Goal: Task Accomplishment & Management: Manage account settings

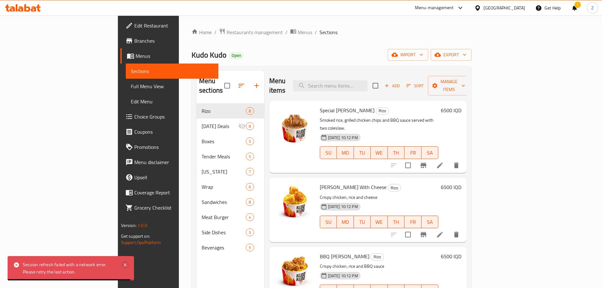
click at [125, 266] on icon at bounding box center [125, 265] width 8 height 8
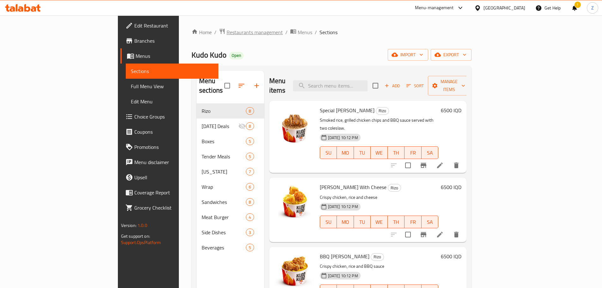
click at [226, 36] on span "Restaurants management" at bounding box center [254, 32] width 56 height 8
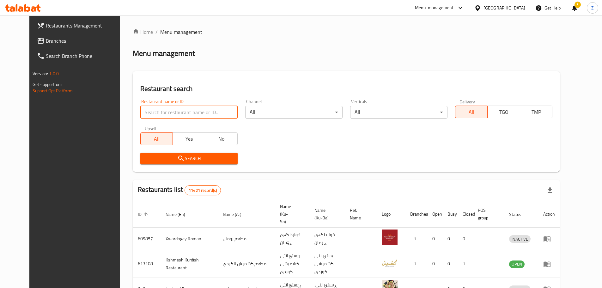
click at [207, 117] on input "search" at bounding box center [188, 112] width 97 height 13
paste input "646642"
type input "646642"
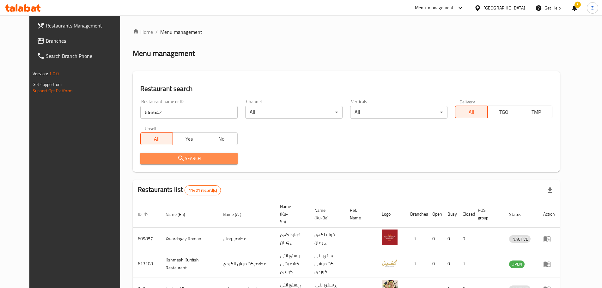
click at [209, 160] on span "Search" at bounding box center [188, 158] width 87 height 8
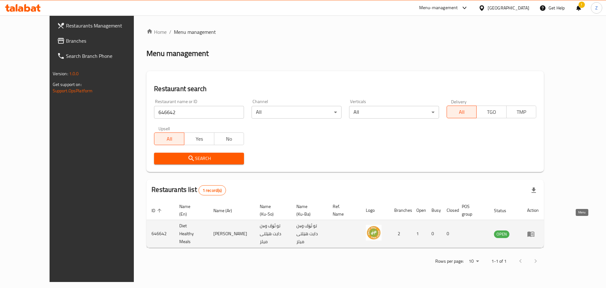
click at [535, 231] on icon "enhanced table" at bounding box center [531, 233] width 7 height 5
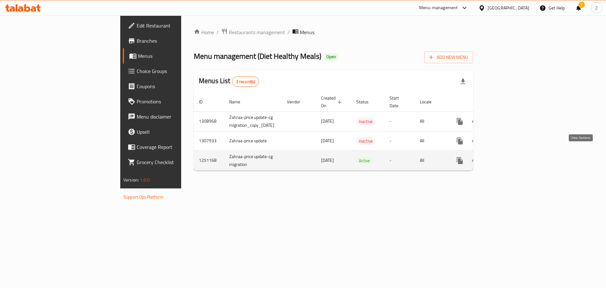
click at [509, 157] on icon "enhanced table" at bounding box center [506, 161] width 8 height 8
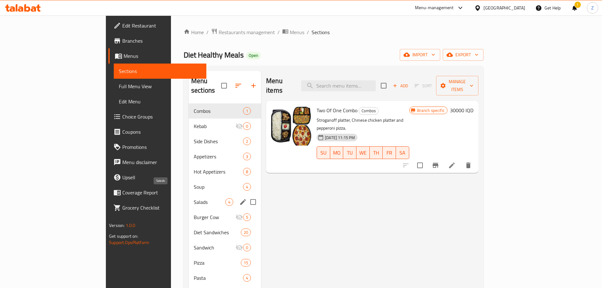
click at [194, 198] on span "Salads" at bounding box center [210, 202] width 32 height 8
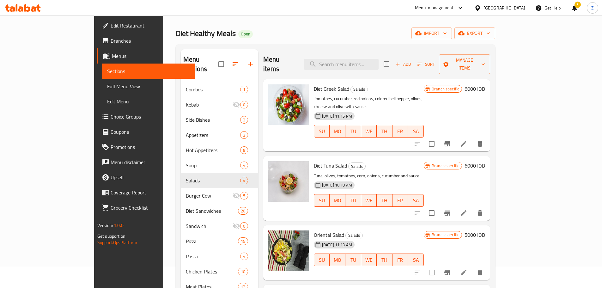
scroll to position [32, 0]
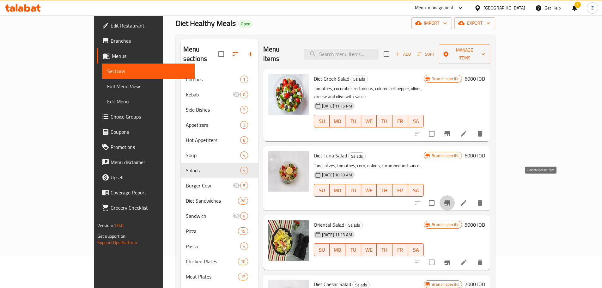
click at [454, 195] on button "Branch-specific-item" at bounding box center [446, 202] width 15 height 15
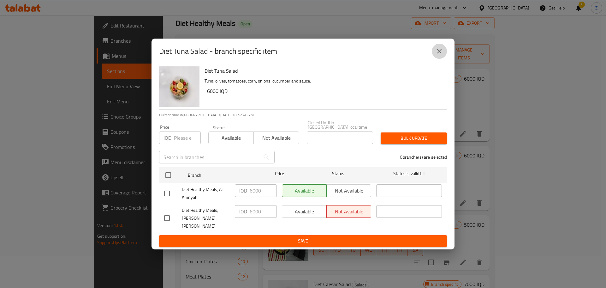
click at [440, 59] on button "close" at bounding box center [439, 51] width 15 height 15
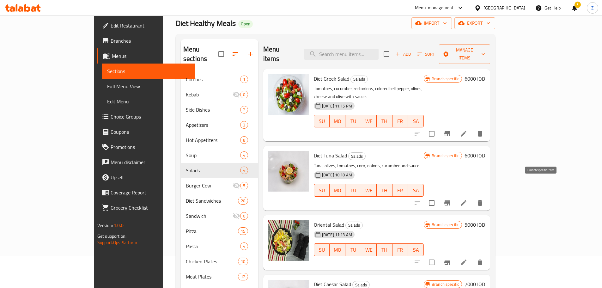
click at [454, 195] on button "Branch-specific-item" at bounding box center [446, 202] width 15 height 15
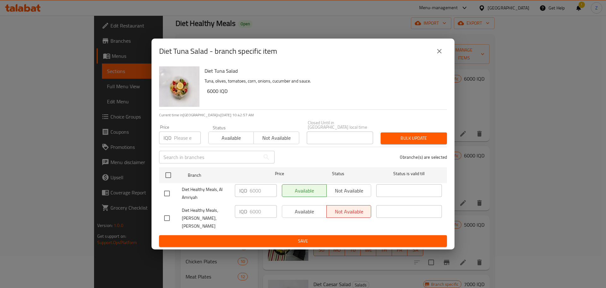
click at [448, 56] on div "Diet Tuna Salad - branch specific item" at bounding box center [303, 51] width 303 height 25
click at [443, 54] on icon "close" at bounding box center [440, 51] width 8 height 8
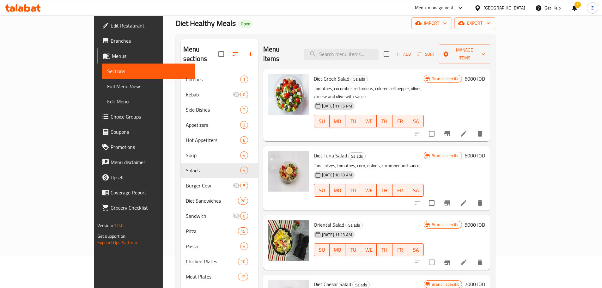
scroll to position [126, 0]
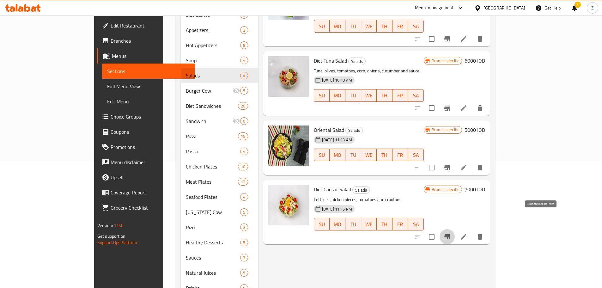
click at [450, 234] on icon "Branch-specific-item" at bounding box center [447, 236] width 6 height 5
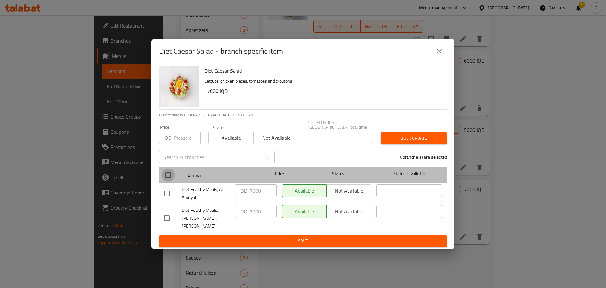
click at [166, 179] on input "checkbox" at bounding box center [168, 174] width 13 height 13
checkbox input "true"
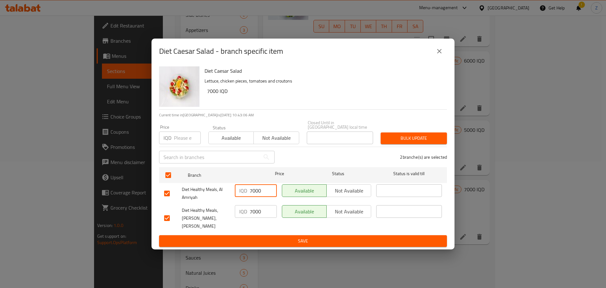
drag, startPoint x: 253, startPoint y: 194, endPoint x: 247, endPoint y: 193, distance: 5.7
click at [247, 193] on div "IQD 7000 ​" at bounding box center [256, 190] width 42 height 13
type input "6000"
click at [270, 237] on span "Save" at bounding box center [303, 241] width 278 height 8
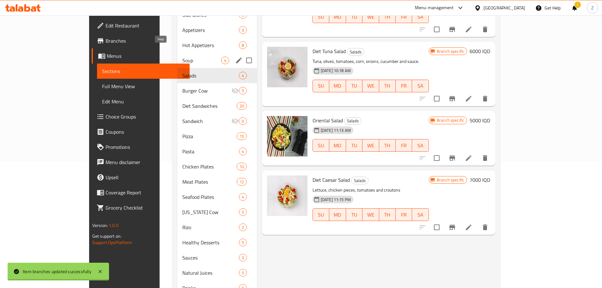
click at [182, 57] on span "Soup" at bounding box center [201, 61] width 39 height 8
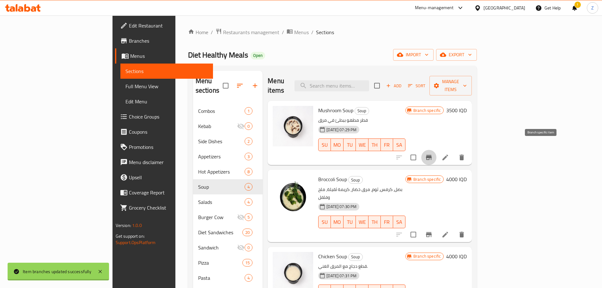
click at [436, 150] on button "Branch-specific-item" at bounding box center [428, 157] width 15 height 15
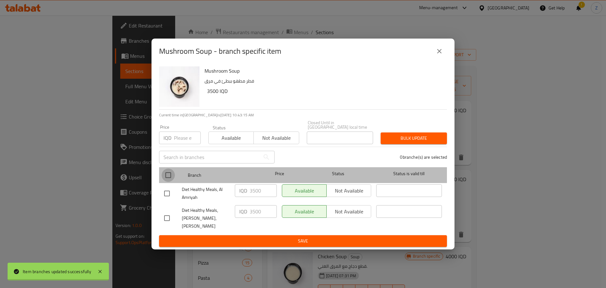
click at [165, 177] on input "checkbox" at bounding box center [168, 174] width 13 height 13
checkbox input "true"
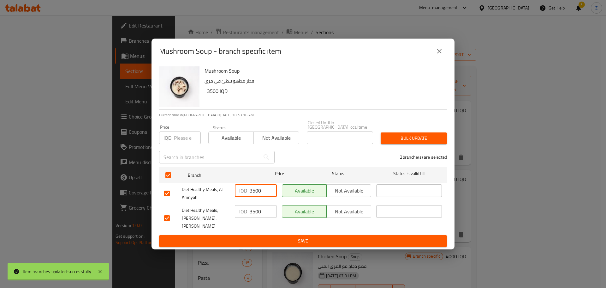
click at [253, 190] on input "3500" at bounding box center [263, 190] width 27 height 13
type input "4000"
click at [276, 237] on span "Save" at bounding box center [303, 241] width 278 height 8
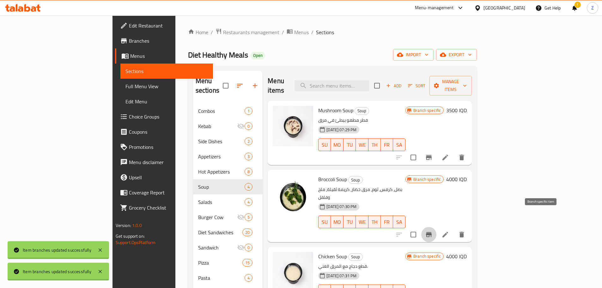
click at [436, 227] on button "Branch-specific-item" at bounding box center [428, 234] width 15 height 15
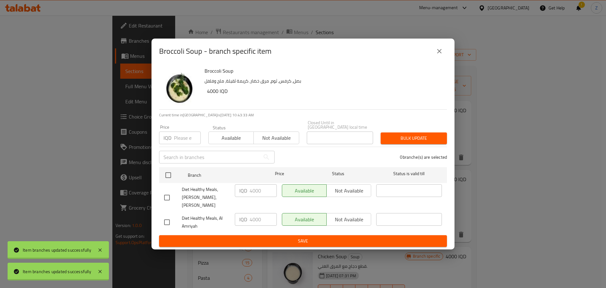
click at [441, 55] on icon "close" at bounding box center [440, 51] width 8 height 8
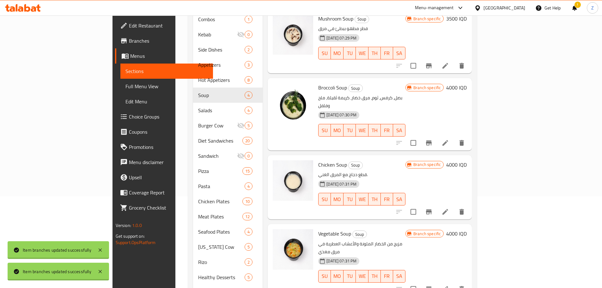
scroll to position [95, 0]
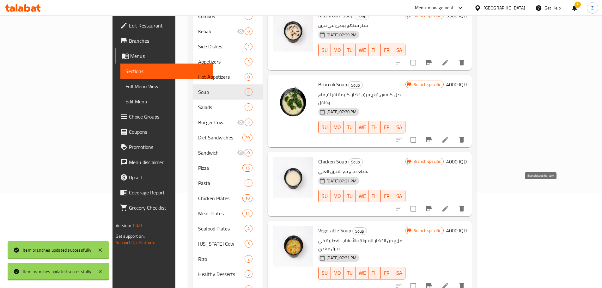
click at [431, 206] on icon "Branch-specific-item" at bounding box center [429, 208] width 6 height 5
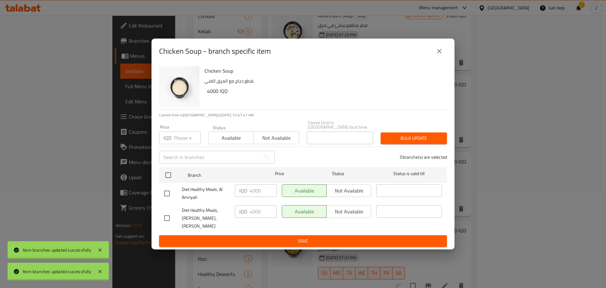
drag, startPoint x: 445, startPoint y: 73, endPoint x: 442, endPoint y: 57, distance: 16.7
click at [445, 73] on div "Chicken Soup قطع دجاج مع المرق الغني. 4000 IQD" at bounding box center [326, 86] width 248 height 45
click at [442, 55] on icon "close" at bounding box center [440, 51] width 8 height 8
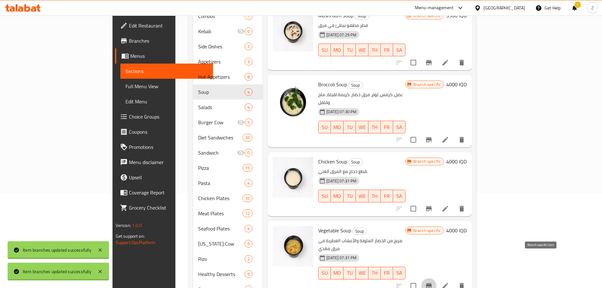
click at [436, 278] on button "Branch-specific-item" at bounding box center [428, 285] width 15 height 15
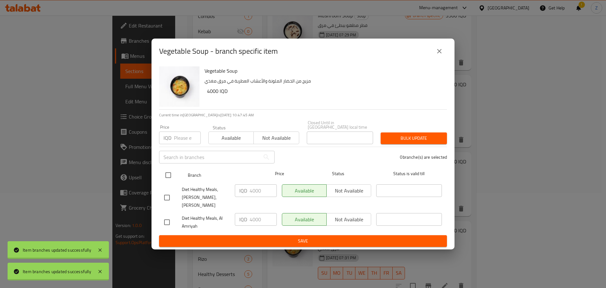
click at [173, 182] on input "checkbox" at bounding box center [168, 174] width 13 height 13
checkbox input "true"
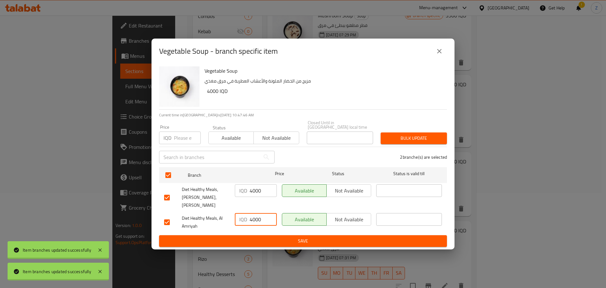
click at [260, 213] on input "4000" at bounding box center [263, 219] width 27 height 13
type input "3500"
click at [267, 237] on span "Save" at bounding box center [303, 241] width 278 height 8
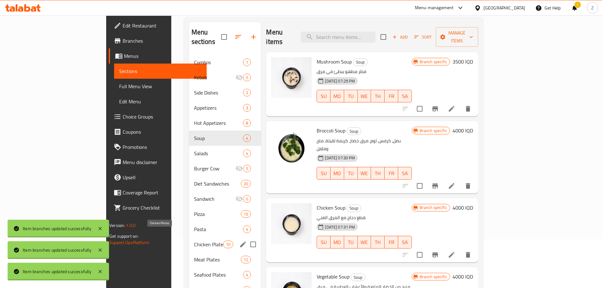
scroll to position [17, 0]
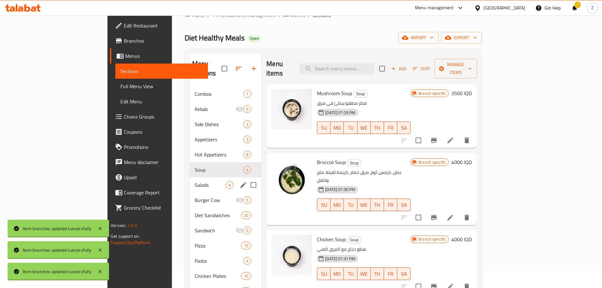
click at [189, 177] on div "Salads 4" at bounding box center [225, 184] width 72 height 15
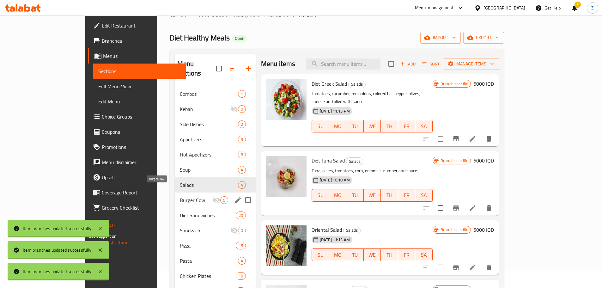
click at [180, 196] on span "Burger Cow" at bounding box center [196, 200] width 33 height 8
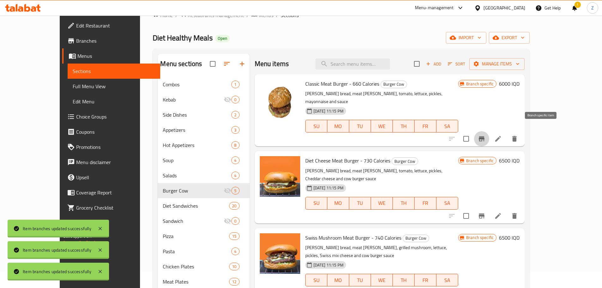
click at [484, 136] on icon "Branch-specific-item" at bounding box center [481, 138] width 6 height 5
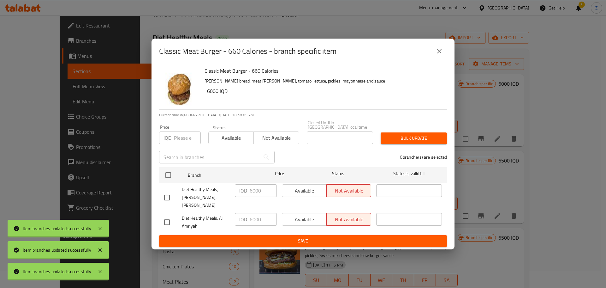
click at [438, 55] on icon "close" at bounding box center [440, 51] width 8 height 8
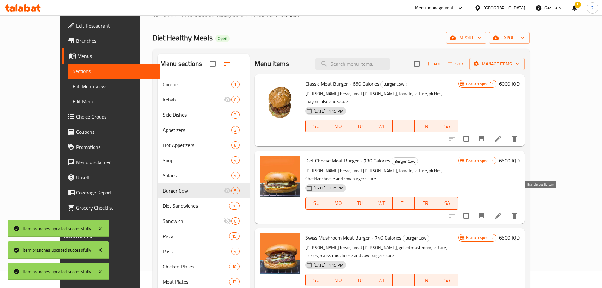
click at [485, 212] on icon "Branch-specific-item" at bounding box center [482, 216] width 8 height 8
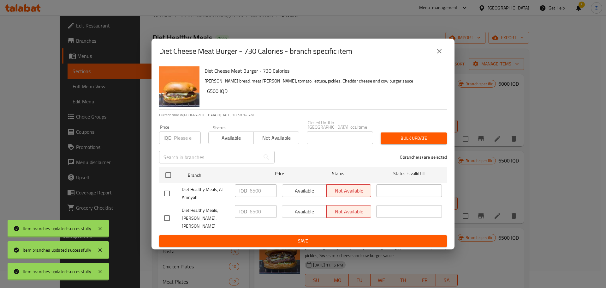
click at [442, 52] on button "close" at bounding box center [439, 51] width 15 height 15
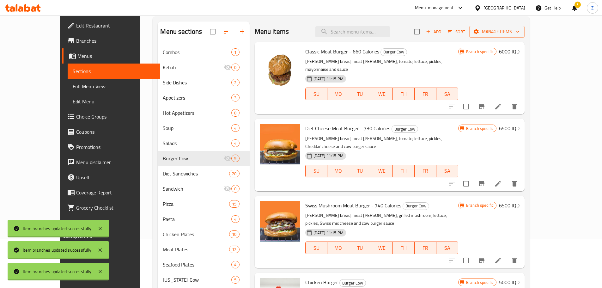
scroll to position [80, 0]
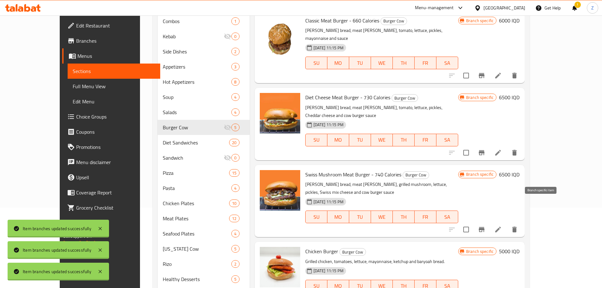
click at [489, 222] on button "Branch-specific-item" at bounding box center [481, 229] width 15 height 15
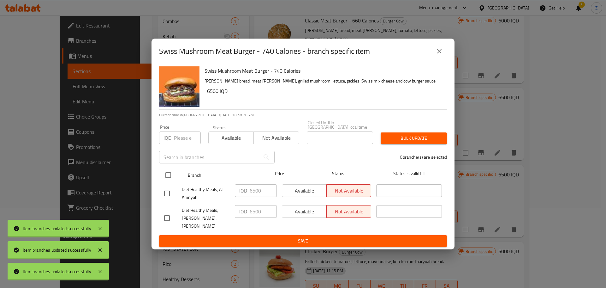
click at [169, 177] on input "checkbox" at bounding box center [168, 174] width 13 height 13
checkbox input "true"
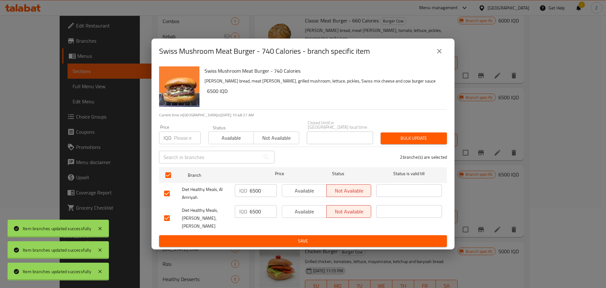
click at [263, 195] on input "6500" at bounding box center [263, 190] width 27 height 13
type input "7000"
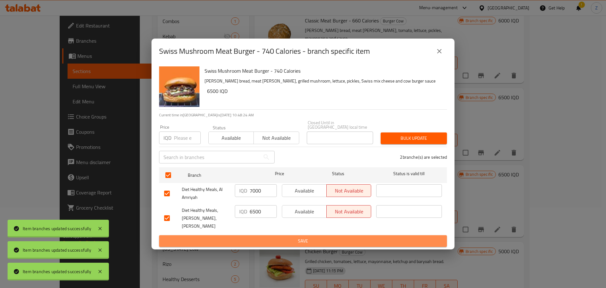
click at [266, 237] on span "Save" at bounding box center [303, 241] width 278 height 8
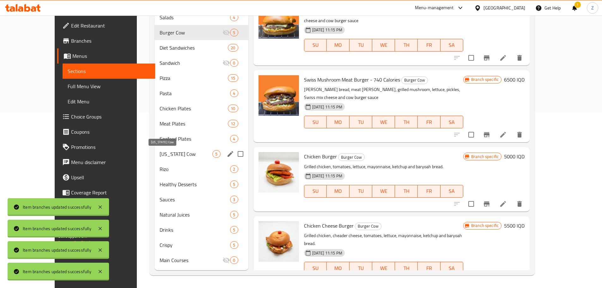
scroll to position [143, 0]
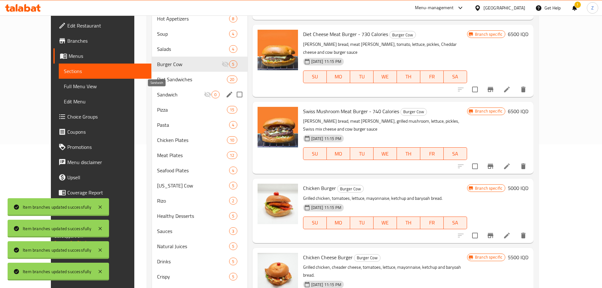
click at [157, 95] on span "Sandwich" at bounding box center [180, 95] width 47 height 8
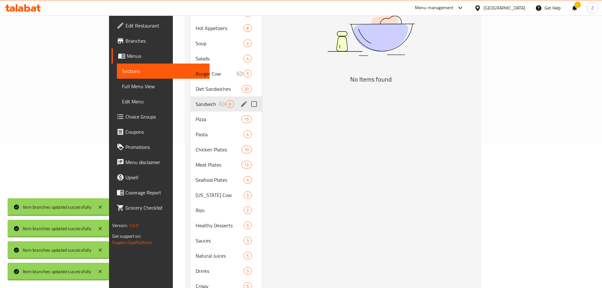
click at [247, 97] on input "Menu sections" at bounding box center [253, 103] width 13 height 13
checkbox input "true"
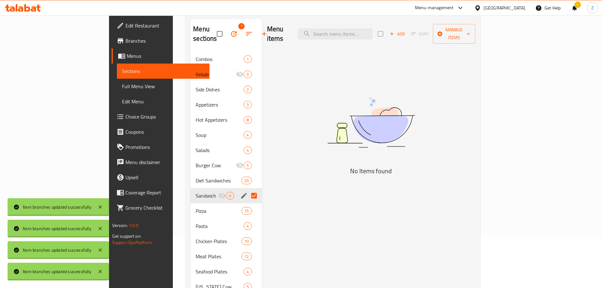
scroll to position [49, 0]
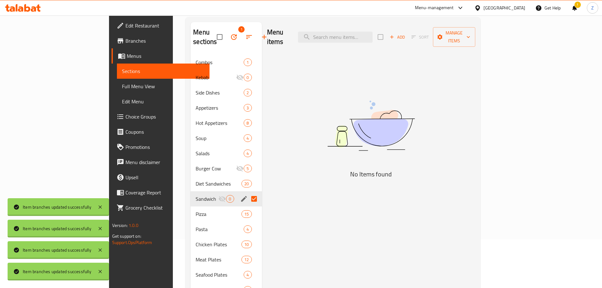
click at [230, 33] on icon "button" at bounding box center [234, 37] width 8 height 8
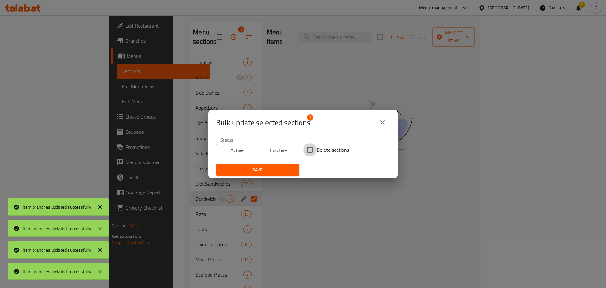
click at [309, 152] on input "Delete sections" at bounding box center [309, 149] width 13 height 13
checkbox input "true"
click at [284, 170] on span "Save" at bounding box center [257, 170] width 73 height 8
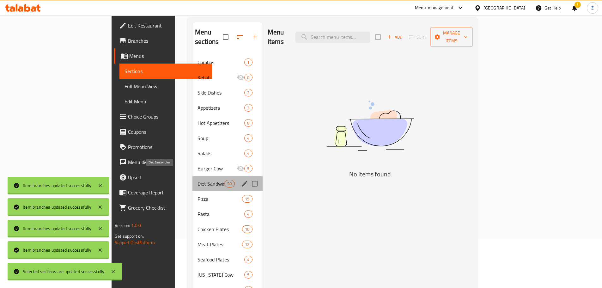
click at [197, 180] on span "Diet Sandwiches" at bounding box center [210, 184] width 27 height 8
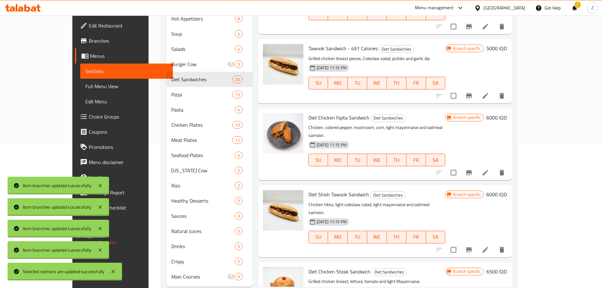
scroll to position [160, 0]
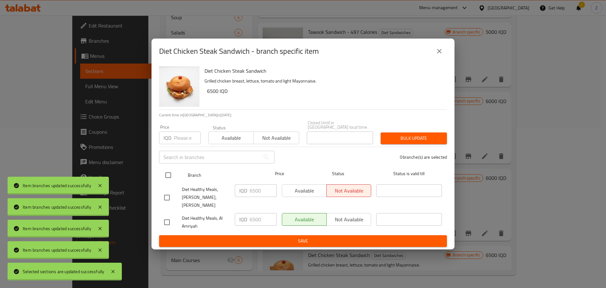
click at [163, 172] on input "checkbox" at bounding box center [168, 174] width 13 height 13
checkbox input "true"
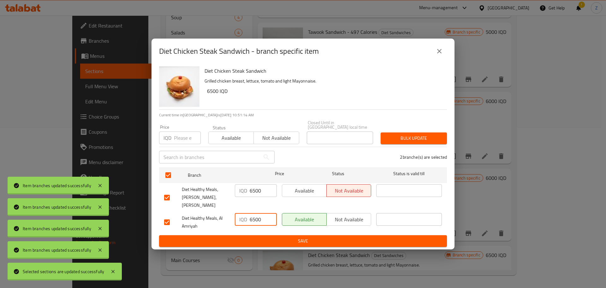
drag, startPoint x: 253, startPoint y: 214, endPoint x: 247, endPoint y: 211, distance: 7.2
click at [247, 213] on div "IQD 6500 ​" at bounding box center [256, 219] width 42 height 13
type input "5500"
click at [271, 237] on span "Save" at bounding box center [303, 241] width 278 height 8
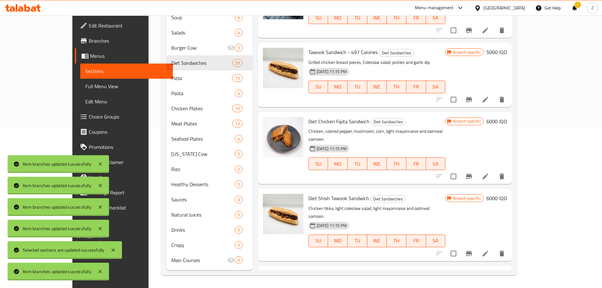
scroll to position [939, 0]
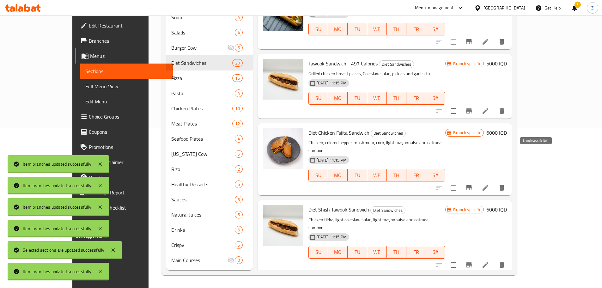
click at [472, 185] on icon "Branch-specific-item" at bounding box center [469, 187] width 6 height 5
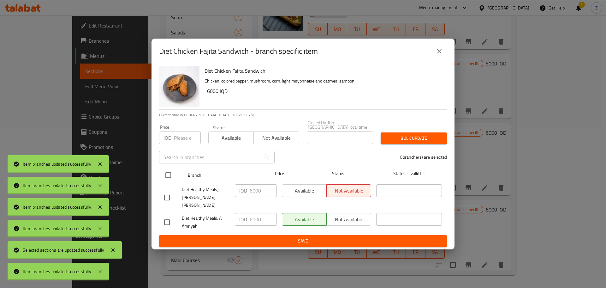
click at [163, 171] on input "checkbox" at bounding box center [168, 174] width 13 height 13
checkbox input "true"
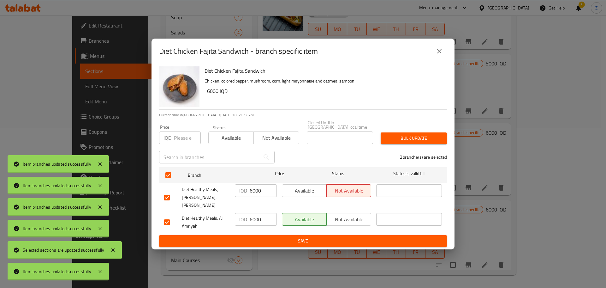
click at [267, 216] on input "6000" at bounding box center [263, 219] width 27 height 13
click at [256, 214] on input "6000" at bounding box center [263, 219] width 27 height 13
type input "5500"
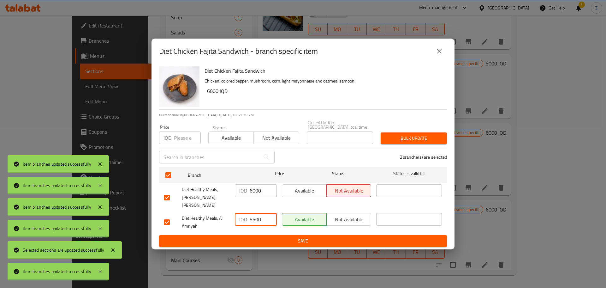
click at [298, 237] on span "Save" at bounding box center [303, 241] width 278 height 8
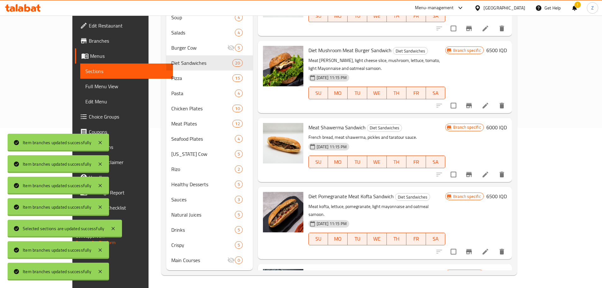
scroll to position [655, 0]
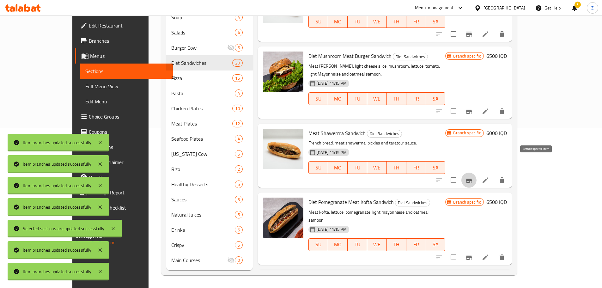
click at [472, 176] on icon "Branch-specific-item" at bounding box center [469, 180] width 8 height 8
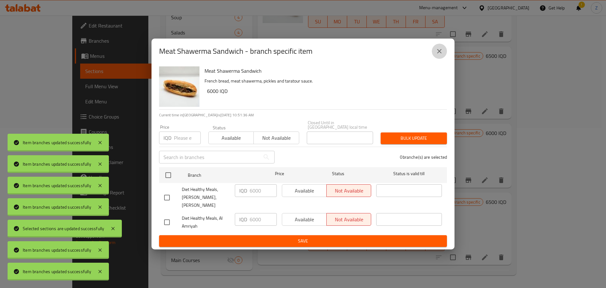
click at [436, 55] on icon "close" at bounding box center [440, 51] width 8 height 8
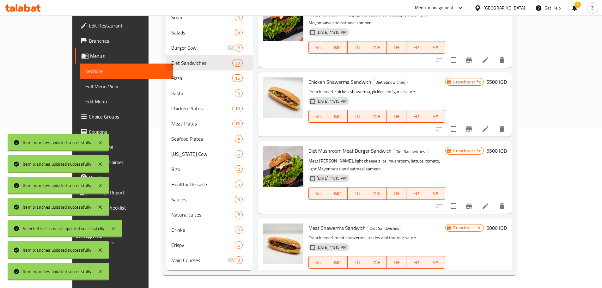
scroll to position [528, 0]
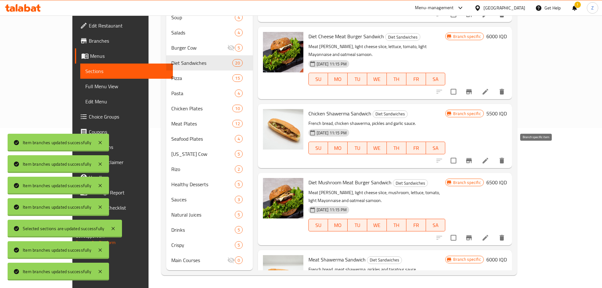
click at [472, 157] on icon "Branch-specific-item" at bounding box center [469, 161] width 8 height 8
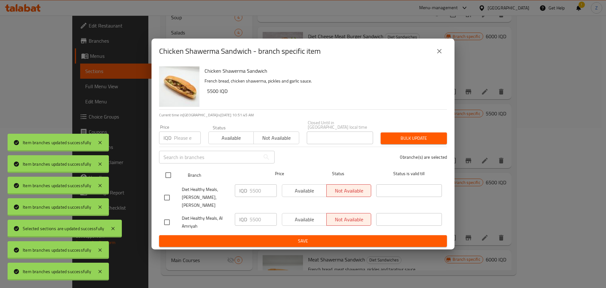
click at [171, 177] on input "checkbox" at bounding box center [168, 174] width 13 height 13
checkbox input "true"
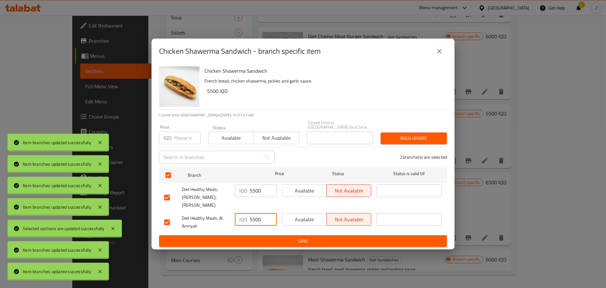
click at [254, 213] on input "5500" at bounding box center [263, 219] width 27 height 13
type input "5000"
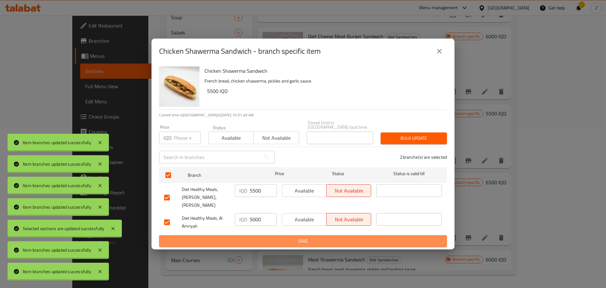
click at [272, 237] on span "Save" at bounding box center [303, 241] width 278 height 8
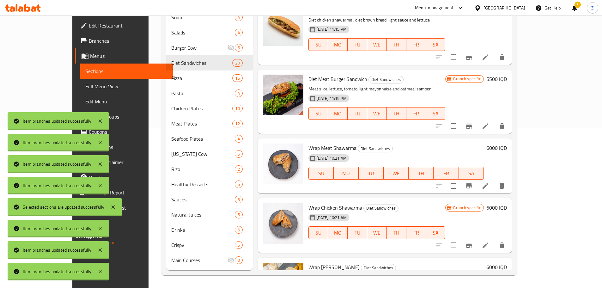
scroll to position [2, 0]
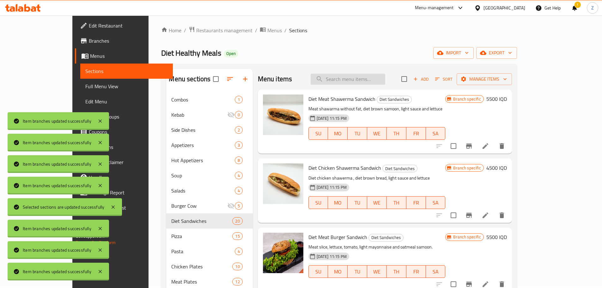
click at [381, 82] on input "search" at bounding box center [347, 79] width 75 height 11
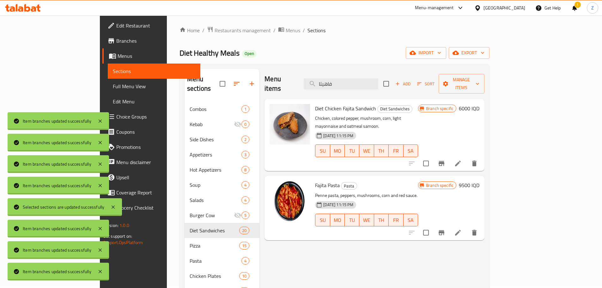
type input "فاهيتا"
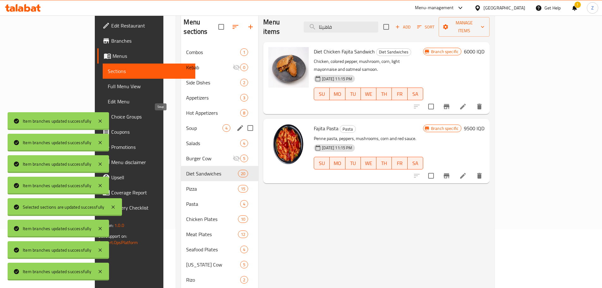
scroll to position [65, 0]
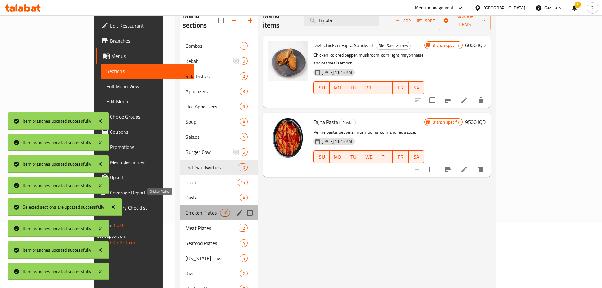
click at [185, 209] on span "Chicken Plates" at bounding box center [202, 213] width 34 height 8
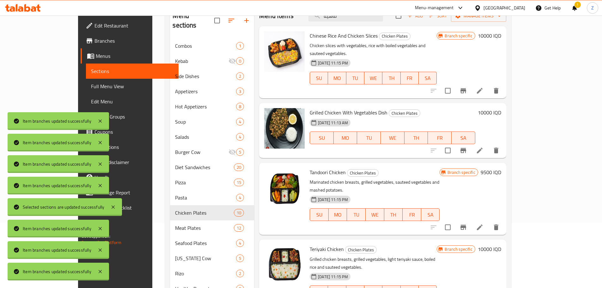
click at [503, 83] on div at bounding box center [465, 90] width 78 height 15
click at [467, 87] on icon "Branch-specific-item" at bounding box center [463, 91] width 8 height 8
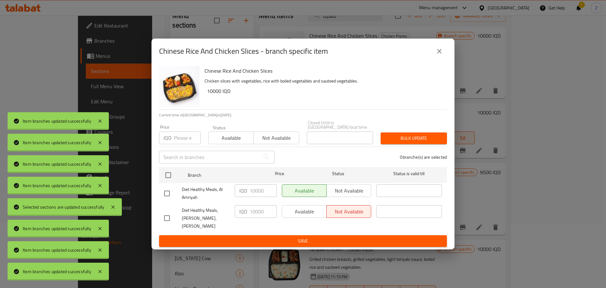
click at [168, 183] on div "Diet Healthy Meals, Al Amriyah" at bounding box center [197, 193] width 71 height 23
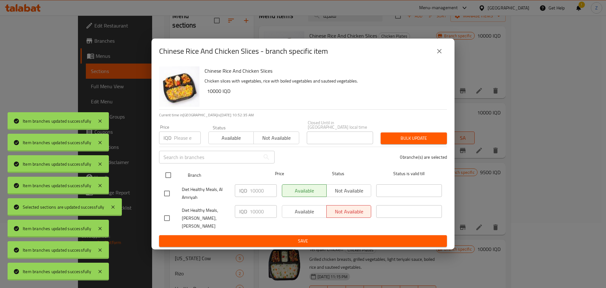
click at [170, 182] on input "checkbox" at bounding box center [168, 174] width 13 height 13
checkbox input "true"
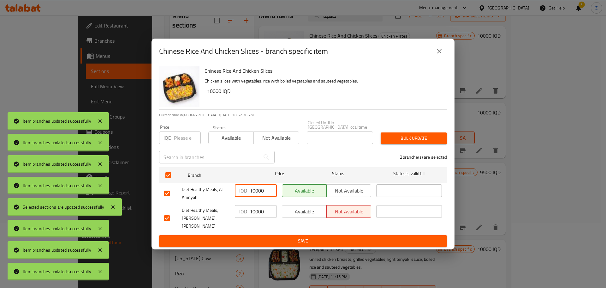
drag, startPoint x: 255, startPoint y: 192, endPoint x: 234, endPoint y: 191, distance: 20.5
click at [234, 191] on div "IQD 10000 ​" at bounding box center [255, 193] width 47 height 23
type input "9000"
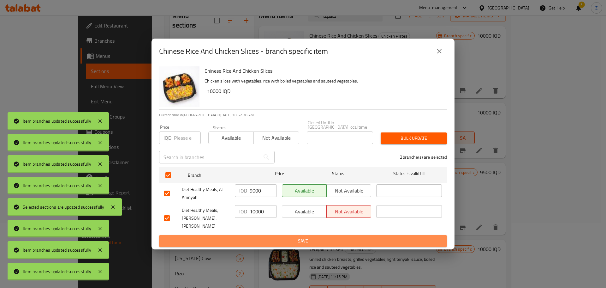
click at [291, 237] on span "Save" at bounding box center [303, 241] width 278 height 8
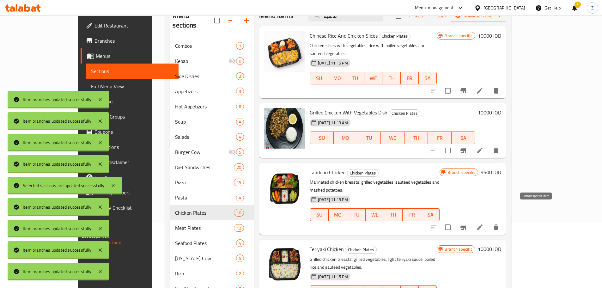
click at [467, 223] on icon "Branch-specific-item" at bounding box center [463, 227] width 8 height 8
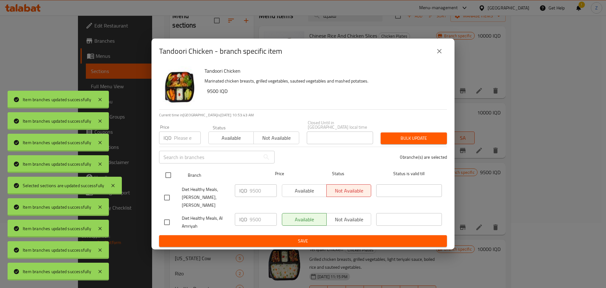
click at [163, 174] on input "checkbox" at bounding box center [168, 174] width 13 height 13
checkbox input "true"
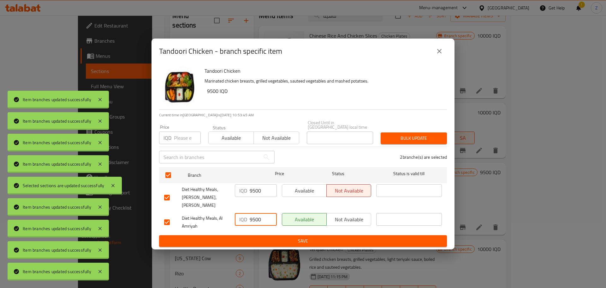
drag, startPoint x: 253, startPoint y: 211, endPoint x: 247, endPoint y: 213, distance: 5.6
click at [247, 213] on div "IQD 9500 ​" at bounding box center [256, 219] width 42 height 13
type input "8500"
click at [255, 237] on span "Save" at bounding box center [303, 241] width 278 height 8
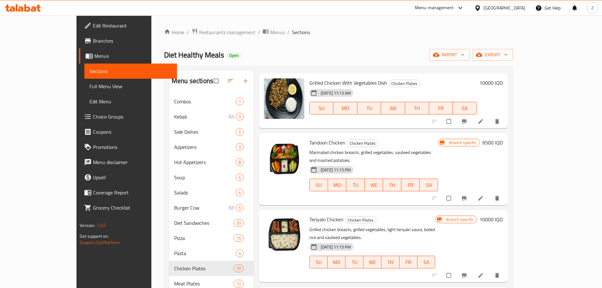
scroll to position [126, 0]
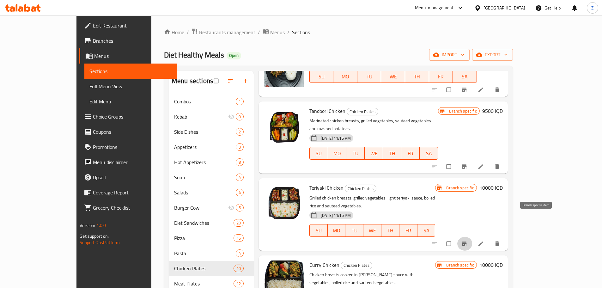
click at [467, 240] on icon "Branch-specific-item" at bounding box center [464, 243] width 6 height 6
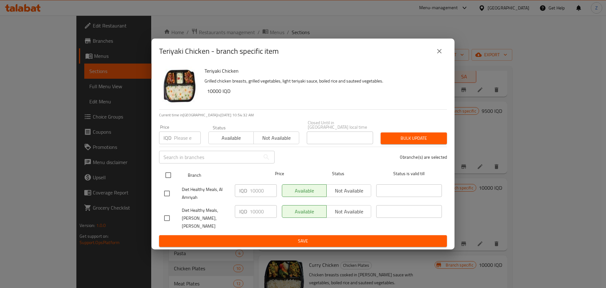
click at [166, 179] on input "checkbox" at bounding box center [168, 174] width 13 height 13
checkbox input "true"
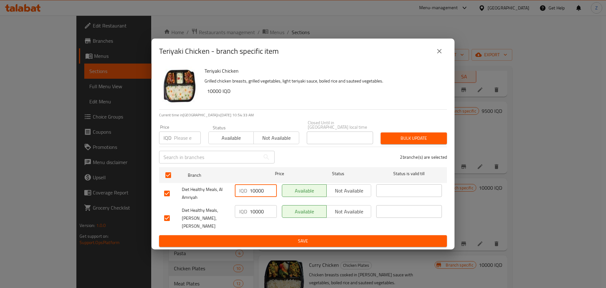
drag, startPoint x: 256, startPoint y: 193, endPoint x: 238, endPoint y: 186, distance: 19.2
click at [238, 186] on div "IQD 10000 ​" at bounding box center [256, 190] width 42 height 13
type input "9000"
click at [305, 237] on span "Save" at bounding box center [303, 241] width 278 height 8
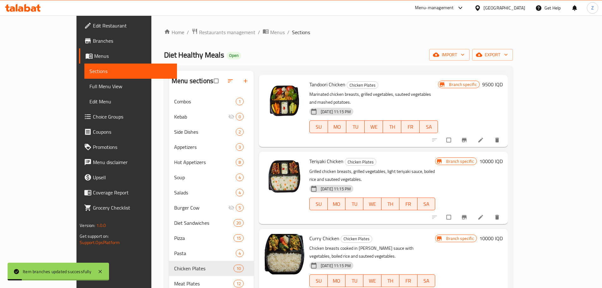
scroll to position [189, 0]
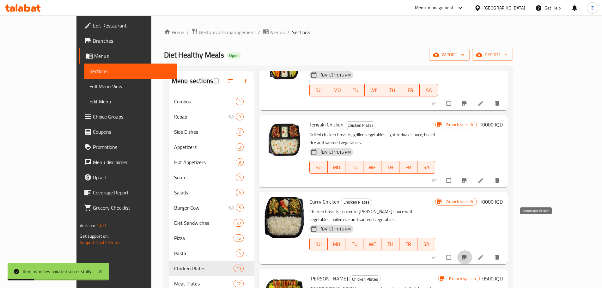
click at [467, 254] on icon "Branch-specific-item" at bounding box center [464, 257] width 6 height 6
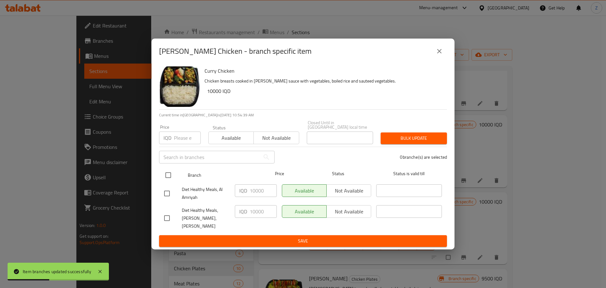
drag, startPoint x: 167, startPoint y: 178, endPoint x: 173, endPoint y: 178, distance: 5.7
click at [170, 178] on input "checkbox" at bounding box center [168, 174] width 13 height 13
checkbox input "true"
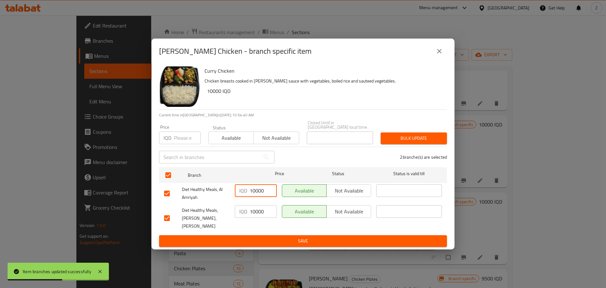
drag, startPoint x: 255, startPoint y: 190, endPoint x: 242, endPoint y: 189, distance: 14.0
click at [242, 189] on div "IQD 10000 ​" at bounding box center [256, 190] width 42 height 13
type input "9000"
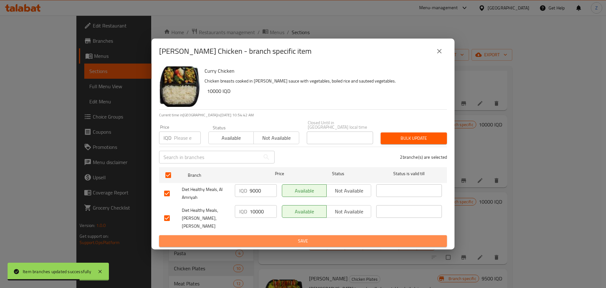
click at [278, 237] on span "Save" at bounding box center [303, 241] width 278 height 8
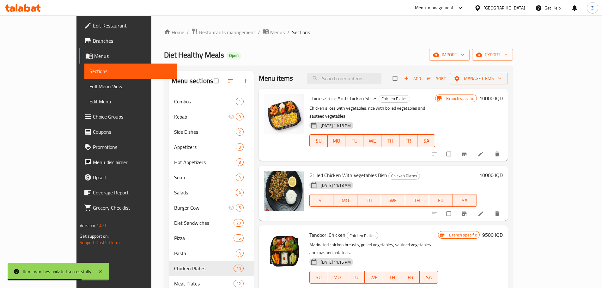
scroll to position [0, 0]
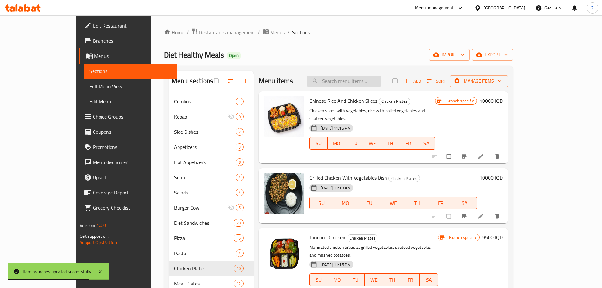
click at [369, 75] on input "search" at bounding box center [344, 80] width 75 height 11
click at [371, 78] on input "search" at bounding box center [344, 80] width 75 height 11
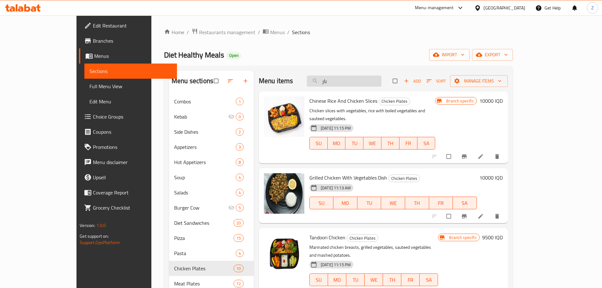
type input "بارب"
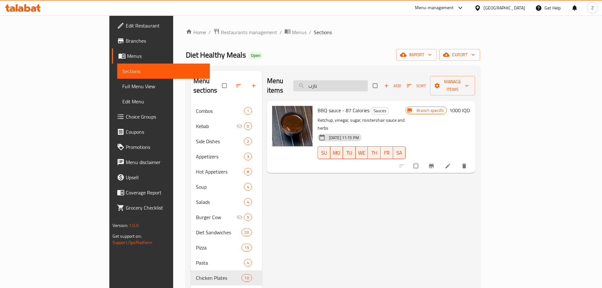
click at [368, 80] on input "بارب" at bounding box center [330, 85] width 75 height 11
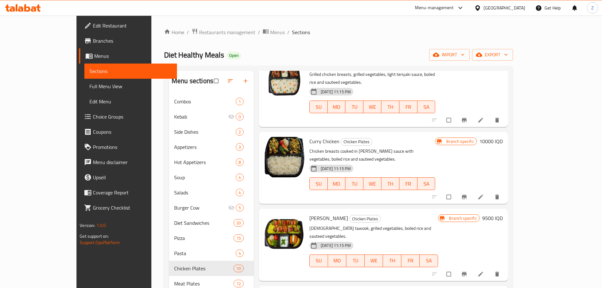
scroll to position [253, 0]
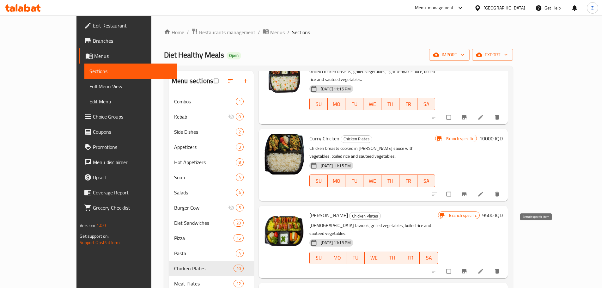
click at [472, 264] on button "Branch-specific-item" at bounding box center [464, 271] width 15 height 14
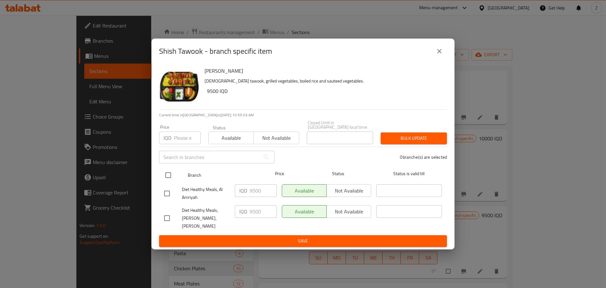
click at [174, 176] on input "checkbox" at bounding box center [168, 174] width 13 height 13
checkbox input "true"
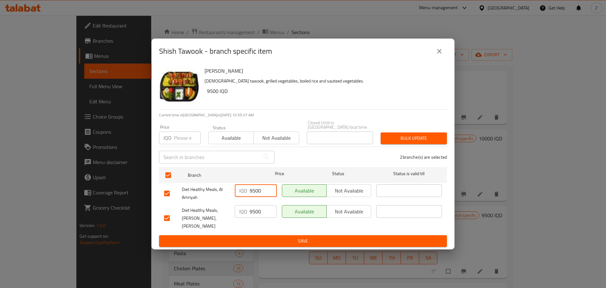
click at [253, 192] on input "9500" at bounding box center [263, 190] width 27 height 13
type input "9000"
click at [273, 237] on span "Save" at bounding box center [303, 241] width 278 height 8
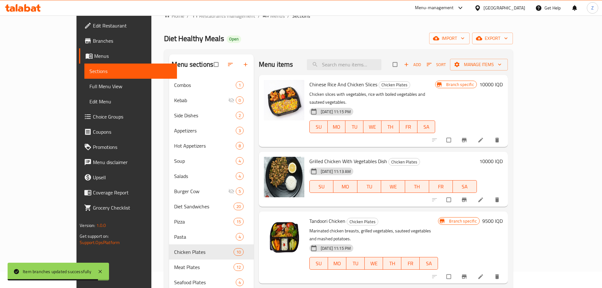
scroll to position [0, 0]
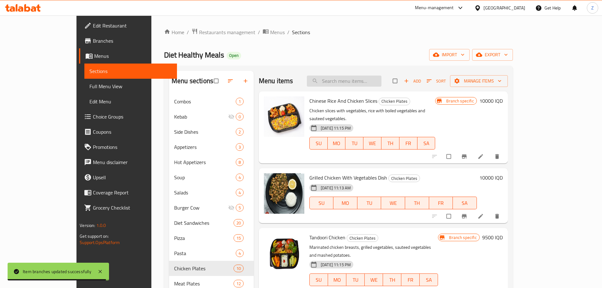
click at [381, 78] on input "search" at bounding box center [344, 80] width 75 height 11
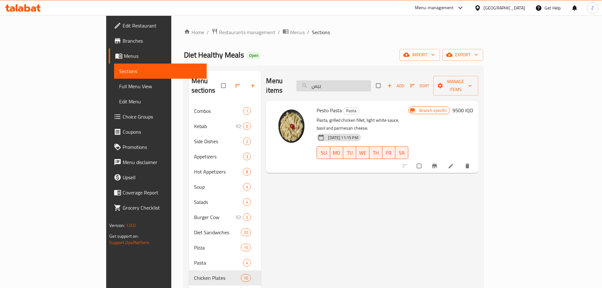
click at [371, 82] on input "بيس" at bounding box center [333, 85] width 75 height 11
type input "بيس"
click at [371, 86] on input "بيس" at bounding box center [333, 85] width 75 height 11
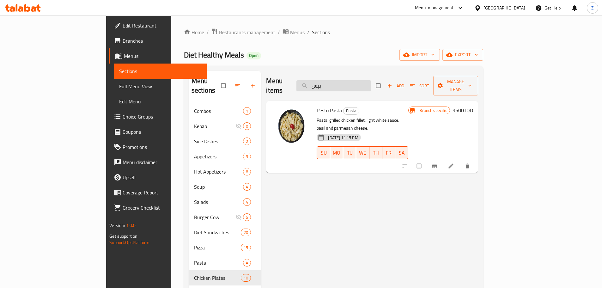
click at [371, 86] on input "بيس" at bounding box center [333, 85] width 75 height 11
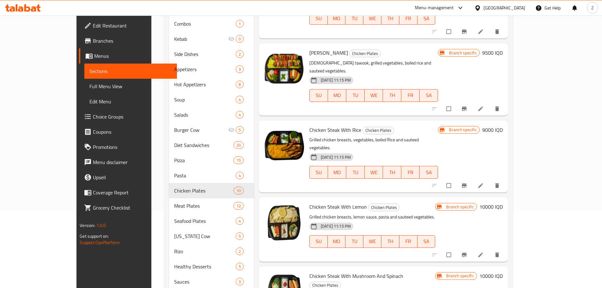
scroll to position [95, 0]
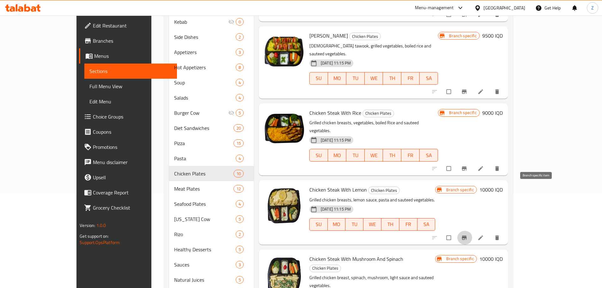
click at [467, 234] on icon "Branch-specific-item" at bounding box center [464, 237] width 6 height 6
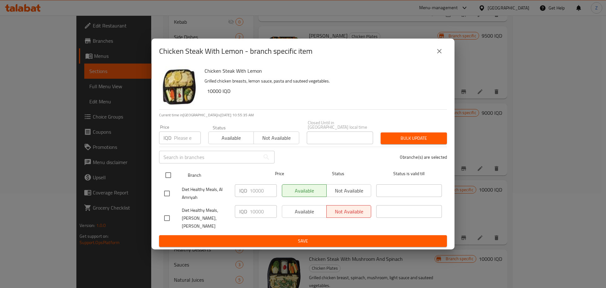
click at [164, 179] on input "checkbox" at bounding box center [168, 174] width 13 height 13
checkbox input "true"
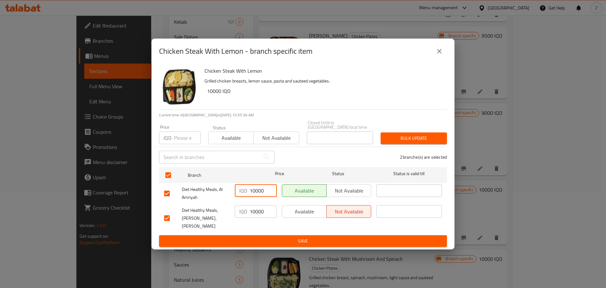
drag, startPoint x: 256, startPoint y: 194, endPoint x: 246, endPoint y: 189, distance: 11.3
click at [246, 189] on div "IQD 10000 ​" at bounding box center [256, 190] width 42 height 13
type input "9000"
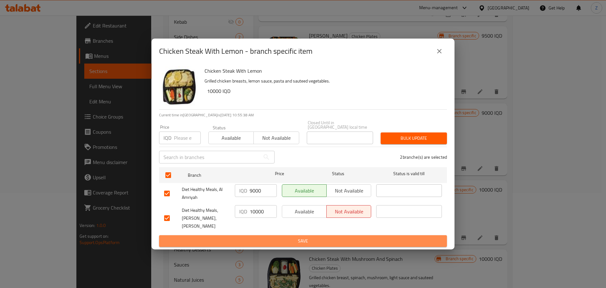
click at [294, 239] on button "Save" at bounding box center [303, 241] width 288 height 12
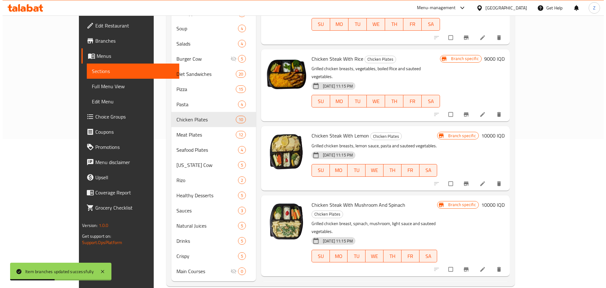
scroll to position [160, 0]
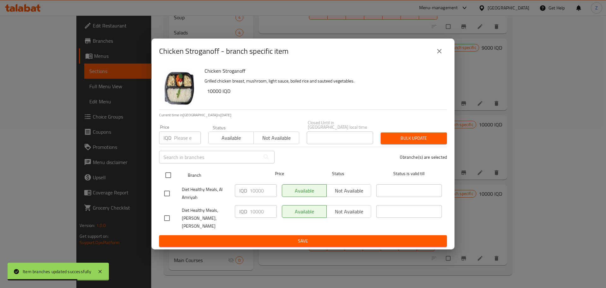
click at [161, 173] on div "Branch Price Status Status is valid till" at bounding box center [303, 175] width 288 height 16
click at [175, 176] on input "checkbox" at bounding box center [168, 174] width 13 height 13
checkbox input "true"
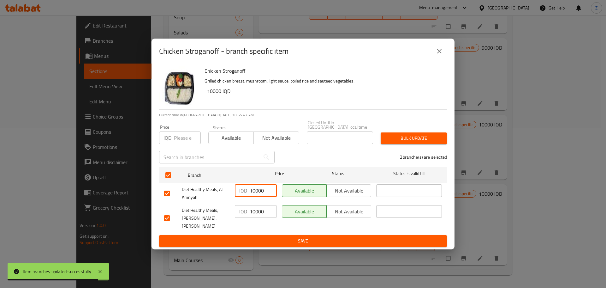
drag, startPoint x: 254, startPoint y: 190, endPoint x: 246, endPoint y: 190, distance: 8.2
click at [246, 190] on div "IQD 10000 ​" at bounding box center [256, 190] width 42 height 13
drag, startPoint x: 255, startPoint y: 191, endPoint x: 233, endPoint y: 186, distance: 23.0
click at [234, 186] on div "IQD 10000 ​" at bounding box center [255, 193] width 47 height 23
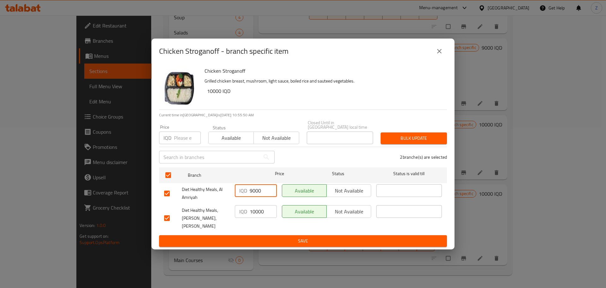
type input "9000"
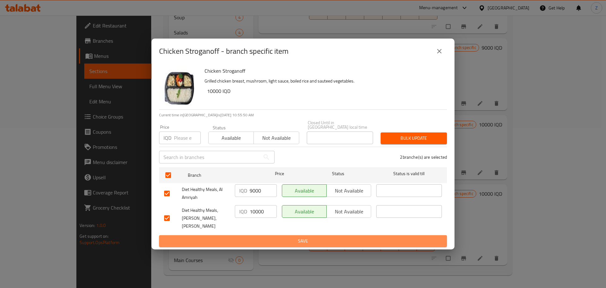
click at [273, 237] on span "Save" at bounding box center [303, 241] width 278 height 8
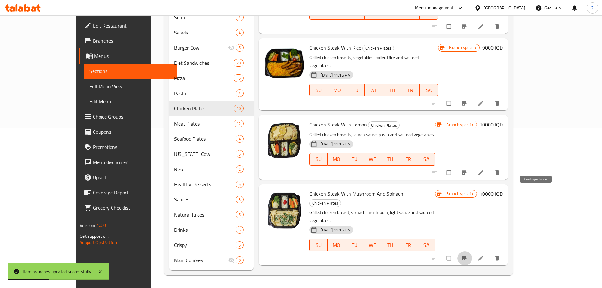
click at [466, 256] on icon "Branch-specific-item" at bounding box center [463, 258] width 5 height 4
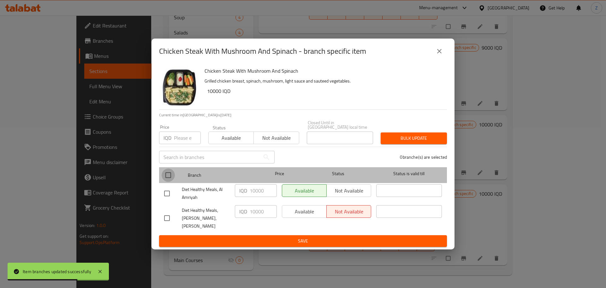
click at [165, 180] on input "checkbox" at bounding box center [168, 174] width 13 height 13
checkbox input "true"
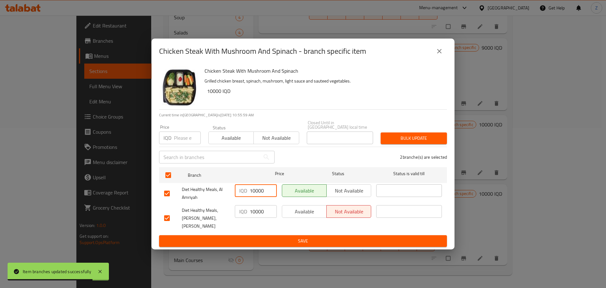
drag, startPoint x: 255, startPoint y: 195, endPoint x: 242, endPoint y: 193, distance: 14.1
click at [242, 193] on div "IQD 10000 ​" at bounding box center [256, 190] width 42 height 13
click at [260, 194] on input "10000" at bounding box center [263, 190] width 27 height 13
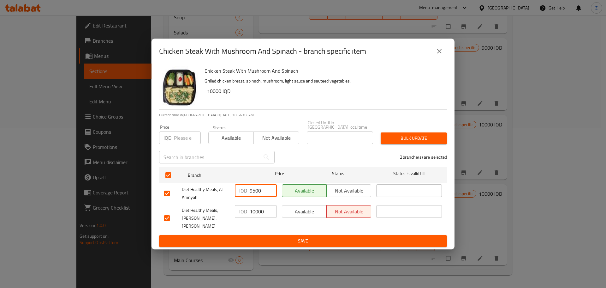
type input "9500"
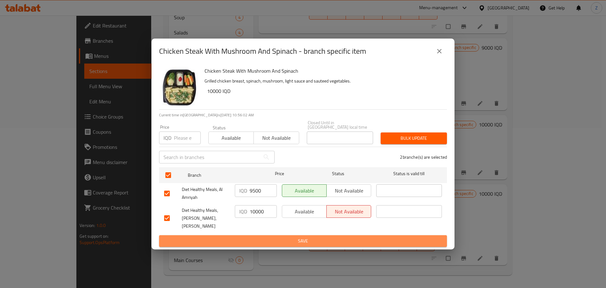
click at [275, 237] on span "Save" at bounding box center [303, 241] width 278 height 8
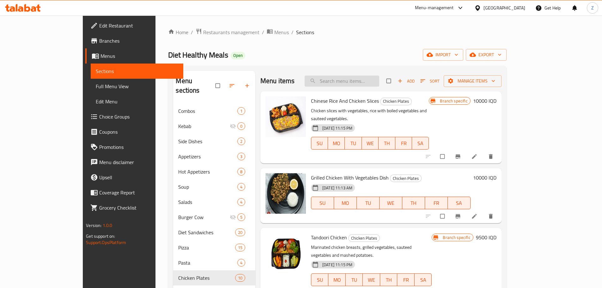
click at [373, 84] on input "search" at bounding box center [341, 80] width 75 height 11
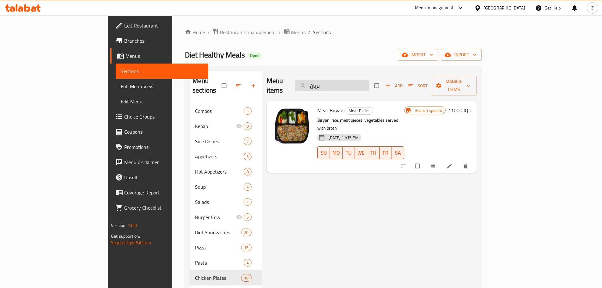
click at [358, 80] on input "بريان" at bounding box center [332, 85] width 75 height 11
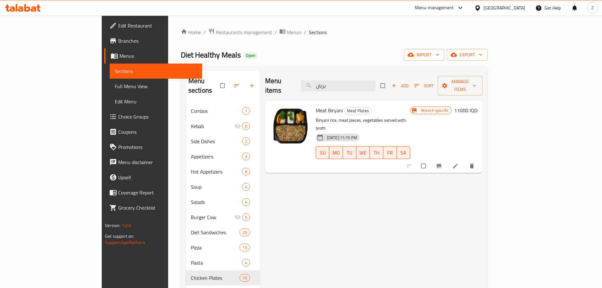
type input "بريان"
click at [191, 287] on span "Meat Plates" at bounding box center [206, 293] width 31 height 8
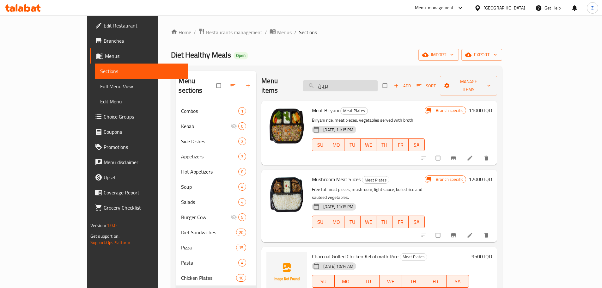
click at [367, 84] on input "بريان" at bounding box center [340, 85] width 75 height 11
click at [456, 232] on icon "Branch-specific-item" at bounding box center [453, 235] width 6 height 6
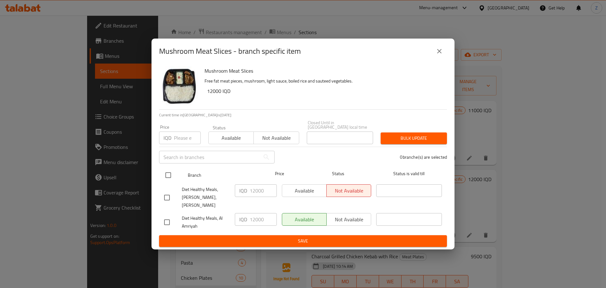
click at [170, 176] on input "checkbox" at bounding box center [168, 174] width 13 height 13
checkbox input "true"
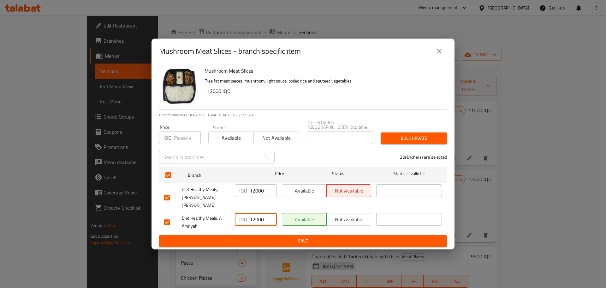
click at [254, 213] on input "12000" at bounding box center [263, 219] width 27 height 13
type input "10000"
click at [267, 237] on span "Save" at bounding box center [303, 241] width 278 height 8
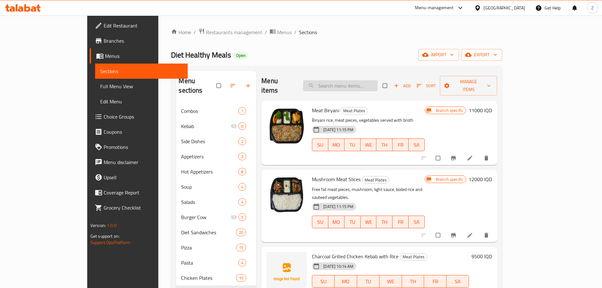
click at [377, 80] on input "search" at bounding box center [340, 85] width 75 height 11
type input "كاري"
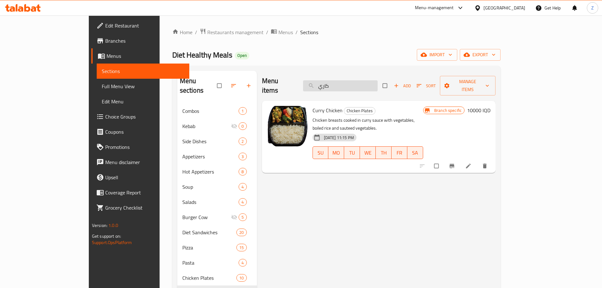
click at [377, 80] on input "كاري" at bounding box center [340, 85] width 75 height 11
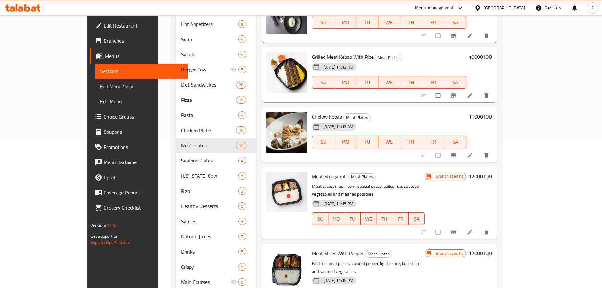
scroll to position [160, 0]
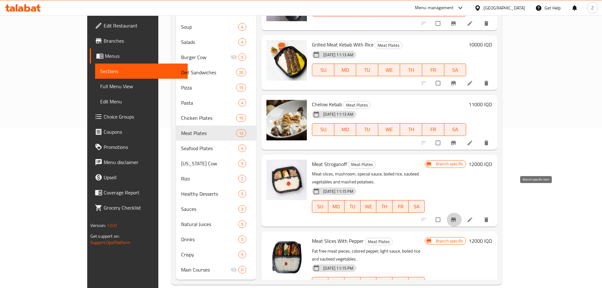
click at [456, 216] on icon "Branch-specific-item" at bounding box center [453, 219] width 6 height 6
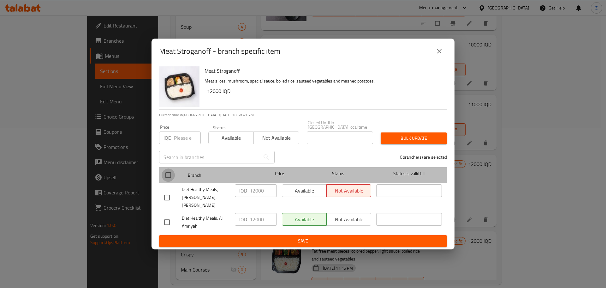
click at [169, 180] on input "checkbox" at bounding box center [168, 174] width 13 height 13
checkbox input "true"
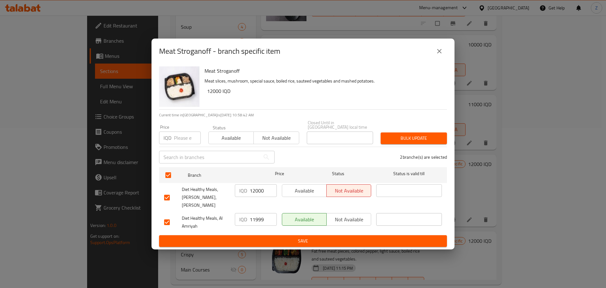
click at [268, 213] on input "11999" at bounding box center [263, 219] width 27 height 13
click at [256, 215] on input "11999" at bounding box center [263, 219] width 27 height 13
type input "10500"
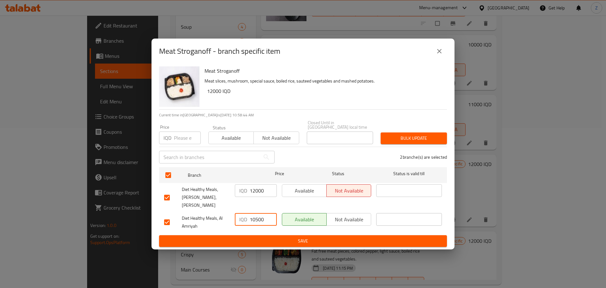
click at [264, 238] on span "Save" at bounding box center [303, 241] width 278 height 8
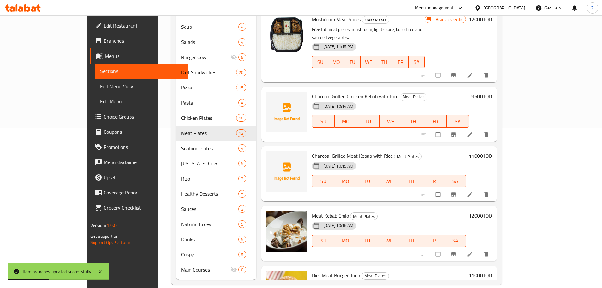
scroll to position [0, 0]
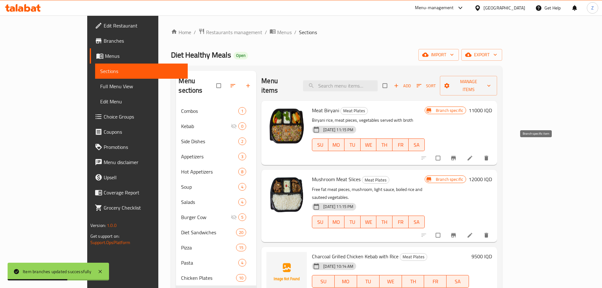
click at [456, 156] on icon "Branch-specific-item" at bounding box center [453, 158] width 5 height 4
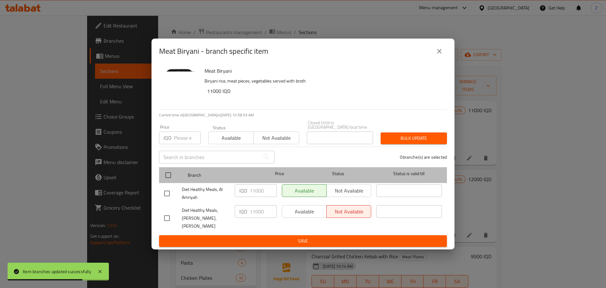
click at [176, 174] on div at bounding box center [174, 175] width 24 height 18
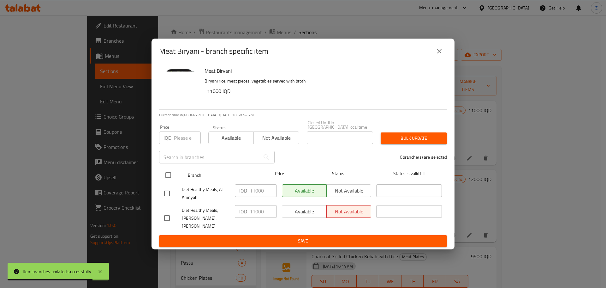
click at [171, 175] on input "checkbox" at bounding box center [168, 174] width 13 height 13
checkbox input "true"
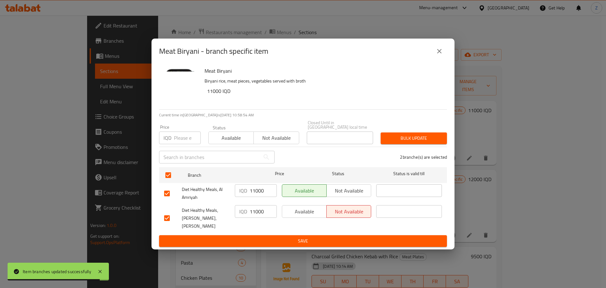
click at [264, 189] on input "11000" at bounding box center [263, 190] width 27 height 13
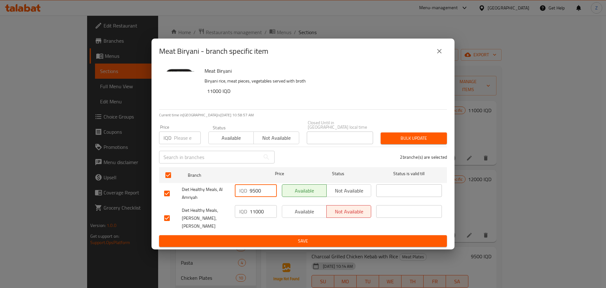
type input "9500"
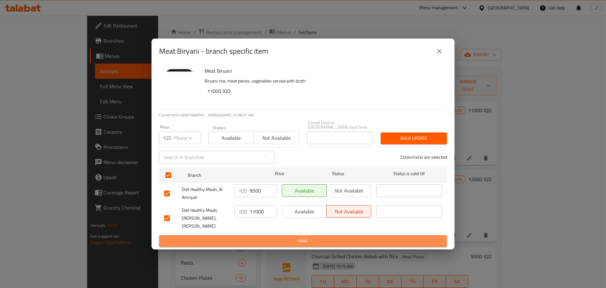
click at [294, 237] on span "Save" at bounding box center [303, 241] width 278 height 8
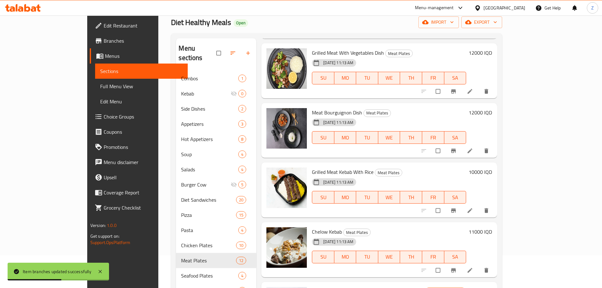
scroll to position [63, 0]
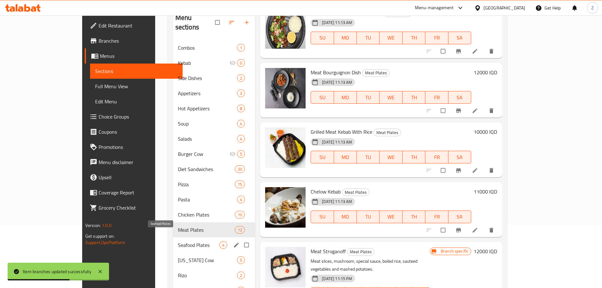
click at [178, 241] on span "Seafood Plates" at bounding box center [198, 245] width 41 height 8
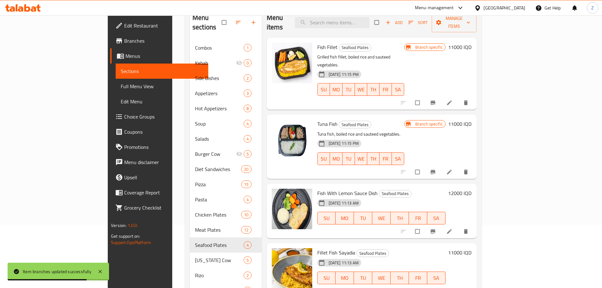
click at [435, 101] on icon "Branch-specific-item" at bounding box center [432, 103] width 5 height 4
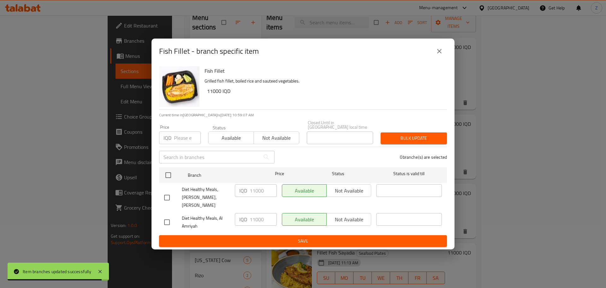
click at [161, 186] on li "Diet Healthy Meals, Al Aathameya,Al aathameya IQD 11000 ​ Available Not availab…" at bounding box center [303, 197] width 288 height 29
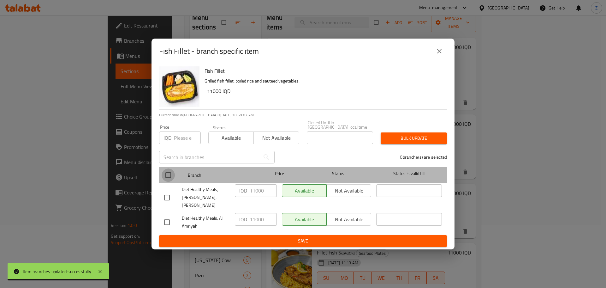
drag, startPoint x: 165, startPoint y: 179, endPoint x: 226, endPoint y: 200, distance: 64.4
click at [165, 179] on input "checkbox" at bounding box center [168, 174] width 13 height 13
checkbox input "true"
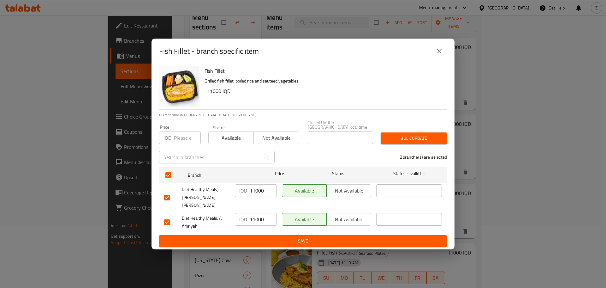
click at [261, 217] on input "11000" at bounding box center [263, 219] width 27 height 13
type input "8000"
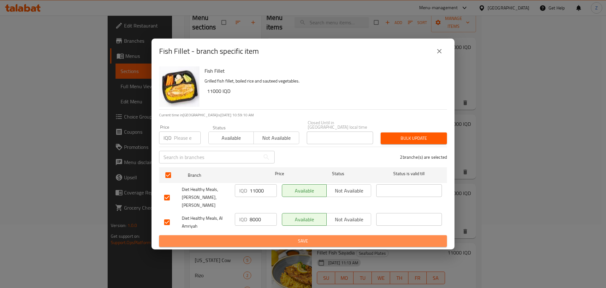
click at [266, 237] on span "Save" at bounding box center [303, 241] width 278 height 8
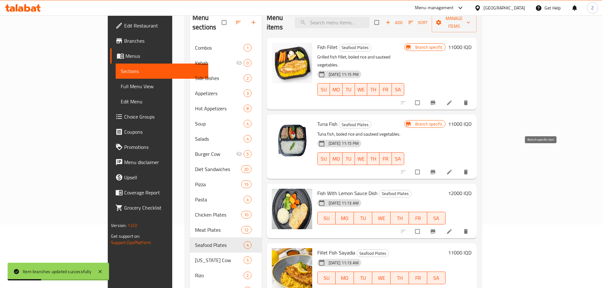
click at [435, 170] on icon "Branch-specific-item" at bounding box center [432, 172] width 5 height 4
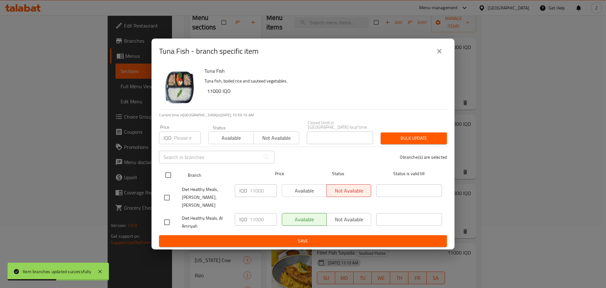
click at [165, 173] on input "checkbox" at bounding box center [168, 174] width 13 height 13
checkbox input "true"
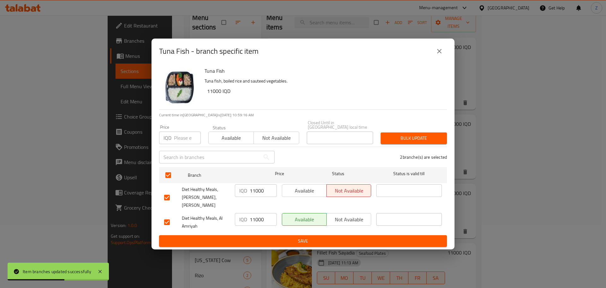
click at [259, 213] on input "11000" at bounding box center [263, 219] width 27 height 13
type input "8000"
click at [269, 237] on span "Save" at bounding box center [303, 241] width 278 height 8
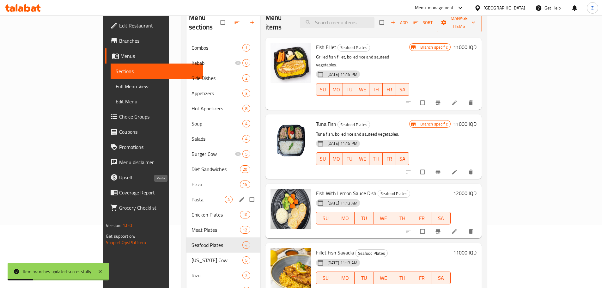
click at [191, 195] on span "Pasta" at bounding box center [207, 199] width 33 height 8
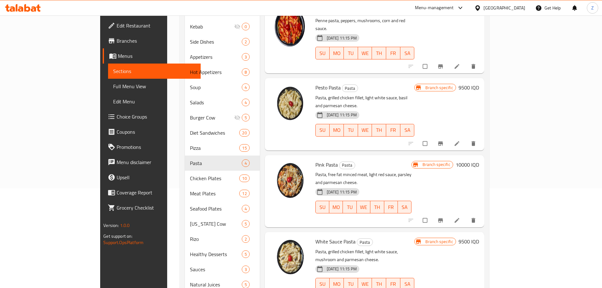
scroll to position [33, 0]
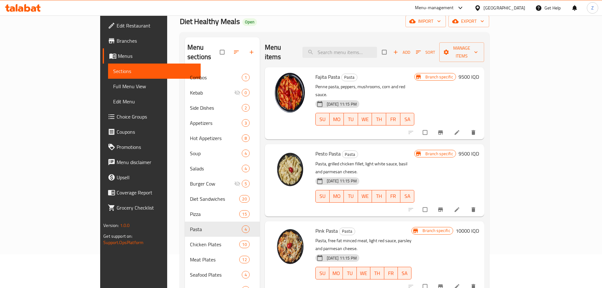
click at [443, 206] on icon "Branch-specific-item" at bounding box center [440, 209] width 6 height 6
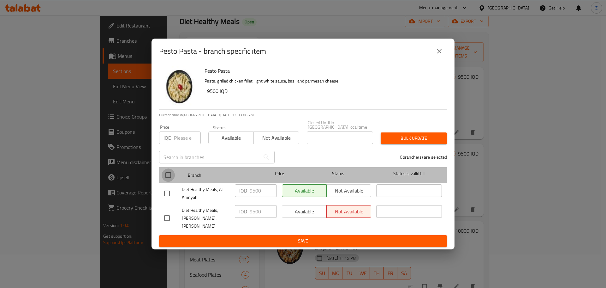
click at [169, 173] on input "checkbox" at bounding box center [168, 174] width 13 height 13
checkbox input "true"
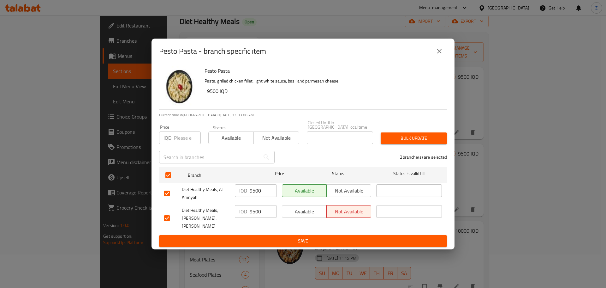
click at [260, 195] on input "9500" at bounding box center [263, 190] width 27 height 13
type input "10000"
click at [269, 237] on span "Save" at bounding box center [303, 241] width 278 height 8
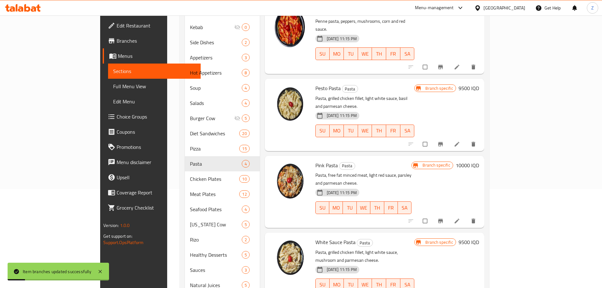
scroll to position [160, 0]
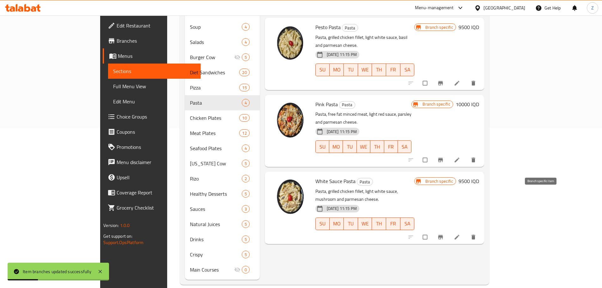
click at [443, 234] on icon "Branch-specific-item" at bounding box center [440, 237] width 6 height 6
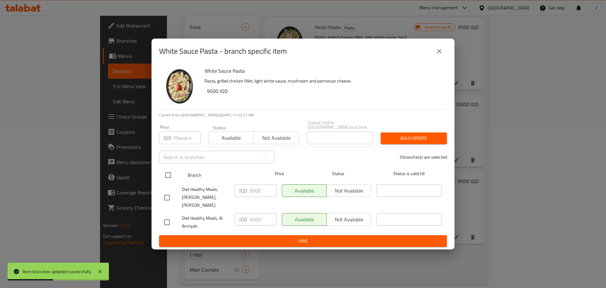
click at [168, 173] on input "checkbox" at bounding box center [168, 174] width 13 height 13
checkbox input "true"
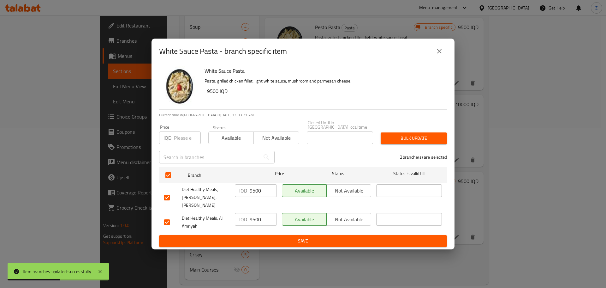
click at [261, 218] on input "9500" at bounding box center [263, 219] width 27 height 13
click at [260, 218] on input "9500" at bounding box center [263, 219] width 27 height 13
type input "10000"
click at [267, 237] on span "Save" at bounding box center [303, 241] width 278 height 8
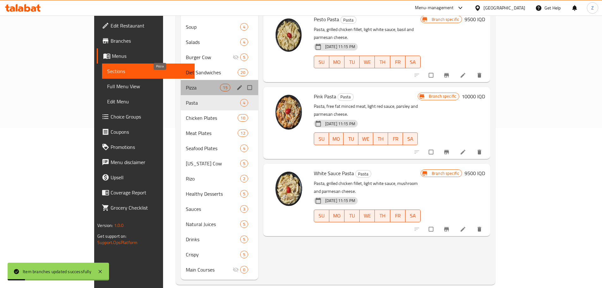
click at [186, 84] on span "Pizza" at bounding box center [203, 88] width 34 height 8
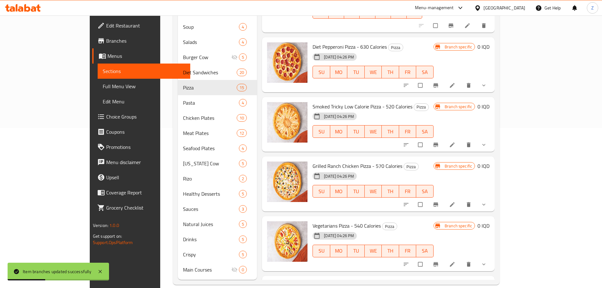
scroll to position [95, 0]
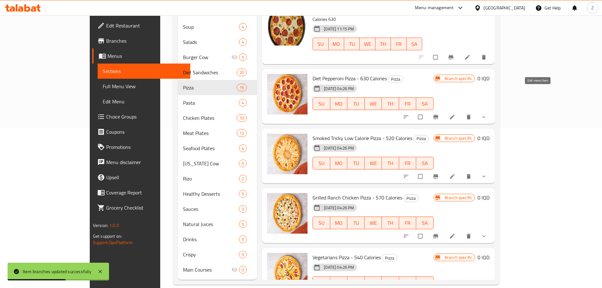
click at [455, 114] on icon at bounding box center [452, 117] width 6 height 6
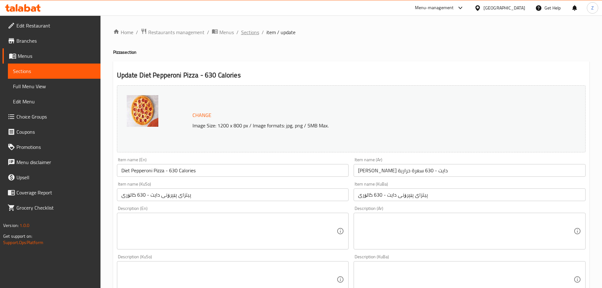
click at [255, 32] on span "Sections" at bounding box center [250, 32] width 18 height 8
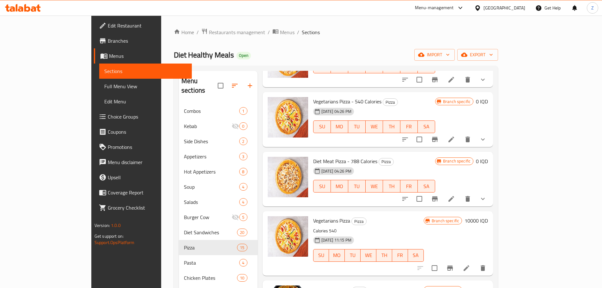
scroll to position [411, 0]
click at [455, 135] on icon at bounding box center [451, 139] width 8 height 8
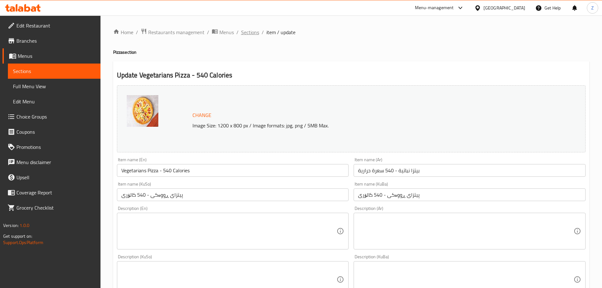
click at [249, 31] on span "Sections" at bounding box center [250, 32] width 18 height 8
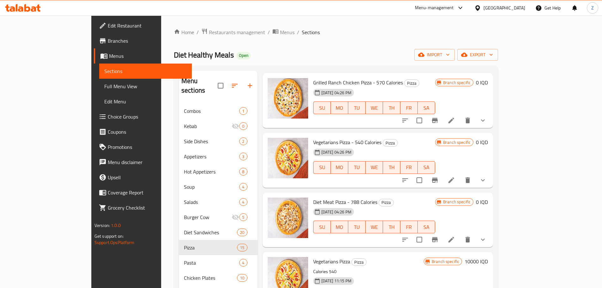
scroll to position [379, 0]
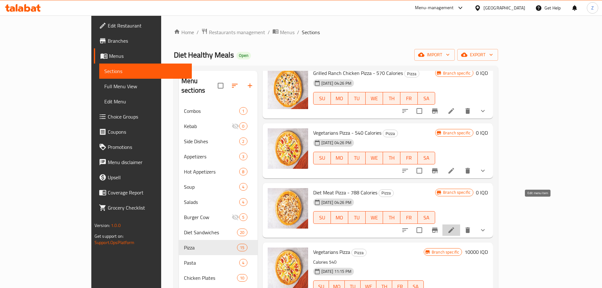
click at [455, 226] on icon at bounding box center [451, 230] width 8 height 8
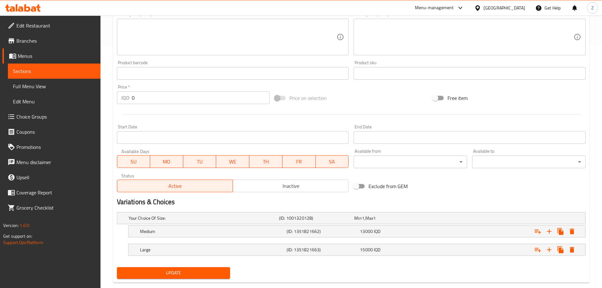
scroll to position [255, 0]
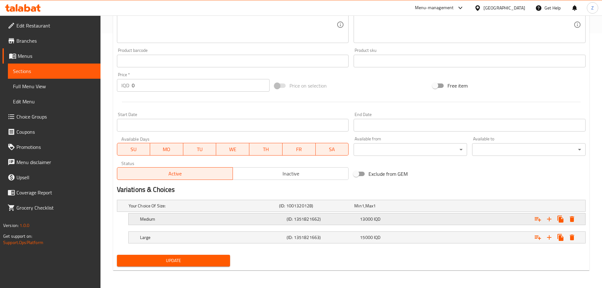
click at [359, 210] on div "13000 IQD" at bounding box center [390, 205] width 75 height 9
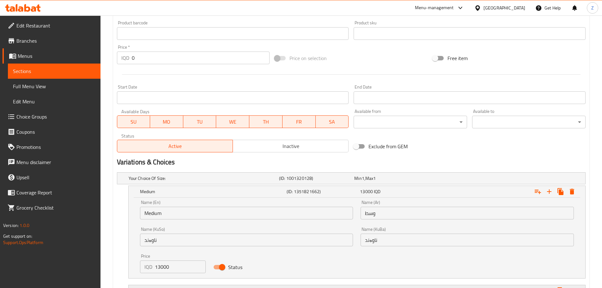
scroll to position [318, 0]
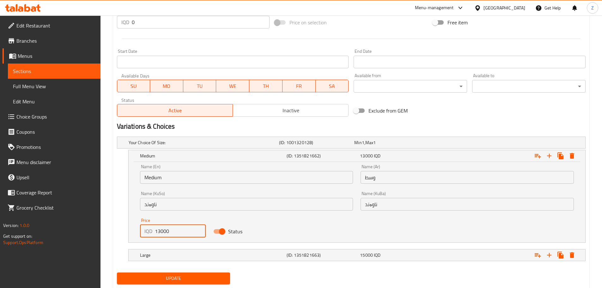
click at [159, 232] on input "13000" at bounding box center [180, 231] width 51 height 13
type input "12000"
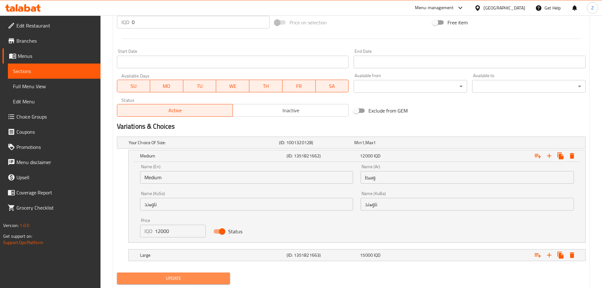
click at [184, 277] on span "Update" at bounding box center [173, 278] width 103 height 8
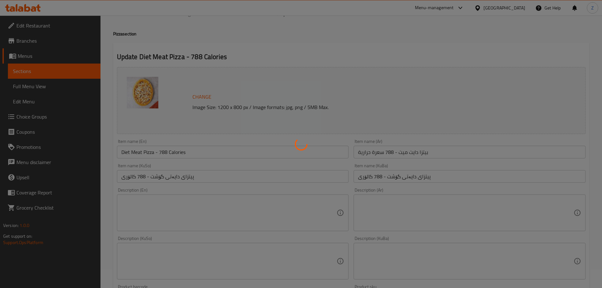
scroll to position [0, 0]
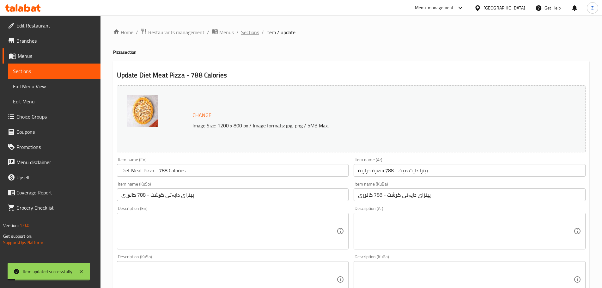
click at [258, 28] on span "Sections" at bounding box center [250, 32] width 18 height 8
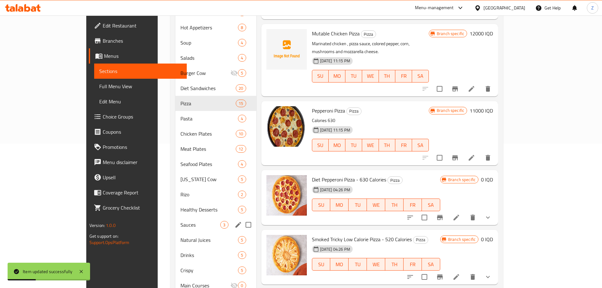
scroll to position [160, 0]
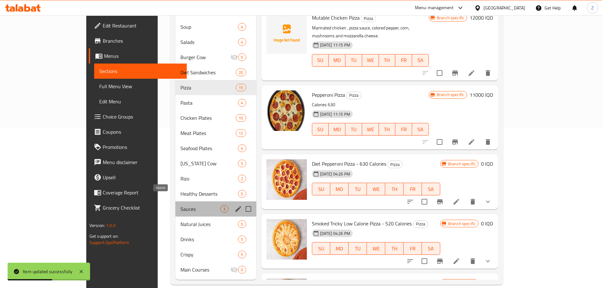
click at [180, 205] on span "Sauces" at bounding box center [200, 209] width 40 height 8
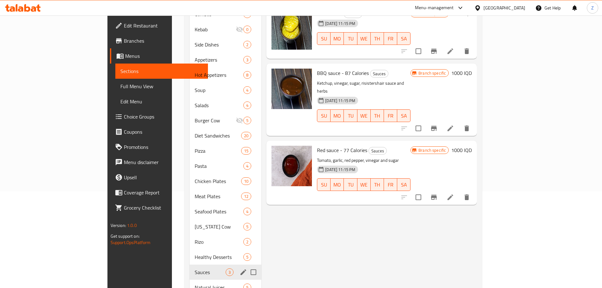
scroll to position [128, 0]
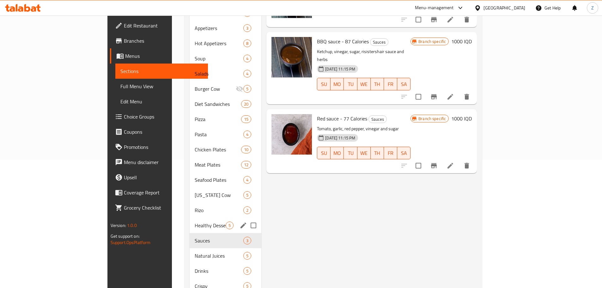
click at [189, 218] on div "Healthy Desserts 5" at bounding box center [225, 225] width 72 height 15
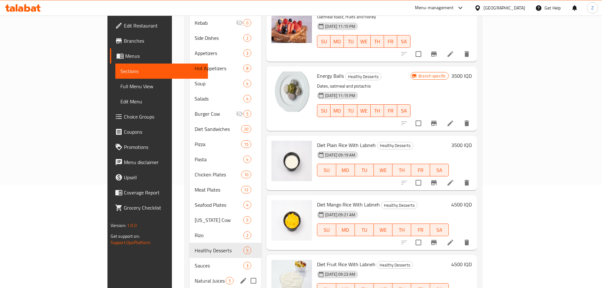
scroll to position [158, 0]
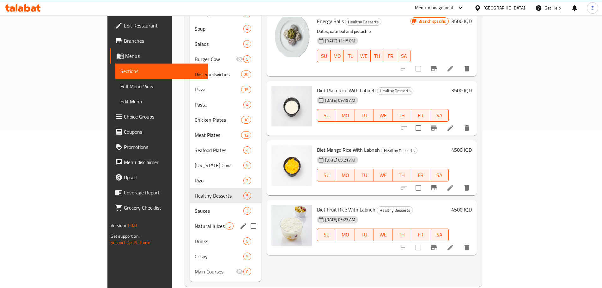
click at [189, 222] on div "Natural Juices 5" at bounding box center [225, 225] width 72 height 15
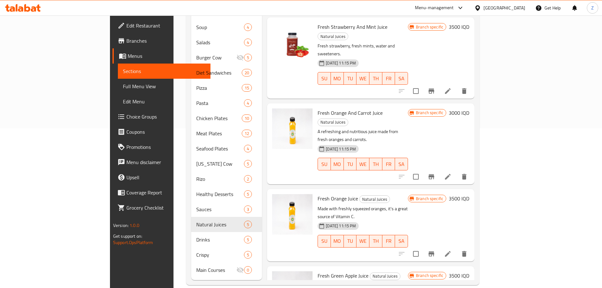
scroll to position [160, 0]
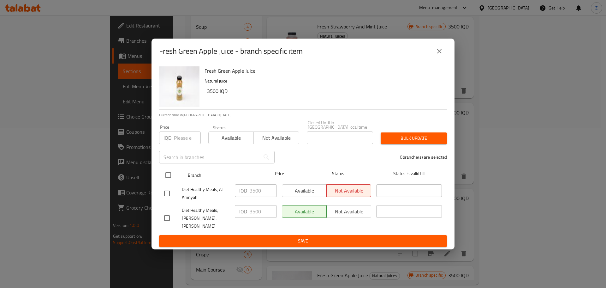
click at [160, 182] on div "Branch Price Status Status is valid till" at bounding box center [303, 175] width 288 height 16
click at [165, 179] on input "checkbox" at bounding box center [168, 174] width 13 height 13
checkbox input "true"
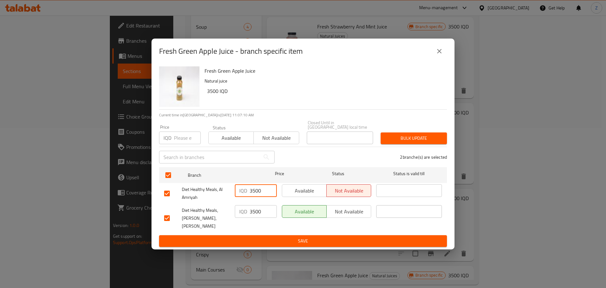
click at [258, 189] on input "3500" at bounding box center [263, 190] width 27 height 13
type input "4000"
click at [271, 238] on span "Save" at bounding box center [303, 241] width 278 height 8
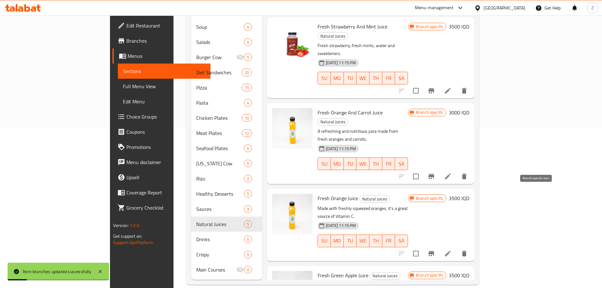
click at [439, 246] on button "Branch-specific-item" at bounding box center [431, 253] width 15 height 15
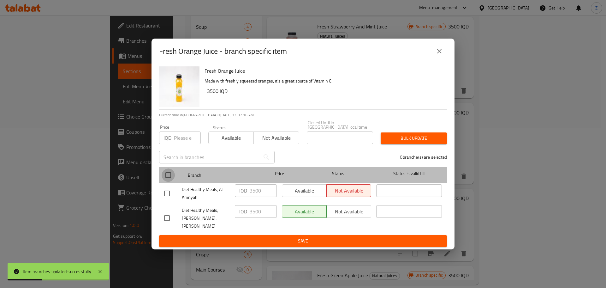
click at [166, 178] on input "checkbox" at bounding box center [168, 174] width 13 height 13
checkbox input "true"
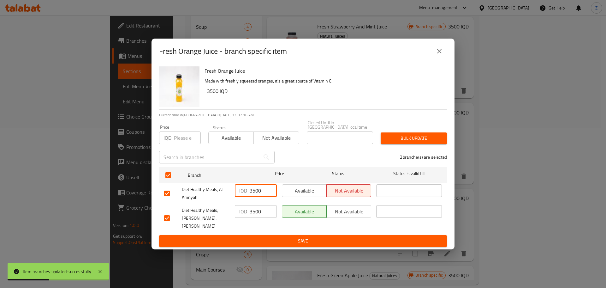
click at [252, 196] on input "3500" at bounding box center [263, 190] width 27 height 13
type input "4000"
click at [266, 235] on button "Save" at bounding box center [303, 241] width 288 height 12
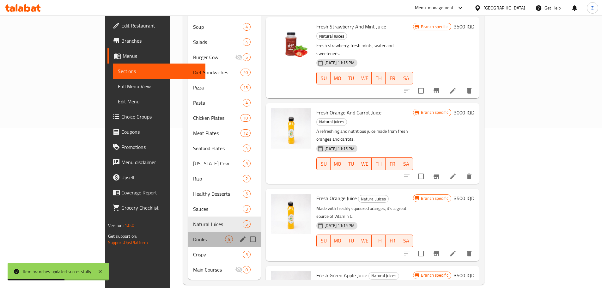
click at [188, 235] on div "Drinks 5" at bounding box center [224, 238] width 73 height 15
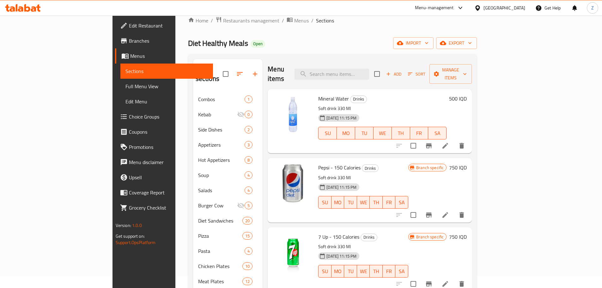
scroll to position [2, 0]
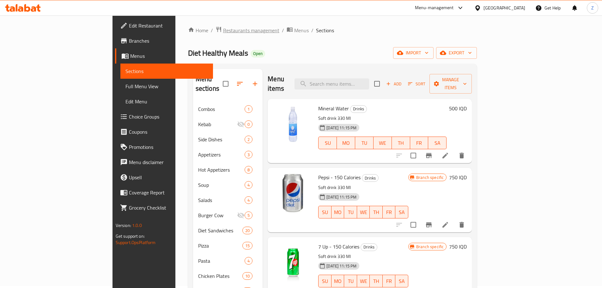
click at [223, 27] on span "Restaurants management" at bounding box center [251, 31] width 56 height 8
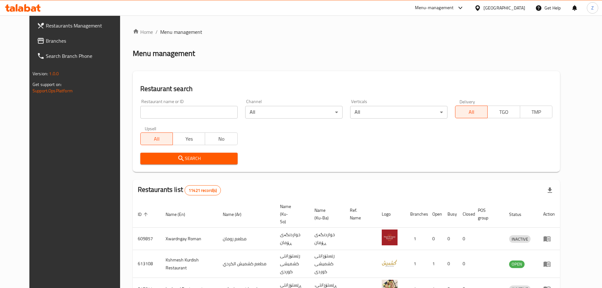
click at [185, 114] on input "search" at bounding box center [188, 112] width 97 height 13
paste input "704242"
type input "704242"
click at [204, 159] on span "Search" at bounding box center [188, 158] width 87 height 8
click at [204, 159] on div at bounding box center [301, 144] width 602 height 288
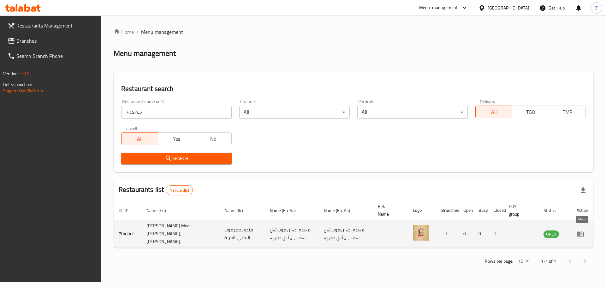
click at [577, 231] on icon "enhanced table" at bounding box center [580, 233] width 7 height 5
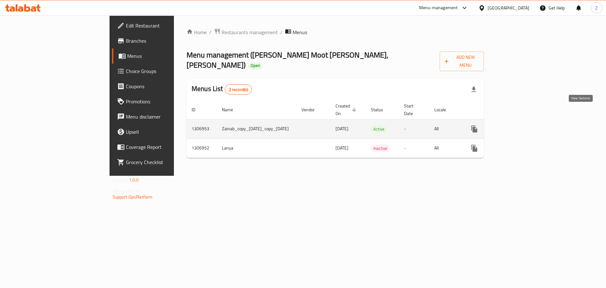
click at [524, 125] on icon "enhanced table" at bounding box center [520, 129] width 8 height 8
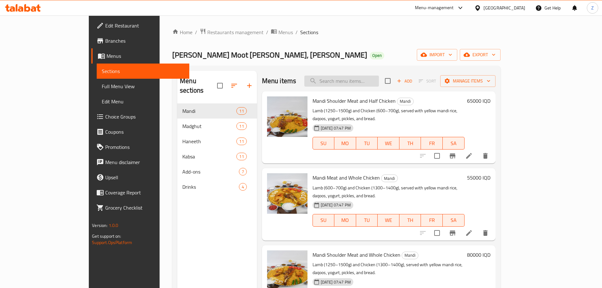
click at [371, 79] on input "search" at bounding box center [341, 80] width 75 height 11
paste input "مضغوط ضلوع"
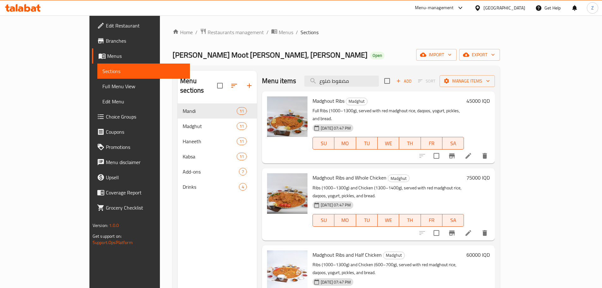
type input "مضغوط ضلوع"
click at [490, 101] on h6 "45000 IQD" at bounding box center [477, 100] width 23 height 9
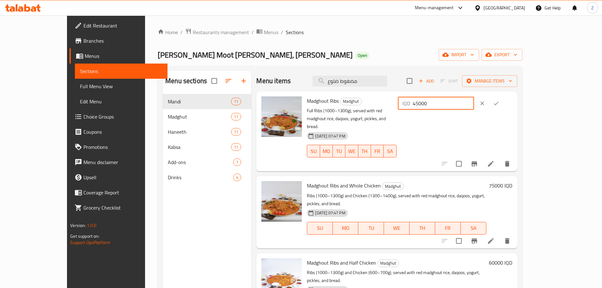
click at [474, 104] on input "45000" at bounding box center [442, 103] width 61 height 13
type input "46000"
click at [499, 103] on icon "ok" at bounding box center [496, 103] width 6 height 6
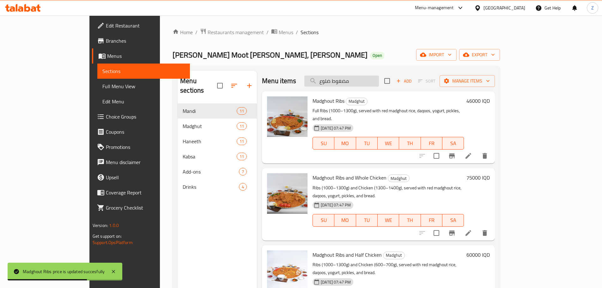
click at [378, 76] on input "مضغوط ضلوع" at bounding box center [341, 80] width 75 height 11
paste input "جاج كامل"
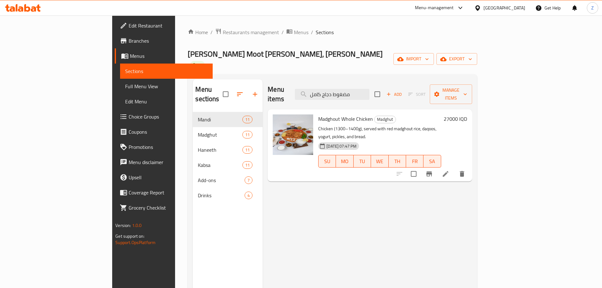
type input "مضغوط دجاج كامل"
click at [467, 114] on h6 "27000 IQD" at bounding box center [454, 118] width 23 height 9
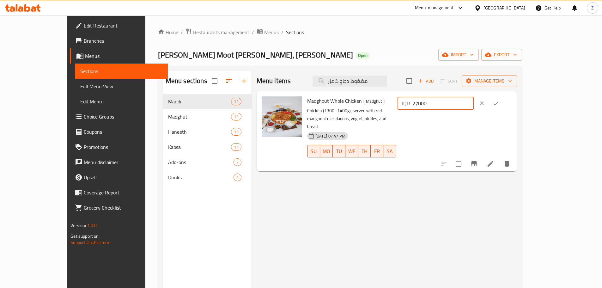
click at [473, 105] on input "27000" at bounding box center [442, 103] width 61 height 13
type input "28000"
click at [499, 103] on icon "ok" at bounding box center [495, 103] width 6 height 6
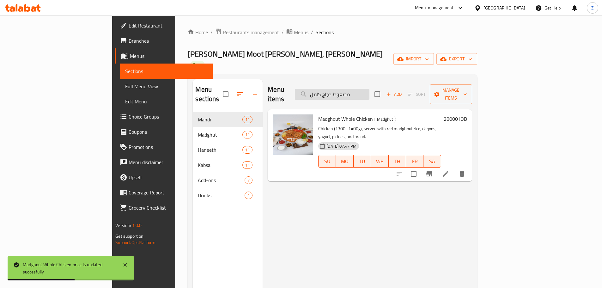
click at [369, 89] on input "مضغوط دجاج كامل" at bounding box center [332, 94] width 75 height 11
paste input "نصف دجاج"
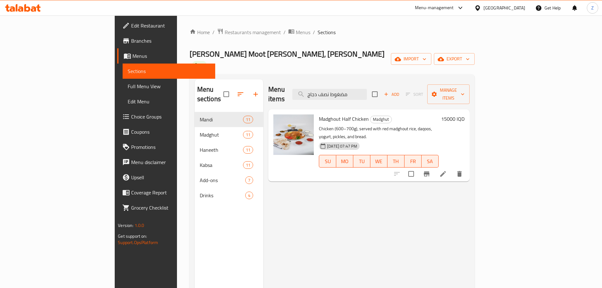
type input "مضغوط نصف دجاج"
click at [464, 114] on h6 "15000 IQD" at bounding box center [452, 118] width 23 height 9
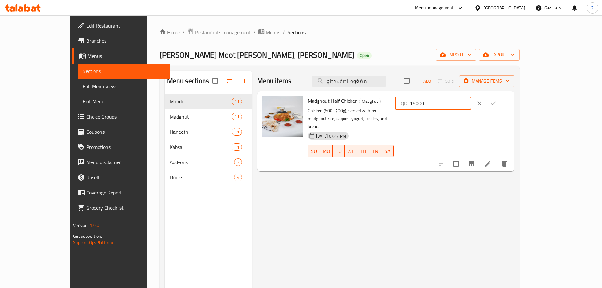
click at [471, 108] on input "15000" at bounding box center [440, 103] width 61 height 13
type input "18000"
click at [500, 101] on button "ok" at bounding box center [493, 103] width 14 height 14
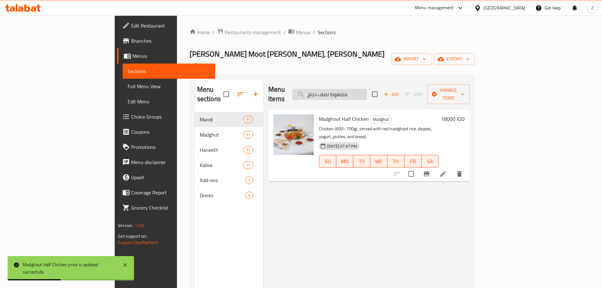
click at [367, 89] on input "مضغوط نصف دجاج" at bounding box center [329, 94] width 75 height 11
paste input "حم"
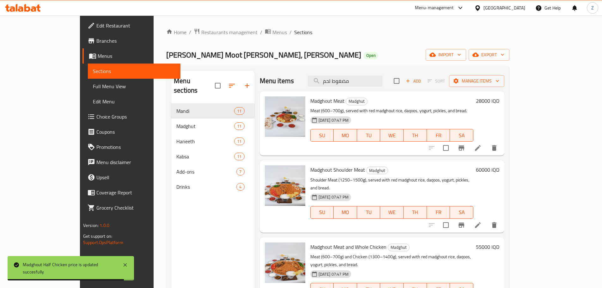
type input "مضغوط لحم"
click at [499, 101] on h6 "28000 IQD" at bounding box center [487, 100] width 23 height 9
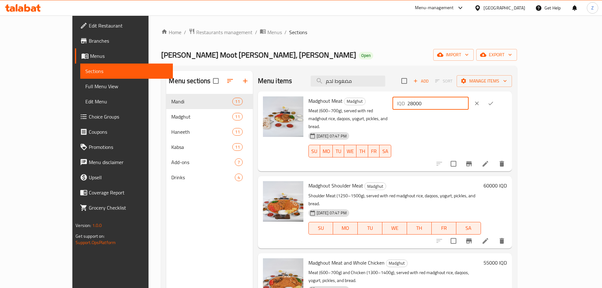
drag, startPoint x: 495, startPoint y: 105, endPoint x: 478, endPoint y: 107, distance: 16.9
click at [468, 107] on div "IQD 28000 ​" at bounding box center [430, 103] width 76 height 13
type input "35000"
click at [494, 102] on icon "ok" at bounding box center [490, 103] width 6 height 6
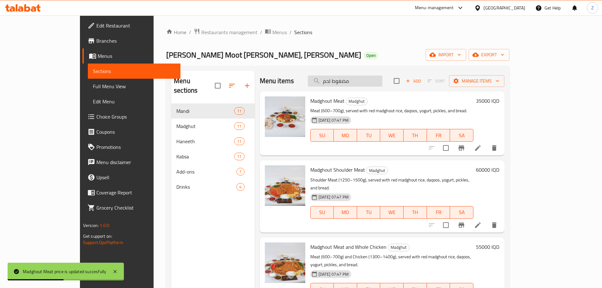
drag, startPoint x: 371, startPoint y: 73, endPoint x: 374, endPoint y: 79, distance: 6.6
click at [371, 73] on div "Menu items مضغوط لحم Add Sort Manage items" at bounding box center [382, 81] width 245 height 21
click at [374, 79] on input "مضغوط لحم" at bounding box center [345, 80] width 75 height 11
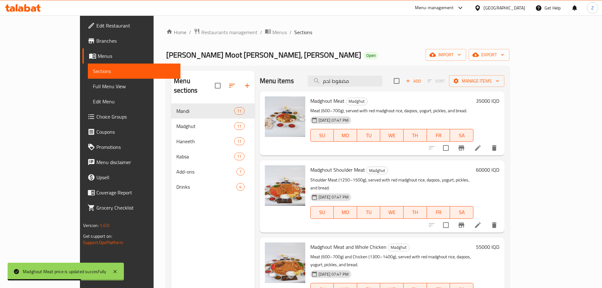
paste input "كتف"
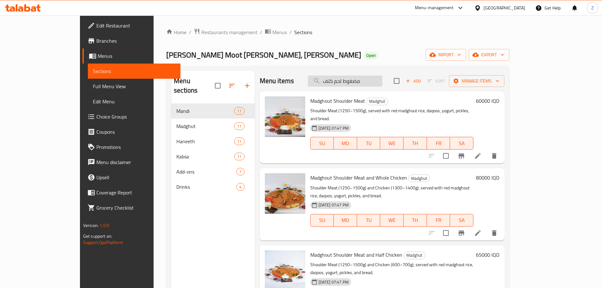
click at [381, 81] on input "مضغوط لحم كتف" at bounding box center [345, 80] width 75 height 11
paste input "شكل"
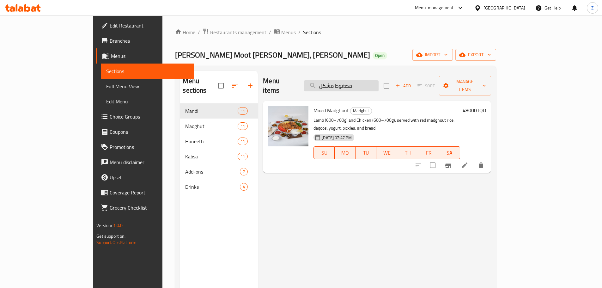
click at [378, 81] on input "مضغوط مشكل" at bounding box center [341, 85] width 75 height 11
paste input "ضلوع ودجاج كام"
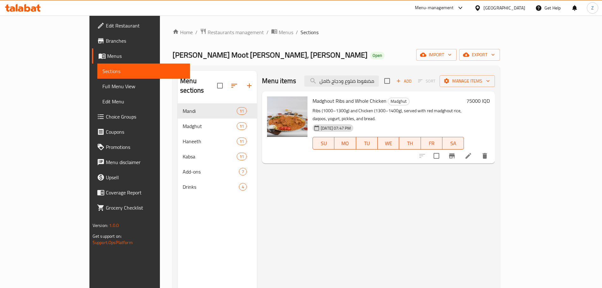
type input "مضغوط ضلوع ودجاج كامل"
click at [490, 104] on h6 "75000 IQD" at bounding box center [477, 100] width 23 height 9
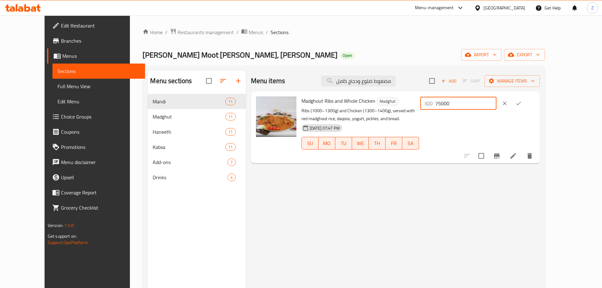
drag, startPoint x: 495, startPoint y: 105, endPoint x: 487, endPoint y: 106, distance: 8.3
click at [487, 106] on div "IQD 75000 ​" at bounding box center [458, 103] width 76 height 13
type input "65000"
click at [521, 103] on icon "ok" at bounding box center [518, 103] width 6 height 6
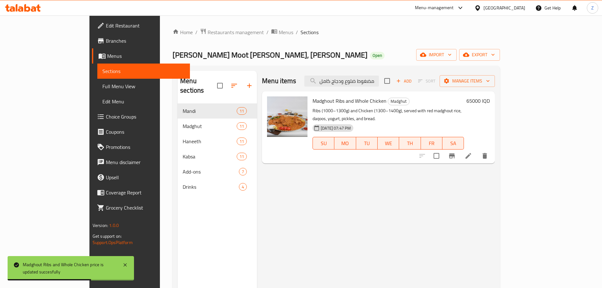
click at [385, 72] on div "Menu items مضغوط ضلوع ودجاج كامل Add Sort Manage items" at bounding box center [378, 81] width 233 height 21
click at [379, 78] on input "مضغوط ضلوع ودجاج كامل" at bounding box center [341, 80] width 75 height 11
paste input "نصف دجاج"
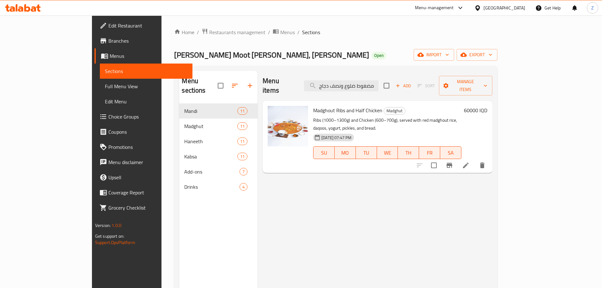
type input "مضغوط ضلوع ونصف دجاج"
click at [487, 106] on h6 "60000 IQD" at bounding box center [475, 110] width 23 height 9
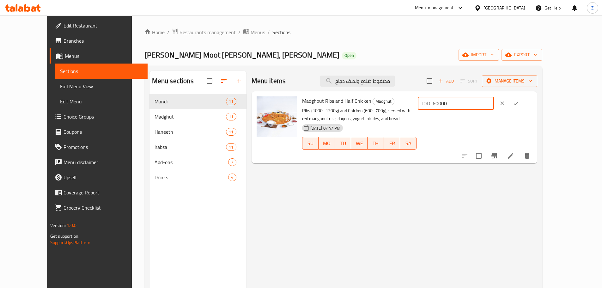
drag, startPoint x: 498, startPoint y: 105, endPoint x: 487, endPoint y: 108, distance: 11.7
click at [487, 108] on div "IQD 60000 ​" at bounding box center [456, 103] width 76 height 13
type input "56000"
click at [519, 102] on icon "ok" at bounding box center [516, 103] width 6 height 6
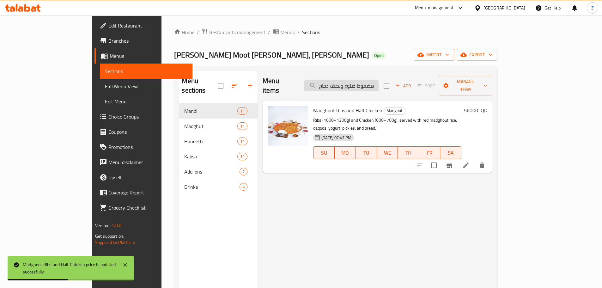
click at [364, 83] on input "مضغوط ضلوع ونصف دجاج" at bounding box center [341, 85] width 75 height 11
paste input "لحم ودجاج كامل"
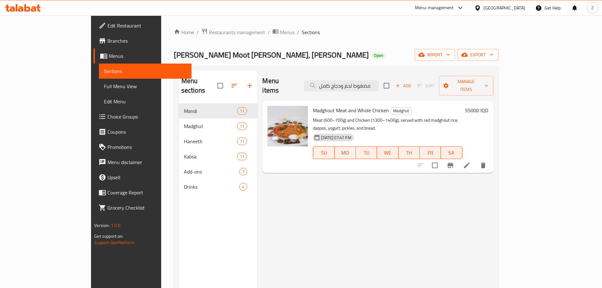
type input "مضغوط لحم ودجاج كامل"
click at [488, 106] on h6 "55000 IQD" at bounding box center [476, 110] width 23 height 9
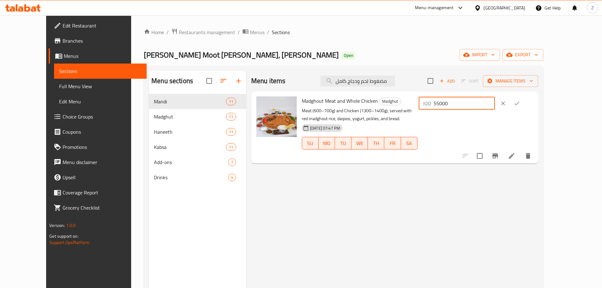
click at [495, 107] on input "55000" at bounding box center [463, 103] width 61 height 13
type input "58000"
click at [524, 102] on button "ok" at bounding box center [517, 103] width 14 height 14
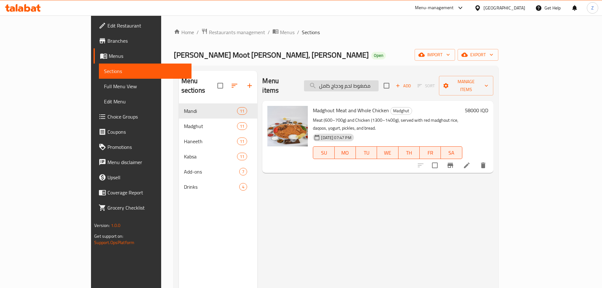
click at [374, 81] on input "مضغوط لحم ودجاج كامل" at bounding box center [341, 85] width 75 height 11
paste input "تف"
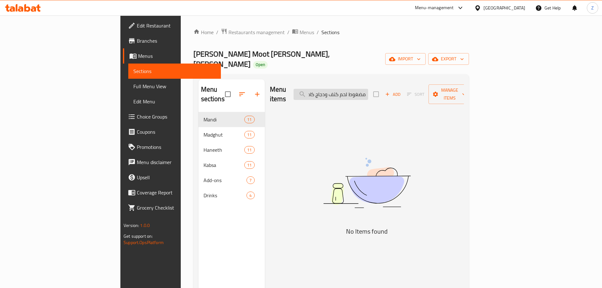
click at [368, 89] on input "مضغوط لحم كتف ودجاج كامل" at bounding box center [330, 94] width 75 height 11
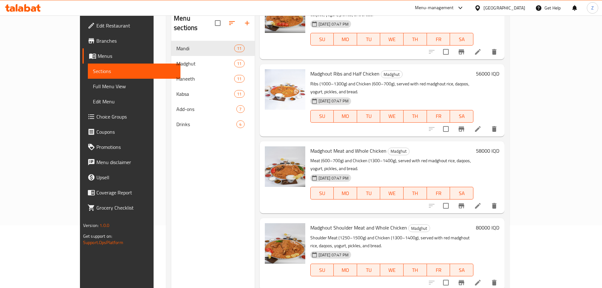
scroll to position [63, 0]
type input "مضغوط"
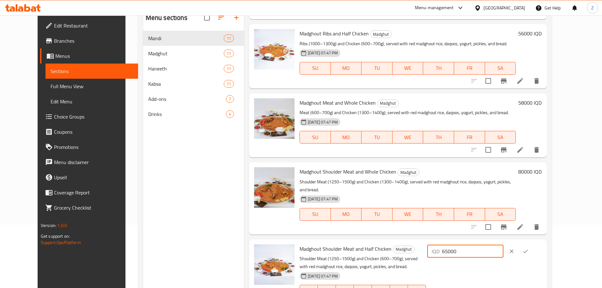
drag, startPoint x: 493, startPoint y: 245, endPoint x: 482, endPoint y: 244, distance: 11.5
click at [482, 245] on div "IQD 65000 ​" at bounding box center [465, 251] width 76 height 13
type input "70000"
click at [528, 248] on icon "ok" at bounding box center [525, 251] width 6 height 6
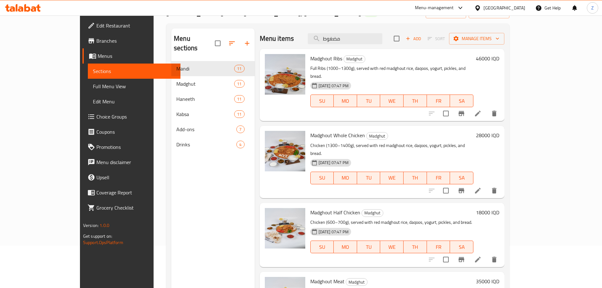
scroll to position [0, 0]
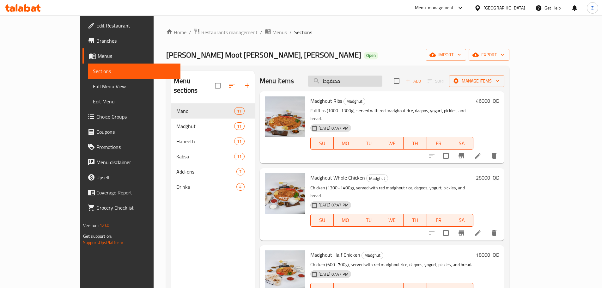
click at [382, 84] on input "مضغوط" at bounding box center [345, 80] width 75 height 11
paste input "ندي لحم كتف ونصف دجاج"
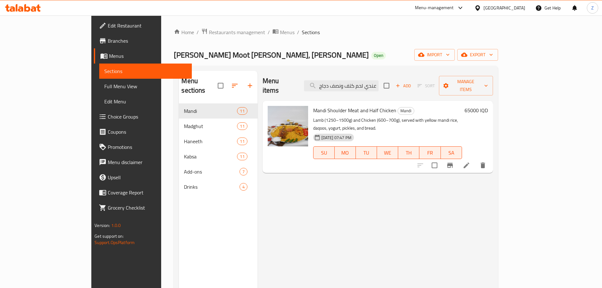
type input "مندي لحم كتف ونصف دجاج"
click at [488, 106] on h6 "65000 IQD" at bounding box center [475, 110] width 23 height 9
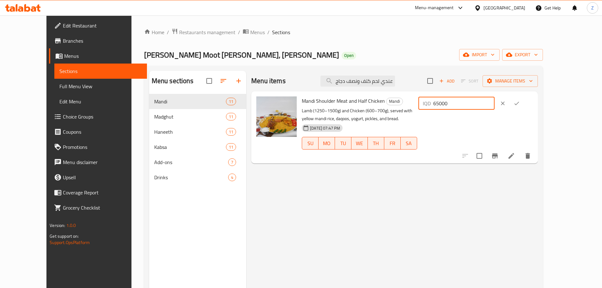
drag, startPoint x: 497, startPoint y: 105, endPoint x: 489, endPoint y: 105, distance: 8.2
click at [489, 105] on div "IQD 65000 ​" at bounding box center [456, 103] width 76 height 13
type input "70000"
click at [520, 106] on icon "ok" at bounding box center [516, 103] width 6 height 6
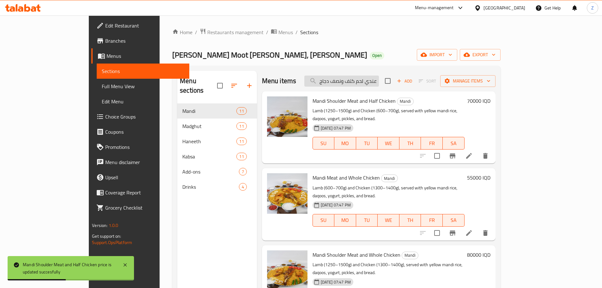
click at [376, 81] on input "مندي لحم كتف ونصف دجاج" at bounding box center [341, 80] width 75 height 11
paste input "دجاج كامل"
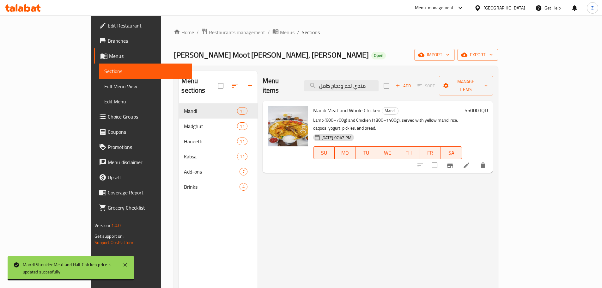
type input "مندي لحم ودجاج كامل"
click at [488, 106] on h6 "55000 IQD" at bounding box center [475, 110] width 23 height 9
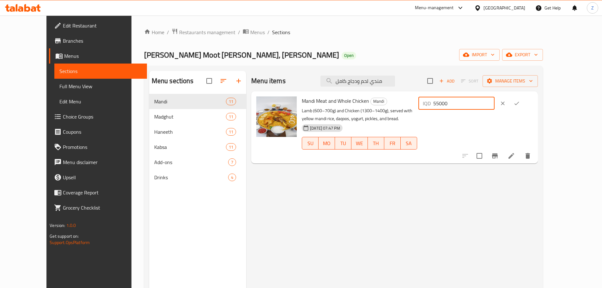
click at [494, 107] on input "55000" at bounding box center [463, 103] width 61 height 13
type input "58000"
click at [523, 107] on button "ok" at bounding box center [516, 103] width 14 height 14
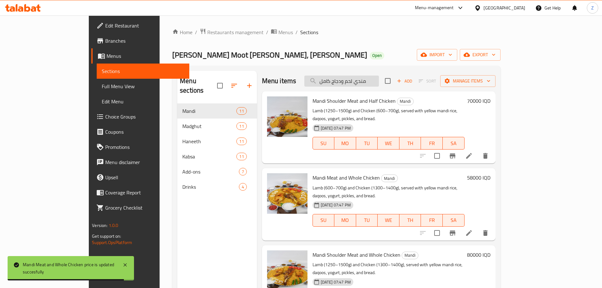
click at [379, 77] on input "مندي لحم ودجاج كامل" at bounding box center [341, 80] width 75 height 11
paste input "تف"
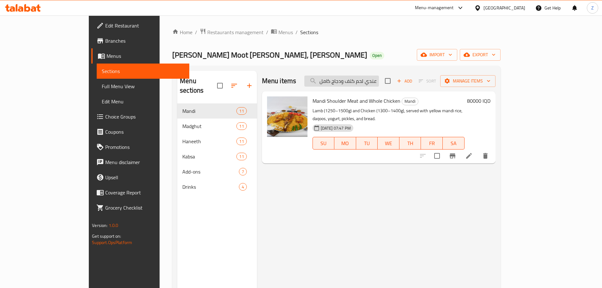
click at [361, 84] on input "مندي لحم كتف ودجاج كامل" at bounding box center [341, 80] width 75 height 11
paste input "ضلوع ونصف دجاج"
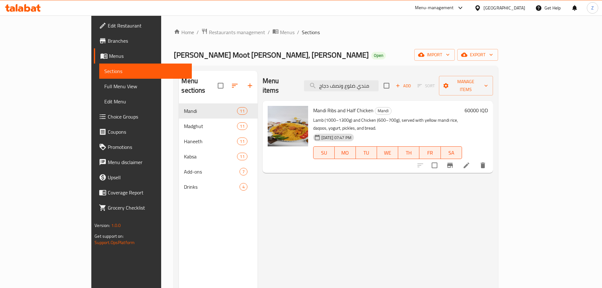
type input "مندي ضلوع ونصف دجاج"
click at [488, 106] on h6 "60000 IQD" at bounding box center [475, 110] width 23 height 9
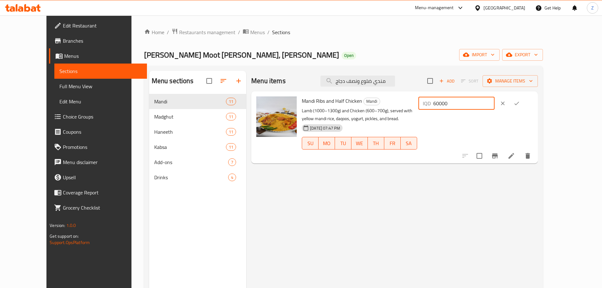
drag, startPoint x: 497, startPoint y: 105, endPoint x: 485, endPoint y: 103, distance: 12.3
click at [485, 103] on div "IQD 60000 ​" at bounding box center [456, 103] width 76 height 13
type input "56000"
drag, startPoint x: 572, startPoint y: 105, endPoint x: 568, endPoint y: 106, distance: 3.6
click at [523, 105] on button "ok" at bounding box center [516, 103] width 14 height 14
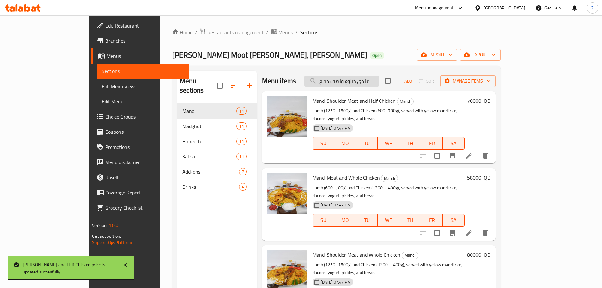
click at [372, 84] on input "مندي ضلوع ونصف دجاج" at bounding box center [341, 80] width 75 height 11
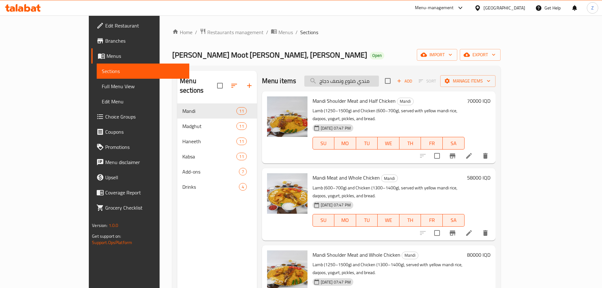
click at [372, 84] on input "مندي ضلوع ونصف دجاج" at bounding box center [341, 80] width 75 height 11
paste input "دجاج كامل"
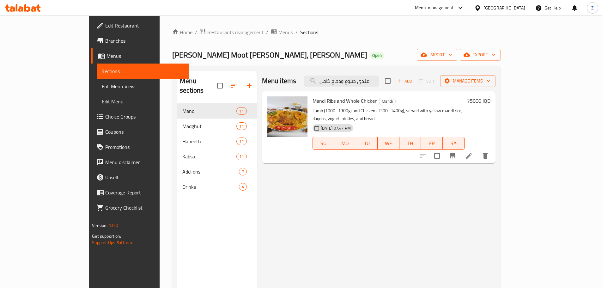
type input "مندي ضلوع ودجاج كامل"
click at [490, 101] on h6 "75000 IQD" at bounding box center [478, 100] width 23 height 9
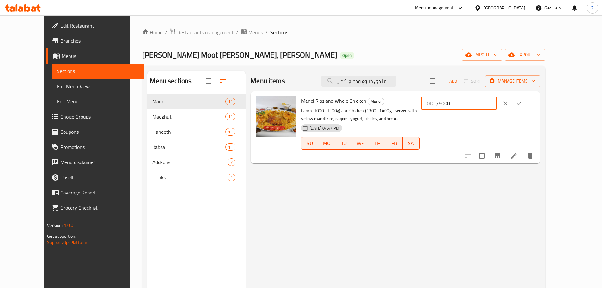
drag, startPoint x: 496, startPoint y: 105, endPoint x: 491, endPoint y: 106, distance: 5.1
click at [491, 106] on div "IQD 75000 ​" at bounding box center [459, 103] width 76 height 13
type input "65000"
click at [522, 101] on icon "ok" at bounding box center [519, 103] width 6 height 6
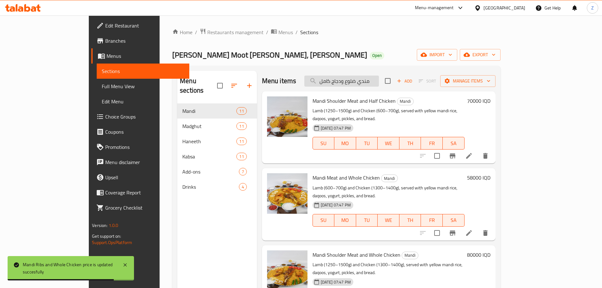
click at [373, 83] on input "مندي ضلوع ودجاج كامل" at bounding box center [341, 80] width 75 height 11
paste input "لحم كتف"
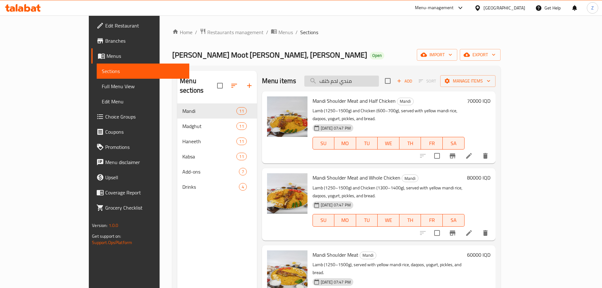
click at [379, 78] on input "مندي لحم كتف" at bounding box center [341, 80] width 75 height 11
paste input "search"
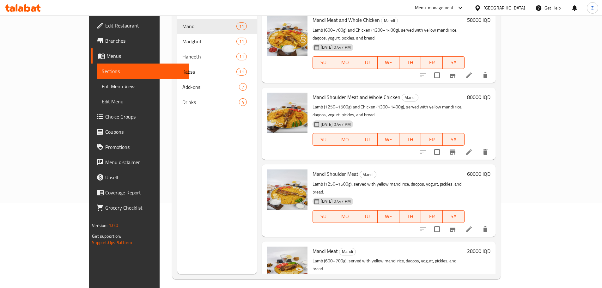
scroll to position [88, 0]
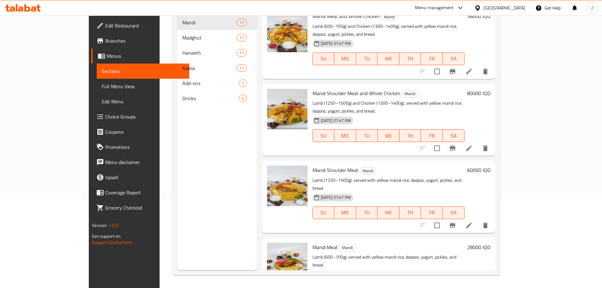
type input "مندي لحم"
click at [490, 243] on h6 "28000 IQD" at bounding box center [478, 247] width 23 height 9
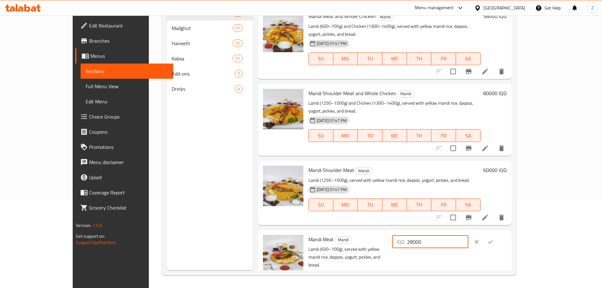
drag, startPoint x: 493, startPoint y: 219, endPoint x: 481, endPoint y: 220, distance: 12.1
click at [468, 235] on div "IQD 28000 ​" at bounding box center [430, 241] width 76 height 13
type input "35000"
click at [493, 238] on icon "ok" at bounding box center [490, 241] width 6 height 6
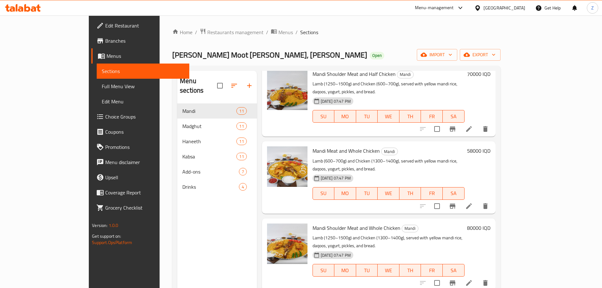
scroll to position [0, 0]
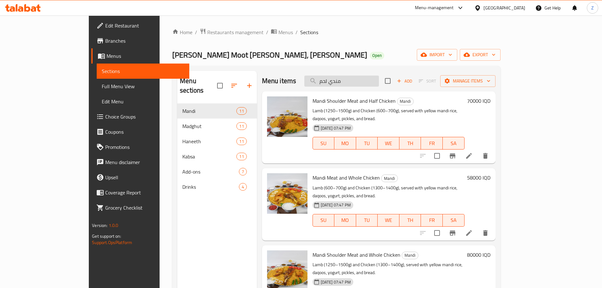
click at [374, 78] on input "مندي لحم" at bounding box center [341, 80] width 75 height 11
paste input "صف دجاج"
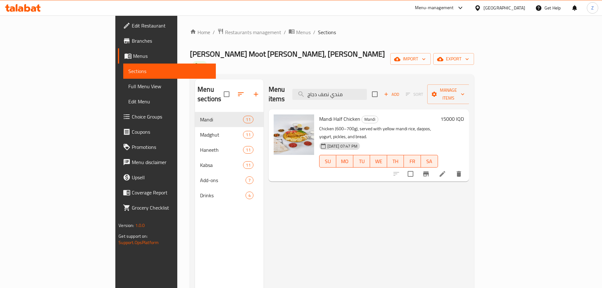
type input "مندي نصف دجاج"
click at [464, 114] on h6 "15000 IQD" at bounding box center [451, 118] width 23 height 9
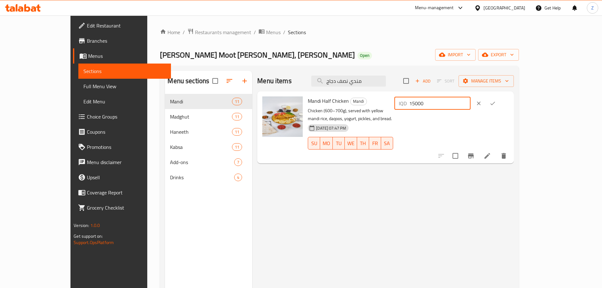
click at [470, 103] on input "15000" at bounding box center [439, 103] width 61 height 13
type input "18000"
click at [496, 102] on icon "ok" at bounding box center [492, 103] width 6 height 6
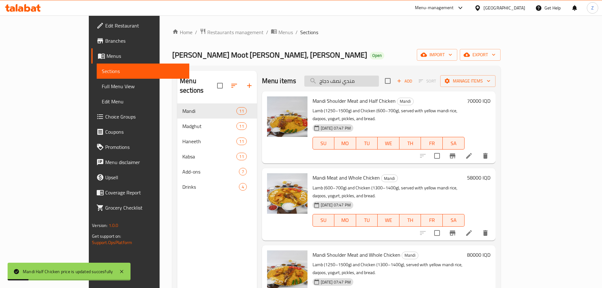
click at [363, 83] on input "مندي نصف دجاج" at bounding box center [341, 80] width 75 height 11
paste input "search"
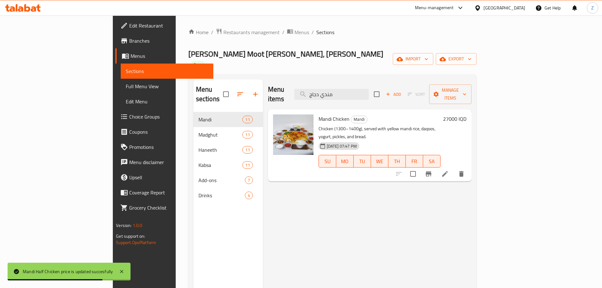
type input "مندي دجاج"
click at [466, 114] on h6 "27000 IQD" at bounding box center [454, 118] width 23 height 9
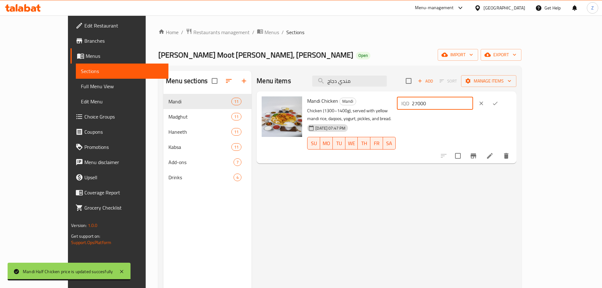
click at [473, 106] on input "27000" at bounding box center [442, 103] width 61 height 13
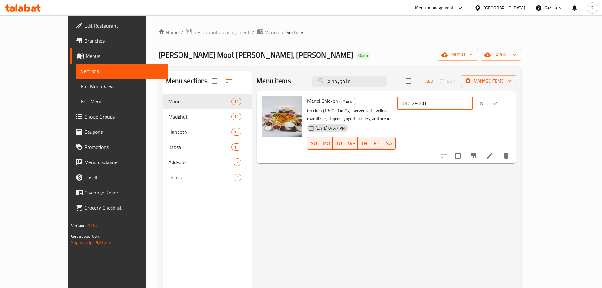
type input "28000"
click at [498, 101] on icon "ok" at bounding box center [495, 103] width 6 height 6
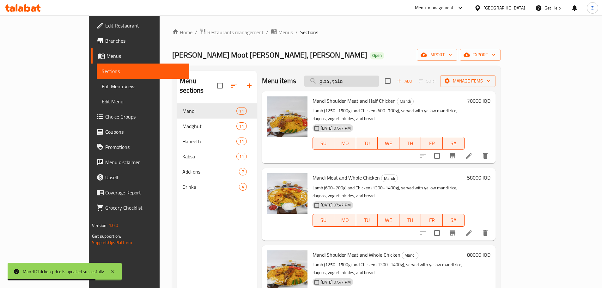
click at [366, 83] on input "مندي دجاج" at bounding box center [341, 80] width 75 height 11
paste input "شكل مندي"
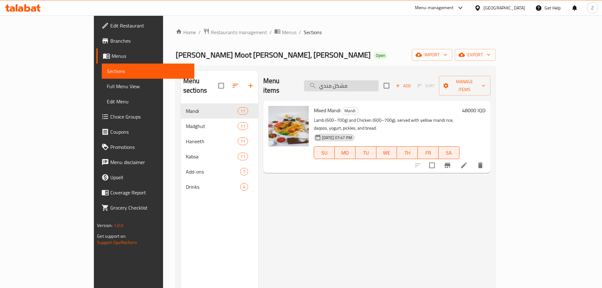
click at [371, 80] on input "مشكل مندي" at bounding box center [341, 85] width 75 height 11
paste input "ندي ضلوع"
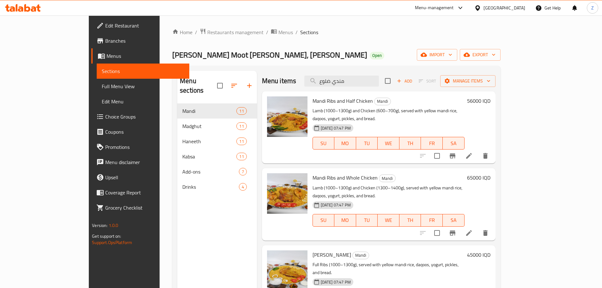
scroll to position [32, 0]
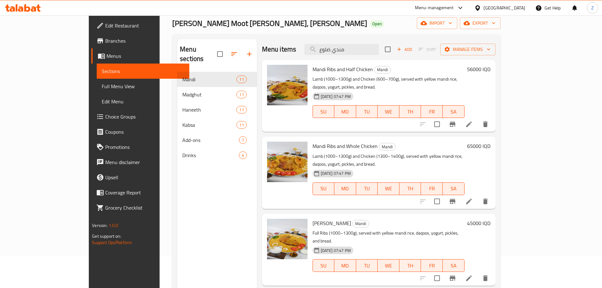
type input "مندي ضلوع"
click at [490, 219] on div "45000 IQD" at bounding box center [477, 250] width 26 height 62
click at [490, 219] on h6 "45000 IQD" at bounding box center [478, 223] width 23 height 9
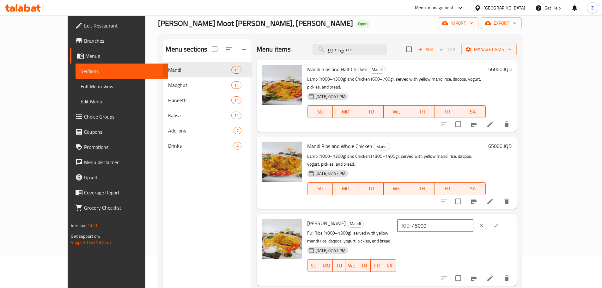
click at [473, 219] on input "45000" at bounding box center [442, 225] width 61 height 13
type input "46000"
click at [498, 224] on icon "ok" at bounding box center [495, 225] width 5 height 3
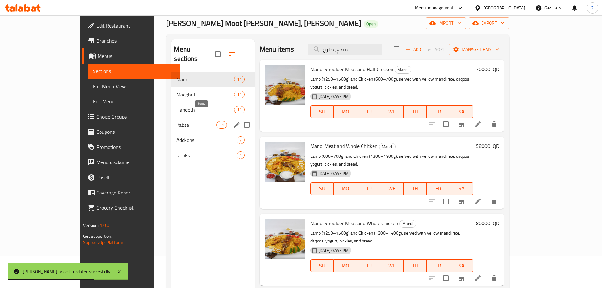
scroll to position [0, 0]
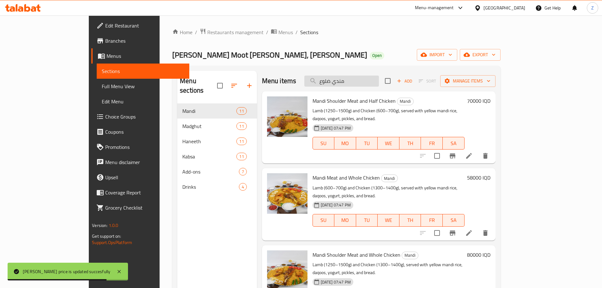
click at [376, 76] on input "مندي ضلوع" at bounding box center [341, 80] width 75 height 11
paste input "بسة لحم كتف ونصف دجاج"
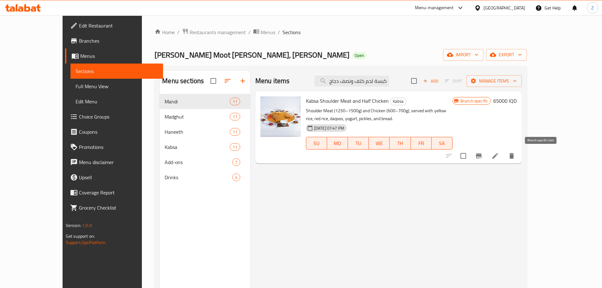
type input "كبسة لحم كتف ونصف دجاج"
click at [486, 158] on button "Branch-specific-item" at bounding box center [478, 155] width 15 height 15
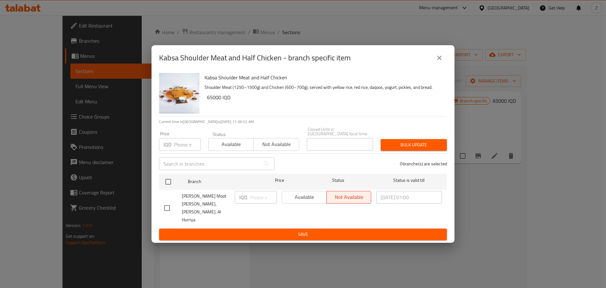
click at [445, 65] on button "close" at bounding box center [439, 57] width 15 height 15
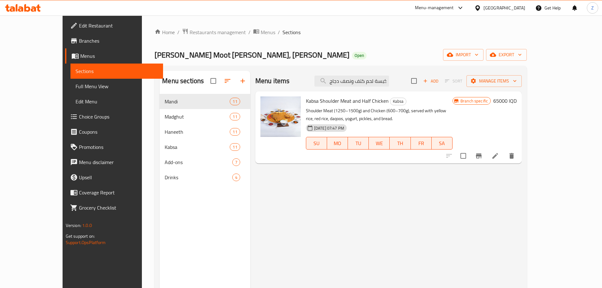
click at [516, 101] on h6 "65000 IQD" at bounding box center [504, 100] width 23 height 9
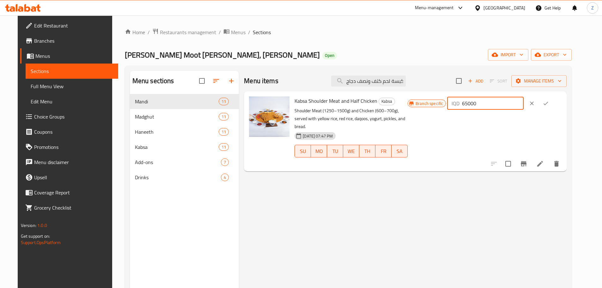
drag, startPoint x: 499, startPoint y: 104, endPoint x: 481, endPoint y: 106, distance: 18.1
click at [481, 106] on div "IQD 65000 ​" at bounding box center [485, 103] width 76 height 13
type input "70000"
click at [552, 107] on button "ok" at bounding box center [545, 103] width 14 height 14
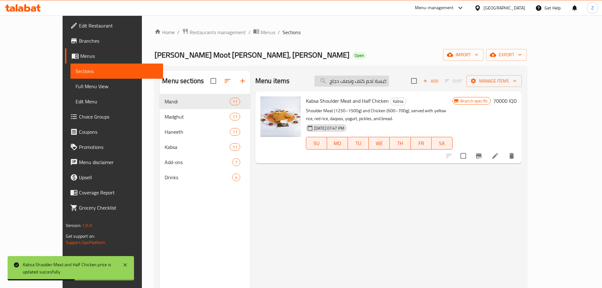
click at [389, 81] on input "كبسة لحم كتف ونصف دجاج" at bounding box center [351, 80] width 75 height 11
paste input "دجاج كامل"
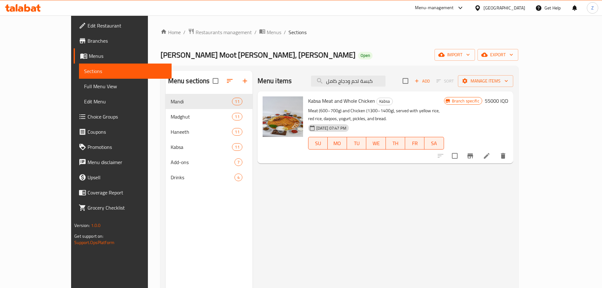
type input "كبسة لحم ودجاج كامل"
click at [508, 102] on h6 "55000 IQD" at bounding box center [495, 100] width 23 height 9
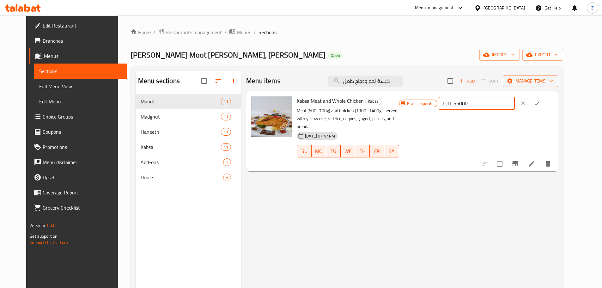
drag, startPoint x: 498, startPoint y: 106, endPoint x: 494, endPoint y: 105, distance: 3.9
click at [494, 105] on input "55000" at bounding box center [483, 103] width 61 height 13
type input "58000"
click at [544, 103] on button "ok" at bounding box center [537, 103] width 14 height 14
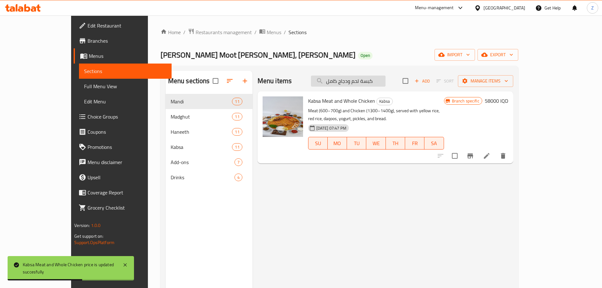
click at [385, 85] on input "كبسة لحم ودجاج كامل" at bounding box center [348, 80] width 75 height 11
paste input "تف"
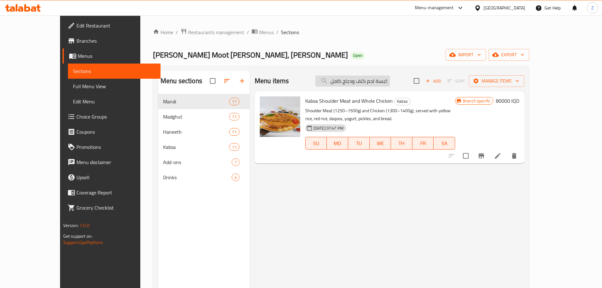
click at [379, 77] on input "كبسة لحم كتف ودجاج كامل" at bounding box center [352, 80] width 75 height 11
paste input "ضلوع ونصف دجاج"
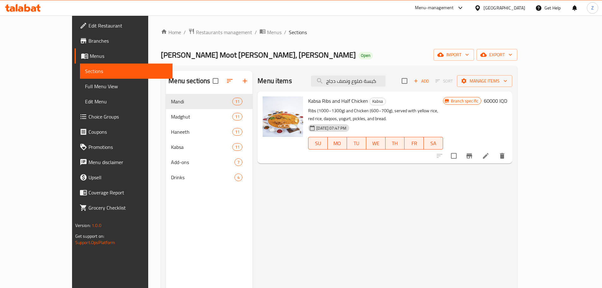
type input "كبسة ضلوع ونصف دجاج"
click at [507, 104] on h6 "60000 IQD" at bounding box center [495, 100] width 23 height 9
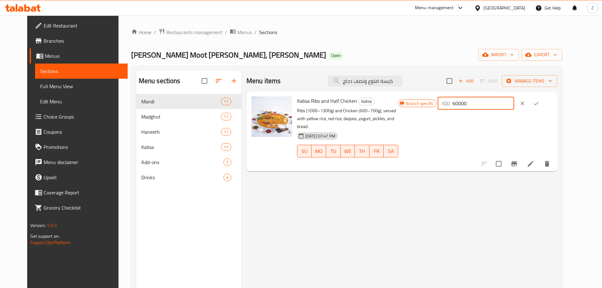
click at [497, 106] on input "60000" at bounding box center [482, 103] width 61 height 13
drag, startPoint x: 499, startPoint y: 106, endPoint x: 489, endPoint y: 107, distance: 9.8
click at [489, 107] on div "IQD 60000 ​" at bounding box center [475, 103] width 76 height 13
type input "56000"
click at [543, 109] on button "ok" at bounding box center [536, 103] width 14 height 14
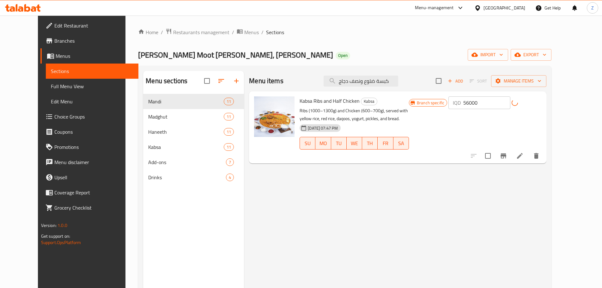
click at [507, 153] on icon "Branch-specific-item" at bounding box center [503, 156] width 8 height 8
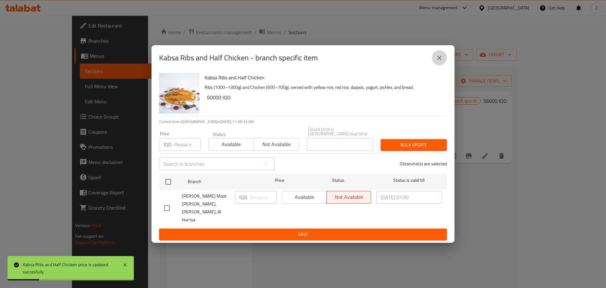
click at [444, 64] on button "close" at bounding box center [439, 57] width 15 height 15
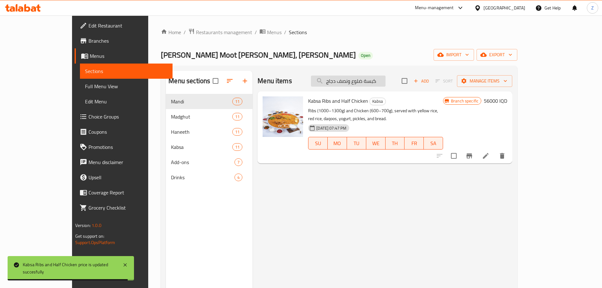
click at [385, 82] on input "كبسة ضلوع ونصف دجاج" at bounding box center [348, 80] width 75 height 11
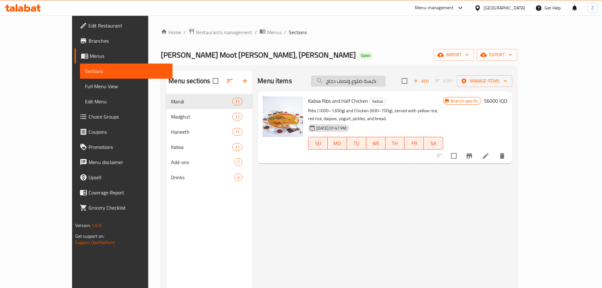
click at [385, 82] on input "كبسة ضلوع ونصف دجاج" at bounding box center [348, 80] width 75 height 11
paste input "دجاج كامل"
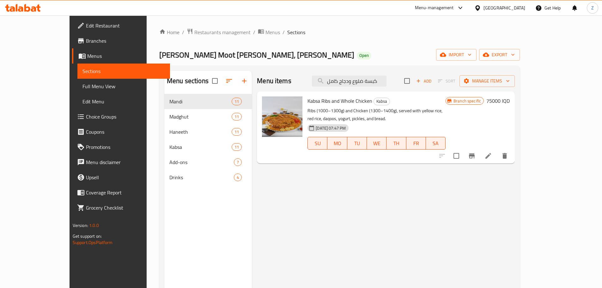
type input "كبسة ضلوع ودجاج كامل"
click at [509, 101] on h6 "75000 IQD" at bounding box center [497, 100] width 23 height 9
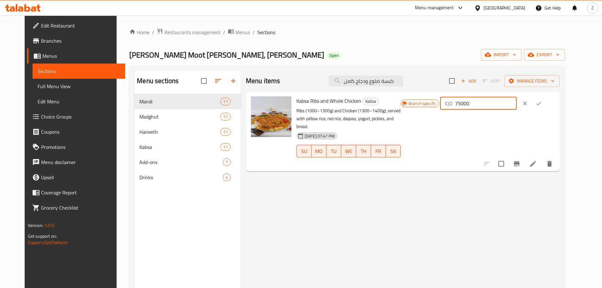
click at [495, 103] on input "75000" at bounding box center [485, 103] width 61 height 13
type input "65000"
click at [545, 105] on button "ok" at bounding box center [539, 103] width 14 height 14
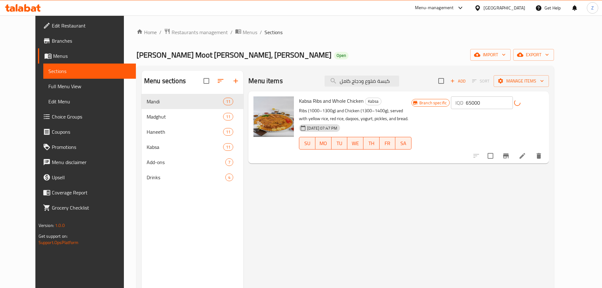
click at [513, 153] on button "Branch-specific-item" at bounding box center [505, 155] width 15 height 15
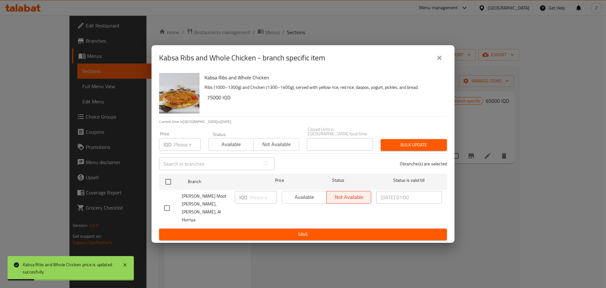
click at [438, 62] on icon "close" at bounding box center [440, 58] width 8 height 8
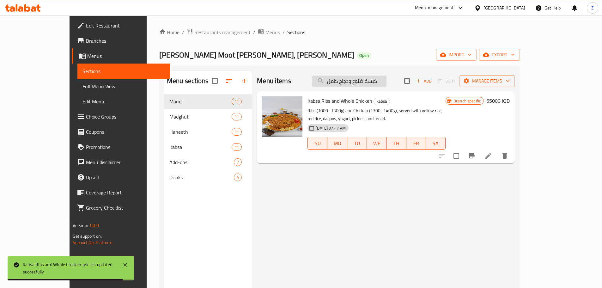
click at [368, 86] on input "كبسة ضلوع ودجاج كامل" at bounding box center [349, 80] width 75 height 11
paste input "ندي لحم كتف"
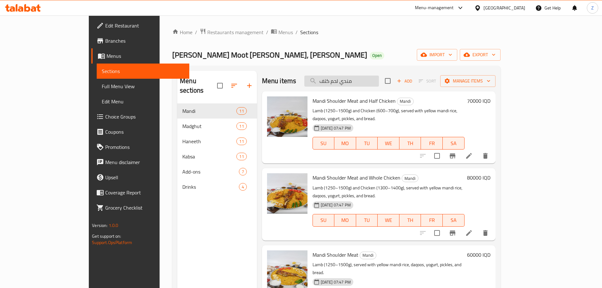
click at [379, 78] on input "مندي لحم كتف" at bounding box center [341, 80] width 75 height 11
paste input "بسة لحم"
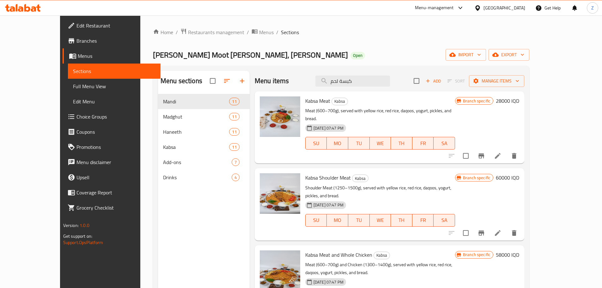
type input "كبسة لحم"
click at [519, 103] on h6 "28000 IQD" at bounding box center [507, 100] width 23 height 9
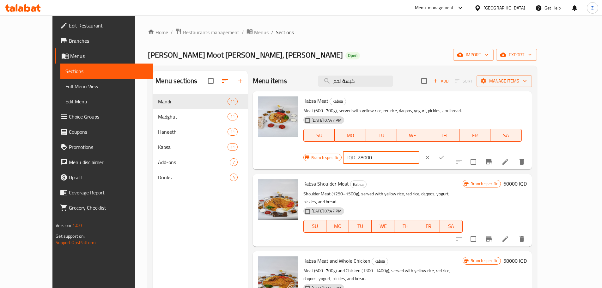
drag, startPoint x: 493, startPoint y: 106, endPoint x: 488, endPoint y: 105, distance: 4.6
click at [419, 151] on input "28000" at bounding box center [387, 157] width 61 height 13
type input "35000"
click at [444, 154] on icon "ok" at bounding box center [441, 157] width 6 height 6
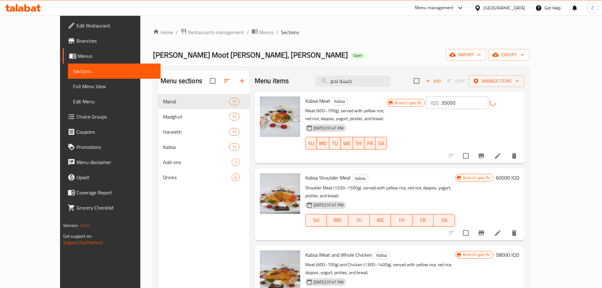
click at [484, 153] on icon "Branch-specific-item" at bounding box center [481, 155] width 6 height 5
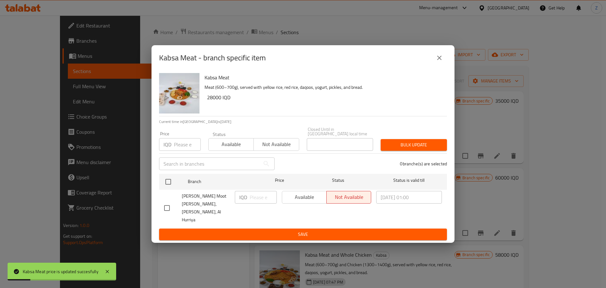
drag, startPoint x: 438, startPoint y: 59, endPoint x: 423, endPoint y: 87, distance: 32.1
click at [438, 59] on button "close" at bounding box center [439, 57] width 15 height 15
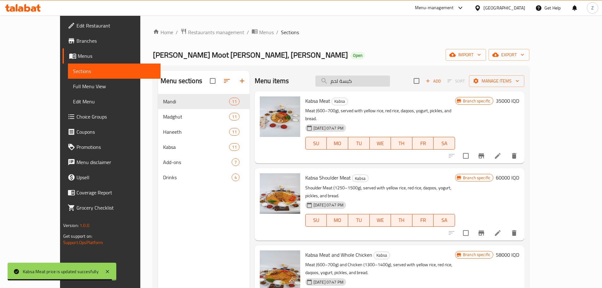
click at [365, 85] on input "كبسة لحم" at bounding box center [352, 80] width 75 height 11
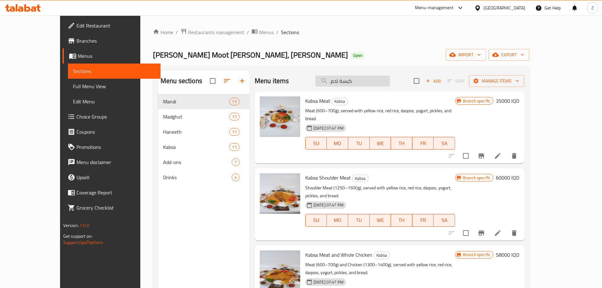
paste input "صف دجاج"
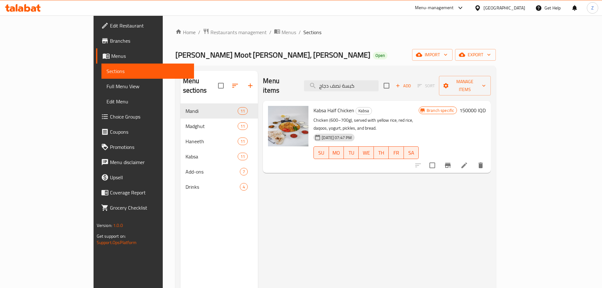
type input "كبسة نصف دجاج"
click at [485, 106] on h6 "150000 IQD" at bounding box center [472, 110] width 26 height 9
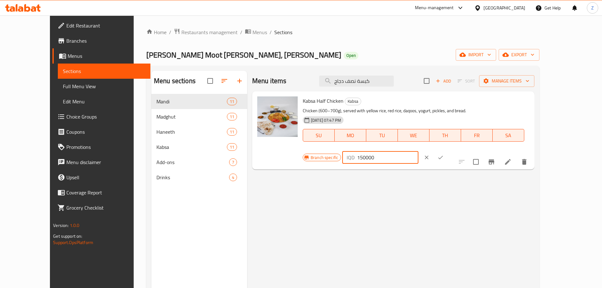
click at [418, 151] on input "150000" at bounding box center [387, 157] width 61 height 13
click at [418, 151] on input "179999" at bounding box center [387, 157] width 61 height 13
type input "18000"
click at [443, 154] on icon "ok" at bounding box center [440, 157] width 6 height 6
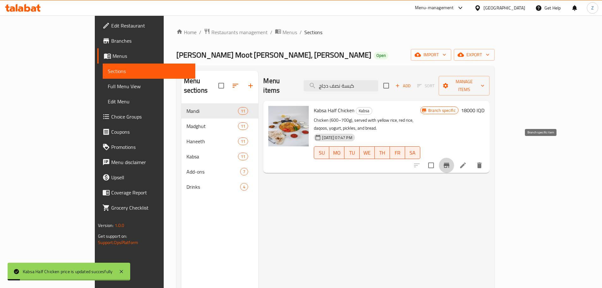
click at [449, 163] on icon "Branch-specific-item" at bounding box center [446, 165] width 6 height 5
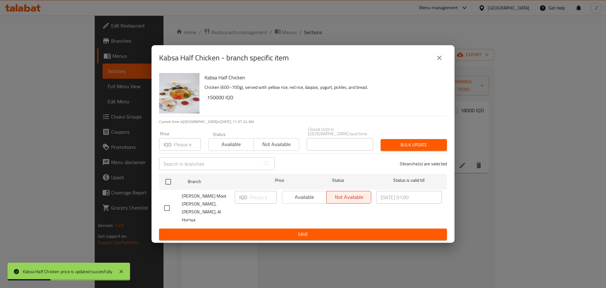
click at [440, 57] on div "Kabsa Half Chicken - branch specific item" at bounding box center [303, 57] width 303 height 25
click at [441, 59] on button "close" at bounding box center [439, 57] width 15 height 15
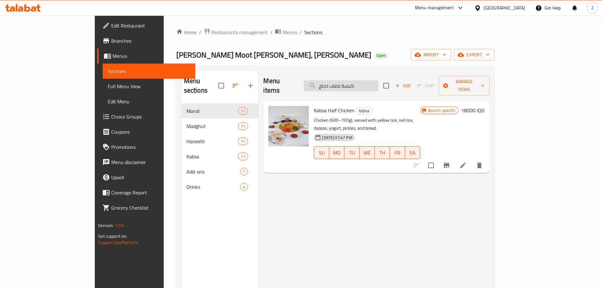
click at [373, 80] on input "كبسة نصف دجاج" at bounding box center [340, 85] width 75 height 11
paste input "search"
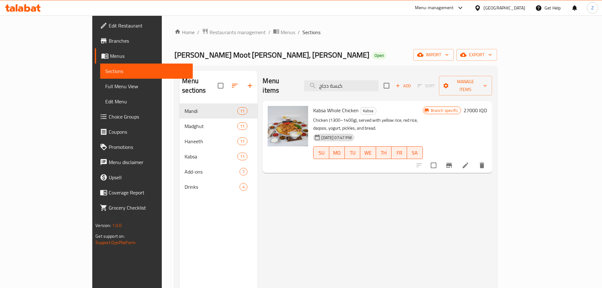
type input "كبسة دجاج"
click at [487, 106] on h6 "27000 IQD" at bounding box center [474, 110] width 23 height 9
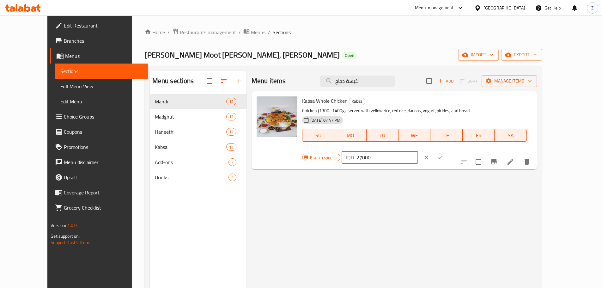
click at [418, 151] on input "27000" at bounding box center [386, 157] width 61 height 13
type input "28000"
click at [443, 154] on icon "ok" at bounding box center [440, 157] width 6 height 6
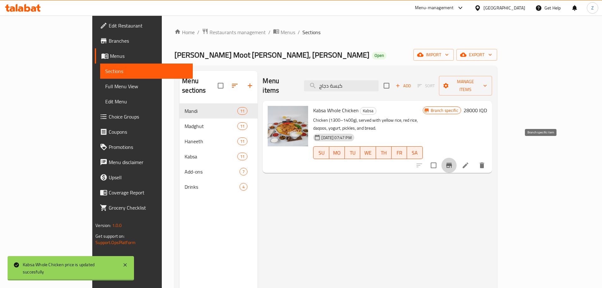
click at [452, 163] on icon "Branch-specific-item" at bounding box center [449, 165] width 6 height 5
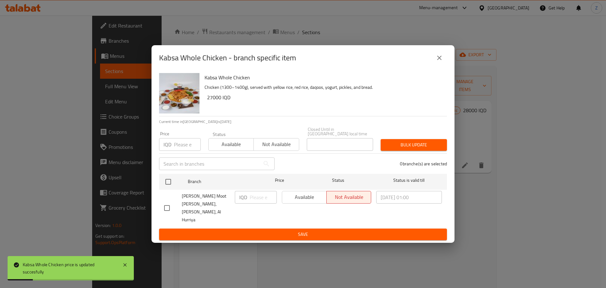
click at [440, 65] on button "close" at bounding box center [439, 57] width 15 height 15
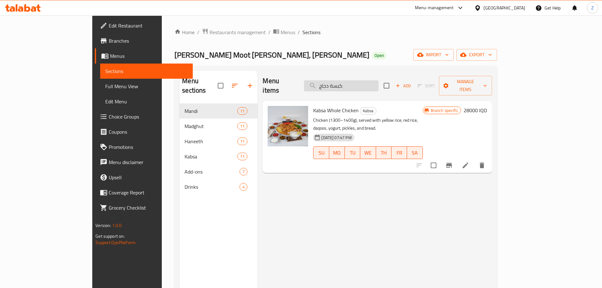
click at [373, 84] on input "كبسة دجاج" at bounding box center [341, 85] width 75 height 11
paste input "شكل كبسة"
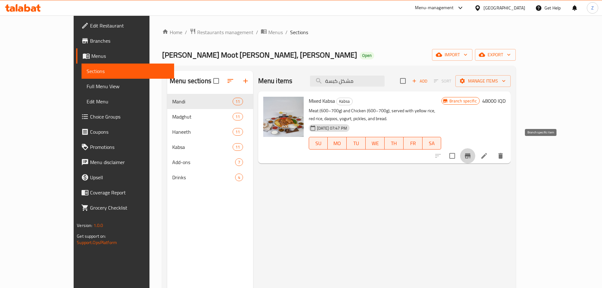
click at [475, 148] on button "Branch-specific-item" at bounding box center [467, 155] width 15 height 15
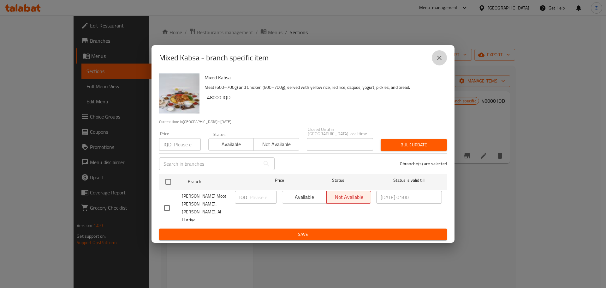
click at [440, 60] on button "close" at bounding box center [439, 57] width 15 height 15
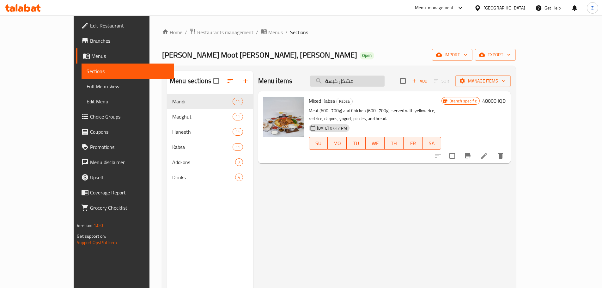
click at [365, 81] on input "مشكل كبسة" at bounding box center [347, 80] width 75 height 11
paste input "بسة ضلوع"
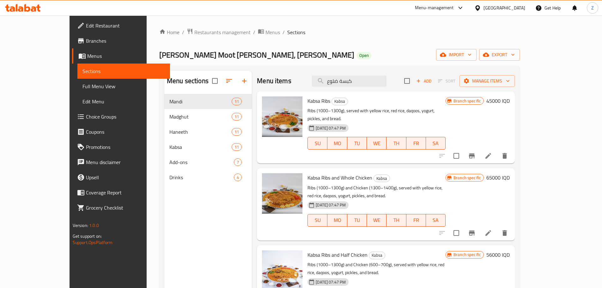
type input "كبسة ضلوع"
click at [509, 100] on h6 "45000 IQD" at bounding box center [497, 100] width 23 height 9
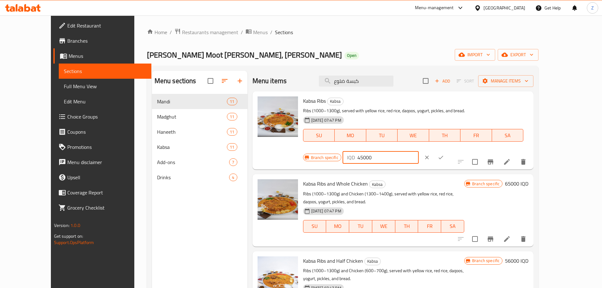
click at [418, 151] on input "45000" at bounding box center [387, 157] width 61 height 13
type input "46000"
click at [444, 154] on icon "ok" at bounding box center [440, 157] width 6 height 6
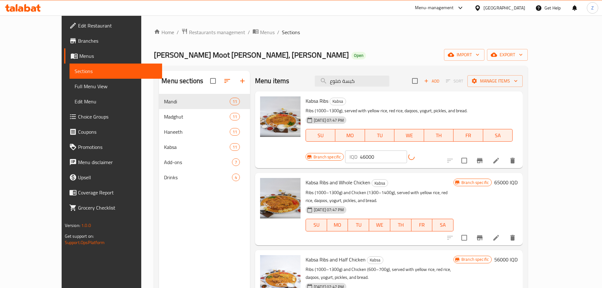
click at [483, 157] on icon "Branch-specific-item" at bounding box center [480, 161] width 8 height 8
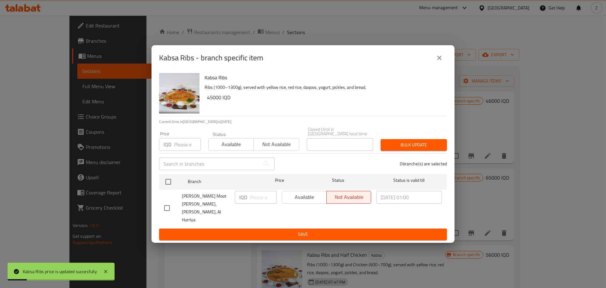
click at [441, 62] on icon "close" at bounding box center [440, 58] width 8 height 8
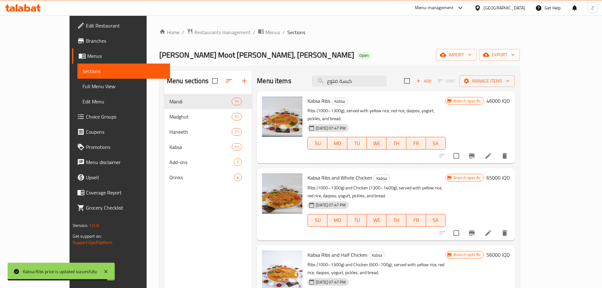
click at [385, 87] on div "Menu items كبسة ضلوع Add Sort Manage items" at bounding box center [386, 81] width 258 height 21
click at [386, 80] on input "كبسة ضلوع" at bounding box center [349, 80] width 75 height 11
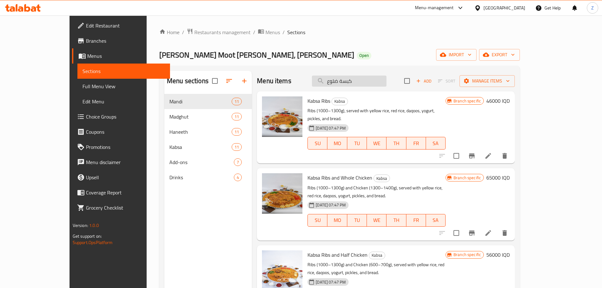
click at [386, 80] on input "كبسة ضلوع" at bounding box center [349, 80] width 75 height 11
paste input "حنيذ لحم كتف ونصف دجاج"
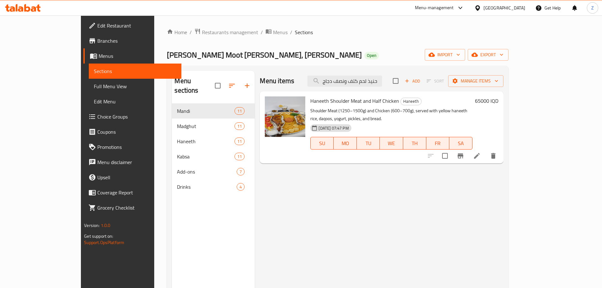
type input "حنيذ لحم كتف ونصف دجاج"
click at [498, 102] on h6 "65000 IQD" at bounding box center [486, 100] width 23 height 9
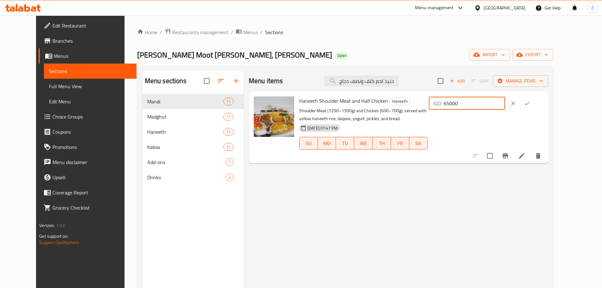
click at [497, 104] on input "65000" at bounding box center [473, 103] width 61 height 13
drag, startPoint x: 498, startPoint y: 104, endPoint x: 484, endPoint y: 102, distance: 13.8
click at [484, 102] on div "IQD 65000 ​" at bounding box center [467, 103] width 76 height 13
type input "70000"
click at [530, 105] on icon "ok" at bounding box center [527, 103] width 6 height 6
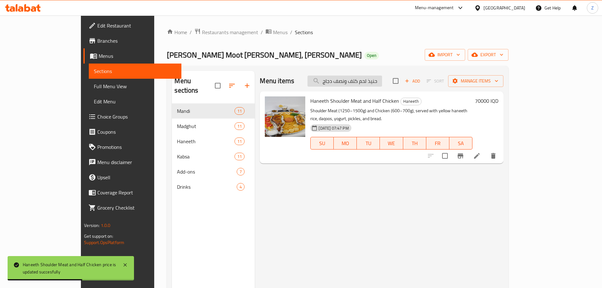
click at [382, 81] on input "حنيذ لحم كتف ونصف دجاج" at bounding box center [344, 80] width 75 height 11
paste input "دجاج كامل"
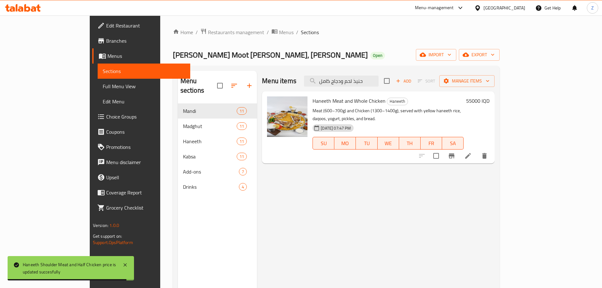
type input "حنيذ لحم ودجاج كامل"
click at [489, 99] on h6 "55000 IQD" at bounding box center [477, 100] width 23 height 9
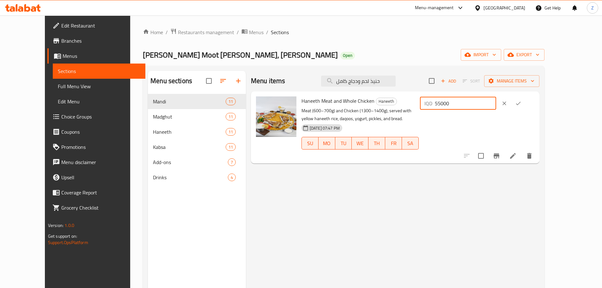
click at [496, 103] on input "55000" at bounding box center [465, 103] width 61 height 13
type input "58000"
click at [521, 102] on icon "ok" at bounding box center [518, 103] width 6 height 6
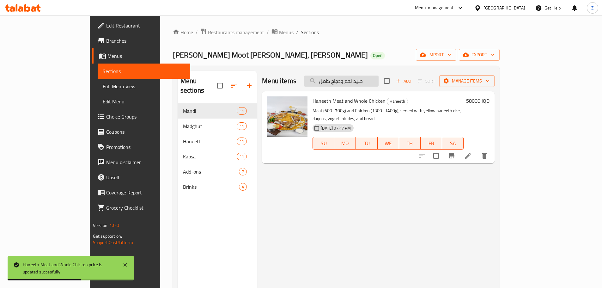
click at [378, 80] on input "حنيذ لحم ودجاج كامل" at bounding box center [341, 80] width 75 height 11
paste input "تف"
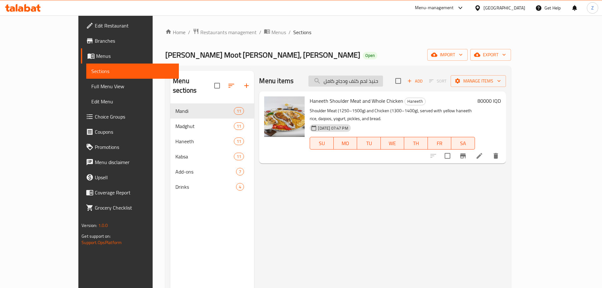
click at [368, 77] on input "حنيذ لحم كتف ودجاج كامل" at bounding box center [345, 80] width 75 height 11
paste input "ضلوع ونصف دجاج"
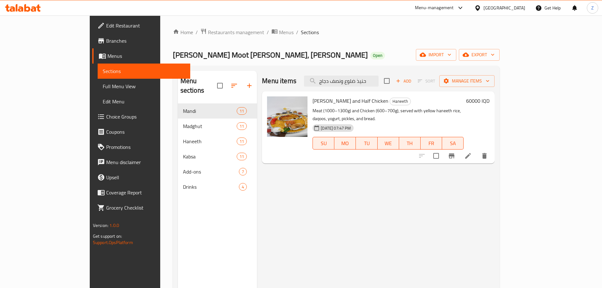
type input "حنيذ ضلوع ونصف دجاج"
click at [489, 98] on h6 "60000 IQD" at bounding box center [477, 100] width 23 height 9
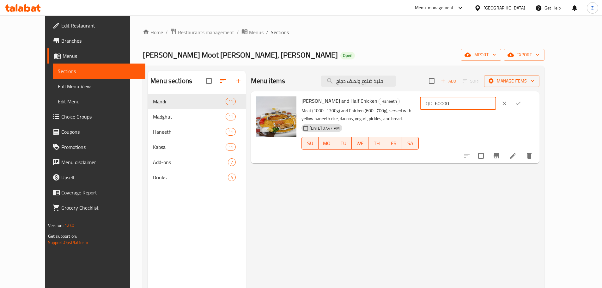
drag, startPoint x: 497, startPoint y: 106, endPoint x: 487, endPoint y: 104, distance: 10.7
click at [487, 104] on div "IQD 60000 ​" at bounding box center [458, 103] width 76 height 13
type input "56000"
click at [521, 105] on icon "ok" at bounding box center [518, 103] width 6 height 6
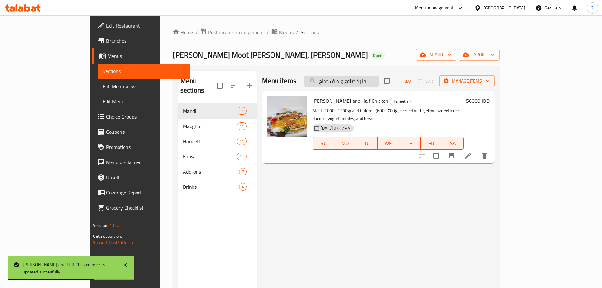
click at [378, 86] on input "حنيذ ضلوع ونصف دجاج" at bounding box center [341, 80] width 75 height 11
paste input "دجاج كامل"
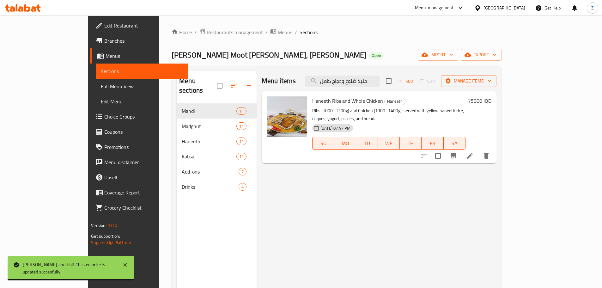
type input "حنيذ ضلوع ودجاج كامل"
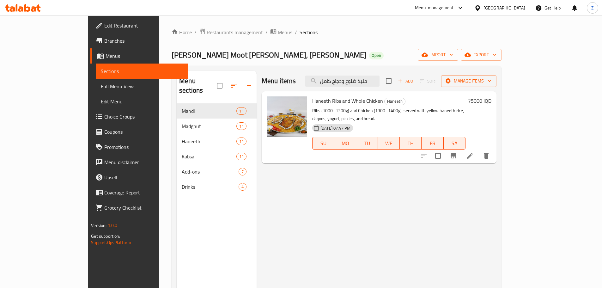
click at [491, 99] on h6 "75000 IQD" at bounding box center [479, 100] width 23 height 9
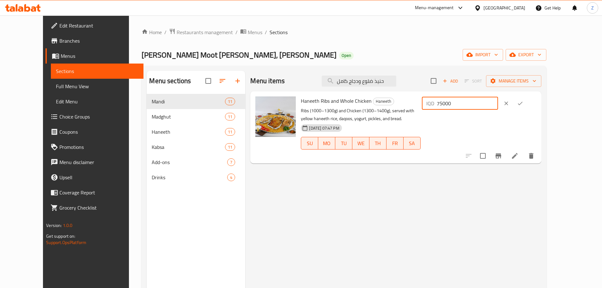
drag, startPoint x: 495, startPoint y: 107, endPoint x: 490, endPoint y: 106, distance: 5.1
click at [490, 106] on div "IQD 75000 ​" at bounding box center [460, 103] width 76 height 13
type input "65000"
click at [527, 103] on button "ok" at bounding box center [520, 103] width 14 height 14
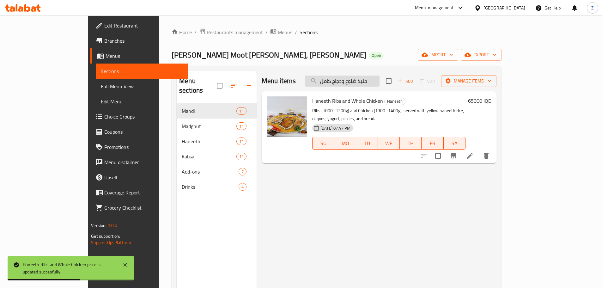
click at [370, 84] on input "حنيذ ضلوع ودجاج كامل" at bounding box center [342, 80] width 75 height 11
paste input "لحم كتف"
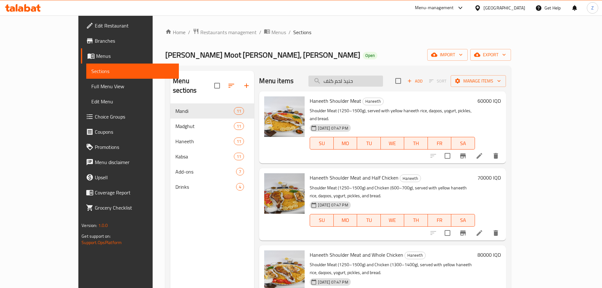
click at [383, 80] on input "حنيذ لحم كتف" at bounding box center [345, 80] width 75 height 11
paste input "search"
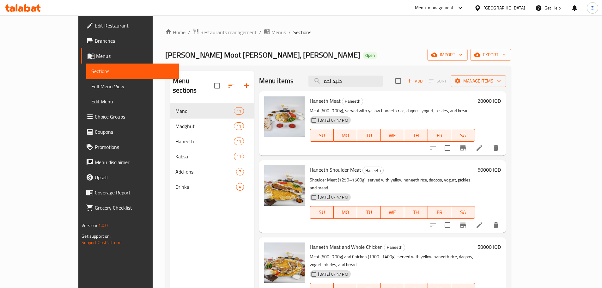
type input "حنيذ لحم"
click at [501, 101] on h6 "28000 IQD" at bounding box center [488, 100] width 23 height 9
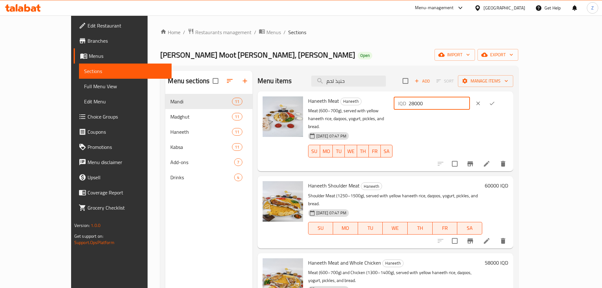
click at [470, 104] on input "28000" at bounding box center [438, 103] width 61 height 13
drag, startPoint x: 493, startPoint y: 104, endPoint x: 483, endPoint y: 105, distance: 9.8
click at [470, 105] on div "IQD 28000 ​" at bounding box center [432, 103] width 76 height 13
type input "35000"
click at [495, 103] on icon "ok" at bounding box center [492, 103] width 6 height 6
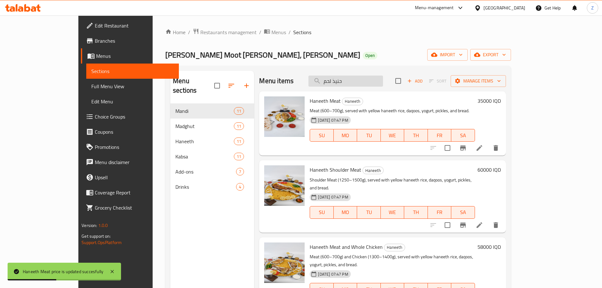
click at [373, 81] on input "حنيذ لحم" at bounding box center [345, 80] width 75 height 11
paste input "صف دجاج"
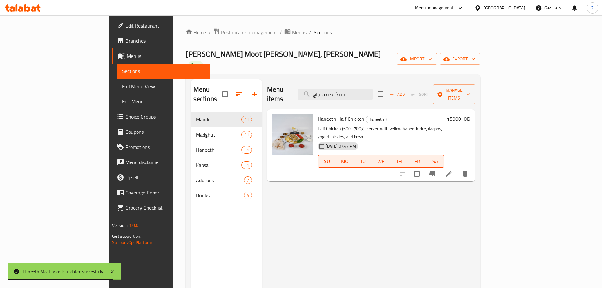
type input "حنيذ نصف دجاج"
click at [470, 114] on h6 "15000 IQD" at bounding box center [458, 118] width 23 height 9
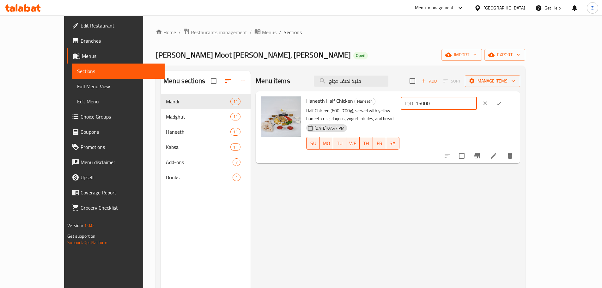
drag, startPoint x: 494, startPoint y: 104, endPoint x: 497, endPoint y: 106, distance: 3.5
click at [477, 106] on input "15000" at bounding box center [445, 103] width 61 height 13
type input "18000"
click at [502, 105] on icon "ok" at bounding box center [499, 103] width 6 height 6
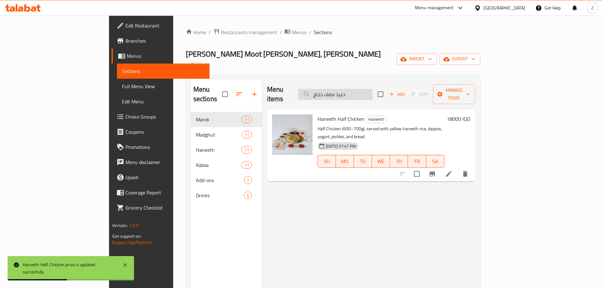
click at [372, 89] on input "حنيذ نصف دجاج" at bounding box center [335, 94] width 75 height 11
paste input "search"
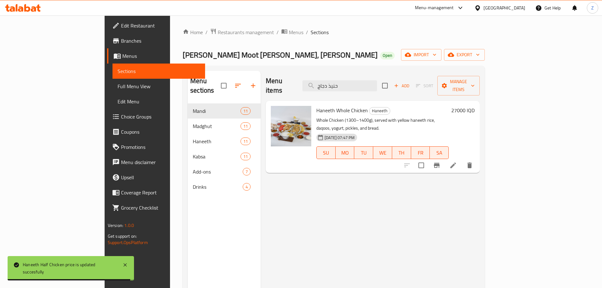
type input "حنيذ دجاج"
click at [474, 106] on h6 "27000 IQD" at bounding box center [462, 110] width 23 height 9
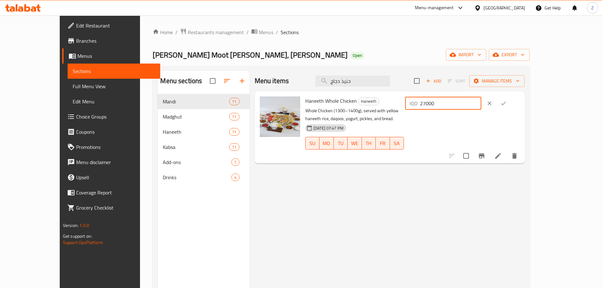
click at [481, 102] on input "27000" at bounding box center [450, 103] width 61 height 13
type input "28000"
click at [510, 98] on button "ok" at bounding box center [503, 103] width 14 height 14
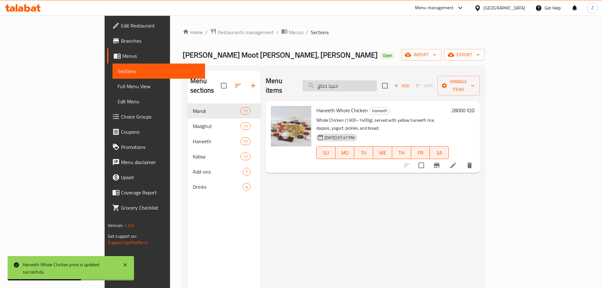
click at [373, 80] on input "حنيذ دجاج" at bounding box center [339, 85] width 75 height 11
paste input "مشكل حنيذ"
click at [373, 80] on input "مشكل حنيذ" at bounding box center [339, 85] width 75 height 11
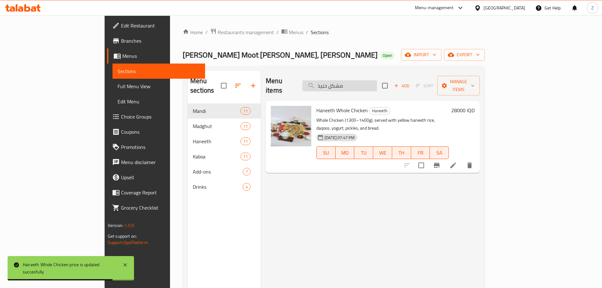
click at [373, 80] on input "مشكل حنيذ" at bounding box center [339, 85] width 75 height 11
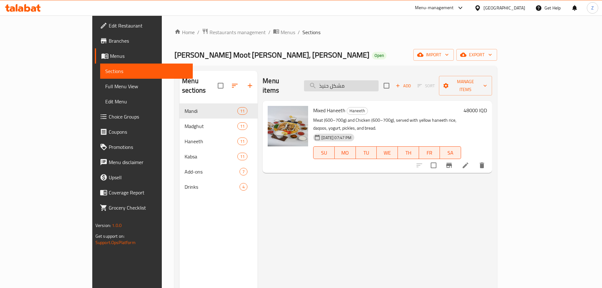
click at [369, 80] on input "مشكل حنيذ" at bounding box center [341, 85] width 75 height 11
paste input "ندي"
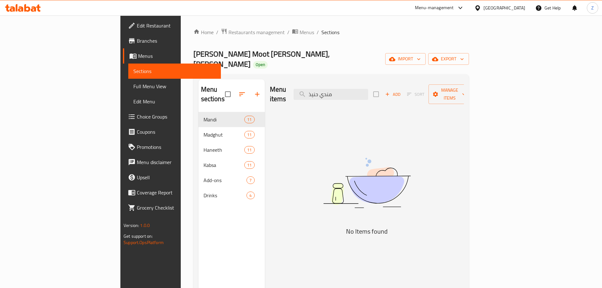
click at [388, 87] on div "Menu items مندي حنيذ Add Sort Manage items" at bounding box center [367, 94] width 194 height 30
click at [368, 89] on input "مندي حنيذ" at bounding box center [330, 94] width 75 height 11
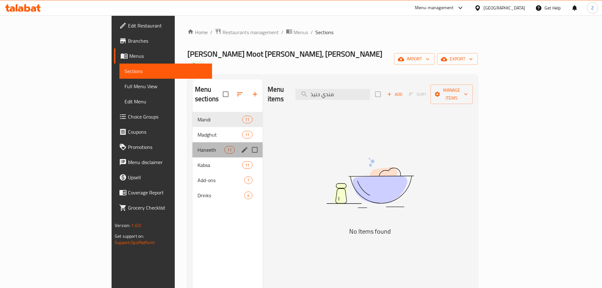
click at [192, 142] on div "Haneeth 11" at bounding box center [227, 149] width 70 height 15
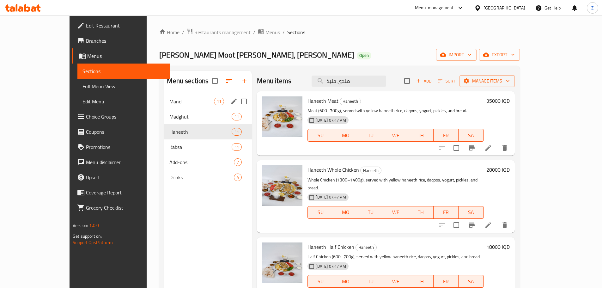
drag, startPoint x: 154, startPoint y: 105, endPoint x: 157, endPoint y: 107, distance: 3.3
click at [164, 105] on div "Mandi 11" at bounding box center [207, 101] width 87 height 15
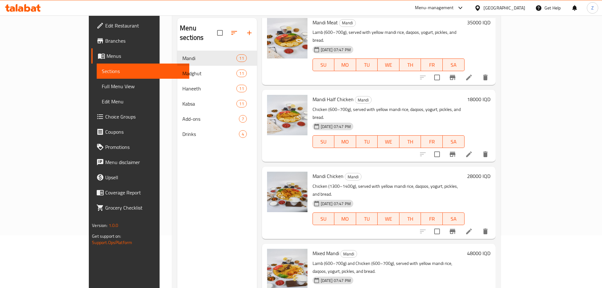
scroll to position [88, 0]
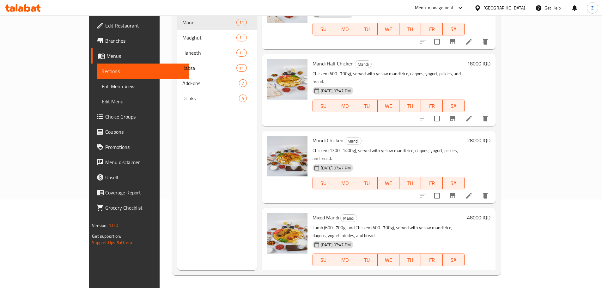
type input "مندي"
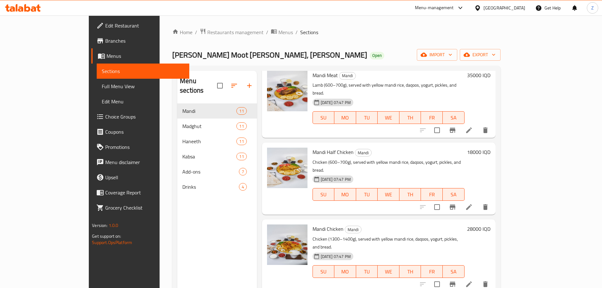
scroll to position [455, 0]
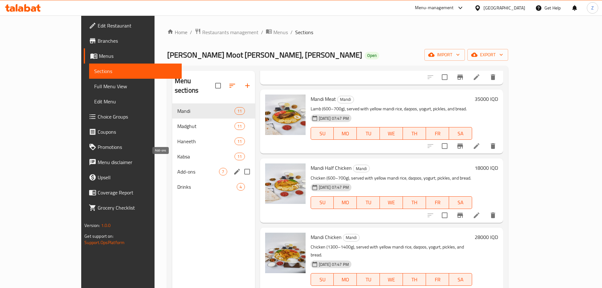
click at [177, 168] on span "Add-ons" at bounding box center [198, 172] width 42 height 8
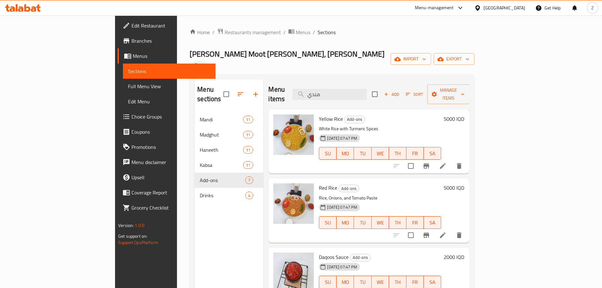
click at [464, 183] on h6 "5000 IQD" at bounding box center [453, 187] width 21 height 9
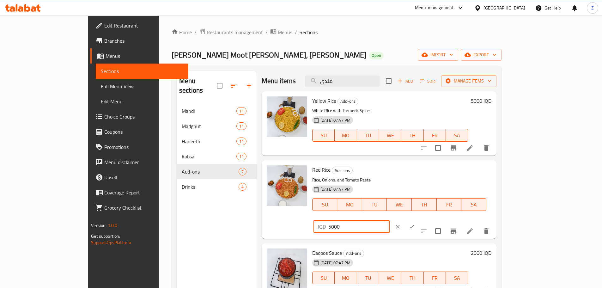
click at [389, 220] on input "5000" at bounding box center [358, 226] width 61 height 13
type input "56000"
click at [415, 223] on icon "ok" at bounding box center [411, 226] width 6 height 6
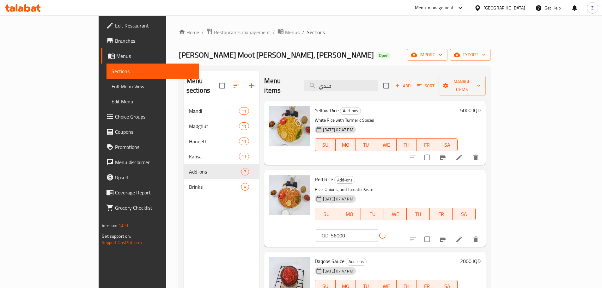
click at [480, 106] on h6 "5000 IQD" at bounding box center [470, 110] width 21 height 9
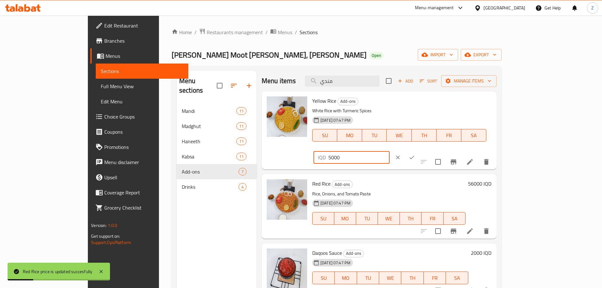
drag, startPoint x: 491, startPoint y: 104, endPoint x: 484, endPoint y: 104, distance: 7.0
click at [389, 151] on div "IQD 5000 ​" at bounding box center [351, 157] width 76 height 13
type input "6000"
click at [415, 154] on icon "ok" at bounding box center [411, 157] width 6 height 6
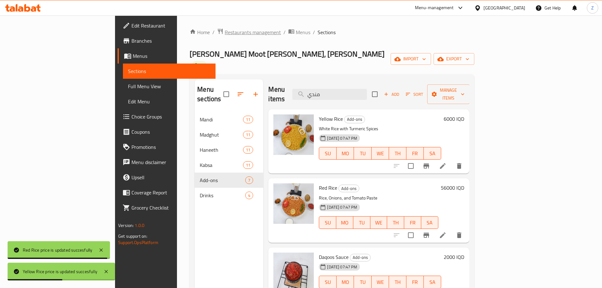
click at [225, 32] on span "Restaurants management" at bounding box center [253, 32] width 56 height 8
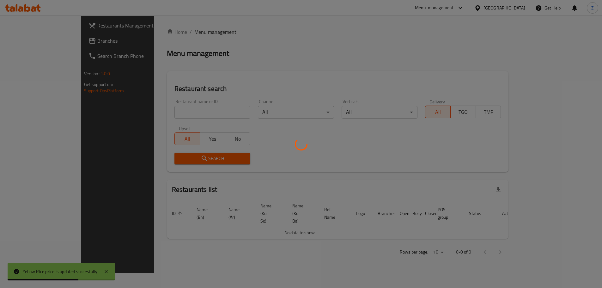
click at [209, 113] on div at bounding box center [301, 144] width 602 height 288
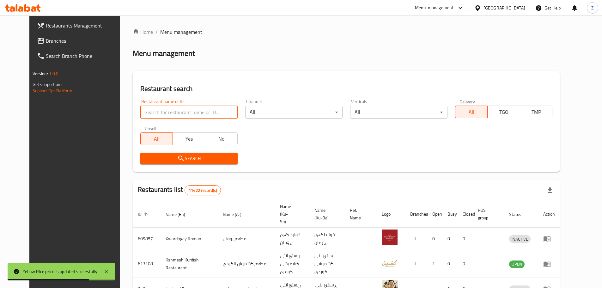
click at [209, 113] on input "search" at bounding box center [188, 112] width 97 height 13
paste input "683566"
click at [194, 175] on div "Home / Menu management Menu management Restaurant search Restaurant name or ID …" at bounding box center [346, 245] width 427 height 435
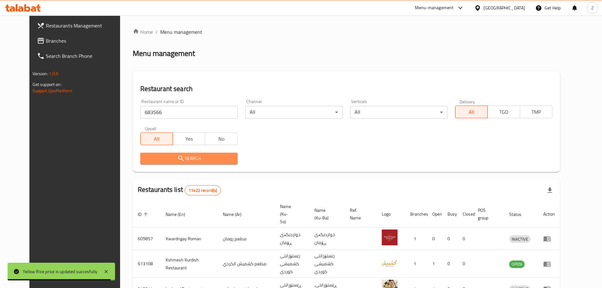
click at [202, 157] on span "Search" at bounding box center [188, 158] width 87 height 8
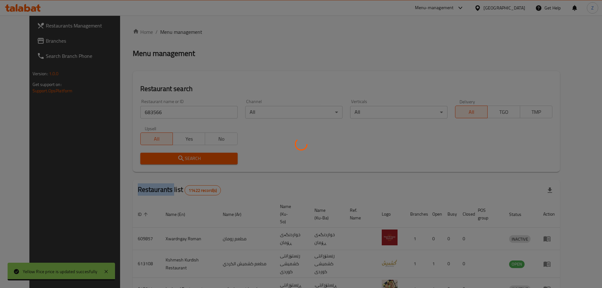
click at [202, 157] on div at bounding box center [301, 144] width 602 height 288
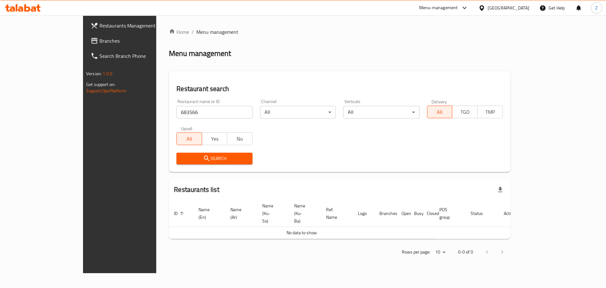
click at [177, 113] on input "683566" at bounding box center [215, 112] width 76 height 13
drag, startPoint x: 198, startPoint y: 120, endPoint x: 197, endPoint y: 117, distance: 3.7
click at [198, 120] on div "Restaurant name or ID 683566 Restaurant name or ID" at bounding box center [214, 108] width 83 height 27
click at [196, 114] on input "683566" at bounding box center [215, 112] width 76 height 13
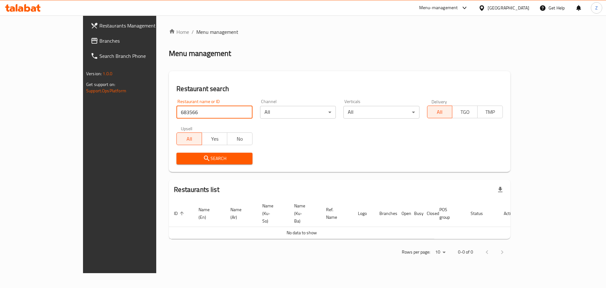
click at [196, 114] on input "683566" at bounding box center [215, 112] width 76 height 13
paste input "I Will Cafe"
type input "I Will Cafe"
click at [202, 167] on div "Search" at bounding box center [214, 158] width 83 height 19
click at [204, 160] on span "Search" at bounding box center [215, 158] width 66 height 8
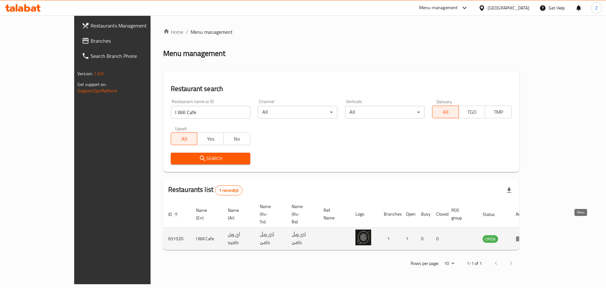
click at [522, 237] on icon "enhanced table" at bounding box center [521, 238] width 2 height 3
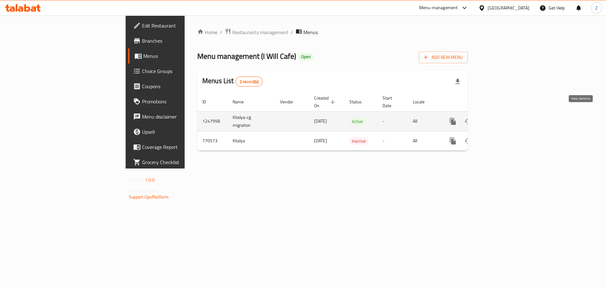
click at [502, 117] on icon "enhanced table" at bounding box center [499, 121] width 8 height 8
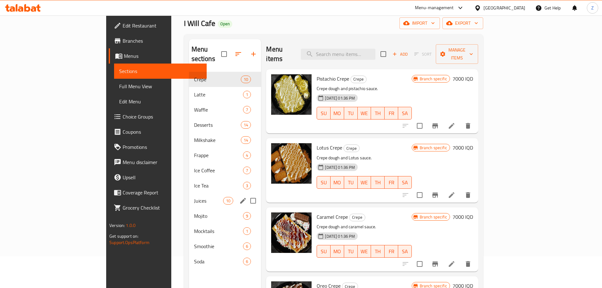
scroll to position [63, 0]
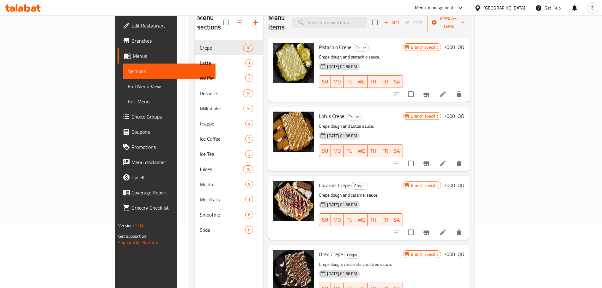
click at [405, 198] on div "30-08-2024 01:36 PM SU MO TU WE TH FR SA" at bounding box center [360, 215] width 89 height 34
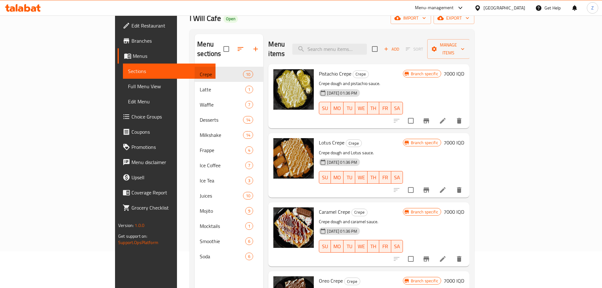
scroll to position [0, 0]
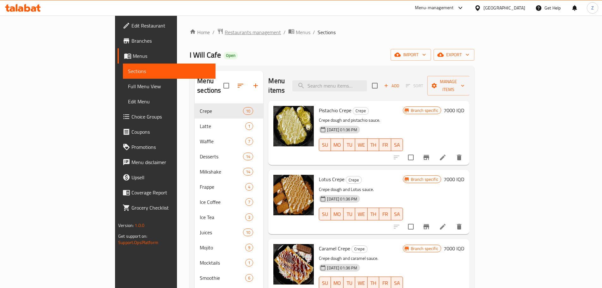
click at [225, 36] on span "Restaurants management" at bounding box center [253, 32] width 56 height 8
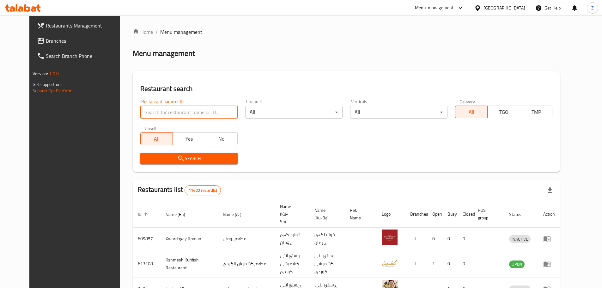
click at [203, 111] on input "search" at bounding box center [188, 112] width 97 height 13
paste input "672916"
type input "672916"
click at [212, 174] on div "Home / Menu management Menu management Restaurant search Restaurant name or ID …" at bounding box center [346, 245] width 427 height 435
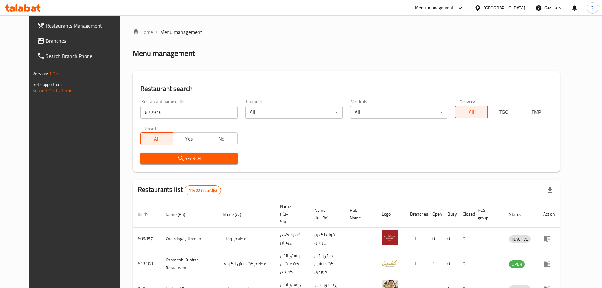
drag, startPoint x: 210, startPoint y: 168, endPoint x: 209, endPoint y: 160, distance: 8.3
click at [209, 160] on span "Search" at bounding box center [188, 158] width 87 height 8
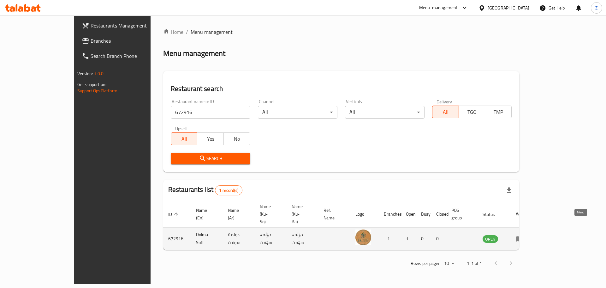
click at [524, 235] on icon "enhanced table" at bounding box center [520, 239] width 8 height 8
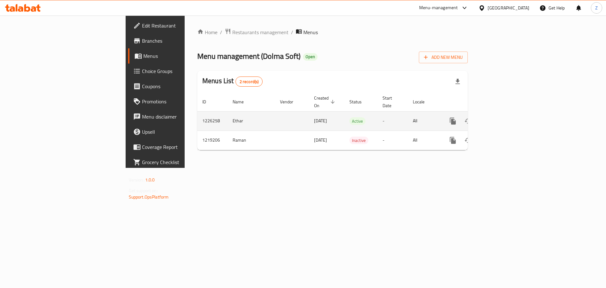
click at [506, 120] on link "enhanced table" at bounding box center [498, 120] width 15 height 15
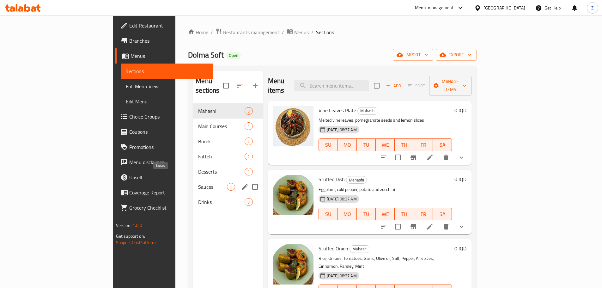
click at [198, 183] on span "Sauces" at bounding box center [212, 187] width 29 height 8
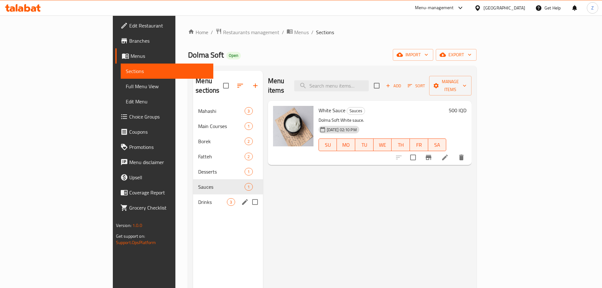
click at [193, 194] on div "Drinks 3" at bounding box center [227, 201] width 69 height 15
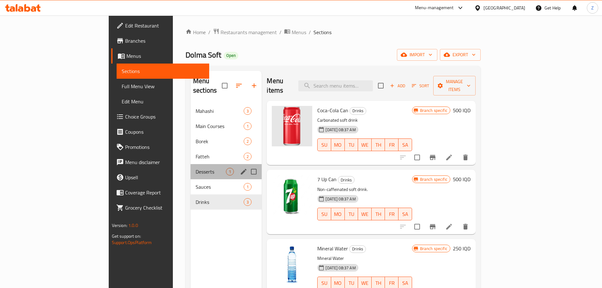
click at [190, 168] on div "Desserts 1" at bounding box center [225, 171] width 71 height 15
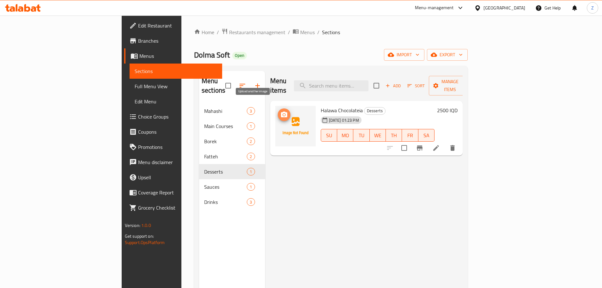
click at [280, 111] on icon "upload picture" at bounding box center [284, 115] width 8 height 8
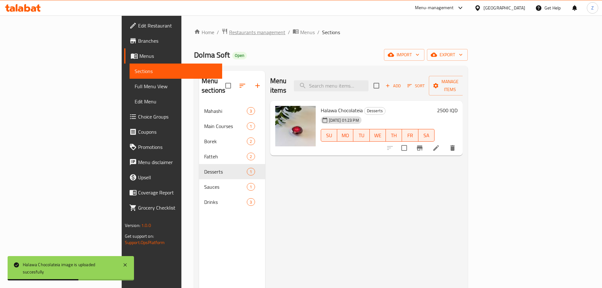
click at [229, 34] on span "Restaurants management" at bounding box center [257, 32] width 56 height 8
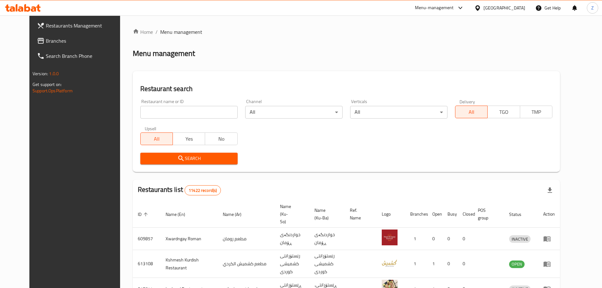
click at [168, 99] on div "Restaurant name or ID Restaurant name or ID" at bounding box center [188, 108] width 97 height 19
click at [165, 112] on input "search" at bounding box center [188, 112] width 97 height 13
paste input "676702"
type input "676702"
click at [189, 162] on span "Search" at bounding box center [188, 158] width 87 height 8
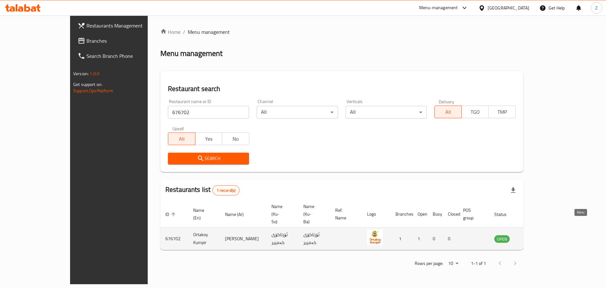
click at [534, 237] on icon "enhanced table" at bounding box center [533, 238] width 2 height 3
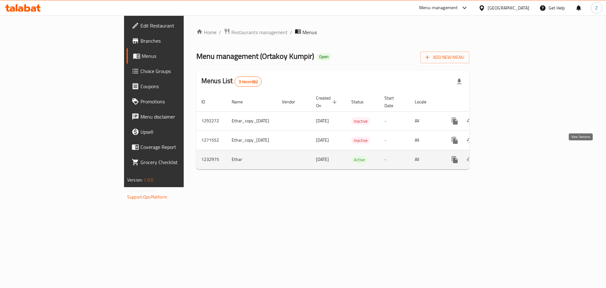
click at [504, 156] on icon "enhanced table" at bounding box center [501, 160] width 8 height 8
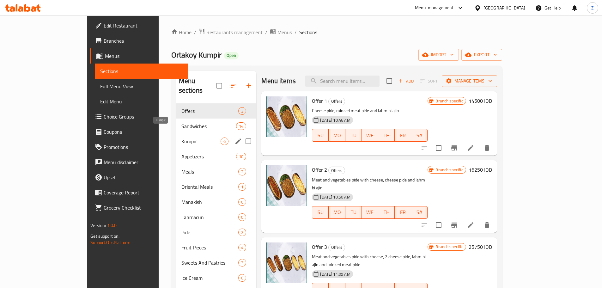
click at [181, 137] on span "Kumpir" at bounding box center [200, 141] width 39 height 8
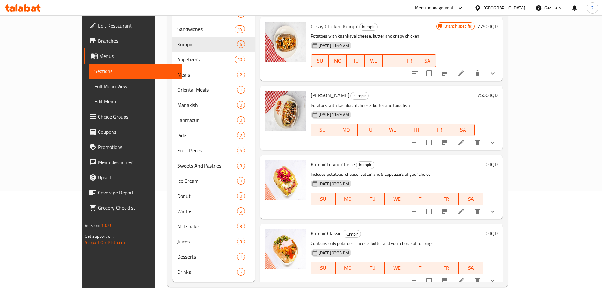
scroll to position [99, 0]
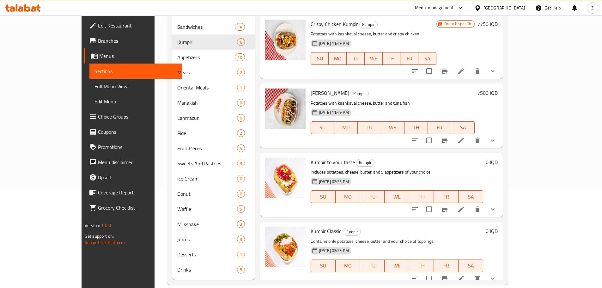
click at [500, 271] on div at bounding box center [453, 278] width 93 height 15
click at [470, 273] on li at bounding box center [461, 278] width 18 height 11
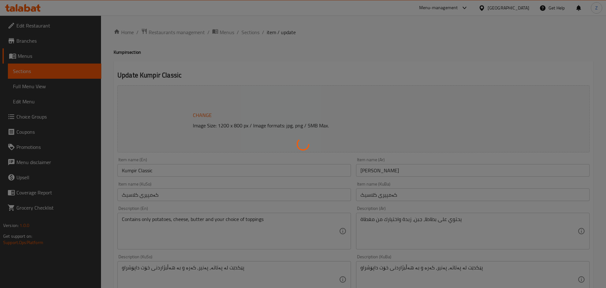
type input "الإضافات:"
type input "زیادە:"
type input "0"
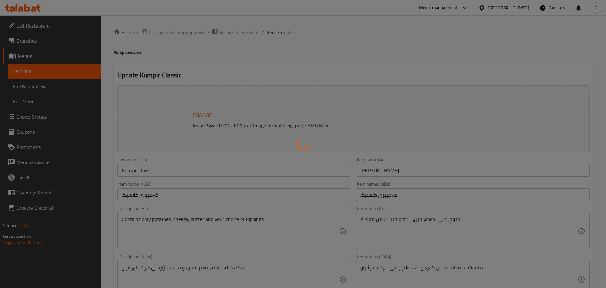
type input "الإضافات:"
type input "زیادە:"
type input "0"
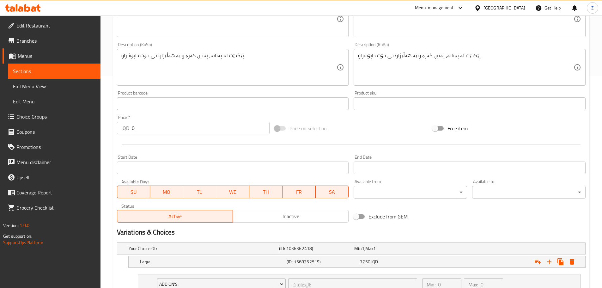
scroll to position [337, 0]
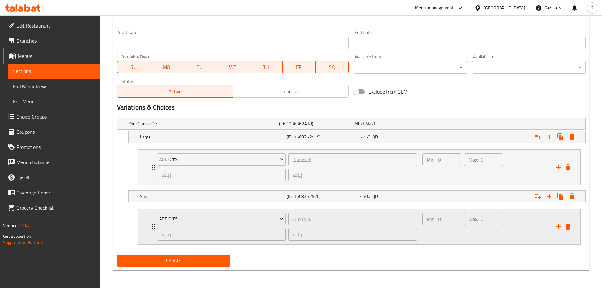
click at [473, 231] on div "Max: 0 ​" at bounding box center [483, 226] width 42 height 30
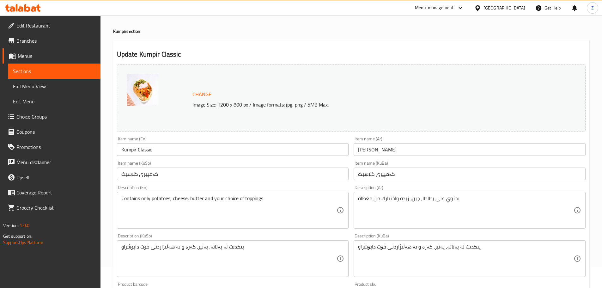
scroll to position [0, 0]
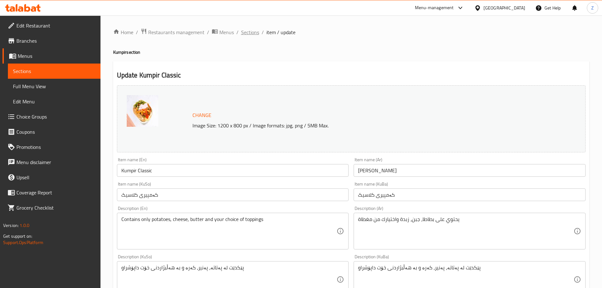
click at [254, 36] on span "Sections" at bounding box center [250, 32] width 18 height 8
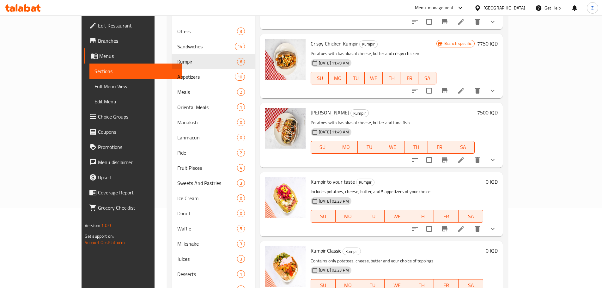
scroll to position [99, 0]
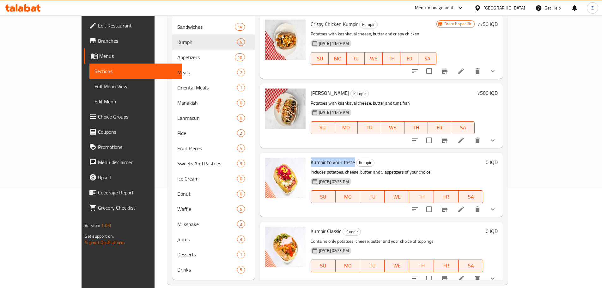
drag, startPoint x: 290, startPoint y: 145, endPoint x: 333, endPoint y: 150, distance: 43.3
click at [333, 155] on div "Kumpir to your taste Kumpir Includes potatoes, cheese, butter, and 5 appetizers…" at bounding box center [396, 184] width 177 height 59
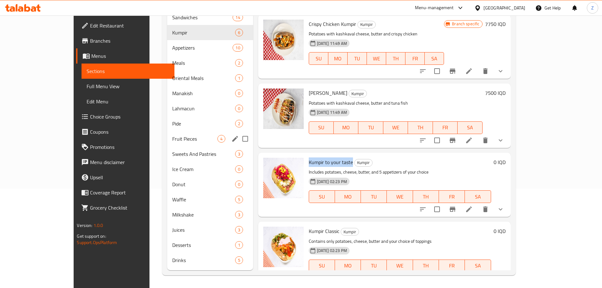
scroll to position [0, 0]
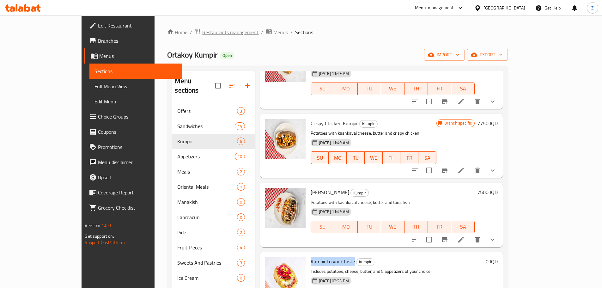
click at [202, 31] on span "Restaurants management" at bounding box center [230, 32] width 56 height 8
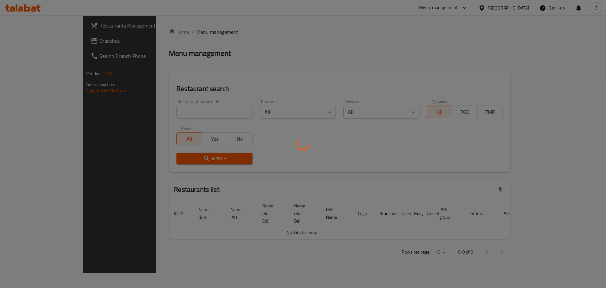
click at [193, 113] on div at bounding box center [303, 144] width 606 height 288
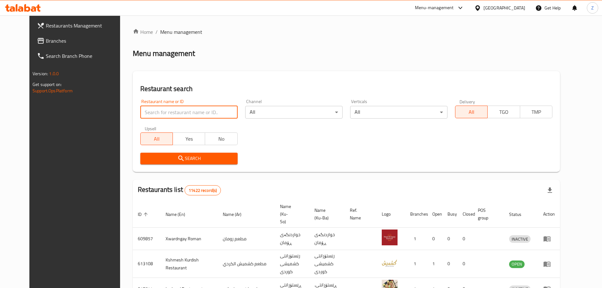
click at [192, 113] on input "search" at bounding box center [188, 112] width 97 height 13
paste input "695005"
type input "695005"
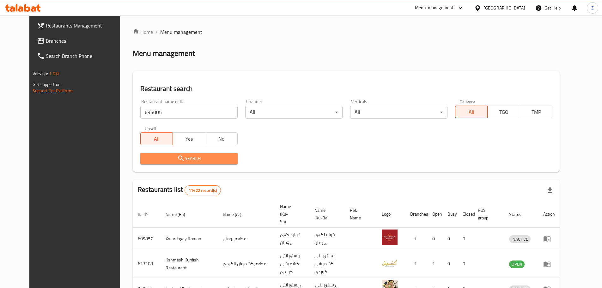
click at [192, 161] on span "Search" at bounding box center [188, 158] width 87 height 8
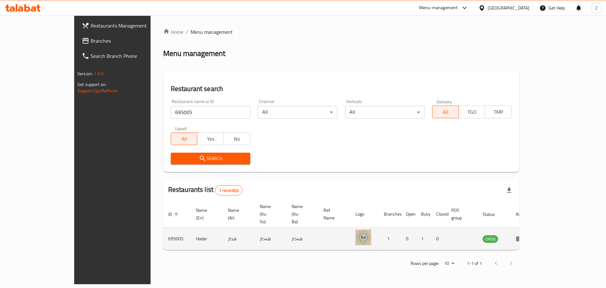
click at [524, 235] on icon "enhanced table" at bounding box center [520, 239] width 8 height 8
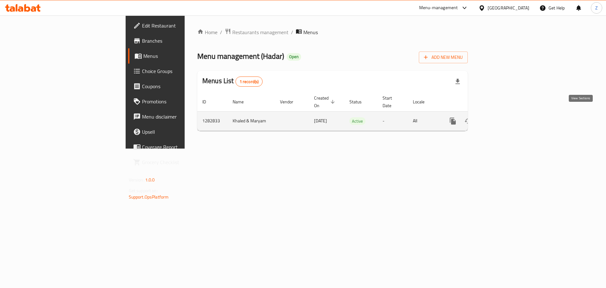
click at [502, 117] on icon "enhanced table" at bounding box center [499, 121] width 8 height 8
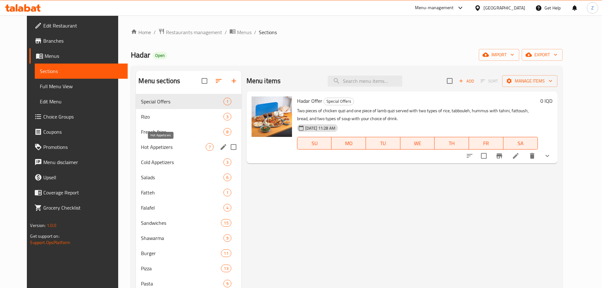
click at [145, 148] on span "Hot Appetizers" at bounding box center [173, 147] width 64 height 8
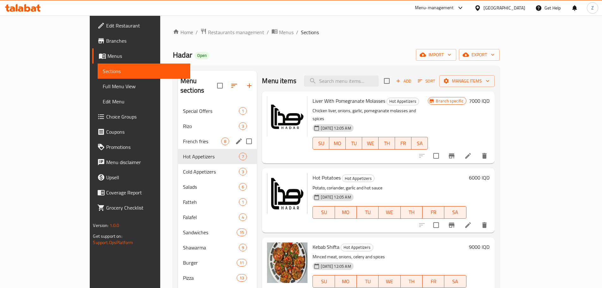
click at [178, 136] on div "French fries 8" at bounding box center [217, 141] width 79 height 15
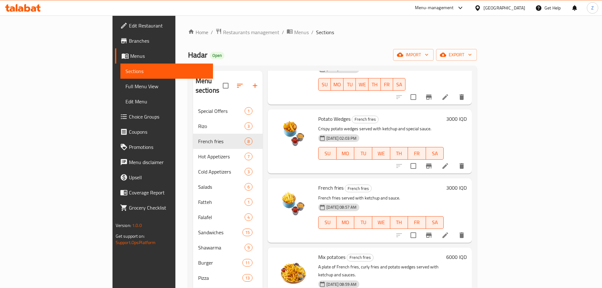
scroll to position [126, 0]
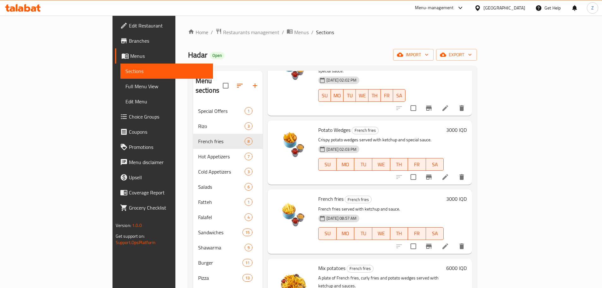
click at [466, 125] on h6 "3000 IQD" at bounding box center [456, 129] width 21 height 9
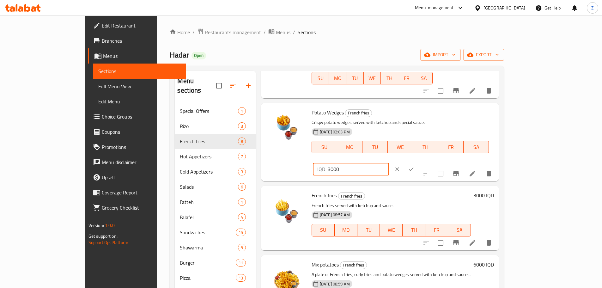
drag, startPoint x: 491, startPoint y: 116, endPoint x: 487, endPoint y: 117, distance: 4.2
click at [389, 163] on div "IQD 3000 ​" at bounding box center [351, 169] width 76 height 13
type input "4000"
click at [414, 166] on icon "ok" at bounding box center [411, 169] width 6 height 6
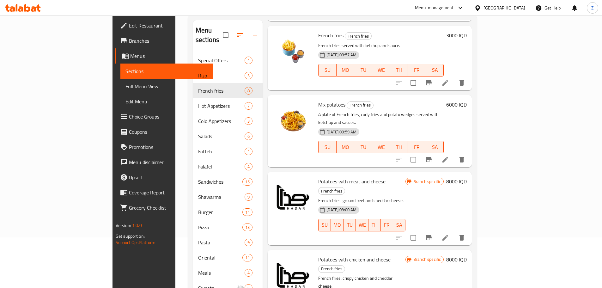
scroll to position [129, 0]
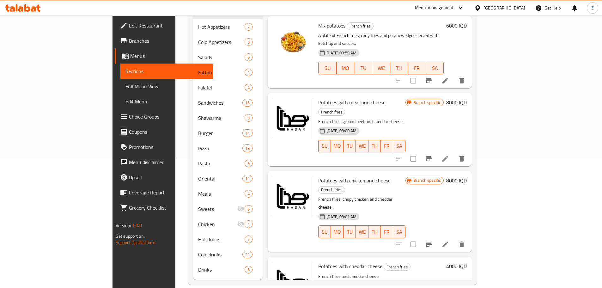
click at [466, 261] on h6 "4000 IQD" at bounding box center [456, 265] width 21 height 9
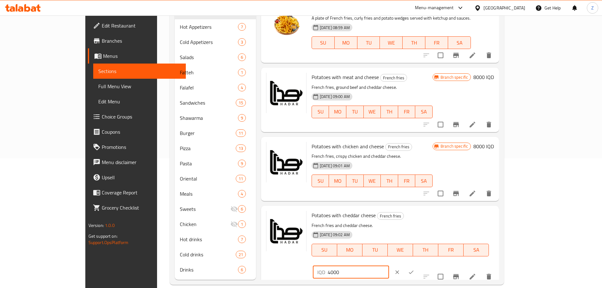
click at [389, 266] on input "4000" at bounding box center [357, 272] width 61 height 13
type input "5000"
click at [418, 265] on button "ok" at bounding box center [411, 272] width 14 height 14
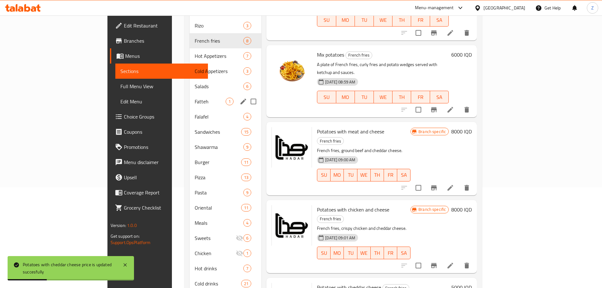
scroll to position [66, 0]
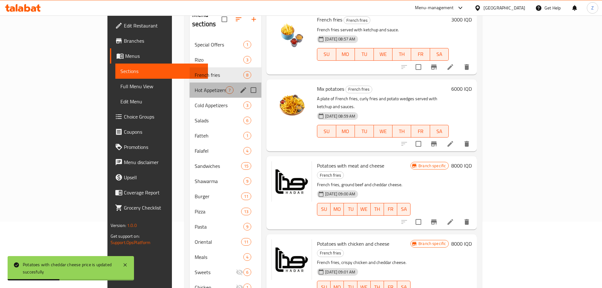
click at [189, 87] on div "Hot Appetizers 7" at bounding box center [225, 89] width 72 height 15
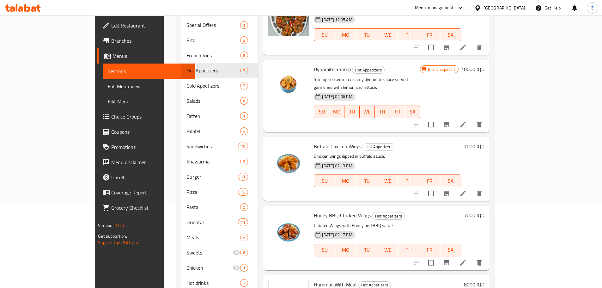
scroll to position [98, 0]
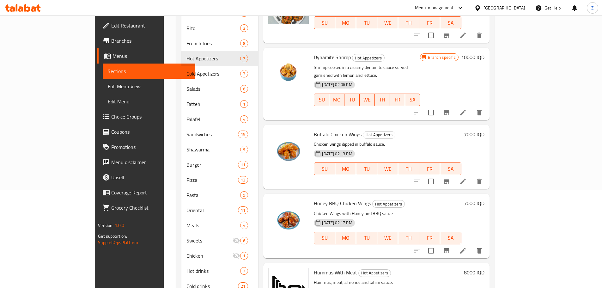
click at [484, 130] on h6 "7000 IQD" at bounding box center [474, 134] width 21 height 9
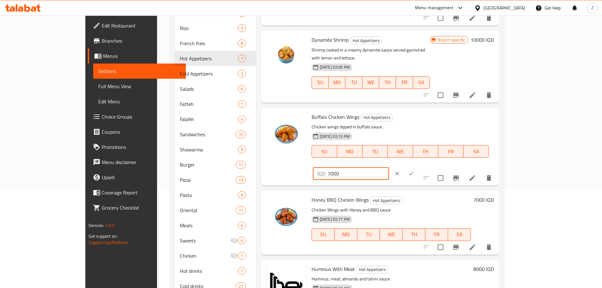
drag, startPoint x: 492, startPoint y: 108, endPoint x: 484, endPoint y: 109, distance: 8.2
click at [389, 167] on div "IQD 7000 ​" at bounding box center [351, 173] width 76 height 13
type input "8000"
click at [418, 166] on button "ok" at bounding box center [411, 173] width 14 height 14
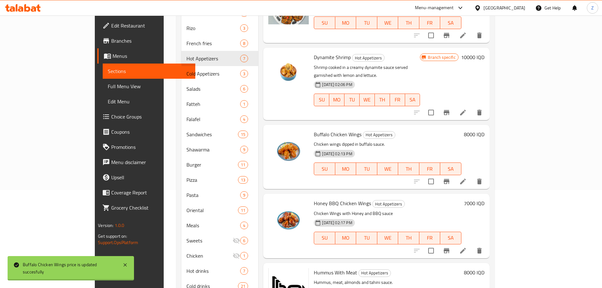
click at [484, 199] on h6 "7000 IQD" at bounding box center [474, 203] width 21 height 9
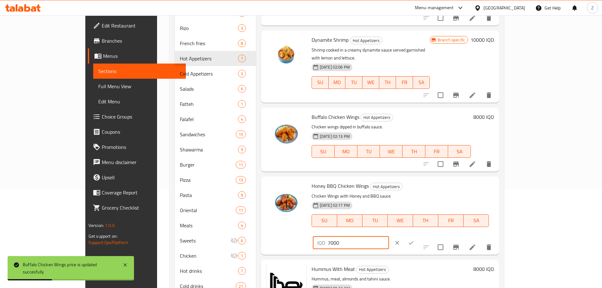
drag, startPoint x: 492, startPoint y: 181, endPoint x: 483, endPoint y: 177, distance: 10.1
click at [389, 236] on div "IQD 7000 ​" at bounding box center [351, 242] width 76 height 13
type input "8000"
click at [414, 239] on icon "ok" at bounding box center [411, 242] width 6 height 6
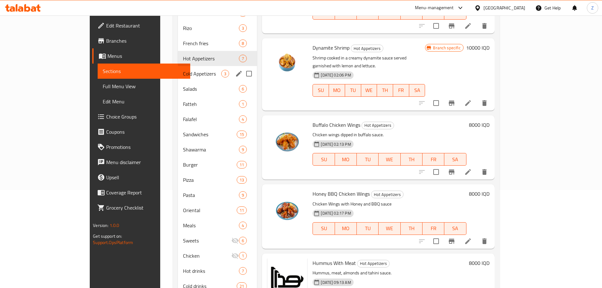
click at [178, 66] on div "Cold Appetizers 3" at bounding box center [217, 73] width 79 height 15
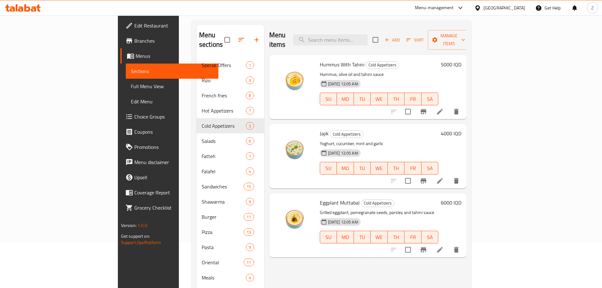
scroll to position [35, 0]
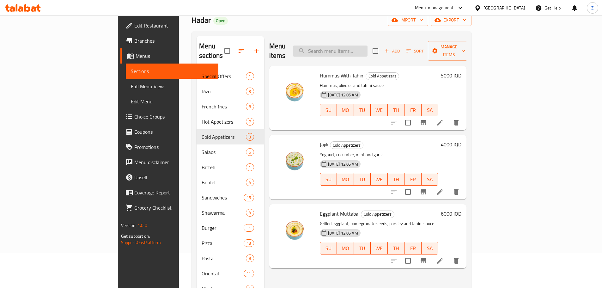
click at [367, 51] on input "search" at bounding box center [330, 50] width 75 height 11
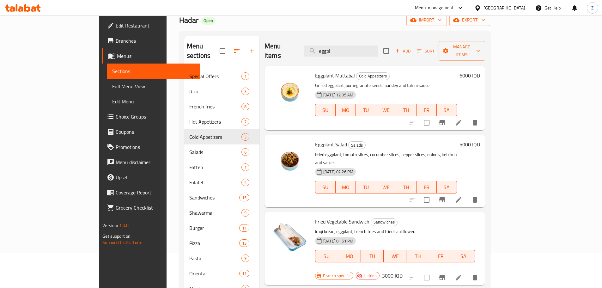
type input "eggpla"
click at [370, 51] on input "eggpla" at bounding box center [340, 50] width 75 height 11
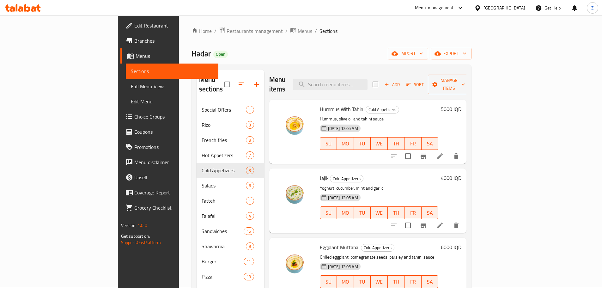
scroll to position [0, 0]
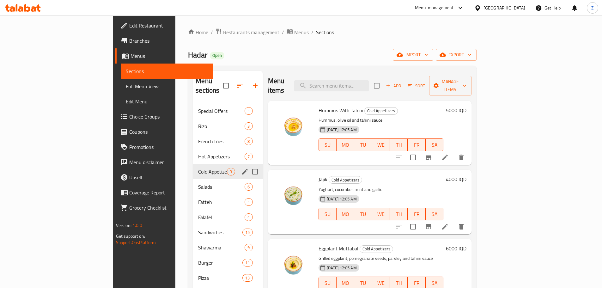
click at [198, 168] on span "Cold Appetizers" at bounding box center [212, 172] width 29 height 8
click at [198, 153] on span "Hot Appetizers" at bounding box center [212, 157] width 29 height 8
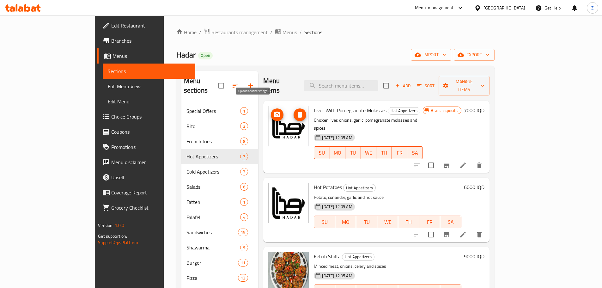
click at [274, 111] on icon "upload picture" at bounding box center [277, 114] width 6 height 6
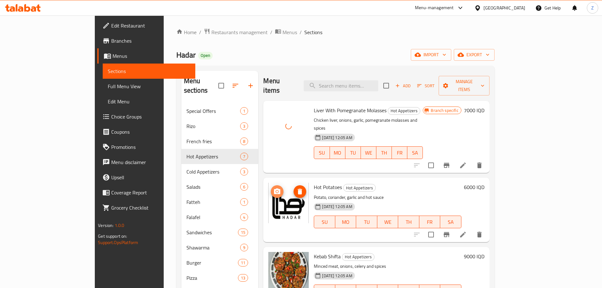
click at [274, 188] on icon "upload picture" at bounding box center [277, 191] width 6 height 6
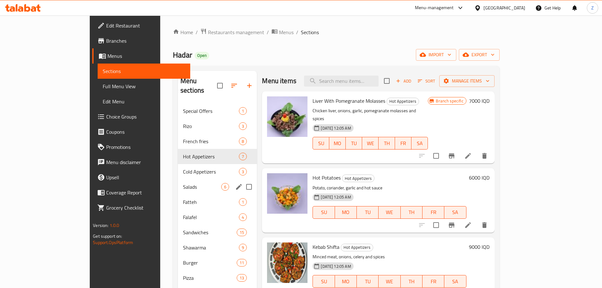
drag, startPoint x: 164, startPoint y: 179, endPoint x: 162, endPoint y: 183, distance: 3.4
click at [183, 183] on span "Salads" at bounding box center [202, 187] width 38 height 8
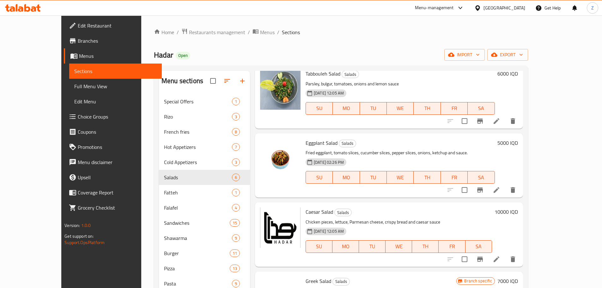
scroll to position [109, 0]
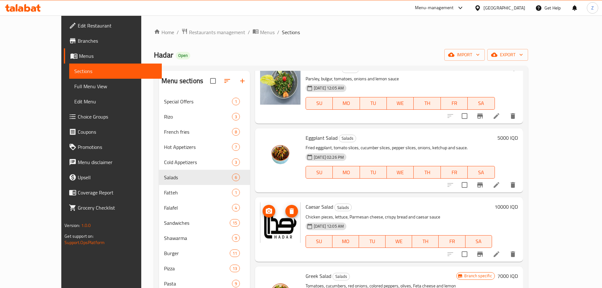
click at [260, 208] on img at bounding box center [280, 222] width 40 height 40
click at [260, 204] on img at bounding box center [280, 222] width 40 height 40
click at [265, 207] on icon "upload picture" at bounding box center [269, 211] width 8 height 8
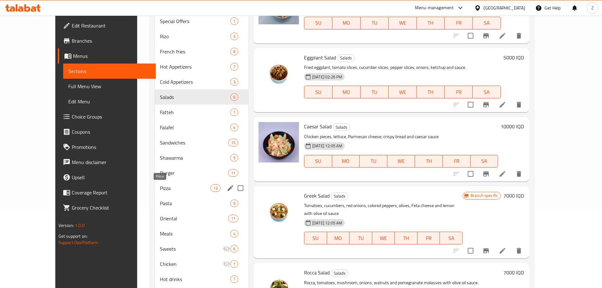
scroll to position [3, 0]
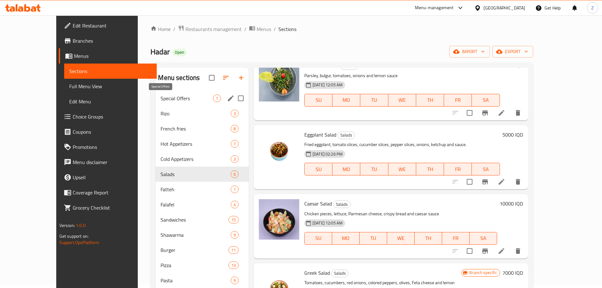
drag, startPoint x: 154, startPoint y: 98, endPoint x: 146, endPoint y: 105, distance: 11.2
click at [160, 98] on span "Special Offers" at bounding box center [186, 98] width 52 height 8
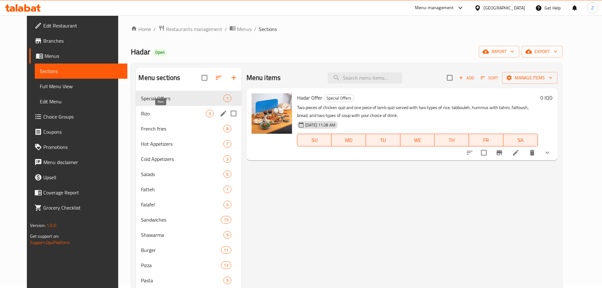
click at [152, 113] on span "Rizo" at bounding box center [173, 114] width 64 height 8
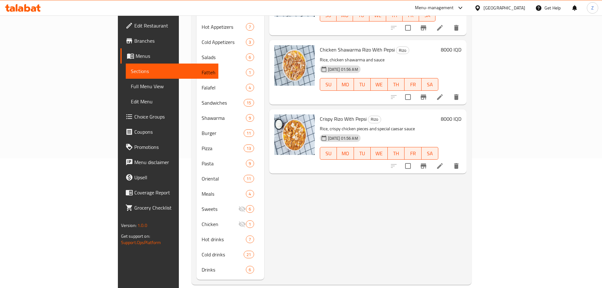
scroll to position [35, 0]
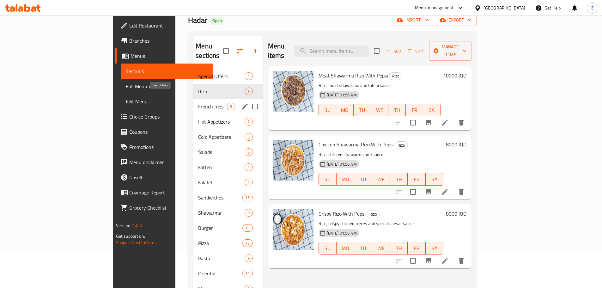
click at [198, 103] on span "French fries" at bounding box center [212, 107] width 29 height 8
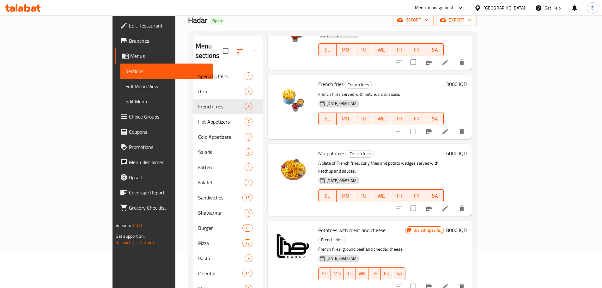
scroll to position [239, 0]
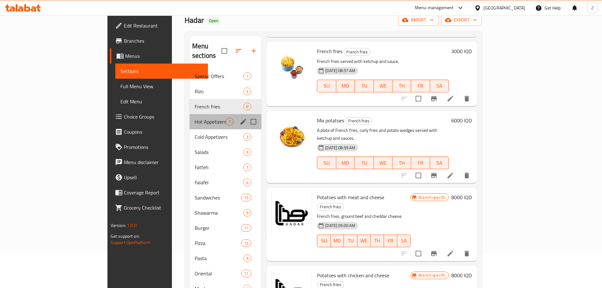
click at [189, 117] on div "Hot Appetizers 7" at bounding box center [225, 121] width 72 height 15
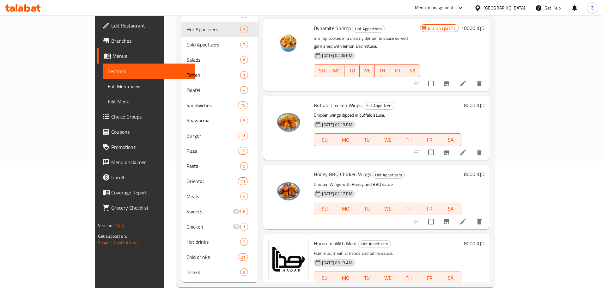
scroll to position [129, 0]
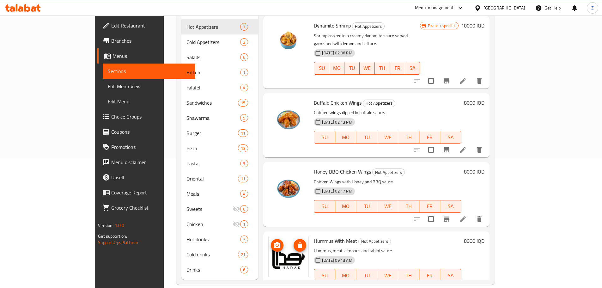
click at [273, 241] on icon "upload picture" at bounding box center [277, 245] width 8 height 8
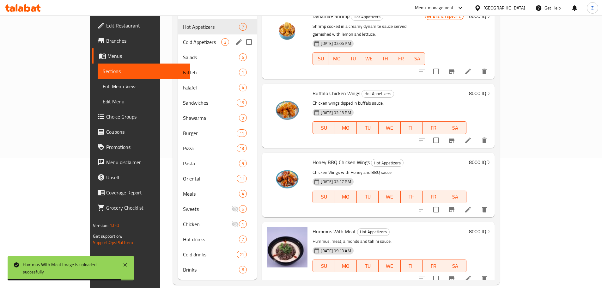
click at [178, 38] on div "Cold Appetizers 3" at bounding box center [217, 41] width 79 height 15
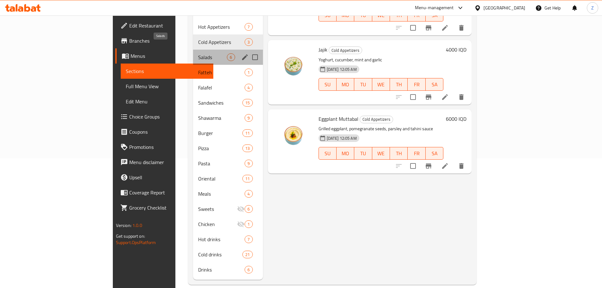
click at [198, 53] on span "Salads" at bounding box center [212, 57] width 29 height 8
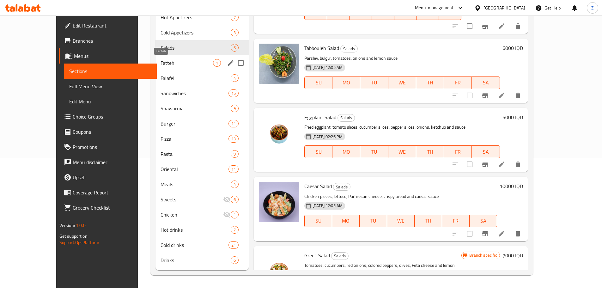
click at [160, 64] on span "Fatteh" at bounding box center [186, 63] width 52 height 8
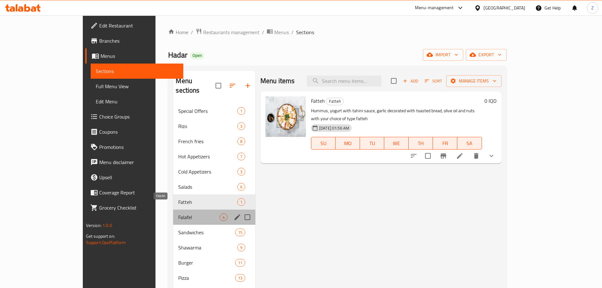
click at [178, 213] on span "Falafel" at bounding box center [198, 217] width 41 height 8
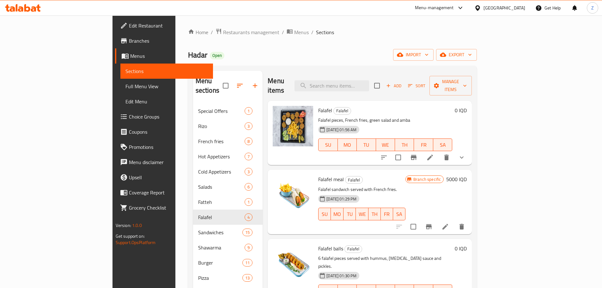
scroll to position [129, 0]
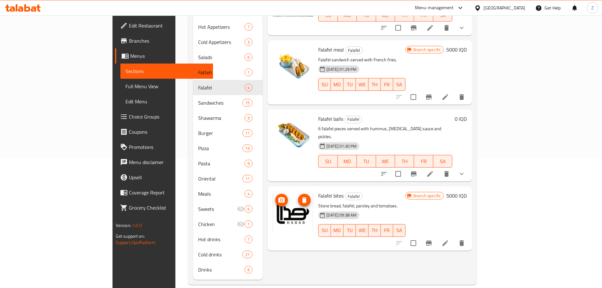
click at [273, 191] on img at bounding box center [293, 211] width 40 height 40
click at [278, 197] on icon "upload picture" at bounding box center [281, 200] width 6 height 6
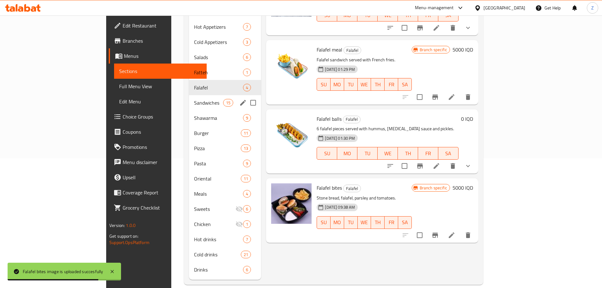
click at [189, 99] on div "Sandwiches 15" at bounding box center [225, 102] width 72 height 15
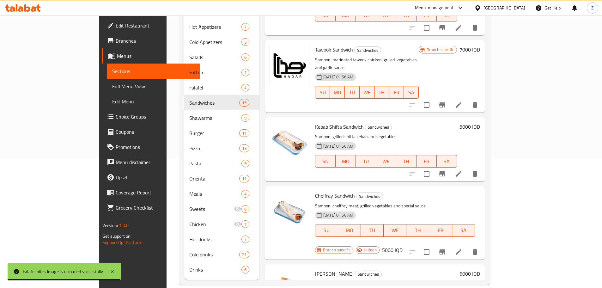
scroll to position [35, 0]
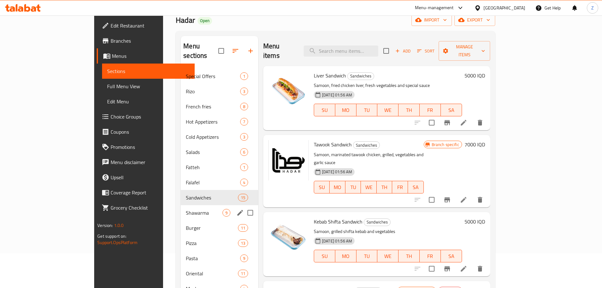
click at [186, 209] on span "Shawarma" at bounding box center [204, 213] width 36 height 8
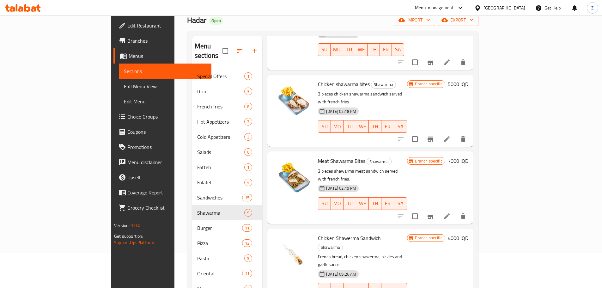
scroll to position [129, 0]
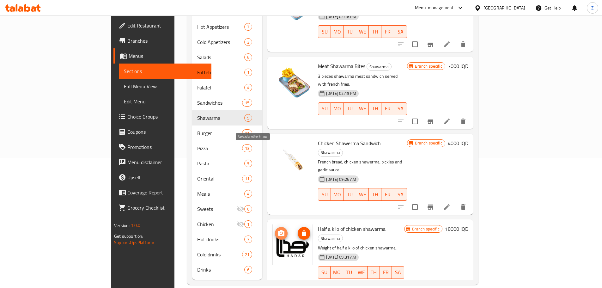
click at [275, 229] on span "upload picture" at bounding box center [281, 233] width 13 height 8
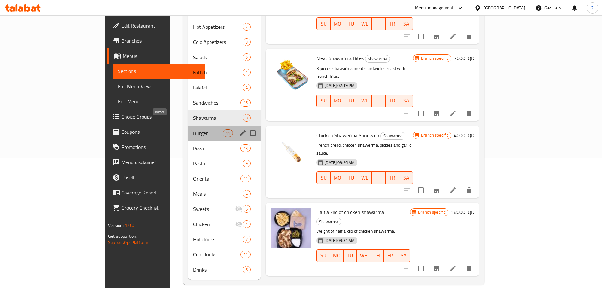
click at [193, 129] on span "Burger" at bounding box center [208, 133] width 30 height 8
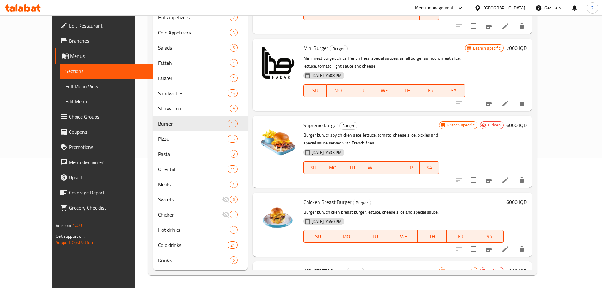
scroll to position [343, 0]
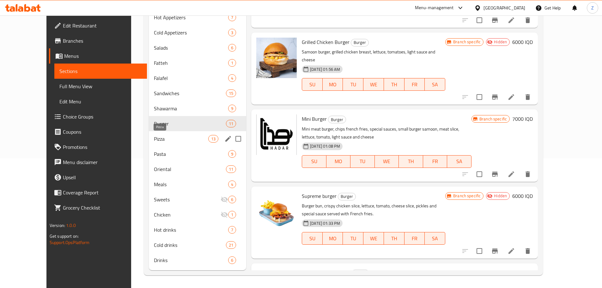
click at [154, 136] on span "Pizza" at bounding box center [181, 139] width 54 height 8
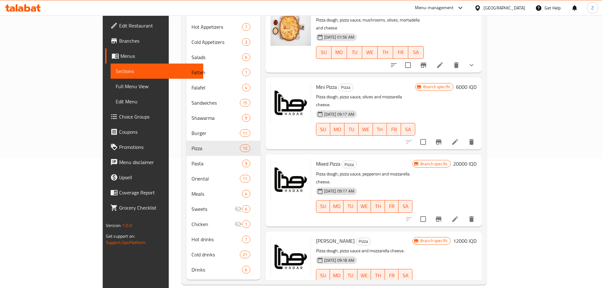
scroll to position [505, 0]
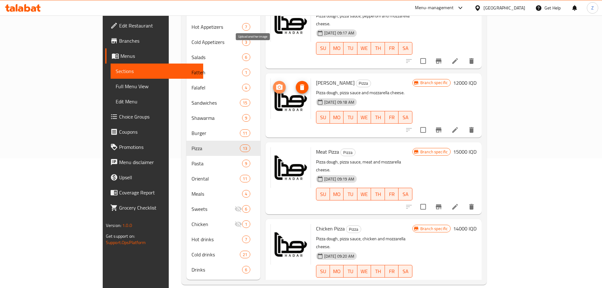
click at [273, 83] on span "upload picture" at bounding box center [279, 87] width 13 height 8
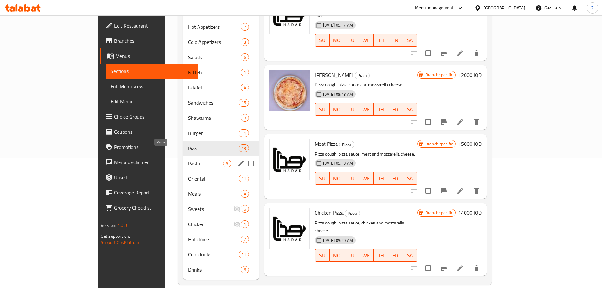
click at [188, 159] on span "Pasta" at bounding box center [205, 163] width 35 height 8
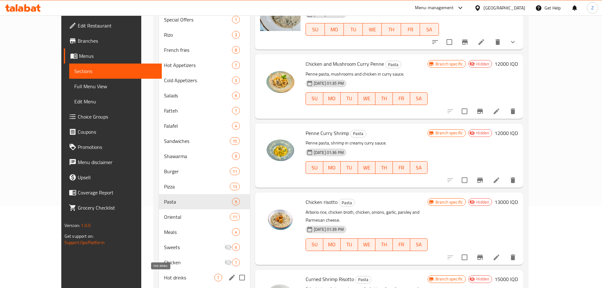
scroll to position [129, 0]
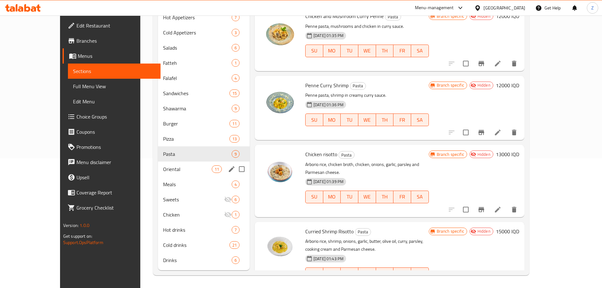
click at [158, 173] on div "Oriental 11" at bounding box center [204, 168] width 92 height 15
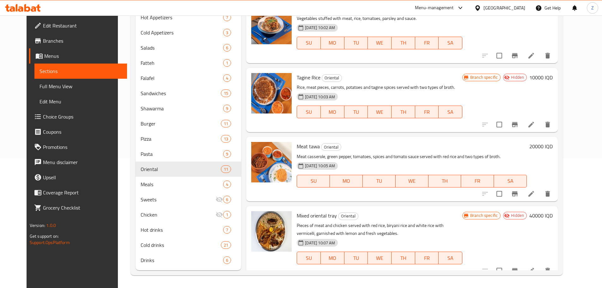
scroll to position [470, 0]
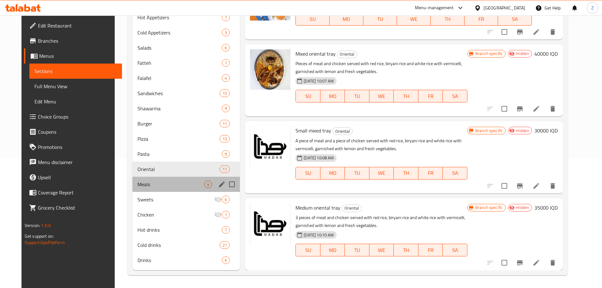
click at [144, 189] on div "Meals 4" at bounding box center [186, 184] width 108 height 15
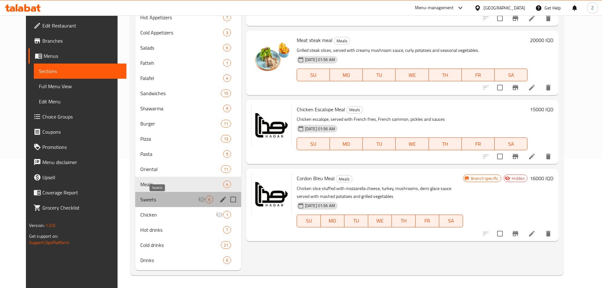
click at [148, 199] on span "Sweets" at bounding box center [168, 199] width 57 height 8
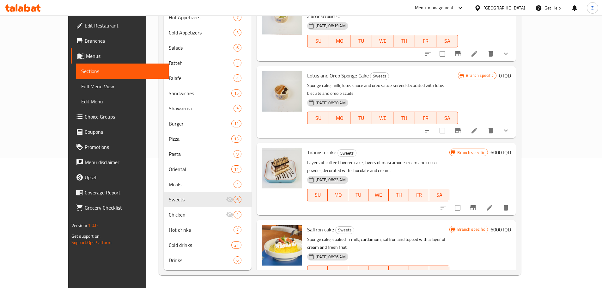
scroll to position [101, 0]
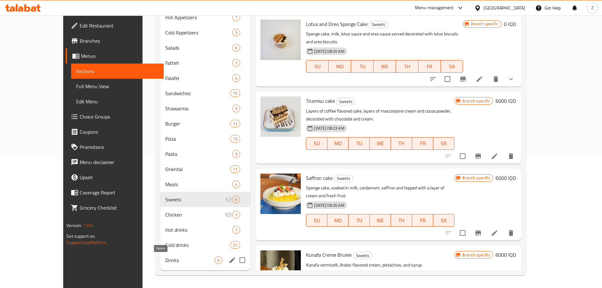
click at [160, 266] on div "Drinks 6" at bounding box center [205, 259] width 90 height 15
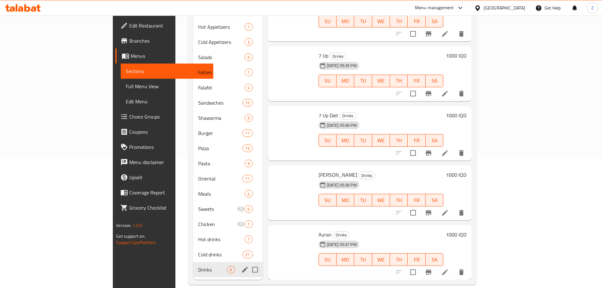
scroll to position [44, 0]
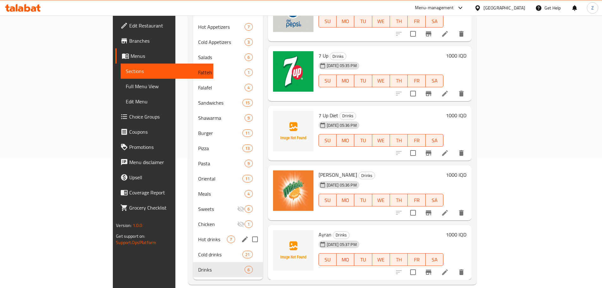
click at [193, 231] on div "Hot drinks 7" at bounding box center [227, 238] width 69 height 15
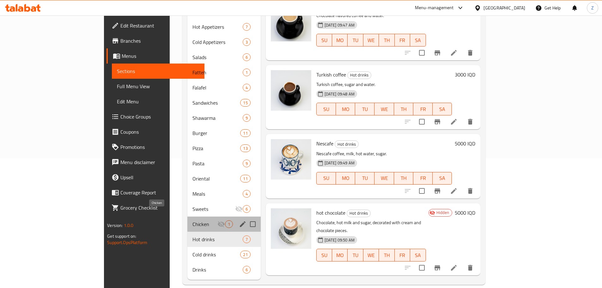
click at [192, 220] on span "Chicken" at bounding box center [204, 224] width 25 height 8
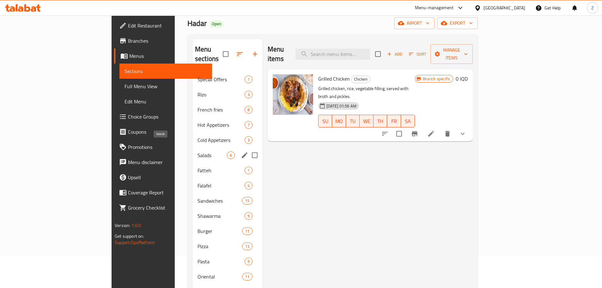
scroll to position [95, 0]
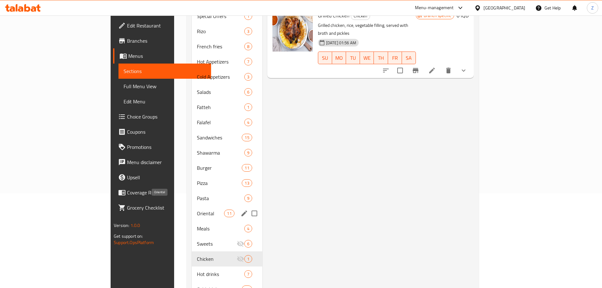
click at [197, 209] on span "Oriental" at bounding box center [210, 213] width 27 height 8
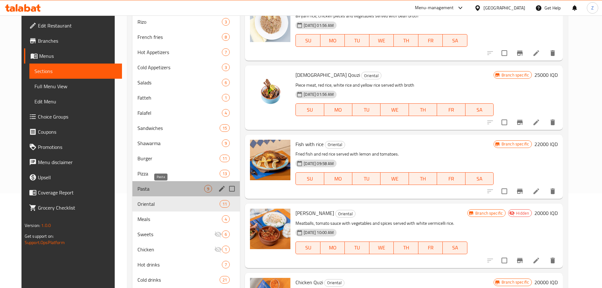
click at [150, 188] on span "Pasta" at bounding box center [170, 189] width 67 height 8
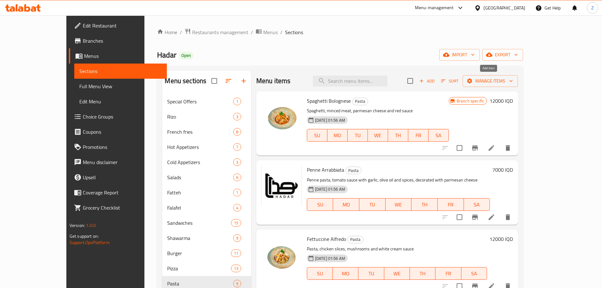
click at [435, 80] on span "Add" at bounding box center [426, 80] width 17 height 7
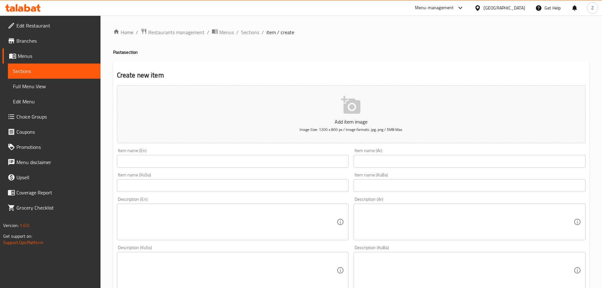
click at [151, 173] on div "Item name (KuSo) Item name (KuSo)" at bounding box center [233, 181] width 232 height 19
click at [151, 163] on input "text" at bounding box center [233, 161] width 232 height 13
paste input "Meat Lasagna"
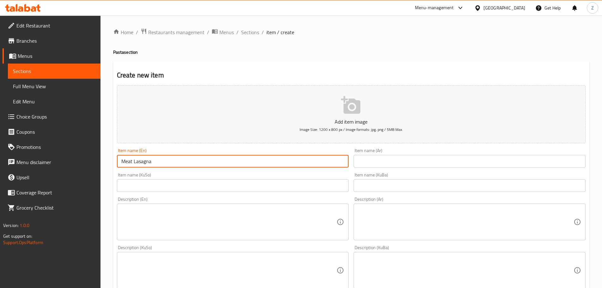
type input "Meat Lasagna"
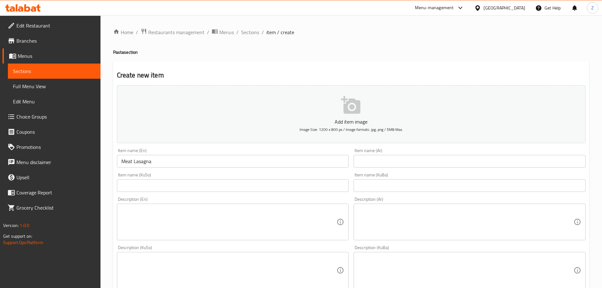
click at [397, 167] on input "text" at bounding box center [469, 161] width 232 height 13
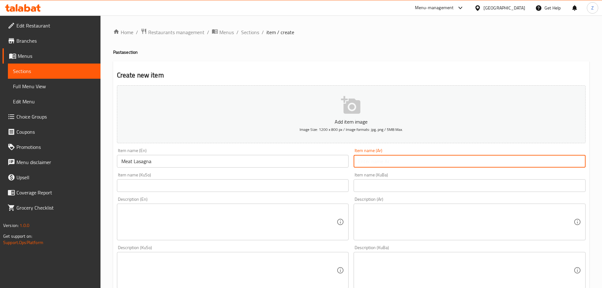
paste input "لازانيا لحم"
type input "لازانيا لحم"
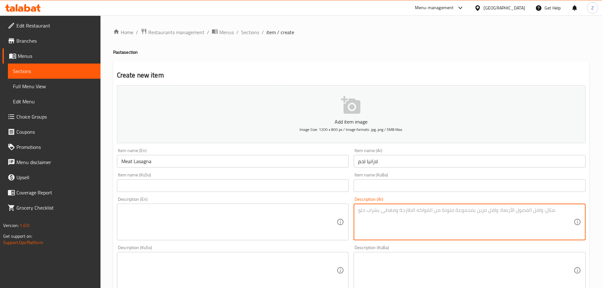
click at [432, 211] on textarea at bounding box center [465, 222] width 215 height 30
paste textarea "قطع لازانيا، لحم مفروم، خضار مقطعة, صلصة البشاميل وجبنة موزاريلا."
type textarea "قطع لازانيا، لحم مفروم، خضار مقطعة, صلصة البشاميل وجبنة موزاريلا."
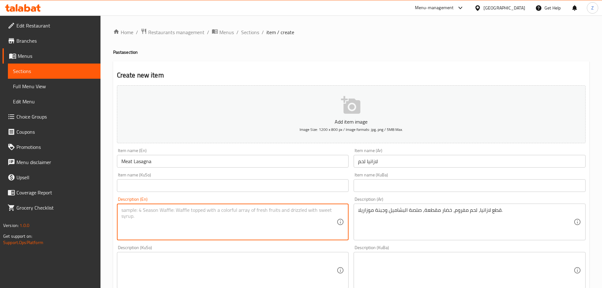
click at [224, 215] on textarea at bounding box center [228, 222] width 215 height 30
paste textarea "Lasagna slices, minced meat, chopped vegetables, mozzarella cheese and bechamel…"
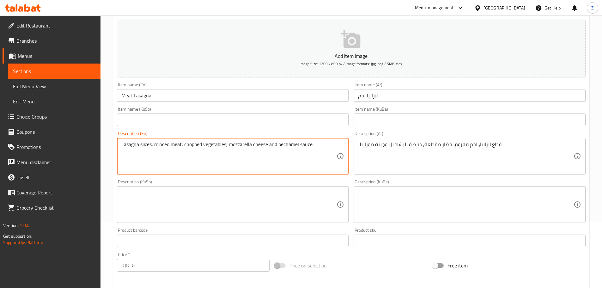
scroll to position [158, 0]
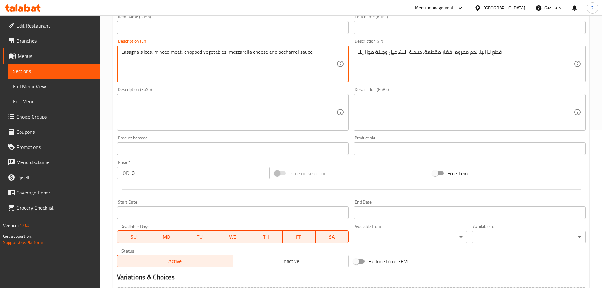
type textarea "Lasagna slices, minced meat, chopped vegetables, mozzarella cheese and bechamel…"
click at [168, 170] on input "0" at bounding box center [201, 172] width 138 height 13
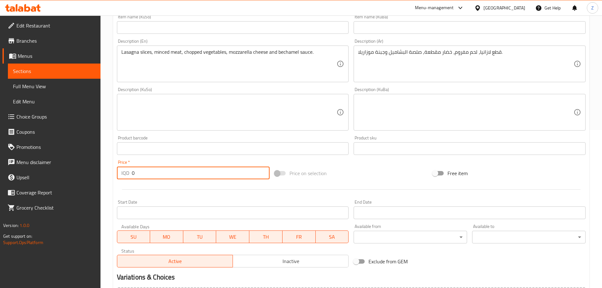
click at [168, 170] on input "0" at bounding box center [201, 172] width 138 height 13
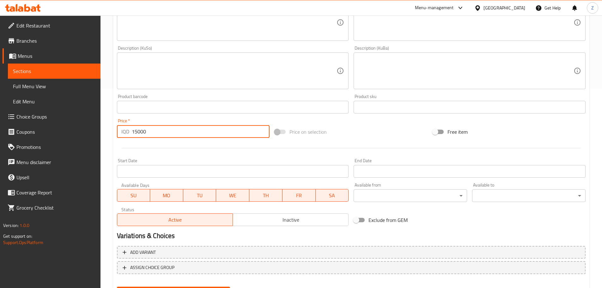
scroll to position [231, 0]
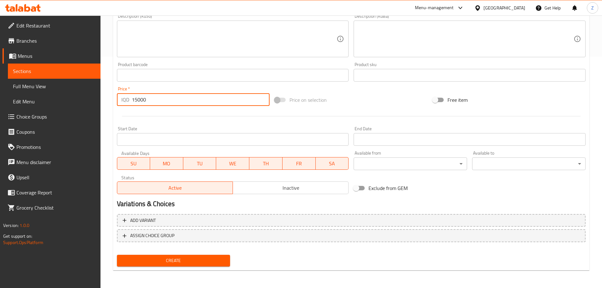
type input "15000"
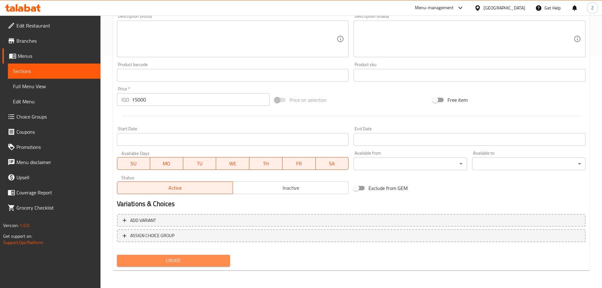
click at [211, 257] on span "Create" at bounding box center [173, 260] width 103 height 8
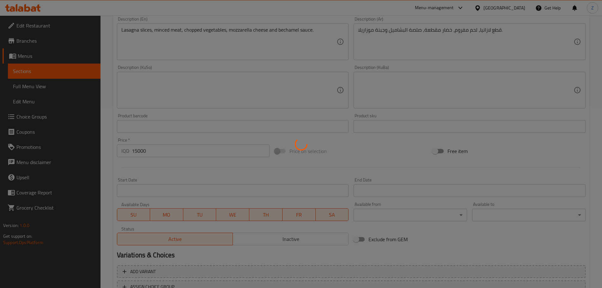
type input "0"
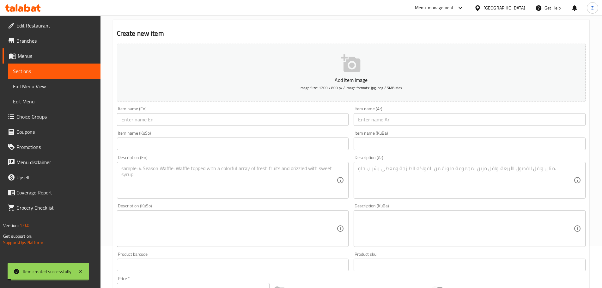
scroll to position [0, 0]
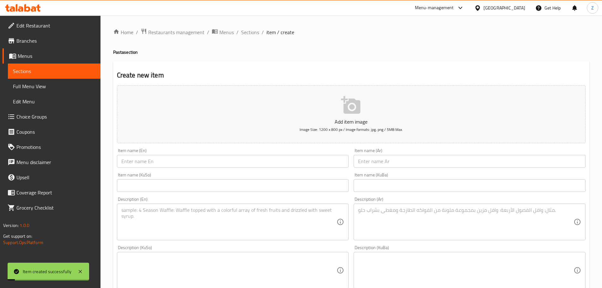
click at [253, 40] on div "Home / Restaurants management / Menus / Sections / item / create Pasta section …" at bounding box center [351, 267] width 476 height 478
click at [249, 31] on span "Sections" at bounding box center [250, 32] width 18 height 8
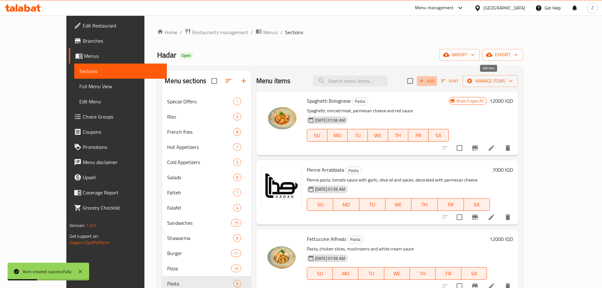
click at [437, 77] on button "Add" at bounding box center [427, 81] width 20 height 10
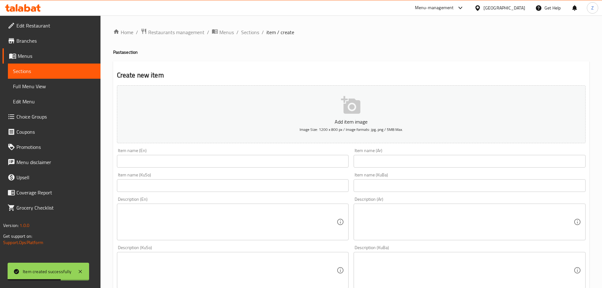
click at [148, 164] on input "text" at bounding box center [233, 161] width 232 height 13
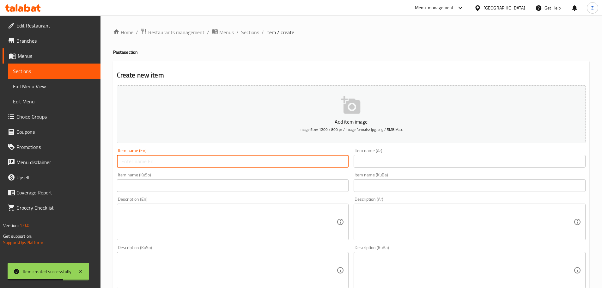
paste input "Chicken Lasagna"
type input "Chicken Lasagna"
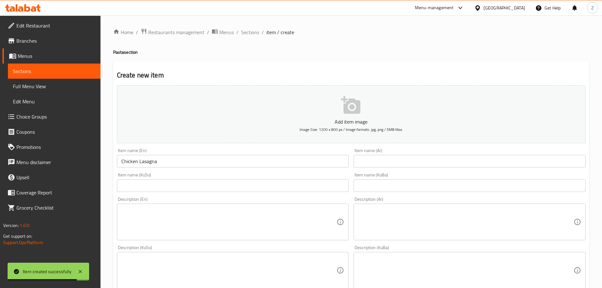
click at [370, 159] on input "text" at bounding box center [469, 161] width 232 height 13
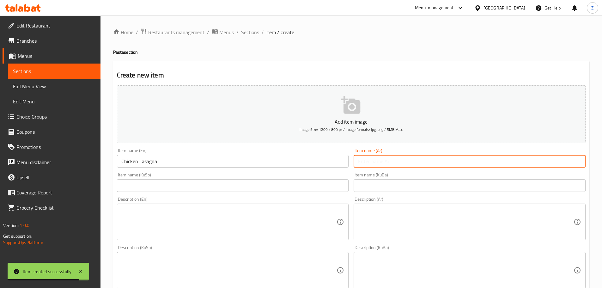
paste input "لازانيا دجاج"
type input "لازانيا دجاج"
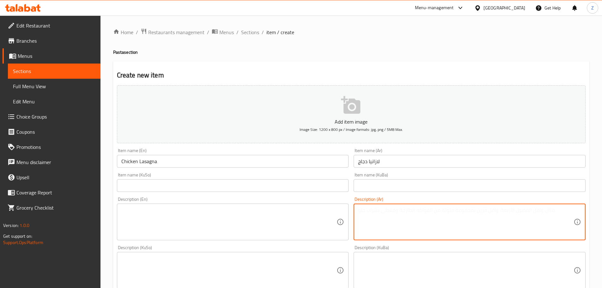
click at [408, 212] on textarea at bounding box center [465, 222] width 215 height 30
paste textarea "قطع لازانيا، دجاج مفروم، خضار مقطعة, صلصة البشاميل وجبنة موزاريلا."
type textarea "قطع لازانيا، دجاج مفروم، خضار مقطعة, صلصة البشاميل وجبنة موزاريلا."
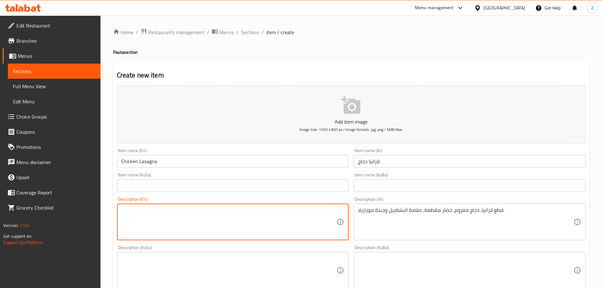
click at [231, 233] on textarea at bounding box center [228, 222] width 215 height 30
paste textarea "Lasagna slices, minced chicken, chopped vegetables, mozzarella cheese and becha…"
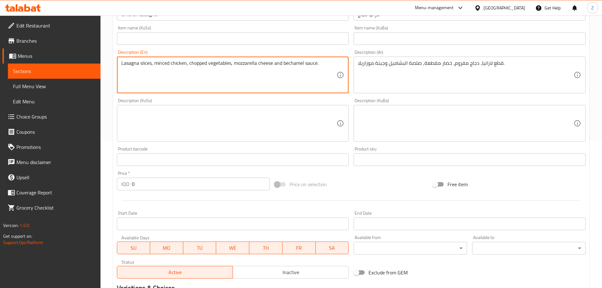
scroll to position [221, 0]
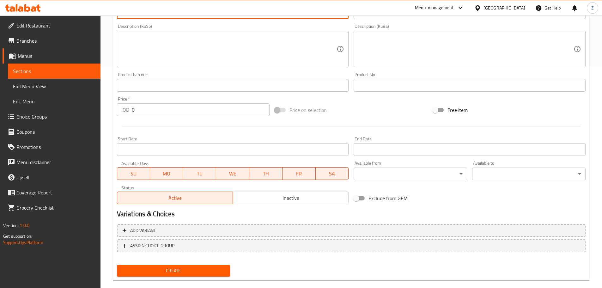
type textarea "Lasagna slices, minced chicken, chopped vegetables, mozzarella cheese and becha…"
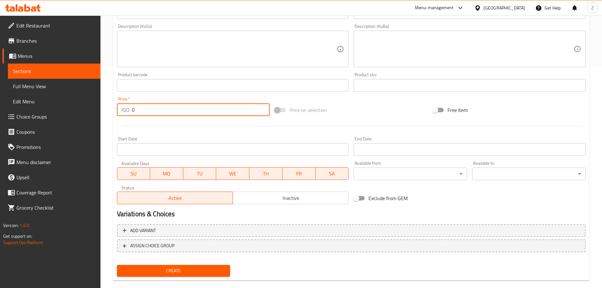
click at [157, 115] on input "0" at bounding box center [201, 109] width 138 height 13
type input "12000"
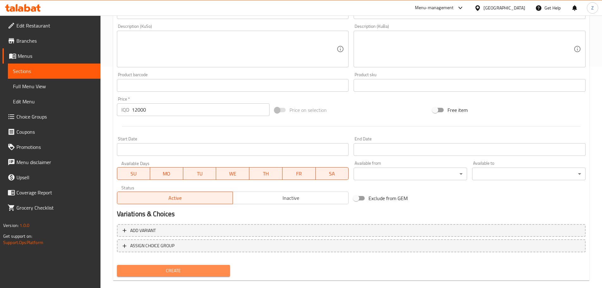
click at [200, 270] on span "Create" at bounding box center [173, 271] width 103 height 8
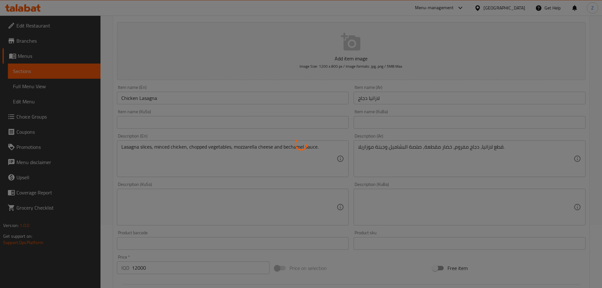
scroll to position [0, 0]
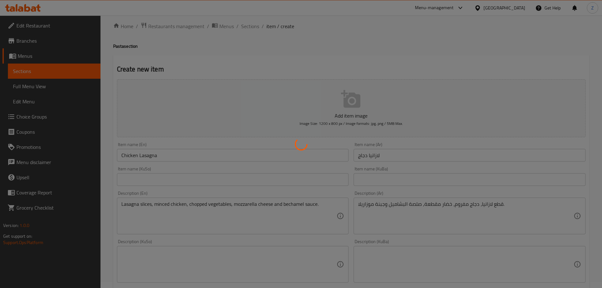
type input "0"
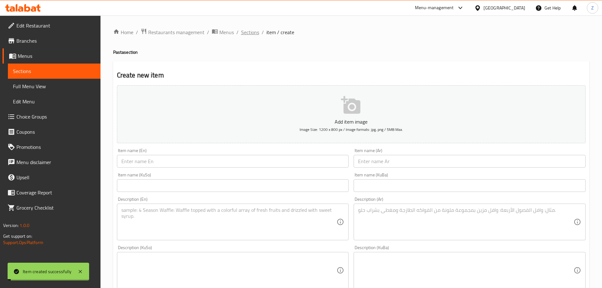
click at [251, 34] on span "Sections" at bounding box center [250, 32] width 18 height 8
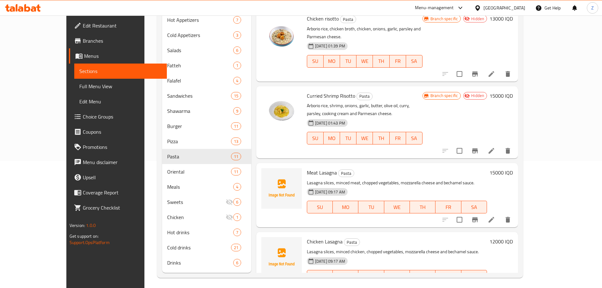
scroll to position [129, 0]
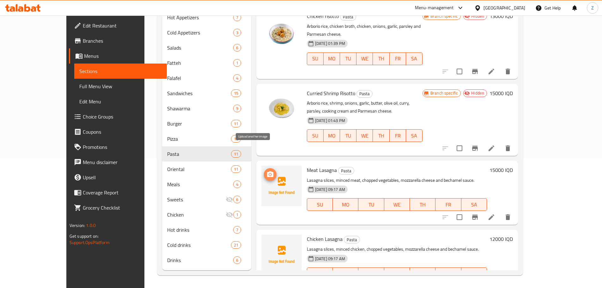
click at [267, 171] on icon "upload picture" at bounding box center [270, 174] width 6 height 6
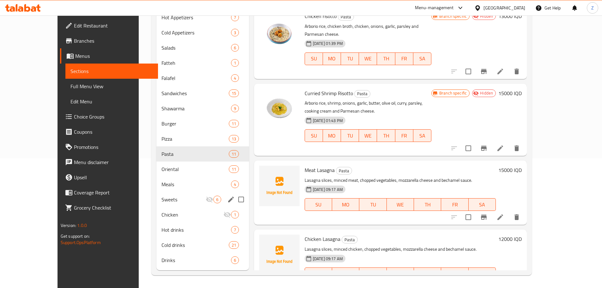
click at [157, 206] on div "Special Offers 1 Rizo 3 French fries 8 Hot Appetizers 7 Cold Appetizers 3 Salad…" at bounding box center [202, 115] width 93 height 303
click at [161, 202] on span "Sweets" at bounding box center [183, 199] width 44 height 8
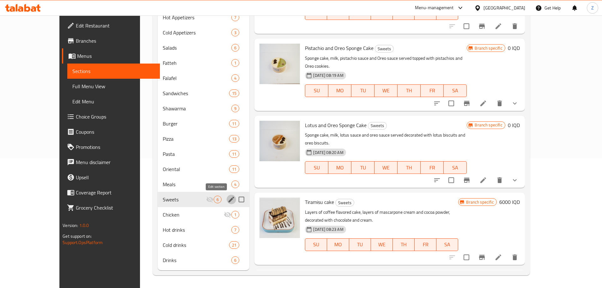
click at [227, 198] on icon "edit" at bounding box center [231, 199] width 8 height 8
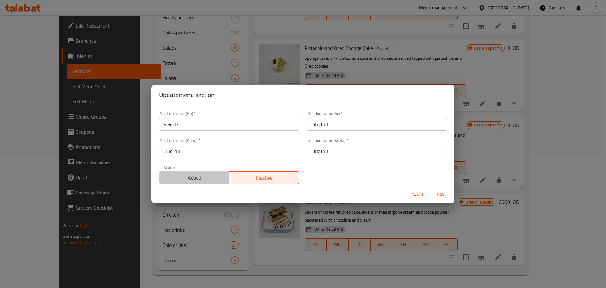
click at [201, 176] on span "Active" at bounding box center [194, 177] width 65 height 9
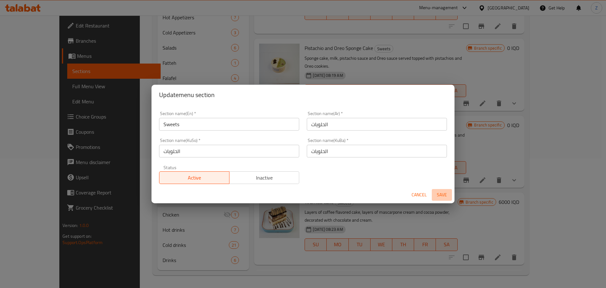
click at [448, 196] on span "Save" at bounding box center [442, 195] width 15 height 8
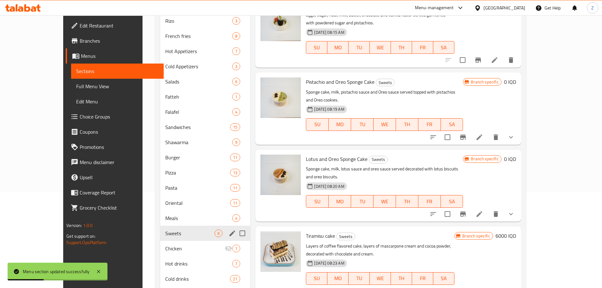
scroll to position [35, 0]
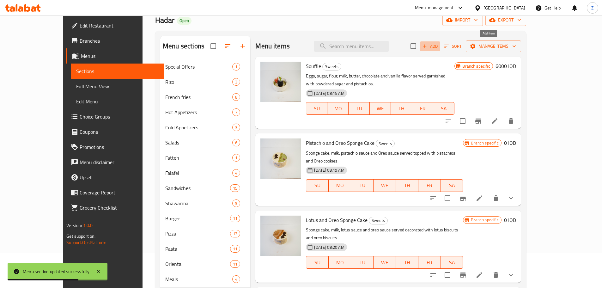
click at [438, 44] on span "Add" at bounding box center [429, 46] width 17 height 7
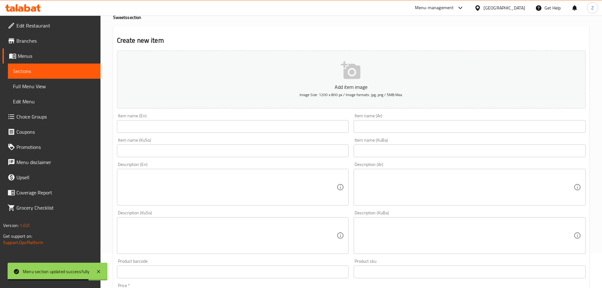
click at [403, 119] on div "Item name (Ar) Item name (Ar)" at bounding box center [469, 122] width 232 height 19
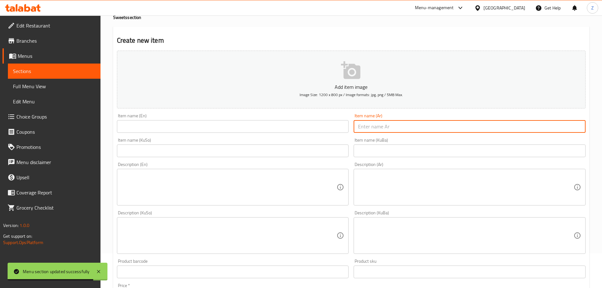
click at [403, 126] on input "text" at bounding box center [469, 126] width 232 height 13
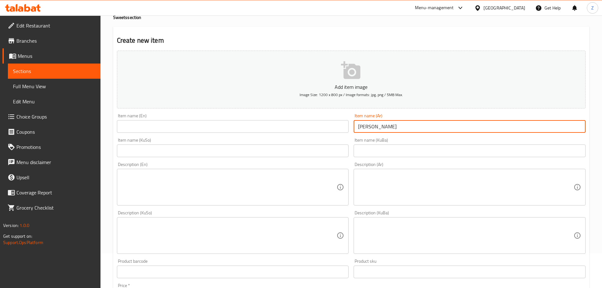
type input "كريب هدار"
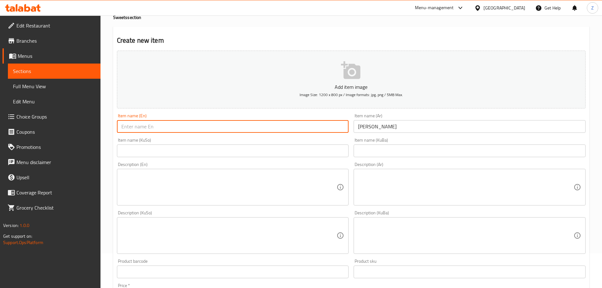
click at [253, 122] on input "text" at bounding box center [233, 126] width 232 height 13
type input "Hadar Crepe"
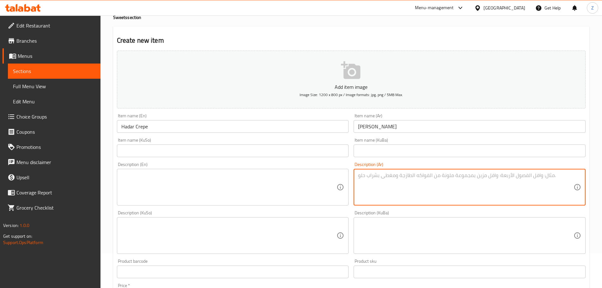
click at [423, 187] on textarea at bounding box center [465, 187] width 215 height 30
type textarea "r"
click at [423, 187] on textarea "قطعة كريب, شوكولا, لوتس, صلصة الفستق وموز." at bounding box center [465, 187] width 215 height 30
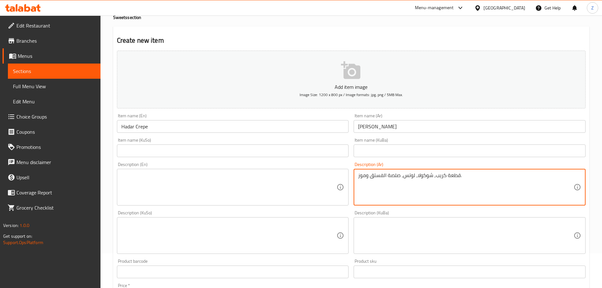
type textarea "قطعة كريب, شوكولا, لوتس, صلصة الفستق وموز."
click at [219, 191] on textarea at bounding box center [228, 187] width 215 height 30
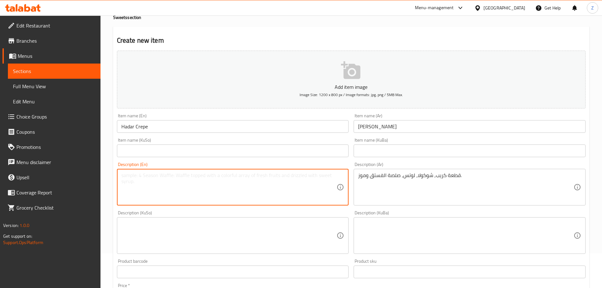
paste textarea "Crepe piece, chocolate, lotus, pistachio sauce and banana."
type textarea "Crepe piece, chocolate, lotus, pistachio sauce and banana."
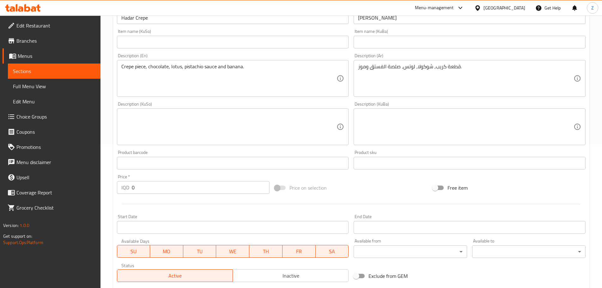
scroll to position [161, 0]
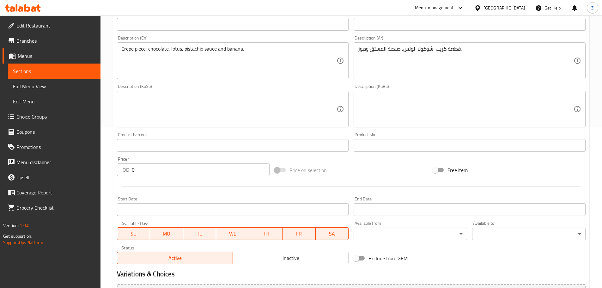
click at [153, 171] on input "0" at bounding box center [201, 169] width 138 height 13
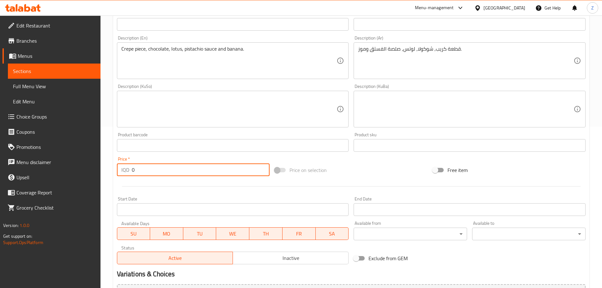
click at [153, 171] on input "0" at bounding box center [201, 169] width 138 height 13
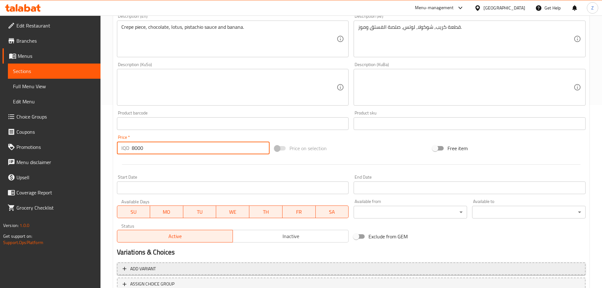
scroll to position [231, 0]
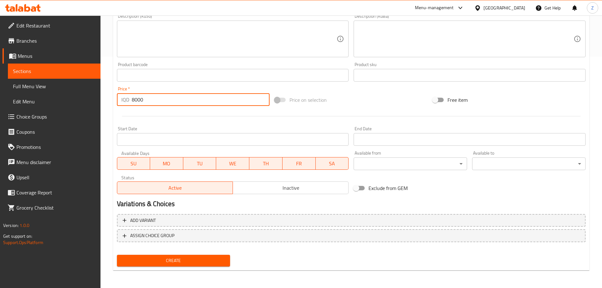
type input "8000"
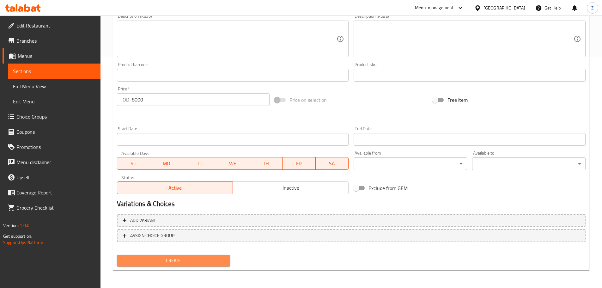
click at [205, 256] on button "Create" at bounding box center [173, 261] width 113 height 12
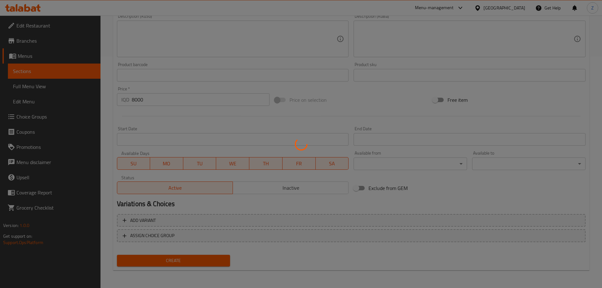
type input "0"
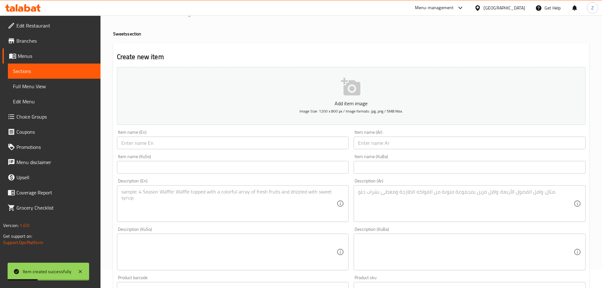
scroll to position [0, 0]
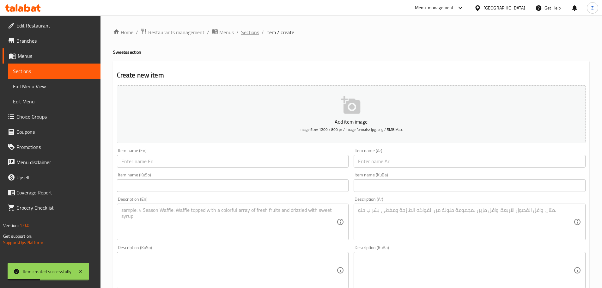
click at [257, 31] on span "Sections" at bounding box center [250, 32] width 18 height 8
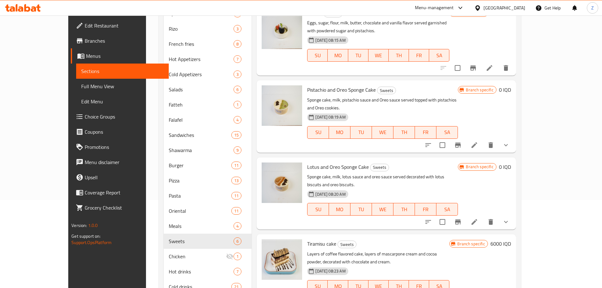
scroll to position [35, 0]
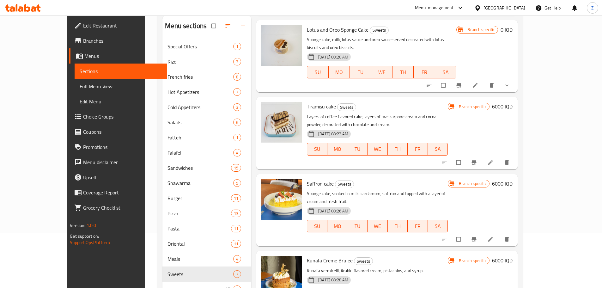
scroll to position [129, 0]
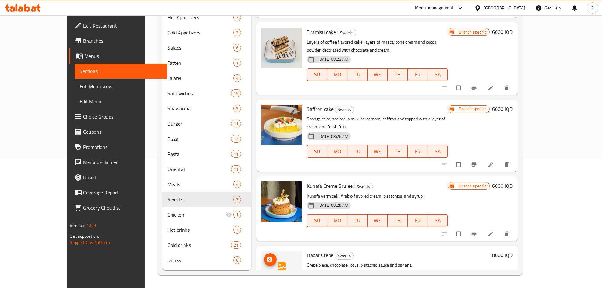
click at [266, 256] on icon "upload picture" at bounding box center [269, 259] width 6 height 6
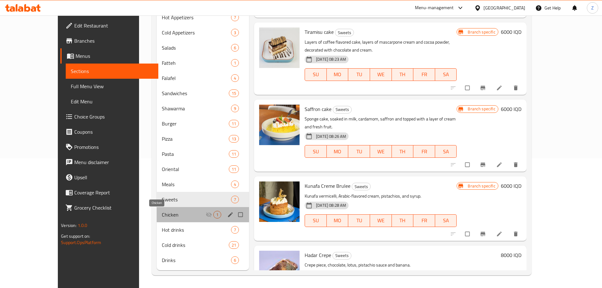
click at [162, 212] on span "Chicken" at bounding box center [184, 215] width 44 height 8
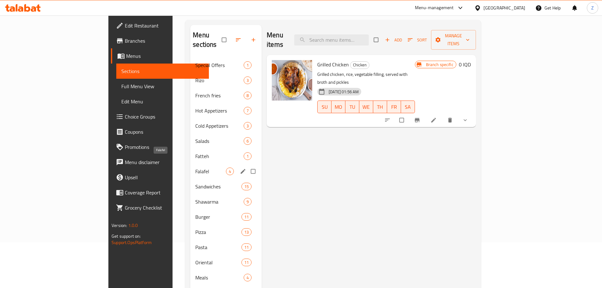
scroll to position [35, 0]
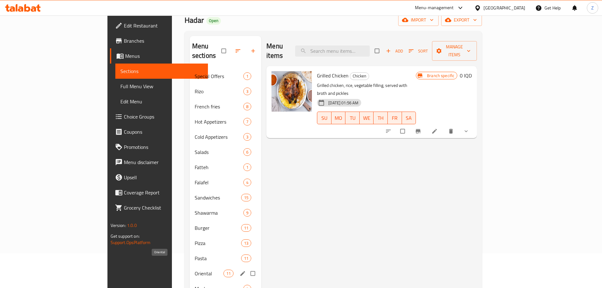
click at [195, 269] on span "Oriental" at bounding box center [209, 273] width 29 height 8
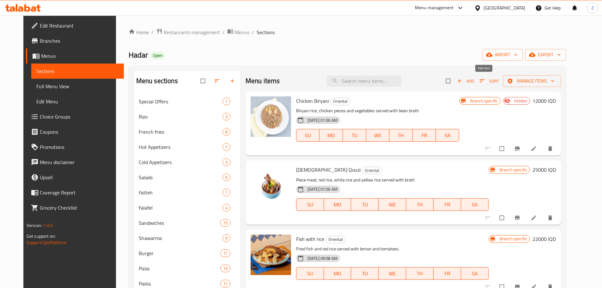
click at [474, 81] on span "Add" at bounding box center [465, 80] width 17 height 7
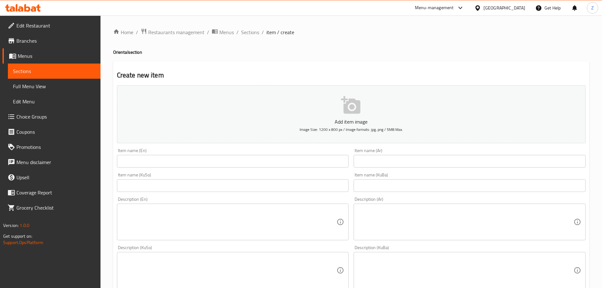
click at [391, 162] on input "text" at bounding box center [469, 161] width 232 height 13
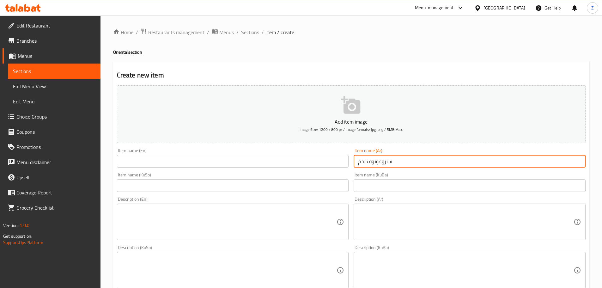
click at [391, 162] on input "ستروغونوف لحم" at bounding box center [469, 161] width 232 height 13
type input "ستروغونوف لحم"
click at [219, 161] on input "text" at bounding box center [233, 161] width 232 height 13
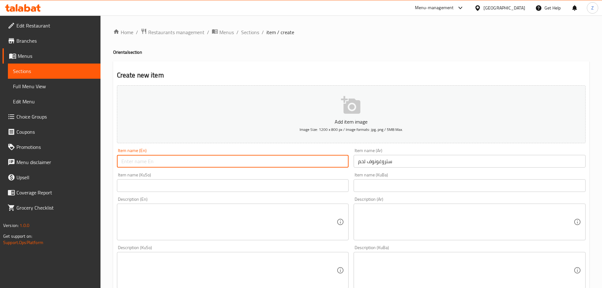
paste input "Beef Stroganoff"
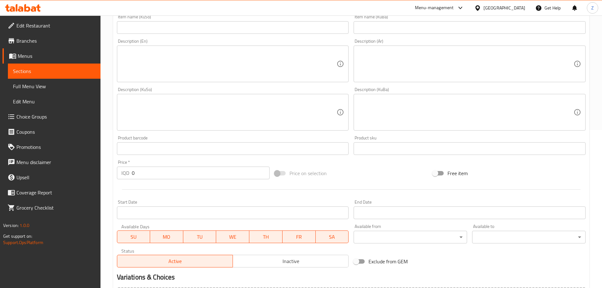
type input "Beef Stroganoff"
click at [184, 174] on input "0" at bounding box center [201, 172] width 138 height 13
type input "20000"
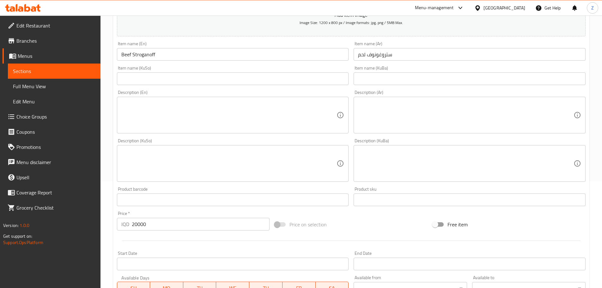
scroll to position [32, 0]
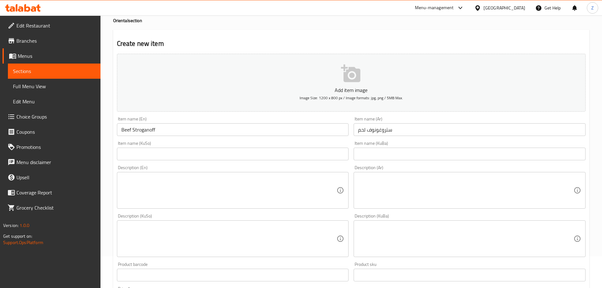
click at [410, 186] on textarea at bounding box center [465, 190] width 215 height 30
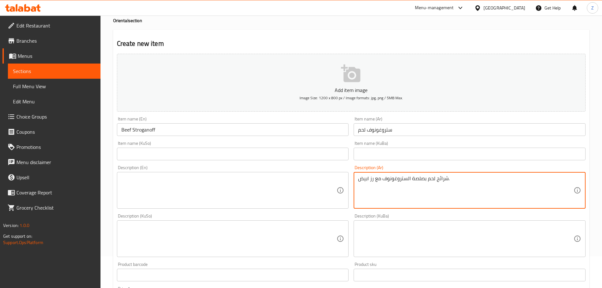
click at [400, 193] on textarea "شرائح لحم بصلصة الستروغونوف مع رز ابيض." at bounding box center [465, 190] width 215 height 30
type textarea "شرائح لحم بصلصة الستروغونوف مع رز ابيض."
click at [210, 204] on textarea at bounding box center [228, 190] width 215 height 30
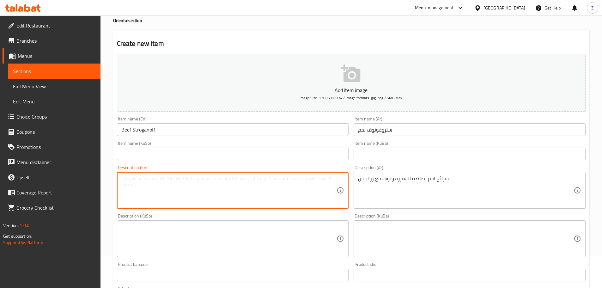
paste textarea "Stroganoff steak with white rice."
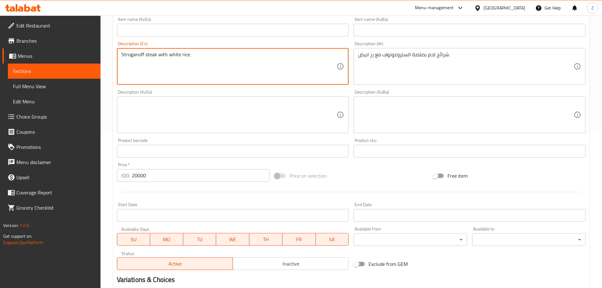
scroll to position [221, 0]
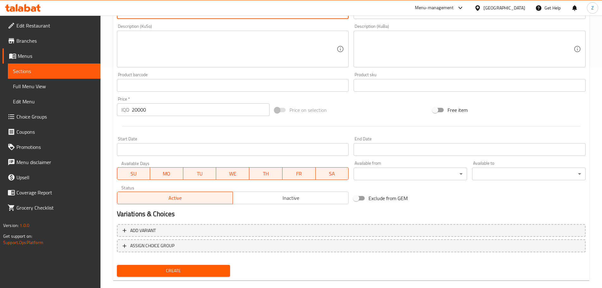
type textarea "Stroganoff steak with white rice."
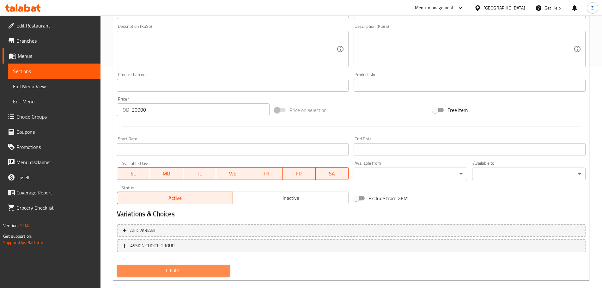
click at [198, 270] on span "Create" at bounding box center [173, 271] width 103 height 8
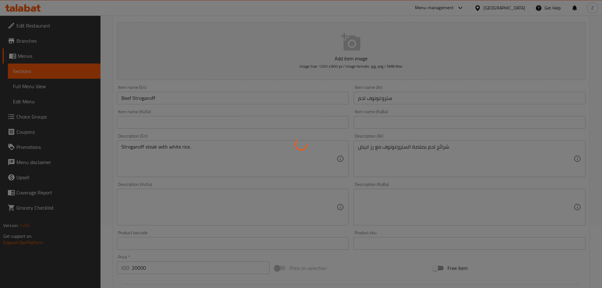
type input "0"
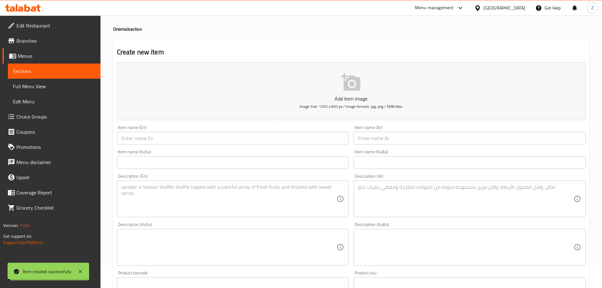
scroll to position [0, 0]
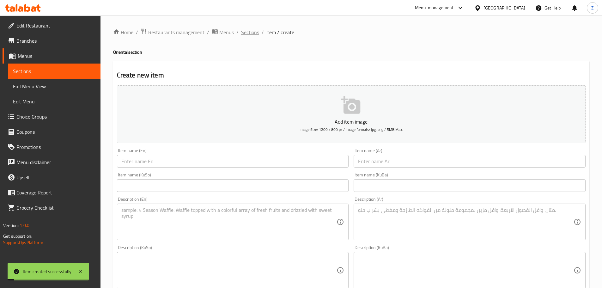
click at [250, 32] on span "Sections" at bounding box center [250, 32] width 18 height 8
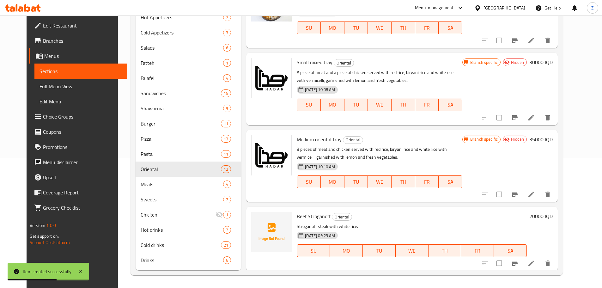
scroll to position [538, 0]
click at [256, 219] on icon "upload picture" at bounding box center [260, 220] width 8 height 8
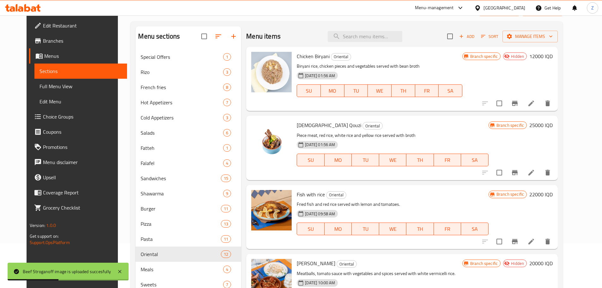
scroll to position [0, 0]
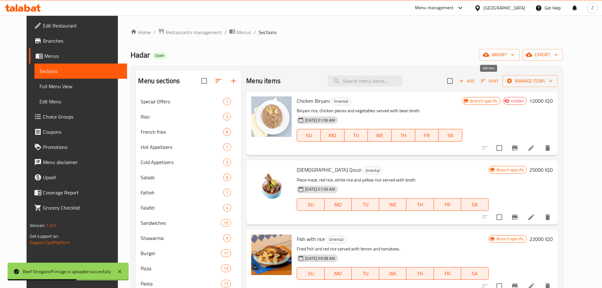
click at [475, 80] on span "Add" at bounding box center [466, 80] width 17 height 7
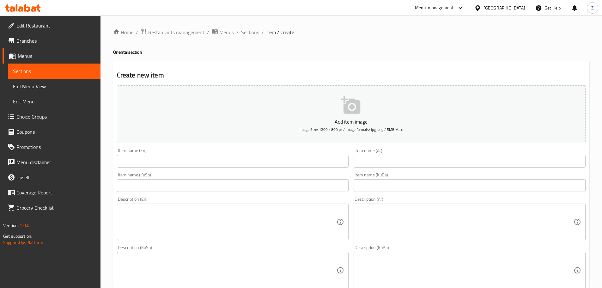
click at [418, 152] on div "Item name (Ar) Item name (Ar)" at bounding box center [469, 157] width 232 height 19
click at [422, 159] on input "text" at bounding box center [469, 161] width 232 height 13
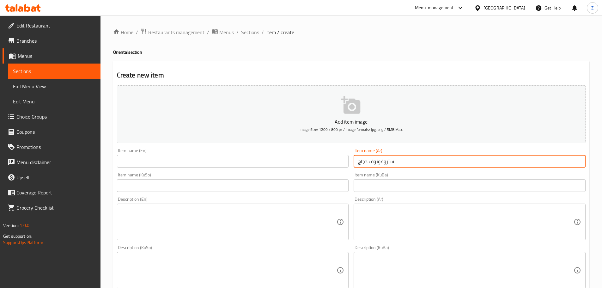
click at [468, 161] on input "ستروغونوف دجاج" at bounding box center [469, 161] width 232 height 13
type input "ستروغونوف دجاج"
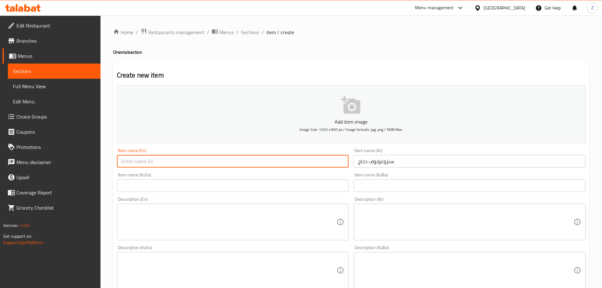
click at [157, 163] on input "text" at bounding box center [233, 161] width 232 height 13
paste input "Chicken Stroganoff"
type input "Chicken Stroganoff"
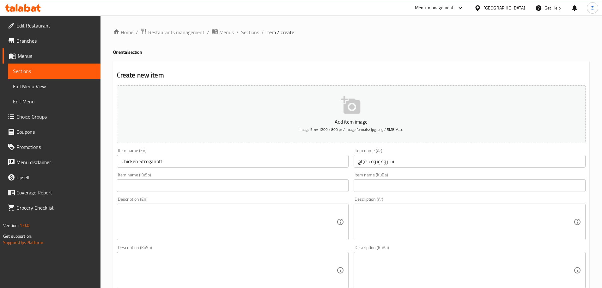
click at [429, 239] on div "Description (Ar)" at bounding box center [469, 221] width 232 height 37
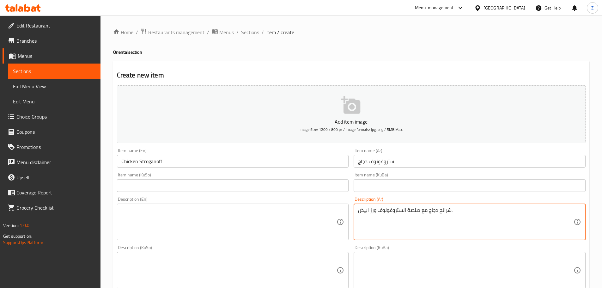
type textarea "شرائح دجاج مع صلصة الستروغونوف ورز ابيض."
click at [481, 203] on div "شرائح دجاج مع صلصة الستروغونوف ورز ابيض. Description (Ar)" at bounding box center [469, 221] width 232 height 37
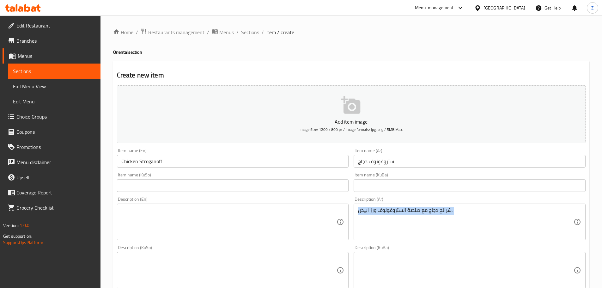
click at [481, 203] on div "شرائح دجاج مع صلصة الستروغونوف ورز ابيض. Description (Ar)" at bounding box center [469, 221] width 232 height 37
click at [480, 205] on div "شرائح دجاج مع صلصة الستروغونوف ورز ابيض. Description (Ar)" at bounding box center [469, 221] width 232 height 37
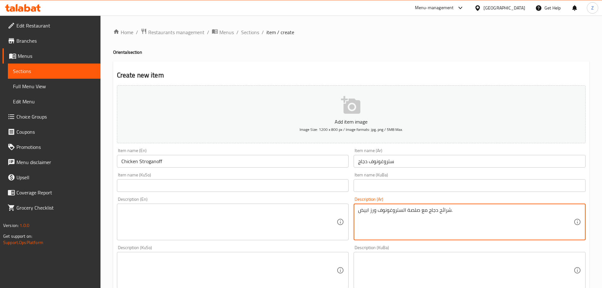
click at [479, 211] on textarea "شرائح دجاج مع صلصة الستروغونوف ورز ابيض." at bounding box center [465, 222] width 215 height 30
click at [285, 209] on textarea at bounding box center [228, 222] width 215 height 30
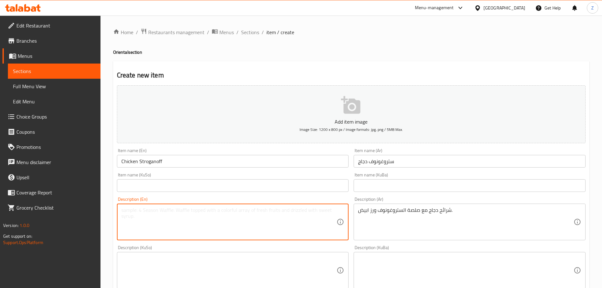
paste textarea "Chicken slices with stroganoff sauce and white rice."
type textarea "Chicken slices with stroganoff sauce and white rice."
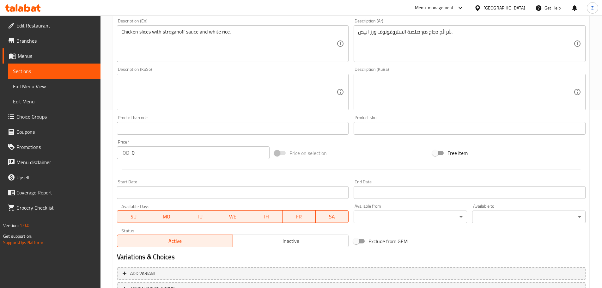
scroll to position [189, 0]
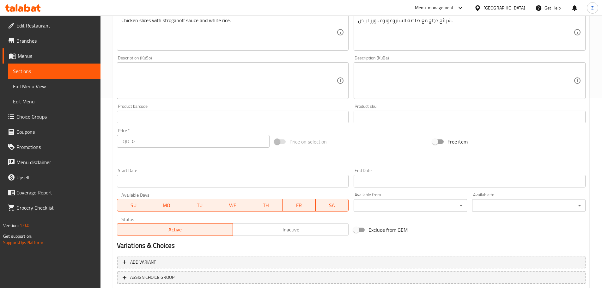
click at [166, 140] on input "0" at bounding box center [201, 141] width 138 height 13
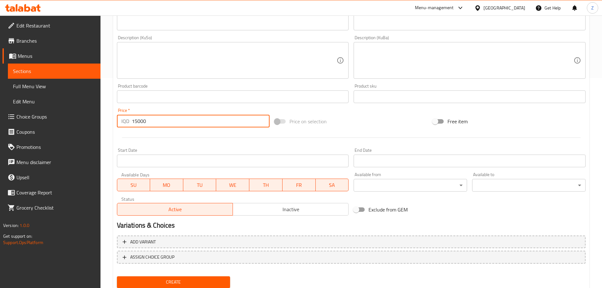
scroll to position [231, 0]
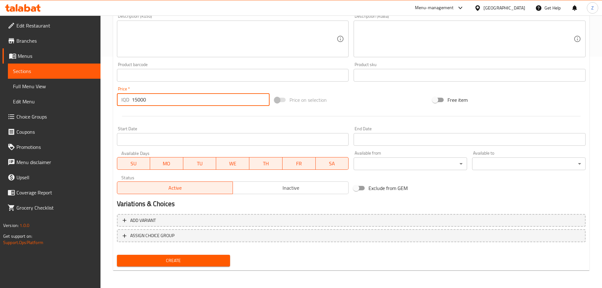
type input "15000"
click at [197, 256] on button "Create" at bounding box center [173, 261] width 113 height 12
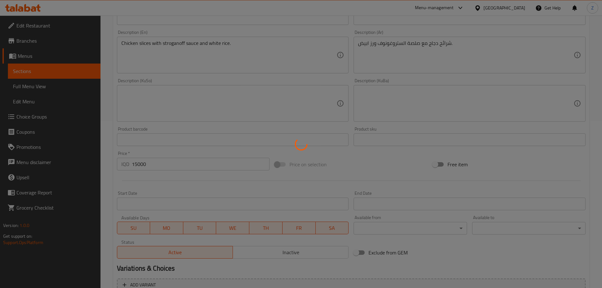
scroll to position [73, 0]
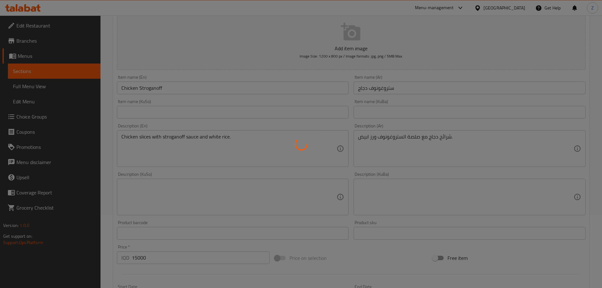
type input "0"
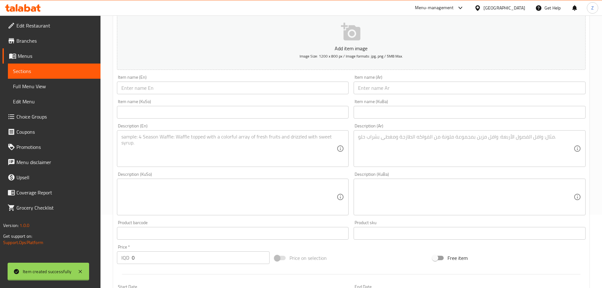
scroll to position [0, 0]
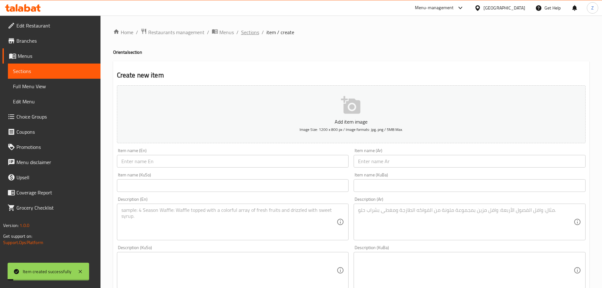
click at [257, 33] on span "Sections" at bounding box center [250, 32] width 18 height 8
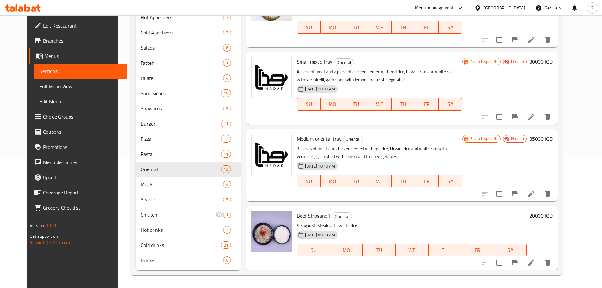
scroll to position [608, 0]
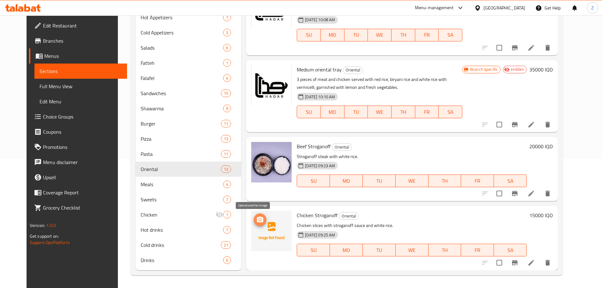
click at [256, 223] on icon "upload picture" at bounding box center [260, 220] width 8 height 8
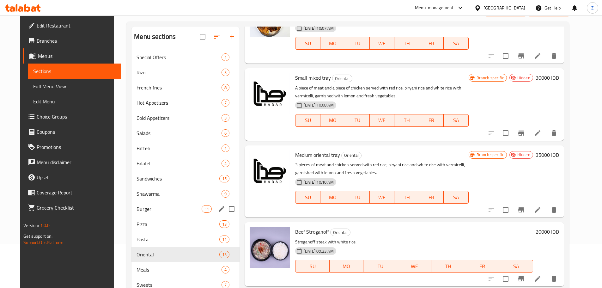
scroll to position [0, 0]
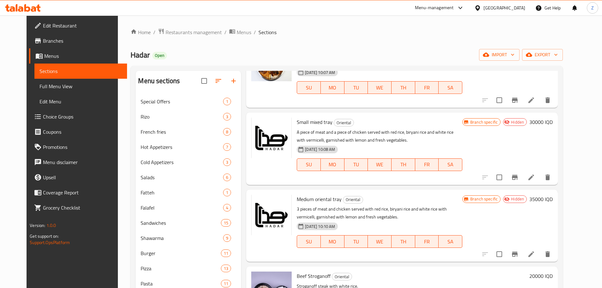
click at [185, 24] on div "Home / Restaurants management / Menus / Sections Hadar Open import export Menu …" at bounding box center [346, 216] width 457 height 402
click at [187, 31] on span "Restaurants management" at bounding box center [193, 32] width 56 height 8
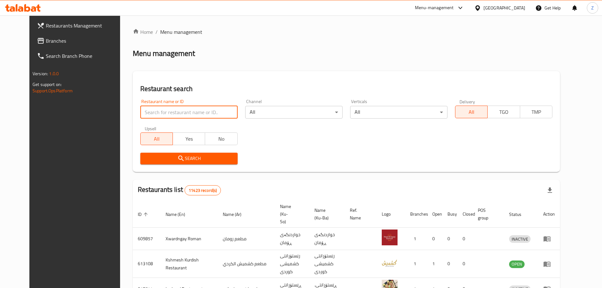
click at [181, 110] on input "search" at bounding box center [188, 112] width 97 height 13
paste input "672916"
type input "672916"
click at [183, 157] on span "Search" at bounding box center [188, 158] width 87 height 8
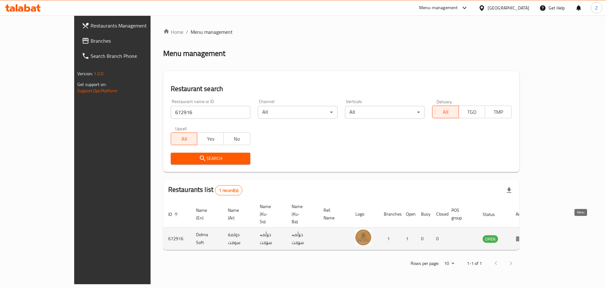
click at [523, 236] on icon "enhanced table" at bounding box center [519, 238] width 7 height 5
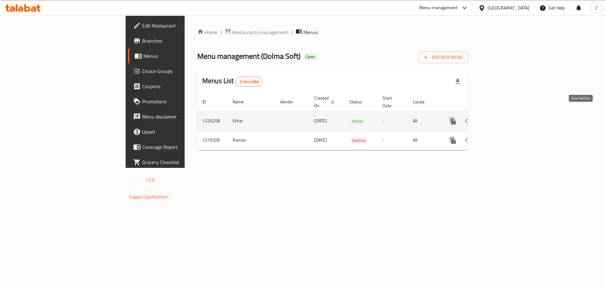
click at [502, 117] on icon "enhanced table" at bounding box center [499, 121] width 8 height 8
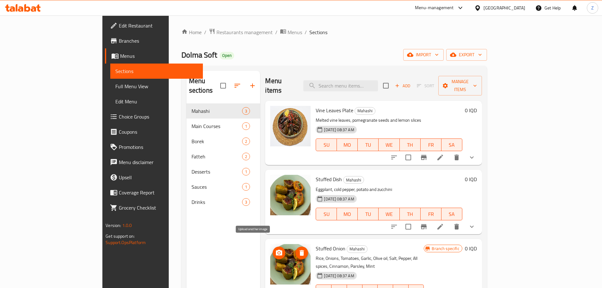
click at [276, 249] on icon "upload picture" at bounding box center [279, 252] width 6 height 6
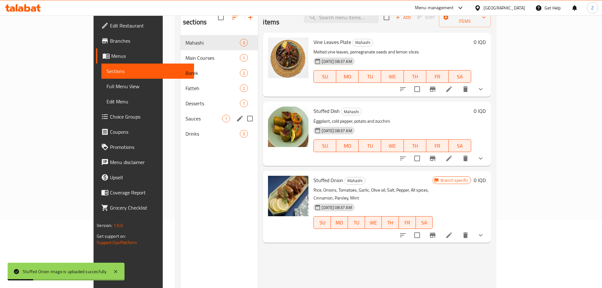
scroll to position [25, 0]
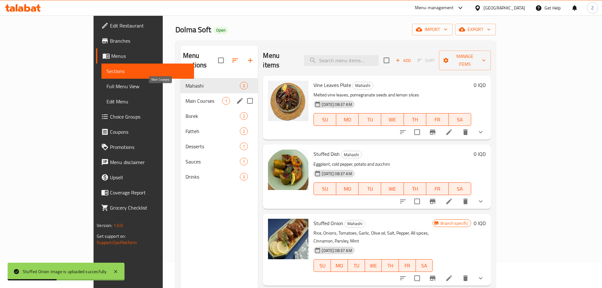
click at [185, 97] on span "Main Courses" at bounding box center [203, 101] width 37 height 8
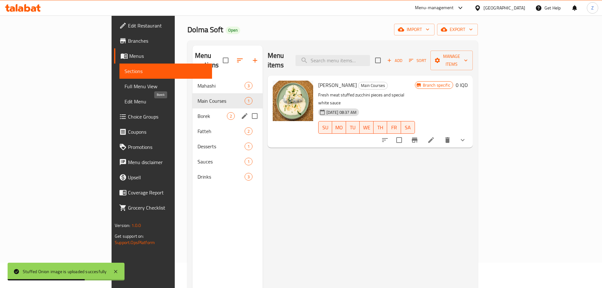
click at [197, 112] on span "Borek" at bounding box center [211, 116] width 29 height 8
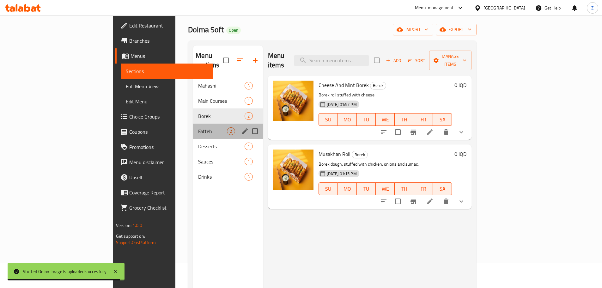
click at [193, 126] on div "Fatteh 2" at bounding box center [227, 130] width 69 height 15
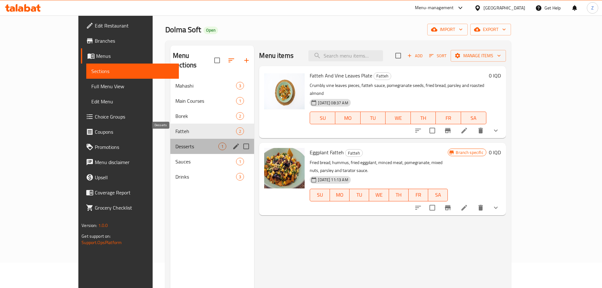
click at [175, 142] on span "Desserts" at bounding box center [196, 146] width 43 height 8
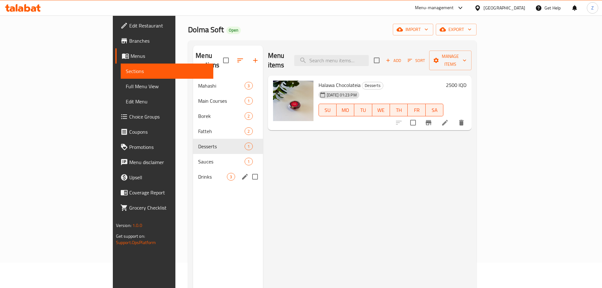
click at [193, 159] on div "Sauces 1" at bounding box center [227, 161] width 69 height 15
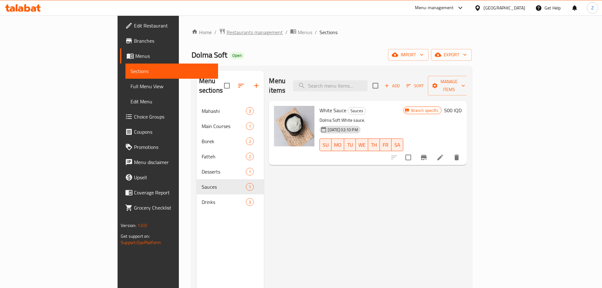
click at [226, 32] on span "Restaurants management" at bounding box center [254, 32] width 56 height 8
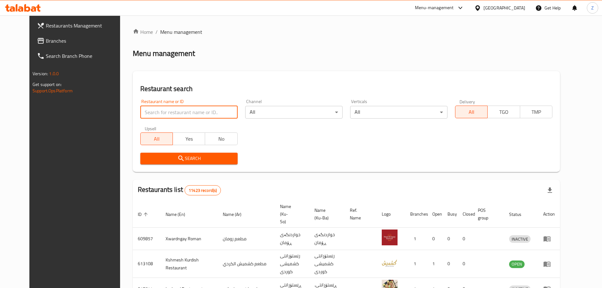
click at [206, 112] on input "search" at bounding box center [188, 112] width 97 height 13
paste input "683566"
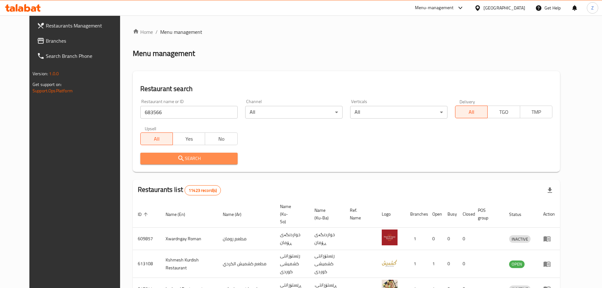
click at [197, 160] on span "Search" at bounding box center [188, 158] width 87 height 8
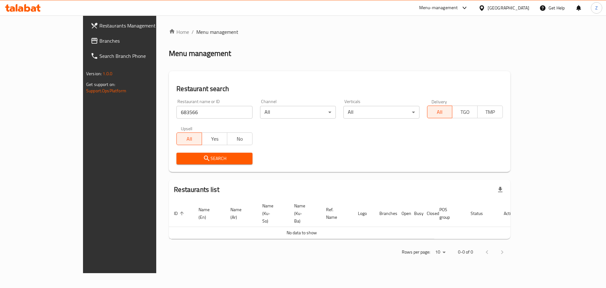
click at [177, 113] on input "683566" at bounding box center [215, 112] width 76 height 13
paste input "I Will Cafe"
type input "I Will Cafe"
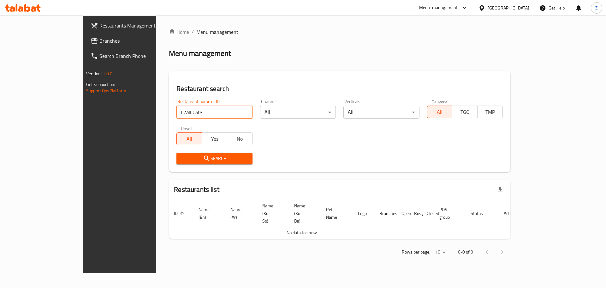
click at [177, 154] on button "Search" at bounding box center [215, 159] width 76 height 12
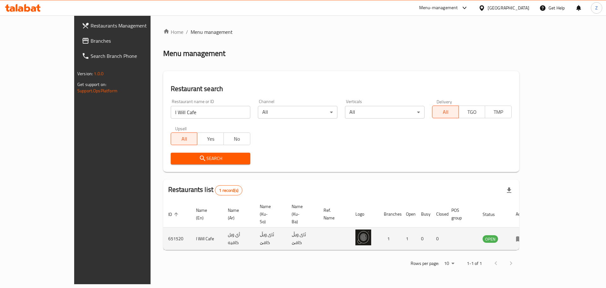
click at [524, 235] on icon "enhanced table" at bounding box center [520, 239] width 8 height 8
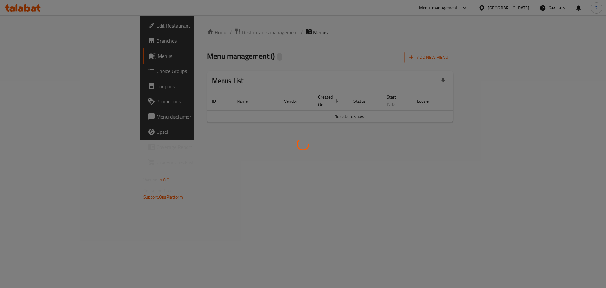
click at [581, 224] on div at bounding box center [303, 144] width 606 height 288
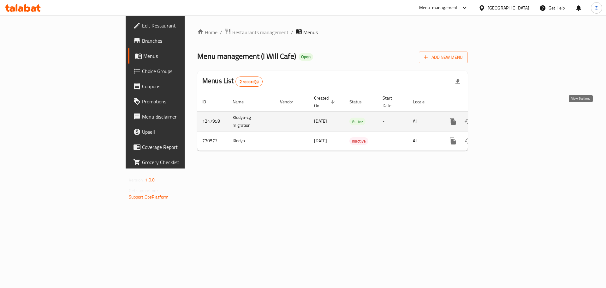
click at [502, 117] on icon "enhanced table" at bounding box center [499, 121] width 8 height 8
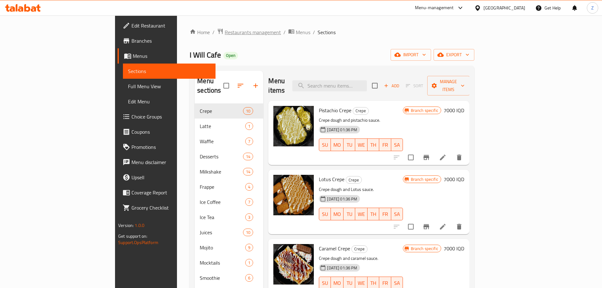
click at [225, 36] on span "Restaurants management" at bounding box center [253, 32] width 56 height 8
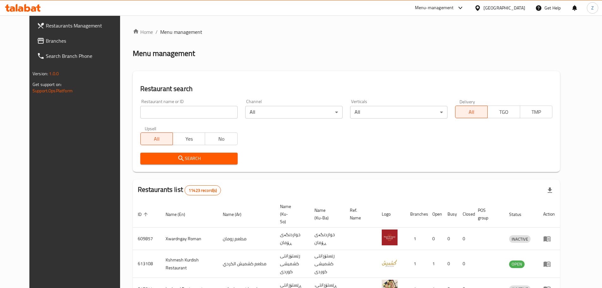
click at [189, 109] on div "Home / Menu management Menu management Restaurant search Restaurant name or ID …" at bounding box center [346, 245] width 427 height 435
click at [189, 109] on input "search" at bounding box center [188, 112] width 97 height 13
paste input "686586"
type input "686586"
click at [198, 147] on div "Upsell All Yes No" at bounding box center [188, 135] width 105 height 27
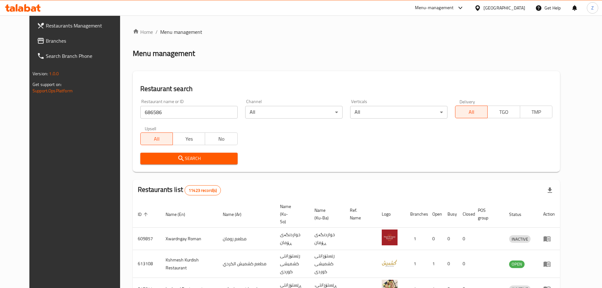
click at [202, 157] on span "Search" at bounding box center [188, 158] width 87 height 8
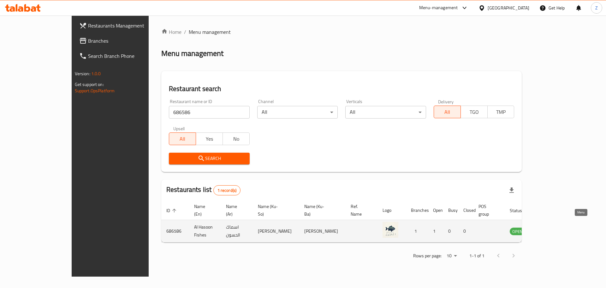
click at [550, 229] on icon "enhanced table" at bounding box center [547, 231] width 7 height 5
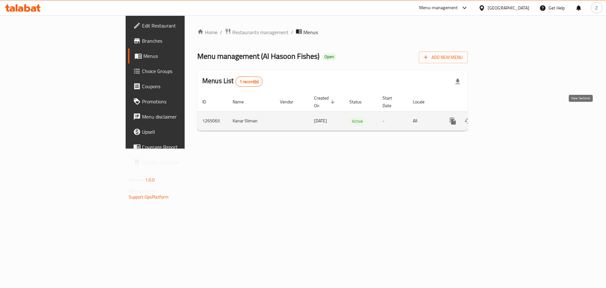
click at [502, 117] on icon "enhanced table" at bounding box center [499, 121] width 8 height 8
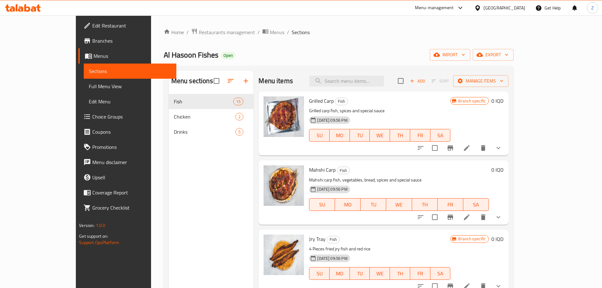
click at [469, 147] on icon at bounding box center [467, 148] width 6 height 6
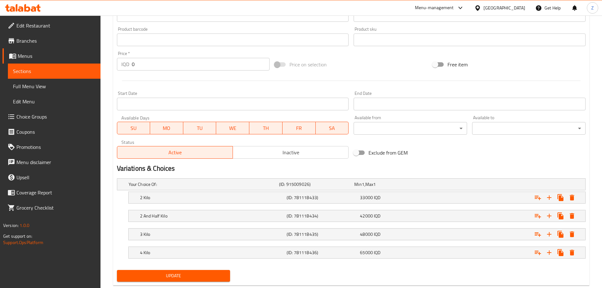
scroll to position [287, 0]
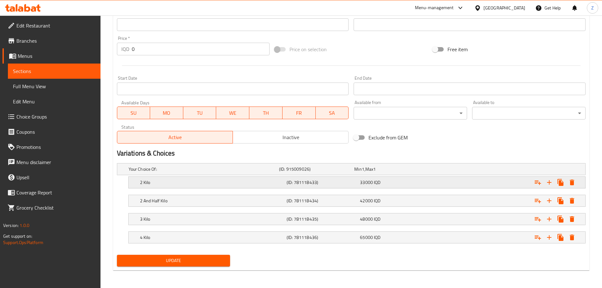
click at [244, 172] on h5 "2 Kilo" at bounding box center [203, 169] width 148 height 6
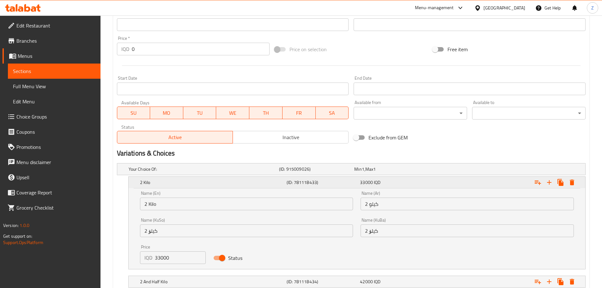
click at [244, 181] on h5 "2 Kilo" at bounding box center [212, 182] width 144 height 6
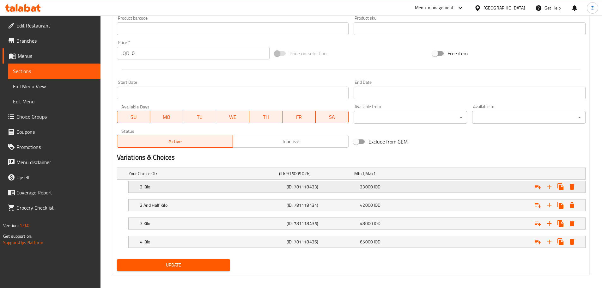
click at [351, 178] on div "(ID: 781118433)" at bounding box center [315, 173] width 75 height 9
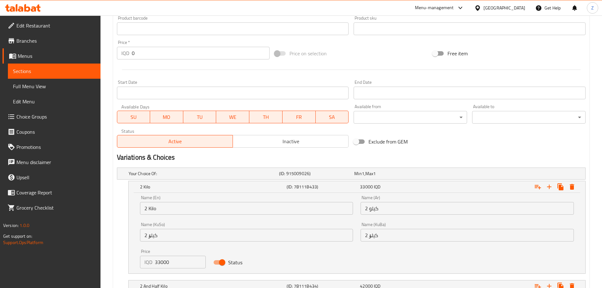
click at [185, 258] on input "33000" at bounding box center [180, 261] width 51 height 13
click at [169, 268] on div "Price IQD 33000 Price" at bounding box center [173, 258] width 74 height 27
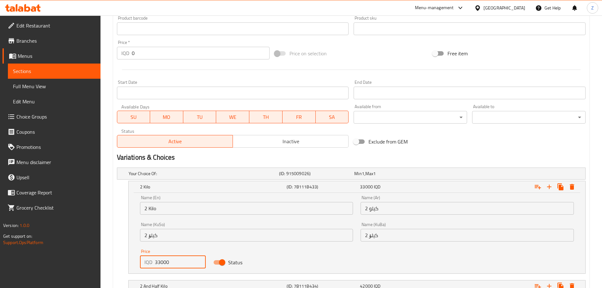
click at [150, 262] on div "IQD 33000 Price" at bounding box center [173, 261] width 66 height 13
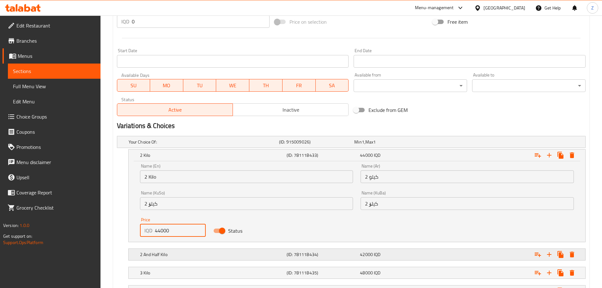
type input "44000"
click at [225, 145] on h5 "2 And Half Kilo" at bounding box center [203, 142] width 148 height 6
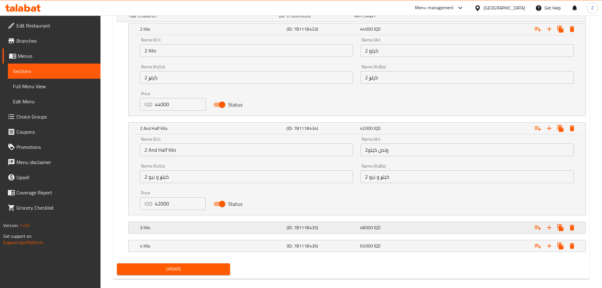
scroll to position [445, 0]
drag, startPoint x: 159, startPoint y: 203, endPoint x: 154, endPoint y: 198, distance: 6.5
click at [150, 205] on div "IQD 42000 Price" at bounding box center [173, 203] width 66 height 13
type input "55000"
click at [210, 20] on div "3 Kilo" at bounding box center [202, 15] width 150 height 9
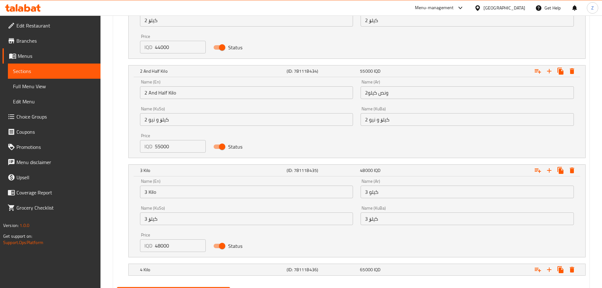
scroll to position [508, 0]
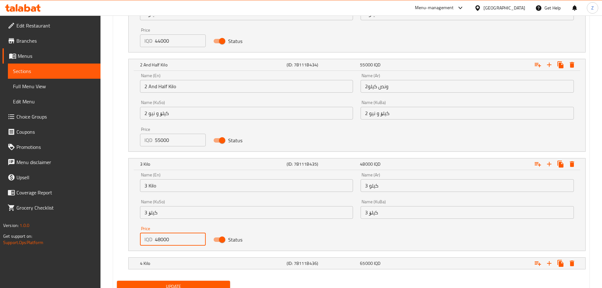
drag, startPoint x: 161, startPoint y: 240, endPoint x: 150, endPoint y: 212, distance: 29.9
click at [147, 236] on div "IQD 48000 Price" at bounding box center [173, 239] width 66 height 13
type input "66000"
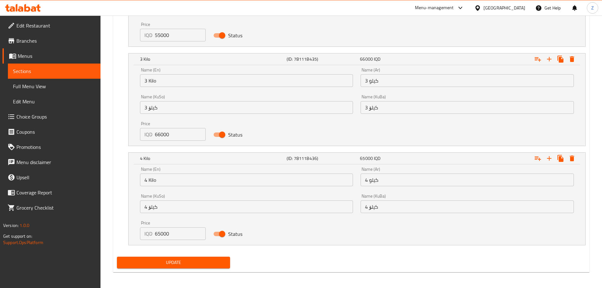
scroll to position [615, 0]
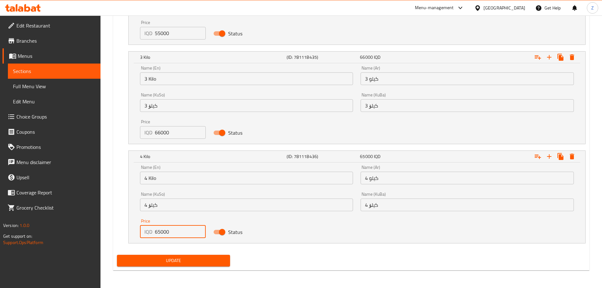
drag, startPoint x: 159, startPoint y: 232, endPoint x: 143, endPoint y: 225, distance: 17.7
click at [143, 225] on div "Price IQD 65000 Price" at bounding box center [173, 228] width 66 height 19
type input "88000"
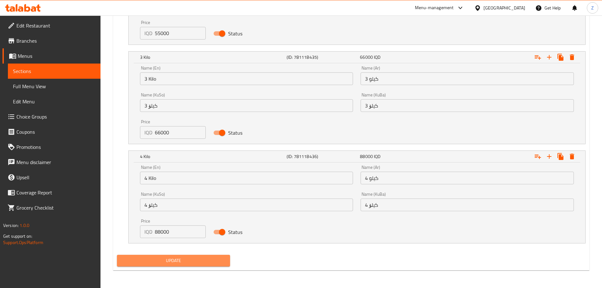
click at [201, 263] on span "Update" at bounding box center [173, 260] width 103 height 8
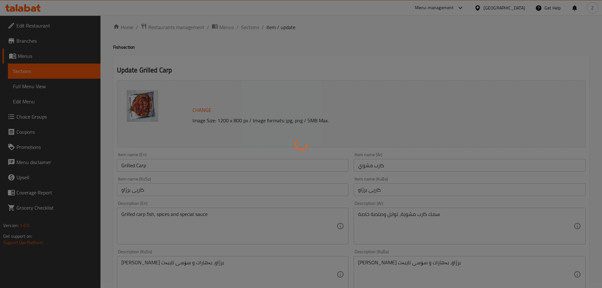
scroll to position [0, 0]
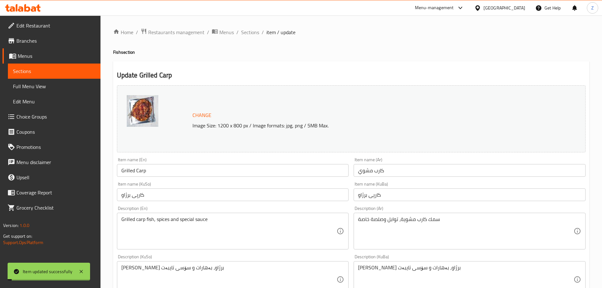
click at [253, 31] on span "Sections" at bounding box center [250, 32] width 18 height 8
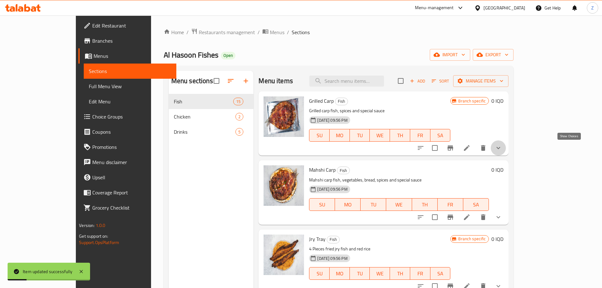
click at [502, 150] on icon "show more" at bounding box center [498, 148] width 8 height 8
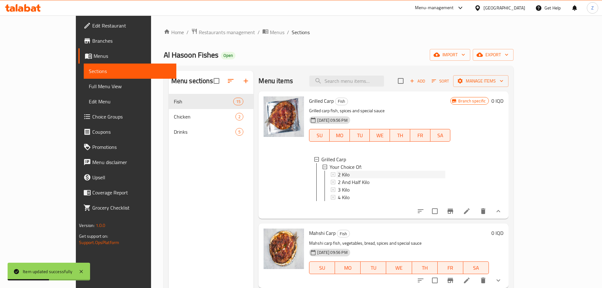
click at [375, 172] on div "2 Kilo" at bounding box center [391, 175] width 107 height 8
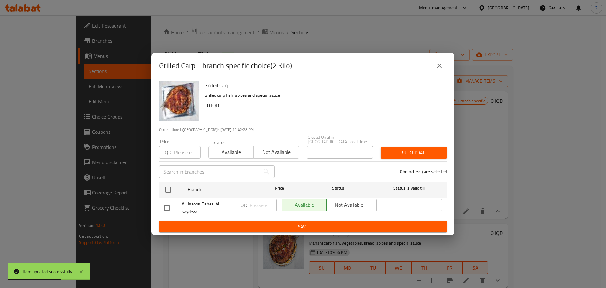
drag, startPoint x: 447, startPoint y: 69, endPoint x: 394, endPoint y: 107, distance: 65.4
click at [446, 69] on button "close" at bounding box center [439, 65] width 15 height 15
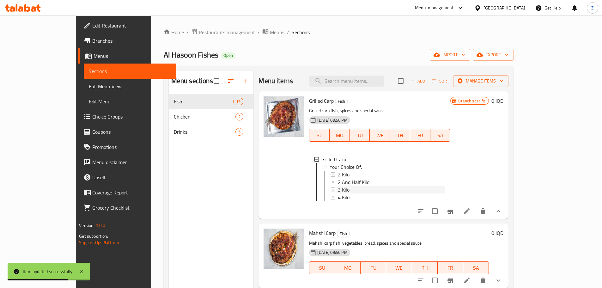
click at [344, 193] on div "3 Kilo" at bounding box center [391, 190] width 107 height 8
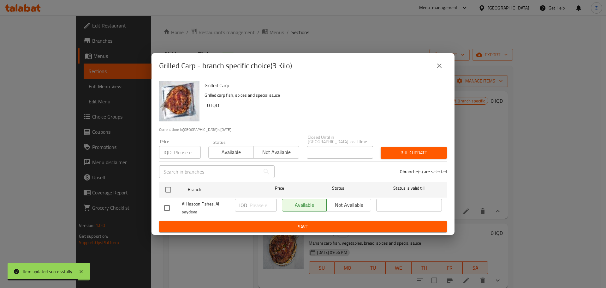
click at [442, 72] on button "close" at bounding box center [439, 65] width 15 height 15
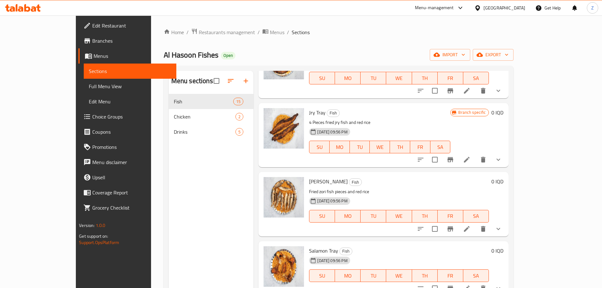
scroll to position [221, 0]
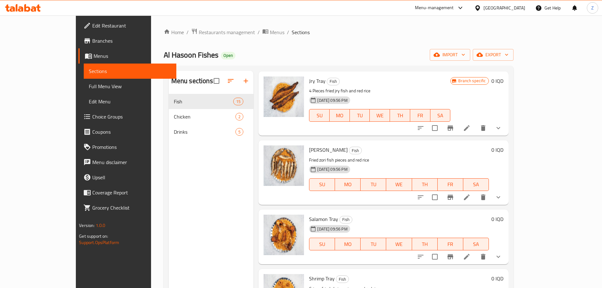
click at [470, 201] on icon at bounding box center [467, 197] width 8 height 8
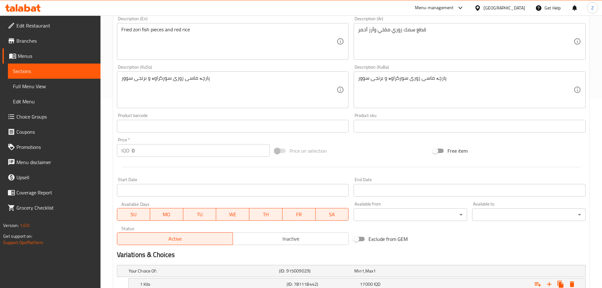
scroll to position [255, 0]
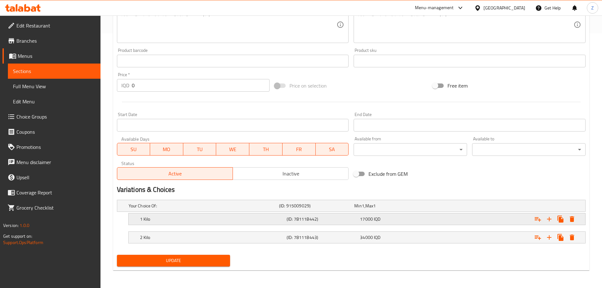
click at [263, 209] on h5 "1 Kilo" at bounding box center [203, 205] width 148 height 6
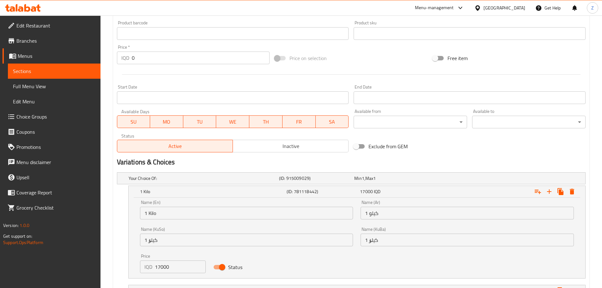
scroll to position [318, 0]
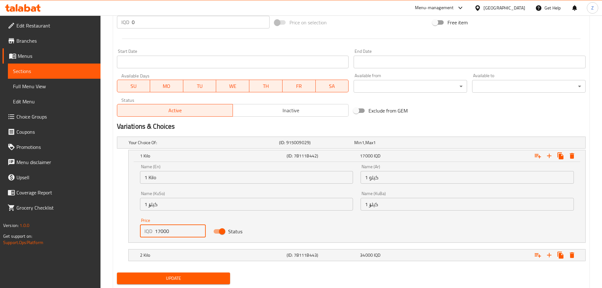
drag, startPoint x: 159, startPoint y: 231, endPoint x: 158, endPoint y: 212, distance: 19.0
click at [141, 223] on div "Price IQD 17000 Price" at bounding box center [173, 227] width 66 height 19
type input "22000"
click at [312, 146] on h5 "(ID: 781118443)" at bounding box center [315, 142] width 73 height 6
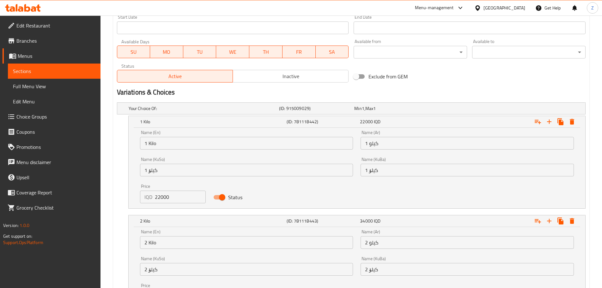
scroll to position [412, 0]
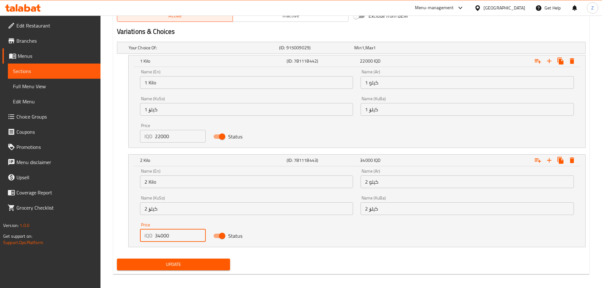
click at [157, 235] on input "34000" at bounding box center [180, 235] width 51 height 13
type input "44000"
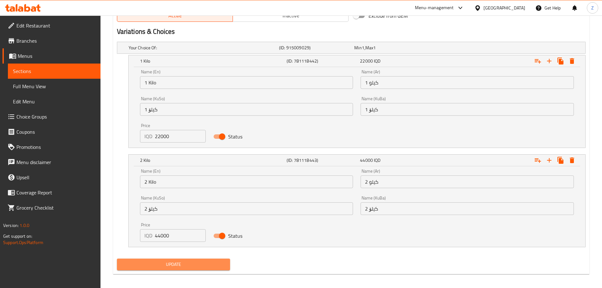
click at [167, 261] on span "Update" at bounding box center [173, 264] width 103 height 8
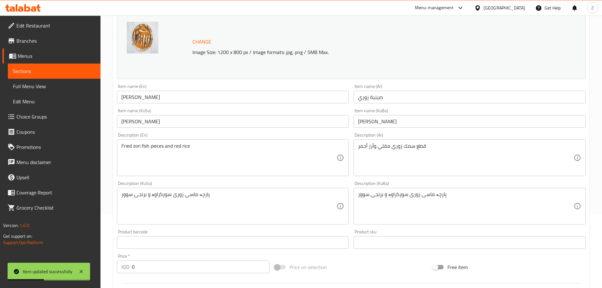
scroll to position [2, 0]
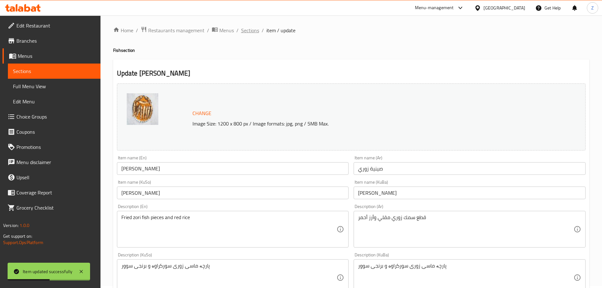
click at [250, 30] on span "Sections" at bounding box center [250, 31] width 18 height 8
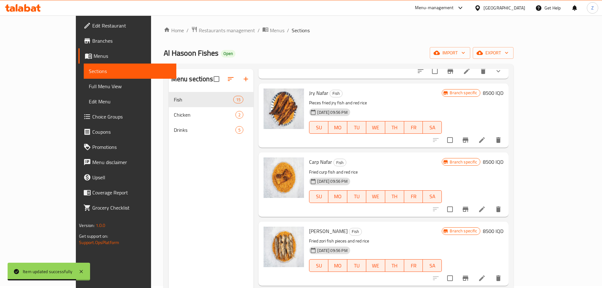
scroll to position [379, 0]
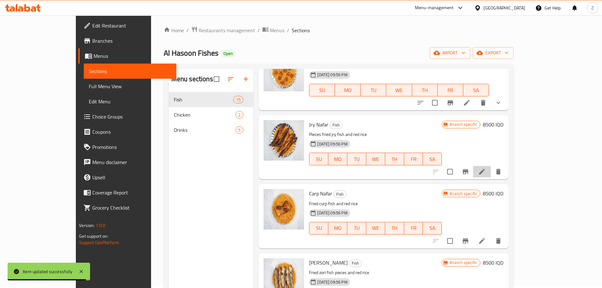
click at [490, 172] on li at bounding box center [482, 171] width 18 height 11
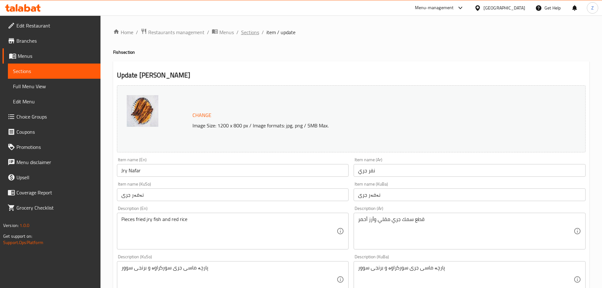
click at [254, 34] on span "Sections" at bounding box center [250, 32] width 18 height 8
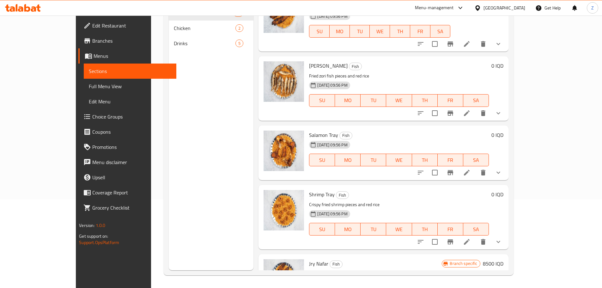
scroll to position [90, 0]
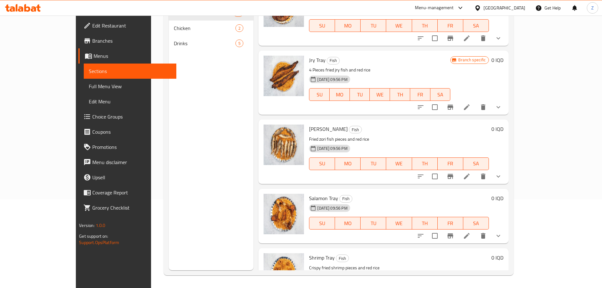
click at [475, 173] on li at bounding box center [467, 176] width 18 height 11
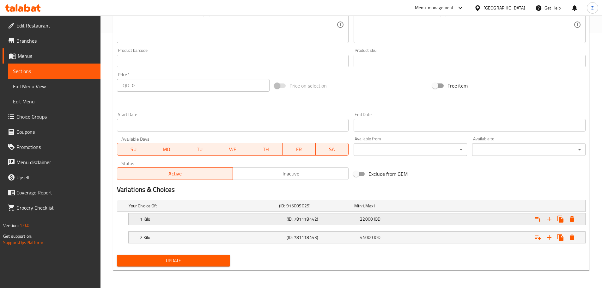
click at [210, 209] on h5 "1 Kilo" at bounding box center [203, 205] width 148 height 6
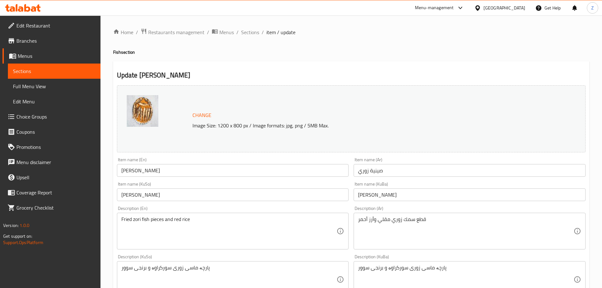
click at [247, 34] on span "Sections" at bounding box center [250, 32] width 18 height 8
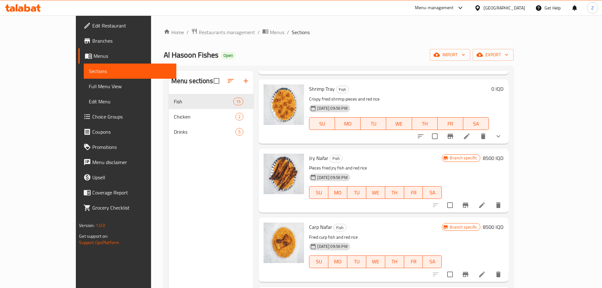
scroll to position [284, 0]
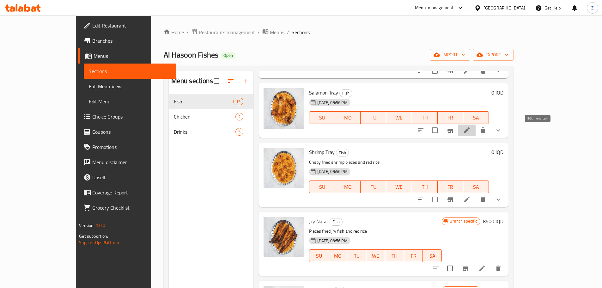
click at [469, 132] on icon at bounding box center [467, 130] width 6 height 6
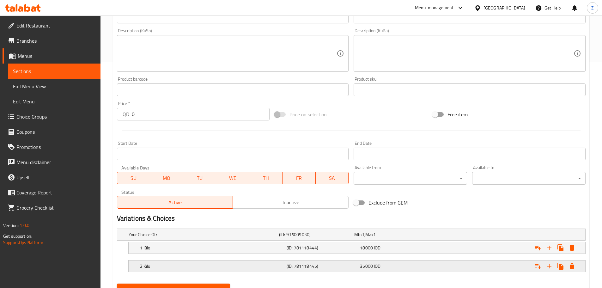
scroll to position [255, 0]
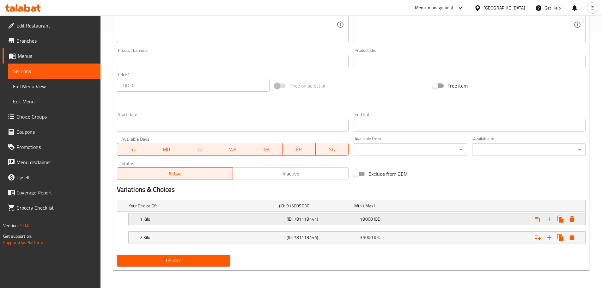
click at [311, 209] on h5 "(ID: 781118444)" at bounding box center [315, 205] width 73 height 6
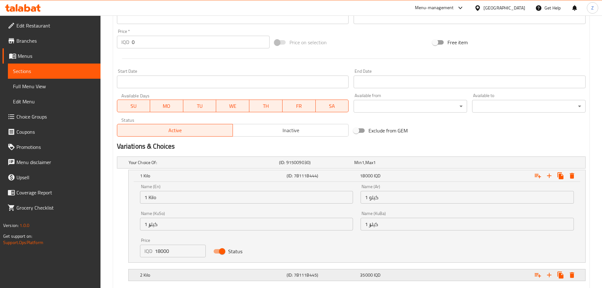
scroll to position [331, 0]
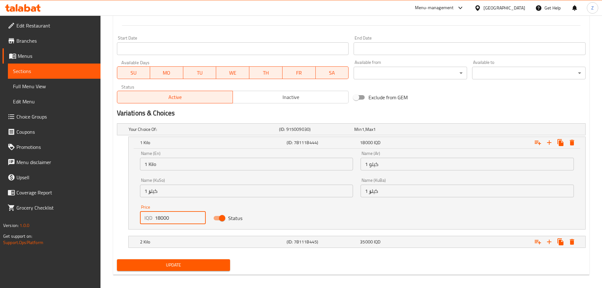
drag, startPoint x: 161, startPoint y: 219, endPoint x: 151, endPoint y: 219, distance: 10.7
click at [151, 219] on div "IQD 18000 Price" at bounding box center [173, 217] width 66 height 13
type input "22000"
click at [189, 132] on h5 "2 Kilo" at bounding box center [203, 129] width 148 height 6
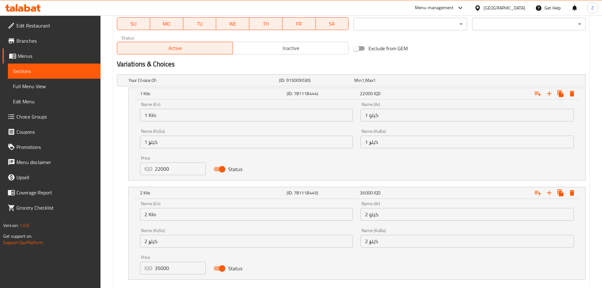
scroll to position [415, 0]
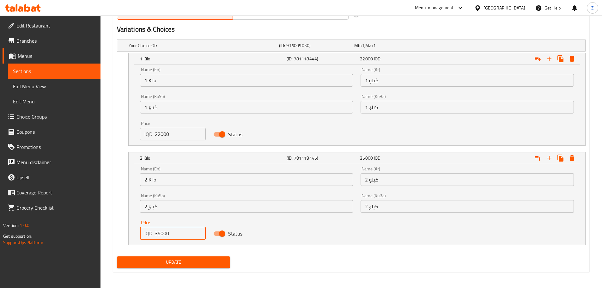
drag, startPoint x: 160, startPoint y: 235, endPoint x: 148, endPoint y: 232, distance: 12.3
click at [148, 232] on div "IQD 35000 Price" at bounding box center [173, 233] width 66 height 13
type input "44000"
click at [181, 261] on span "Update" at bounding box center [173, 262] width 103 height 8
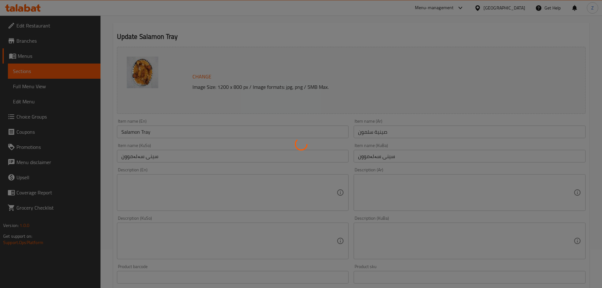
scroll to position [0, 0]
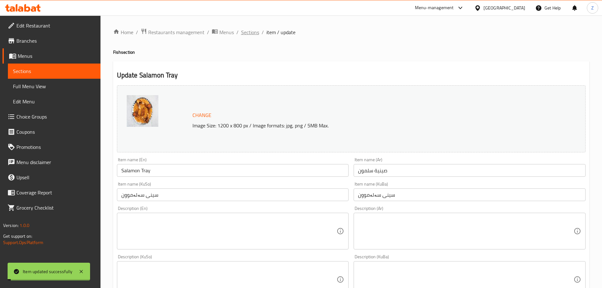
click at [249, 32] on span "Sections" at bounding box center [250, 32] width 18 height 8
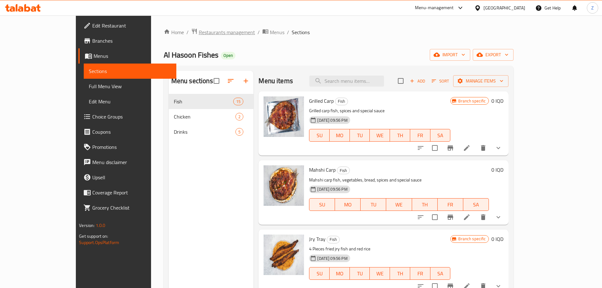
click at [199, 34] on span "Restaurants management" at bounding box center [227, 32] width 56 height 8
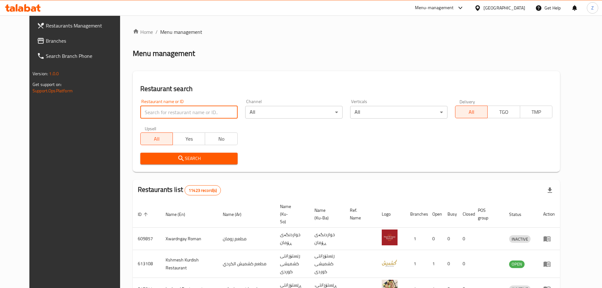
click at [212, 114] on input "search" at bounding box center [188, 112] width 97 height 13
paste input "679208"
type input "679208"
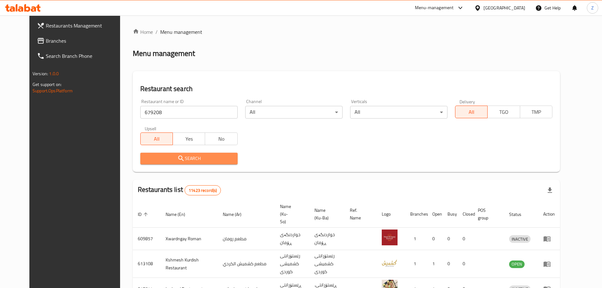
click at [209, 154] on span "Search" at bounding box center [188, 158] width 87 height 8
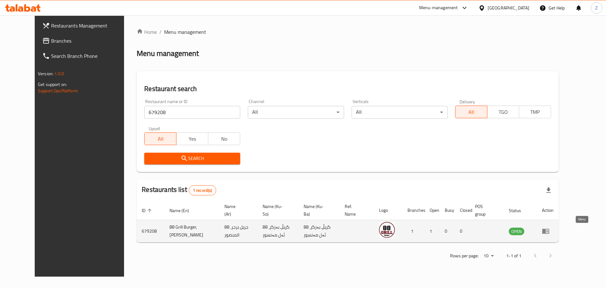
click at [554, 232] on link "enhanced table" at bounding box center [548, 231] width 12 height 8
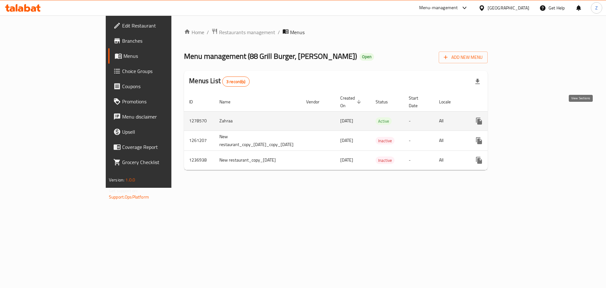
click at [528, 118] on icon "enhanced table" at bounding box center [525, 121] width 6 height 6
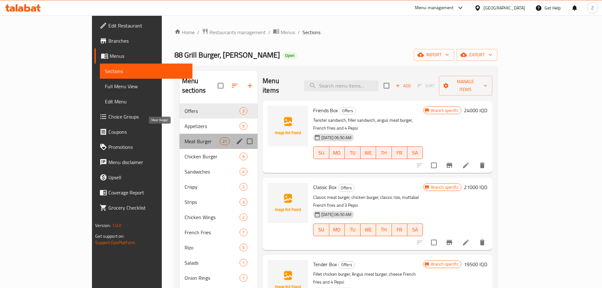
click at [184, 137] on span "Meat Burger" at bounding box center [201, 141] width 35 height 8
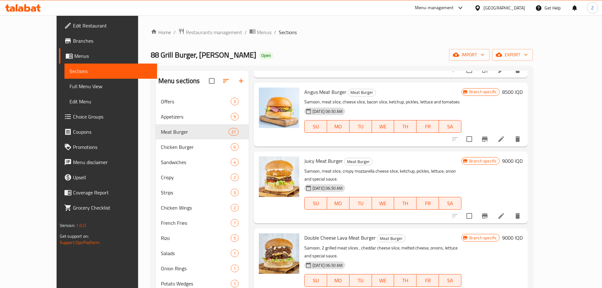
scroll to position [600, 0]
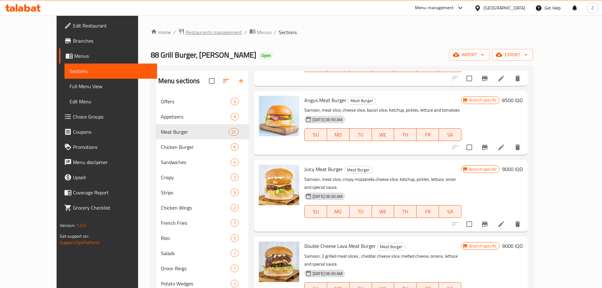
drag, startPoint x: 183, startPoint y: 40, endPoint x: 184, endPoint y: 34, distance: 5.7
click at [183, 39] on div "Home / Restaurants management / Menus / Sections 88 Grill Burger, Al Mansur Ope…" at bounding box center [342, 195] width 382 height 335
click at [186, 32] on span "Restaurants management" at bounding box center [214, 32] width 56 height 8
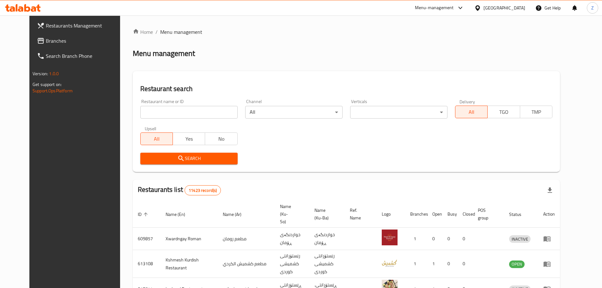
click at [189, 114] on input "search" at bounding box center [188, 112] width 97 height 13
paste input "675729"
type input "675729"
click at [203, 155] on span "Search" at bounding box center [188, 158] width 87 height 8
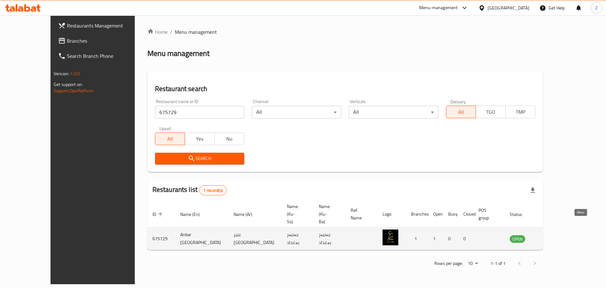
click at [555, 235] on link "enhanced table" at bounding box center [549, 239] width 12 height 8
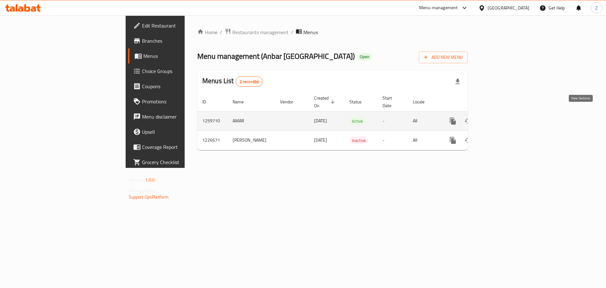
click at [502, 117] on icon "enhanced table" at bounding box center [499, 121] width 8 height 8
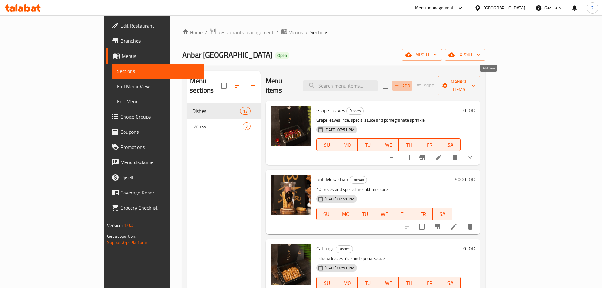
click at [411, 84] on span "Add" at bounding box center [402, 85] width 17 height 7
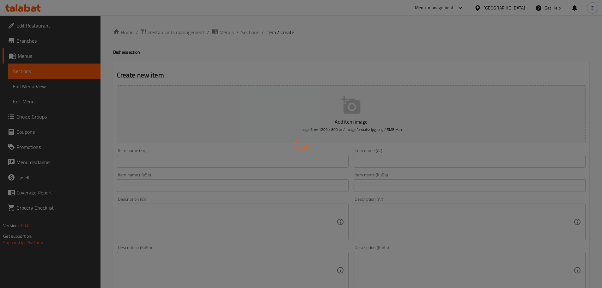
click at [225, 159] on div at bounding box center [301, 144] width 602 height 288
click at [233, 161] on div at bounding box center [301, 144] width 602 height 288
click at [239, 159] on div at bounding box center [301, 144] width 602 height 288
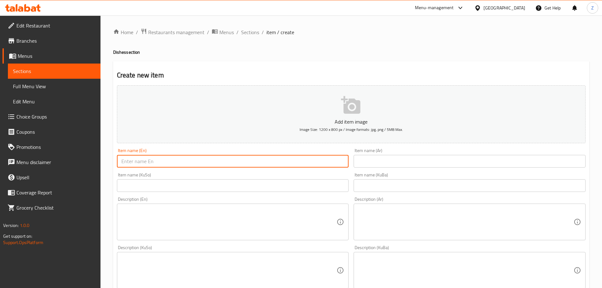
click at [239, 159] on input "text" at bounding box center [233, 161] width 232 height 13
type input "Fatteh With Chips"
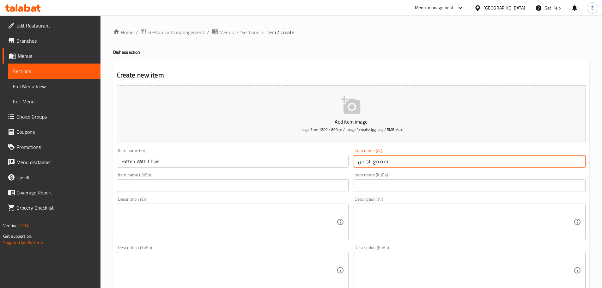
type input "فتة مع الجبس"
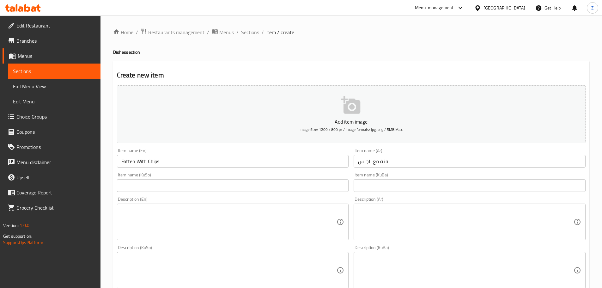
click at [382, 240] on div "Description (Ar)" at bounding box center [469, 221] width 232 height 37
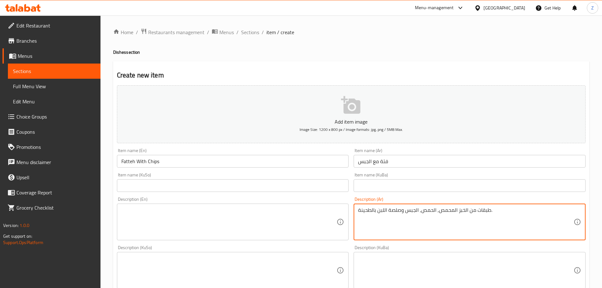
click at [389, 226] on textarea "طبقات من الخبز المحمص, الحمص, الجبس وصلصة اللبن بالطحينة." at bounding box center [465, 222] width 215 height 30
type textarea "طبقات من الخبز المحمص, الحمص, الجبس وصلصة اللبن بالطحينة."
drag, startPoint x: 226, startPoint y: 252, endPoint x: 226, endPoint y: 247, distance: 5.4
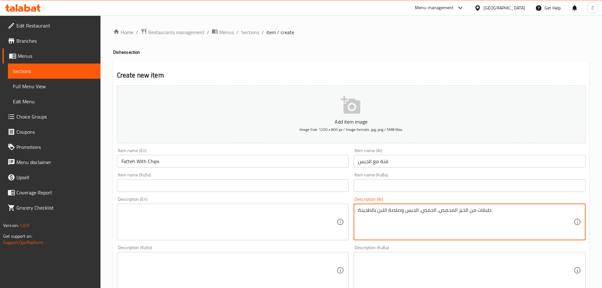
click at [226, 247] on div "Description (KuSo) Description (KuSo)" at bounding box center [233, 266] width 232 height 43
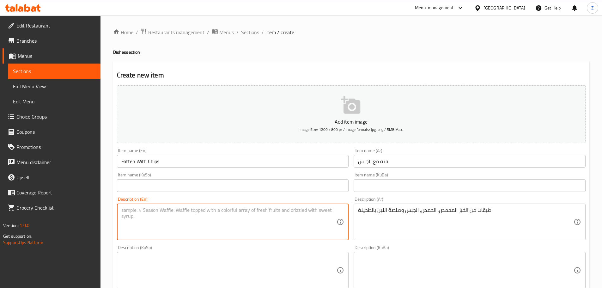
click at [221, 231] on textarea at bounding box center [228, 222] width 215 height 30
paste textarea "Layers of toasted bread, hummus, gypsum and tahini yogurt sauce."
drag, startPoint x: 195, startPoint y: 211, endPoint x: 210, endPoint y: 210, distance: 15.5
click at [210, 210] on textarea "Layers of toasted bread, hummus, gypsum and tahini yogurt sauce." at bounding box center [228, 222] width 215 height 30
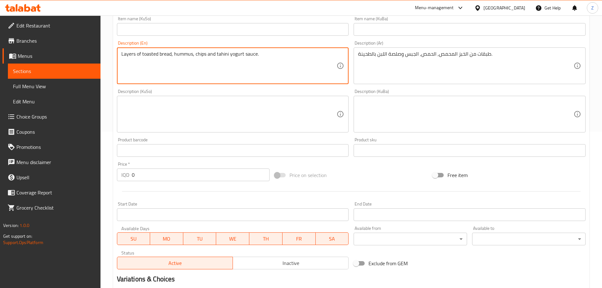
scroll to position [158, 0]
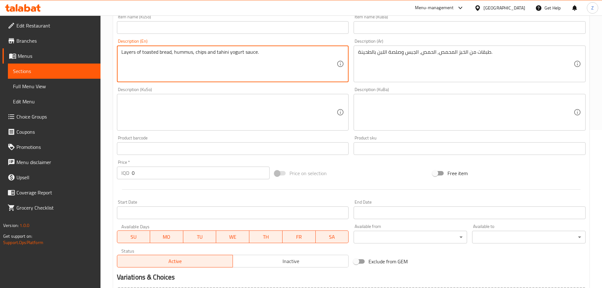
type textarea "Layers of toasted bread, hummus, chips and tahini yogurt sauce."
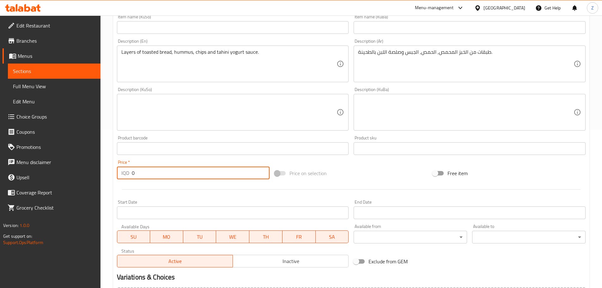
click at [153, 177] on input "0" at bounding box center [201, 172] width 138 height 13
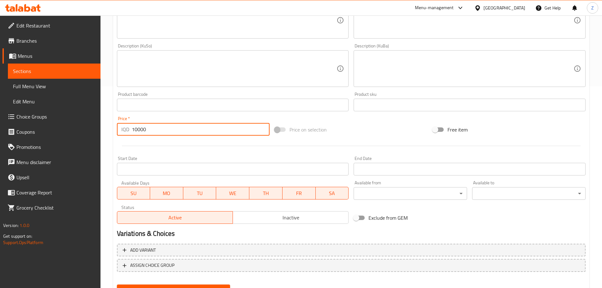
scroll to position [231, 0]
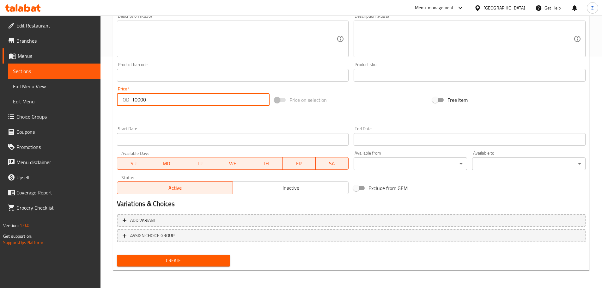
type input "10000"
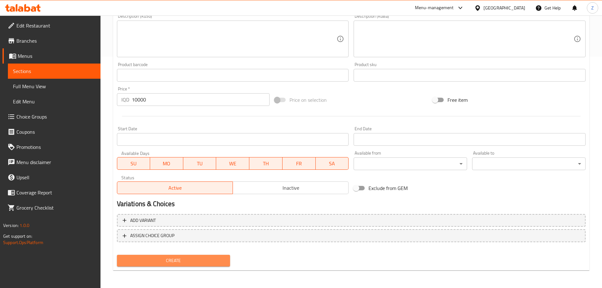
click at [194, 258] on span "Create" at bounding box center [173, 260] width 103 height 8
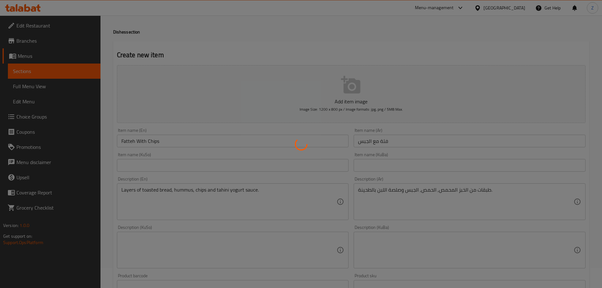
scroll to position [0, 0]
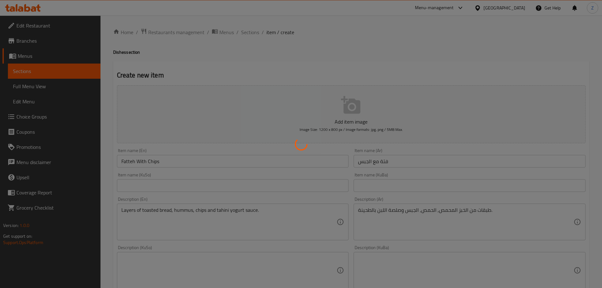
type input "0"
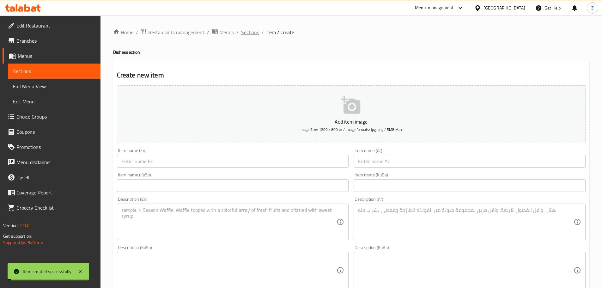
click at [250, 33] on span "Sections" at bounding box center [250, 32] width 18 height 8
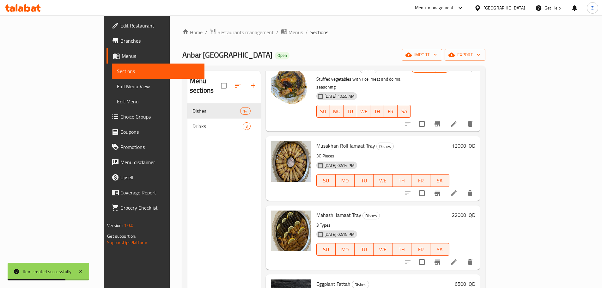
scroll to position [88, 0]
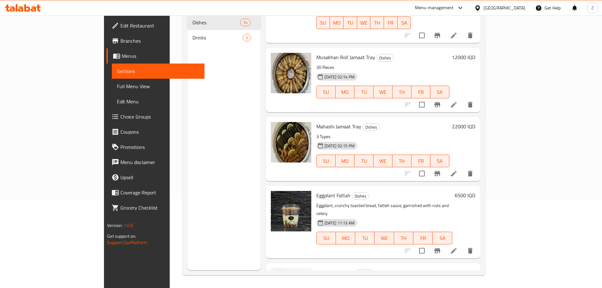
click at [276, 273] on icon "upload picture" at bounding box center [280, 277] width 8 height 8
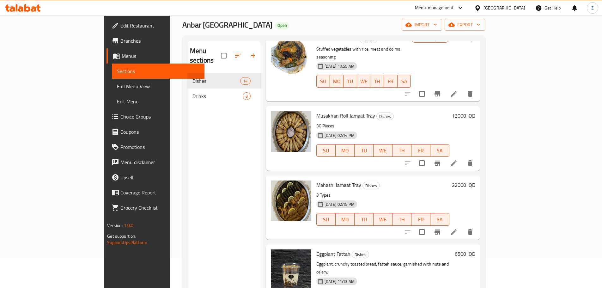
scroll to position [0, 0]
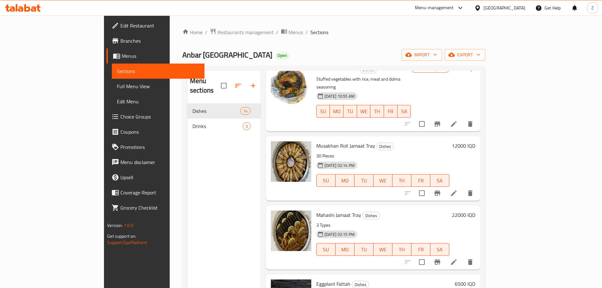
click at [182, 39] on div "Home / Restaurants management / Menus / Sections Anbar [GEOGRAPHIC_DATA] Open i…" at bounding box center [333, 195] width 303 height 335
click at [217, 34] on span "Restaurants management" at bounding box center [245, 32] width 56 height 8
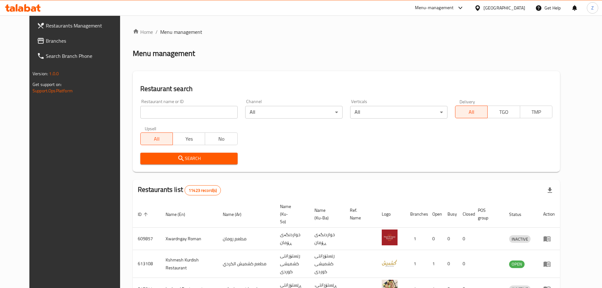
click at [188, 114] on input "search" at bounding box center [188, 112] width 97 height 13
paste input "I Will Cafe"
type input "I Will Cafe"
click at [213, 156] on span "Search" at bounding box center [188, 158] width 87 height 8
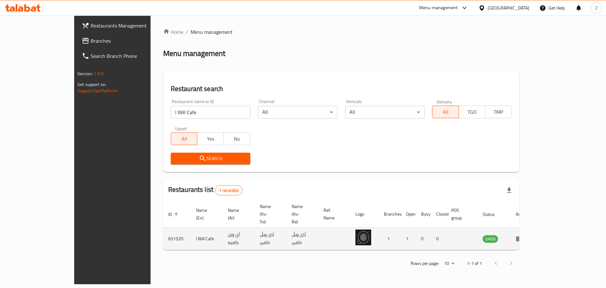
click at [523, 236] on icon "enhanced table" at bounding box center [519, 238] width 7 height 5
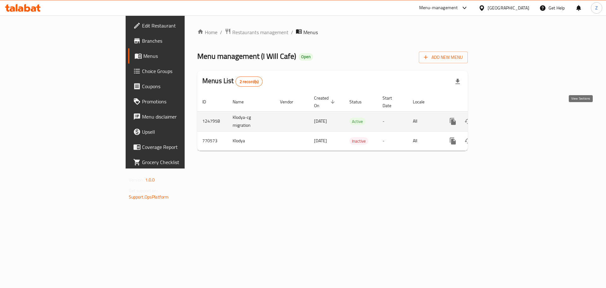
click at [506, 121] on link "enhanced table" at bounding box center [498, 121] width 15 height 15
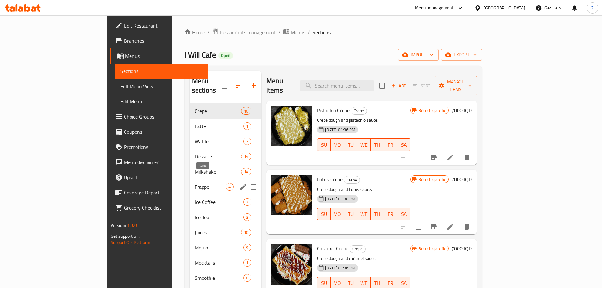
scroll to position [32, 0]
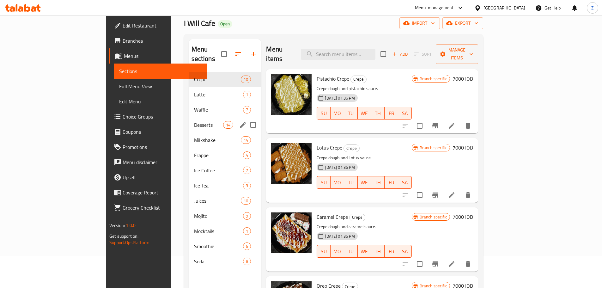
click at [189, 117] on div "Desserts 14" at bounding box center [225, 124] width 72 height 15
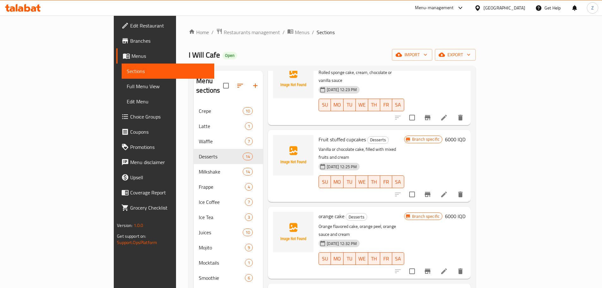
click at [189, 39] on div "Home / Restaurants management / Menus / Sections I Will Cafe Open import export…" at bounding box center [332, 195] width 287 height 335
click at [224, 32] on span "Restaurants management" at bounding box center [252, 32] width 56 height 8
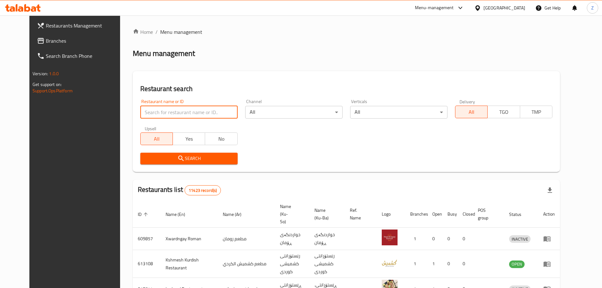
click at [155, 117] on input "search" at bounding box center [188, 112] width 97 height 13
paste input "Biladi Restaurant"
type input "Biladi Restaurant"
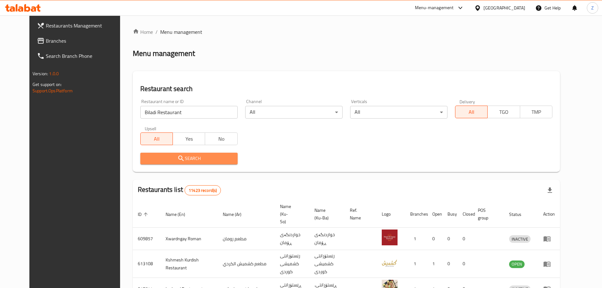
click at [200, 160] on span "Search" at bounding box center [188, 158] width 87 height 8
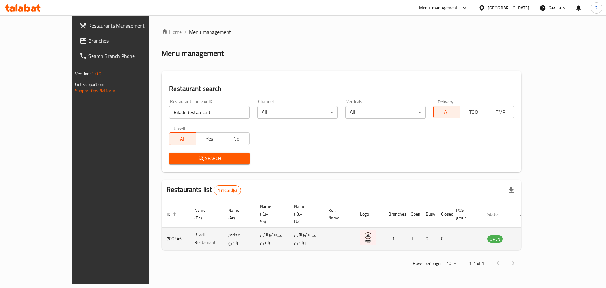
click at [528, 236] on icon "enhanced table" at bounding box center [524, 238] width 7 height 5
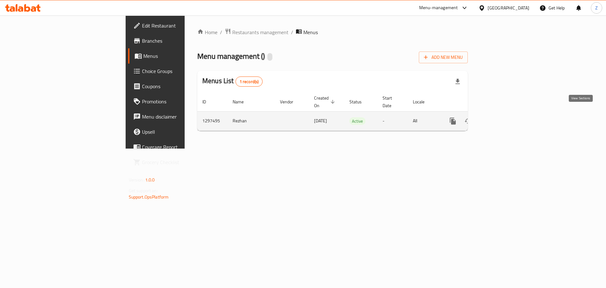
click at [502, 117] on icon "enhanced table" at bounding box center [499, 121] width 8 height 8
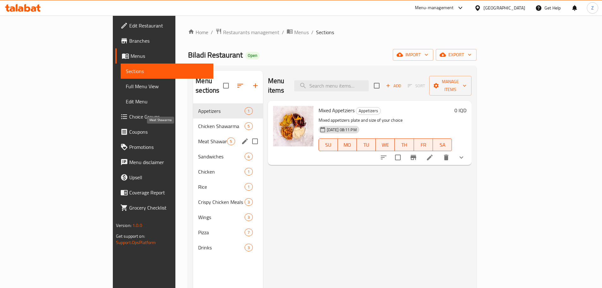
click at [198, 137] on span "Meat Shawarma" at bounding box center [212, 141] width 29 height 8
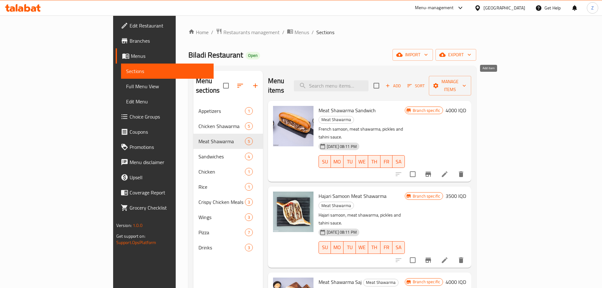
click at [401, 82] on span "Add" at bounding box center [392, 85] width 17 height 7
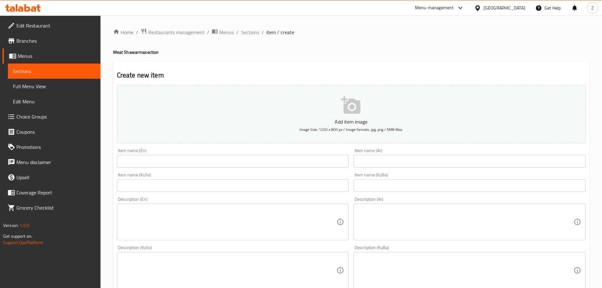
click at [444, 163] on input "text" at bounding box center [469, 161] width 232 height 13
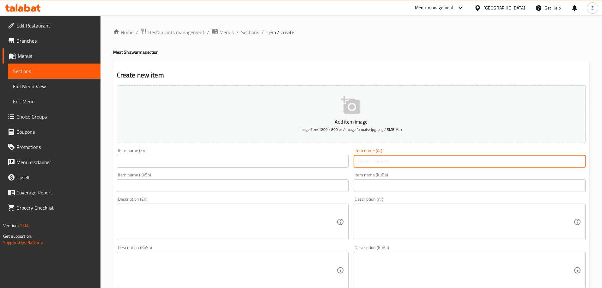
paste input "تشريب شاورما لحم"
type input "تشريب شاورما لحم"
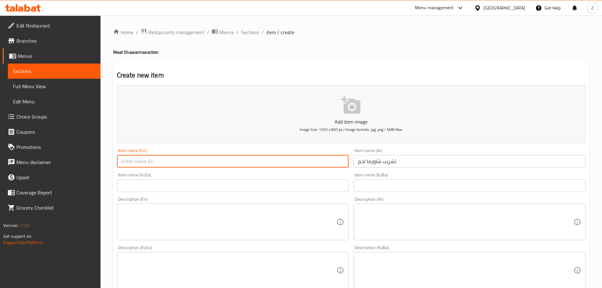
click at [265, 157] on input "text" at bounding box center [233, 161] width 232 height 13
type input "Meat Shawerma Tashreeb"
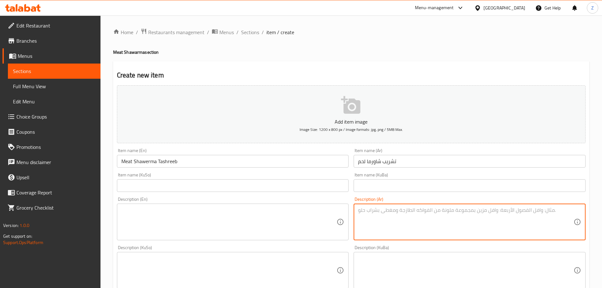
click at [391, 220] on textarea at bounding box center [465, 222] width 215 height 30
click at [391, 220] on textarea "خبز عراقي, شاورما لحم, سوب احمر مع بصل وليمون." at bounding box center [465, 222] width 215 height 30
type textarea "خبز عراقي, شاورما لحم, سوب احمر مع بصل وليمون."
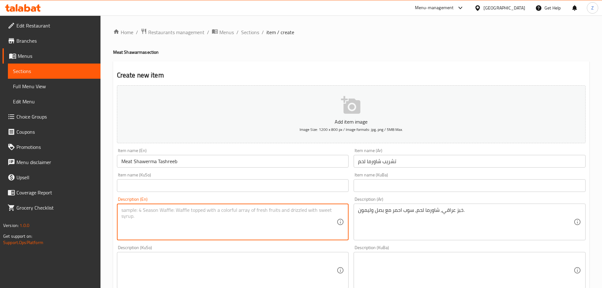
click at [233, 215] on textarea at bounding box center [228, 222] width 215 height 30
paste textarea "Iraqi bread, meat shawarma, red soup with onions and lemon."
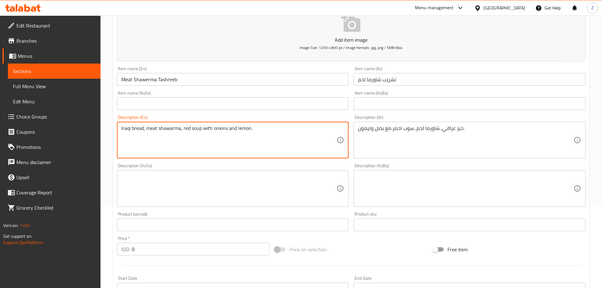
scroll to position [158, 0]
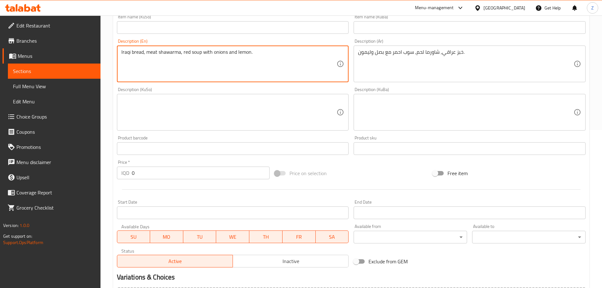
type textarea "Iraqi bread, meat shawarma, red soup with onions and lemon."
click at [184, 178] on input "0" at bounding box center [201, 172] width 138 height 13
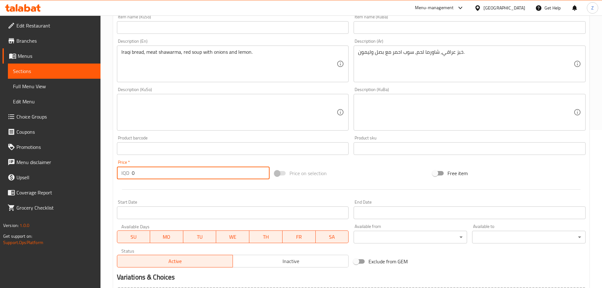
click at [184, 178] on input "0" at bounding box center [201, 172] width 138 height 13
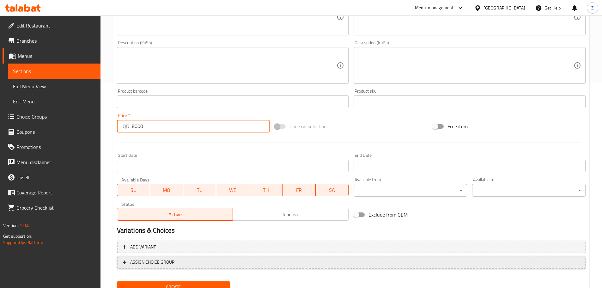
scroll to position [231, 0]
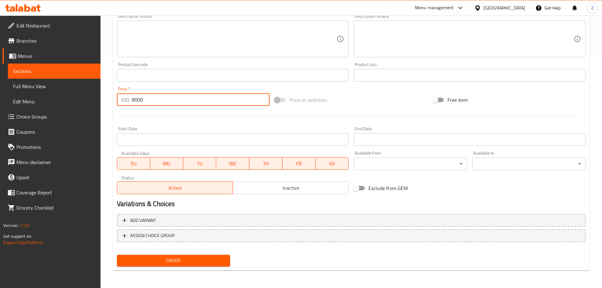
type input "8000"
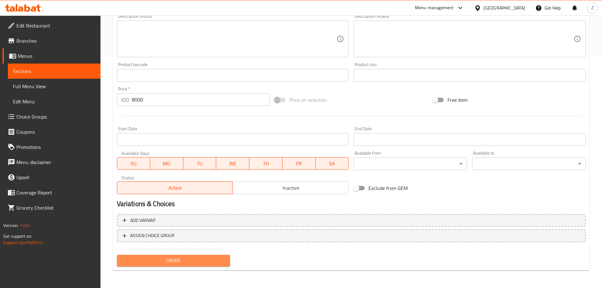
click at [206, 260] on span "Create" at bounding box center [173, 260] width 103 height 8
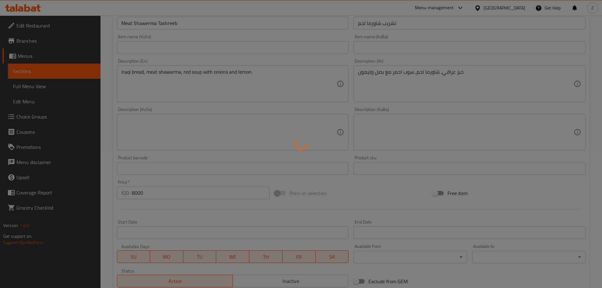
type input "0"
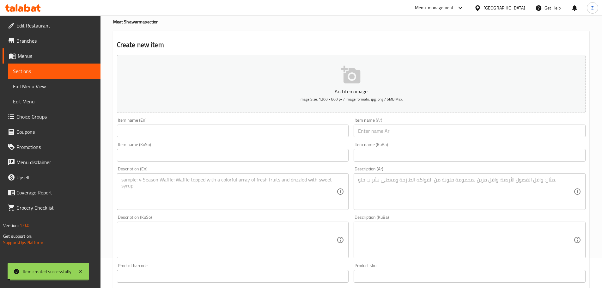
scroll to position [0, 0]
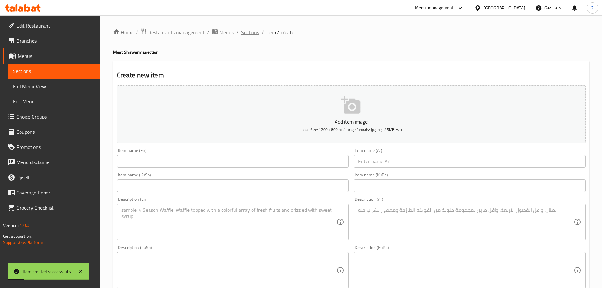
click at [253, 31] on span "Sections" at bounding box center [250, 32] width 18 height 8
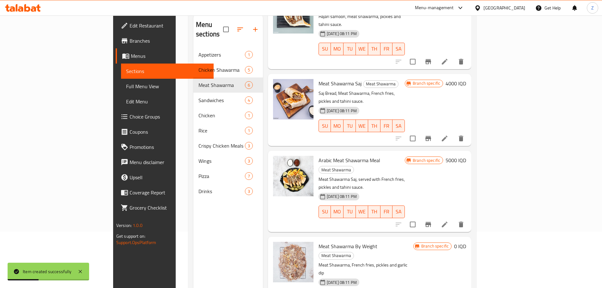
scroll to position [88, 0]
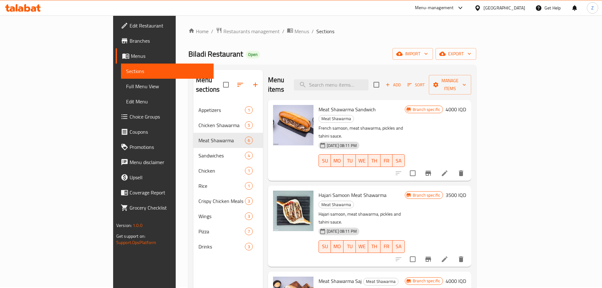
scroll to position [0, 0]
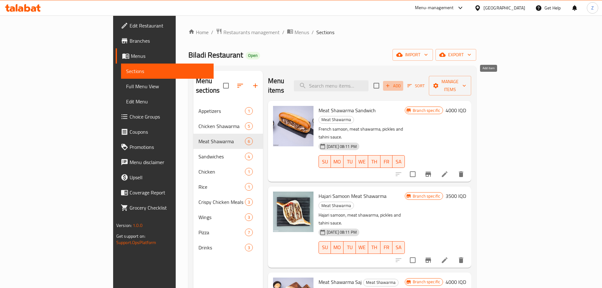
click at [401, 82] on span "Add" at bounding box center [392, 85] width 17 height 7
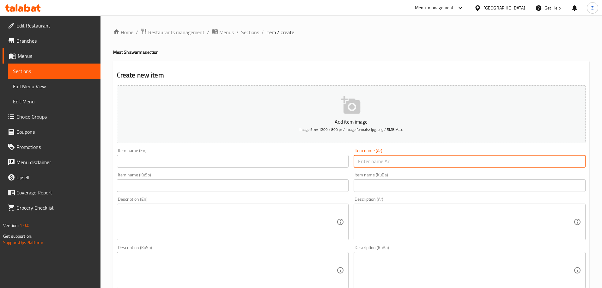
click at [407, 156] on input "text" at bounding box center [469, 161] width 232 height 13
type input "عرايس لحم"
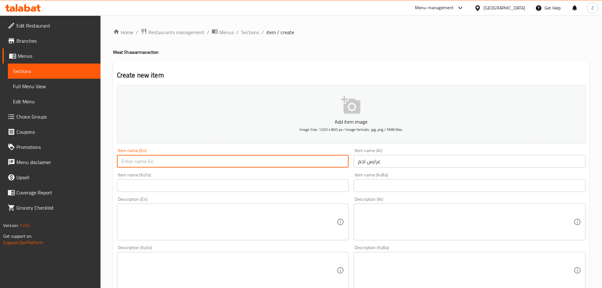
click at [326, 159] on input "text" at bounding box center [233, 161] width 232 height 13
type input "Meat Arayes"
click at [377, 224] on textarea at bounding box center [465, 222] width 215 height 30
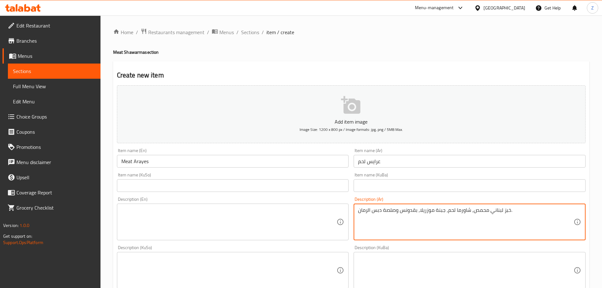
click at [377, 224] on textarea "خبز لبناني محمص, شاورما لحم, جبنة موزريلا, بقدونس وصلصة دبس الرمان." at bounding box center [465, 222] width 215 height 30
type textarea "خبز لبناني محمص, شاورما لحم, جبنة موزريلا, بقدونس وصلصة دبس الرمان."
click at [220, 220] on textarea at bounding box center [228, 222] width 215 height 30
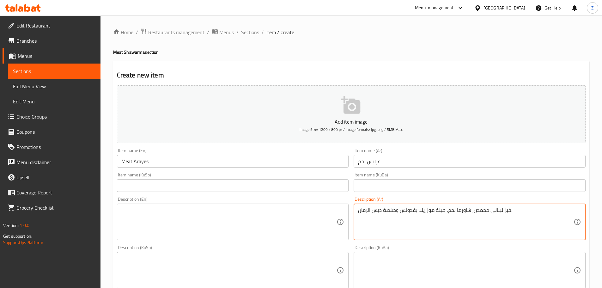
paste textarea "Toasted Lebanese bread, shawarma meat, mozzarella cheese, parsley and pomegrana…"
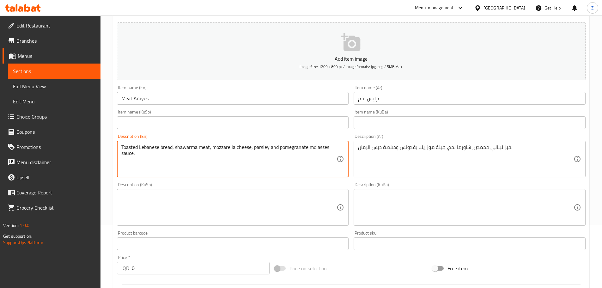
scroll to position [158, 0]
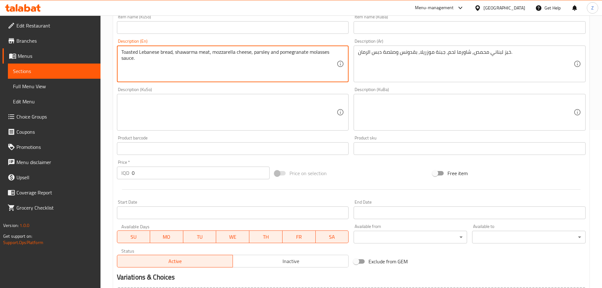
type textarea "Toasted Lebanese bread, shawarma meat, mozzarella cheese, parsley and pomegrana…"
click at [154, 174] on input "0" at bounding box center [201, 172] width 138 height 13
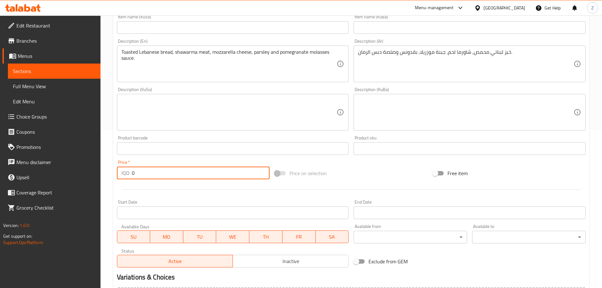
click at [154, 174] on input "0" at bounding box center [201, 172] width 138 height 13
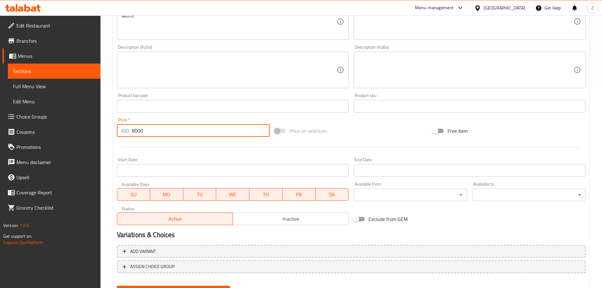
scroll to position [231, 0]
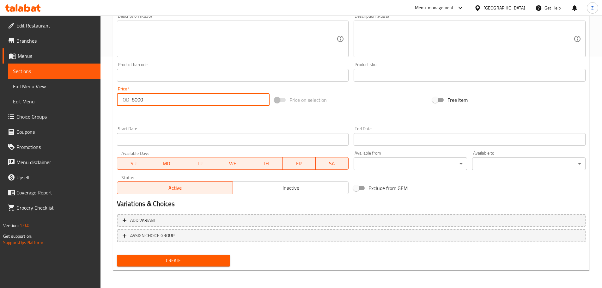
type input "8000"
click at [189, 256] on button "Create" at bounding box center [173, 261] width 113 height 12
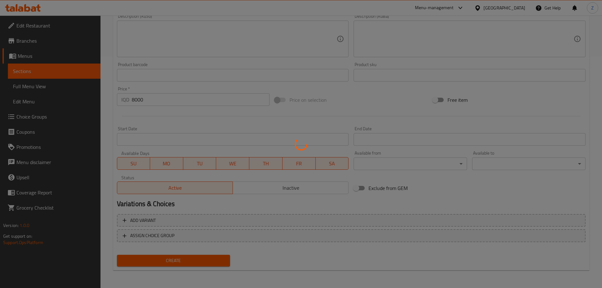
type input "0"
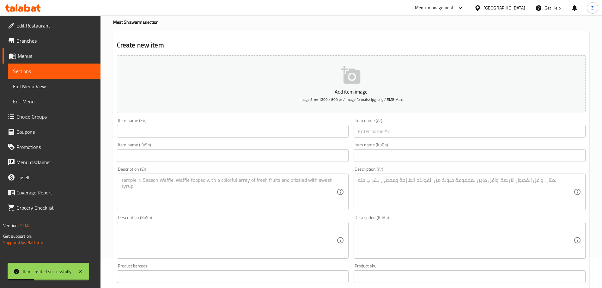
scroll to position [0, 0]
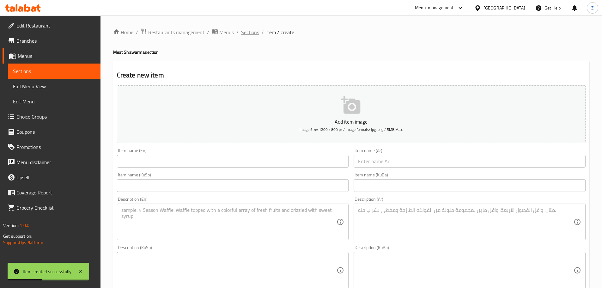
click at [256, 33] on span "Sections" at bounding box center [250, 32] width 18 height 8
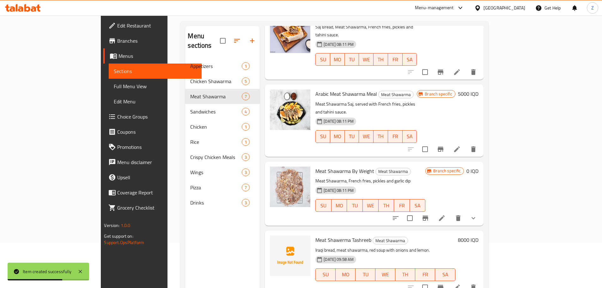
scroll to position [88, 0]
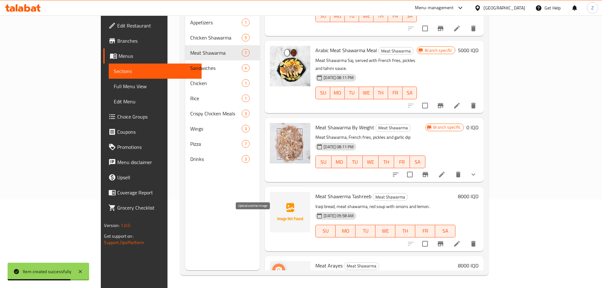
click at [272, 266] on span "upload picture" at bounding box center [278, 270] width 13 height 8
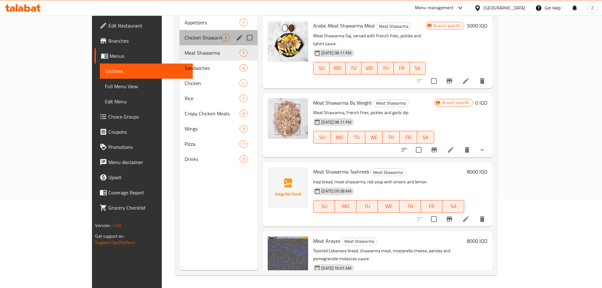
click at [179, 33] on div "Chicken Shawarma 5" at bounding box center [218, 37] width 78 height 15
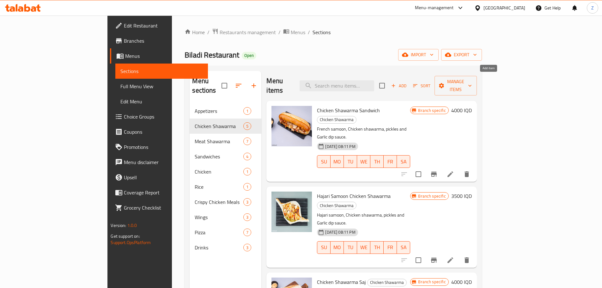
click at [396, 83] on icon "button" at bounding box center [393, 86] width 6 height 6
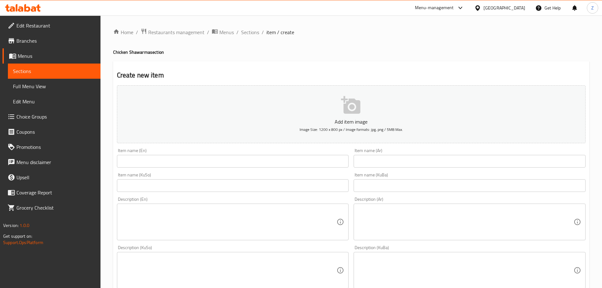
click at [392, 157] on input "text" at bounding box center [469, 161] width 232 height 13
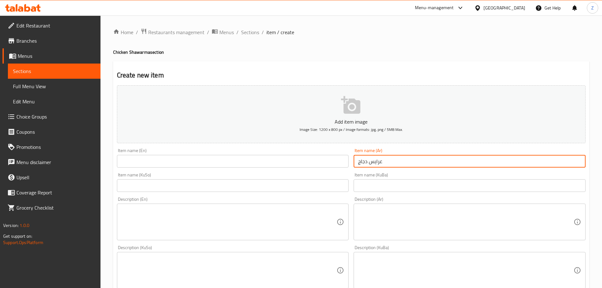
type input "عرايس دجاج"
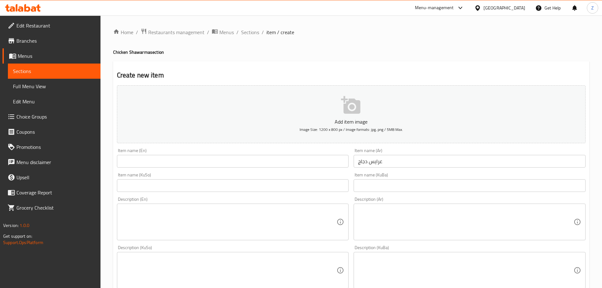
click at [312, 166] on div "Item name (En) Item name (En)" at bounding box center [232, 158] width 237 height 24
click at [312, 166] on input "text" at bounding box center [233, 161] width 232 height 13
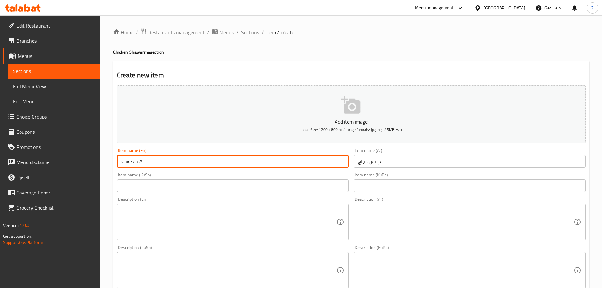
type input "Chicken Arayes"
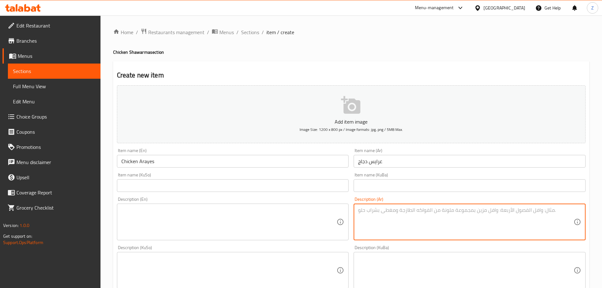
click at [359, 215] on textarea at bounding box center [465, 222] width 215 height 30
type textarea "o"
click at [359, 215] on textarea "خبز لبناني, شاورما دجاج, جبنة موزريلا, بقدونس وصلصة دبس الرمان." at bounding box center [465, 222] width 215 height 30
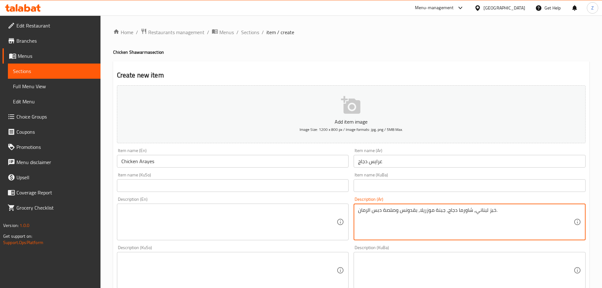
type textarea "خبز لبناني, شاورما دجاج, جبنة موزريلا, بقدونس وصلصة دبس الرمان."
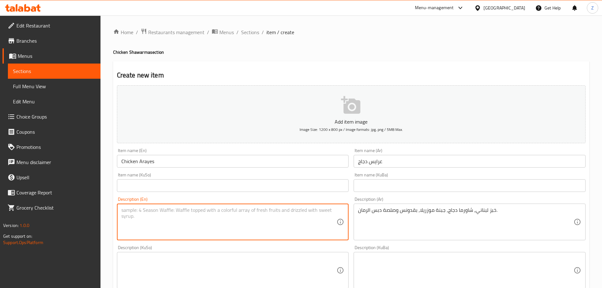
click at [202, 228] on textarea at bounding box center [228, 222] width 215 height 30
paste textarea "Lebanese bread, chicken shawarma, mozzarella cheese, parsley and pomegranate mo…"
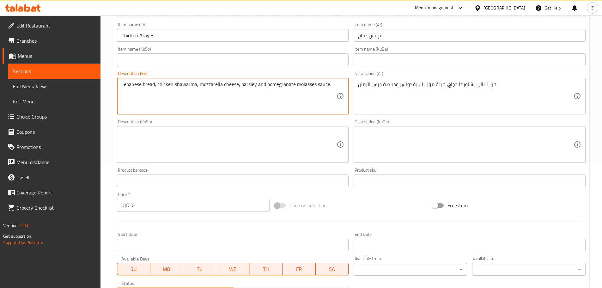
scroll to position [126, 0]
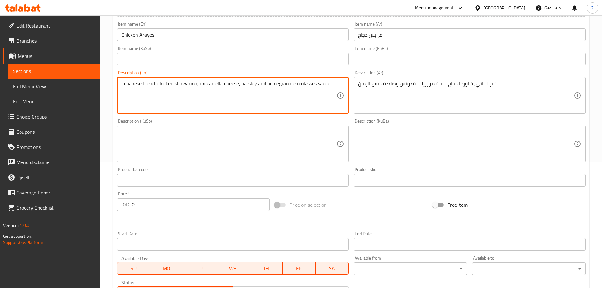
type textarea "Lebanese bread, chicken shawarma, mozzarella cheese, parsley and pomegranate mo…"
click at [146, 206] on input "0" at bounding box center [201, 204] width 138 height 13
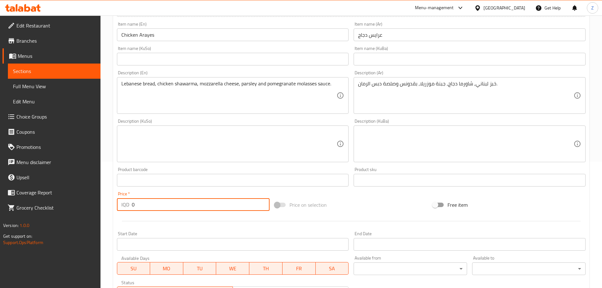
click at [146, 206] on input "0" at bounding box center [201, 204] width 138 height 13
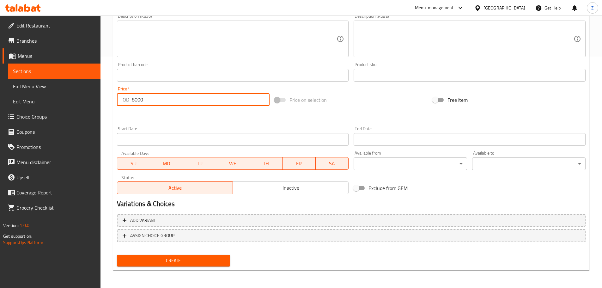
type input "8000"
click at [171, 268] on div "Create" at bounding box center [173, 260] width 118 height 17
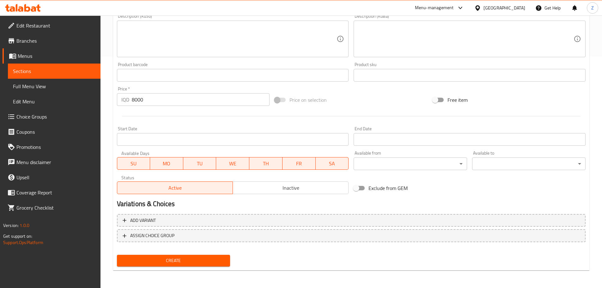
click at [172, 261] on span "Create" at bounding box center [173, 260] width 103 height 8
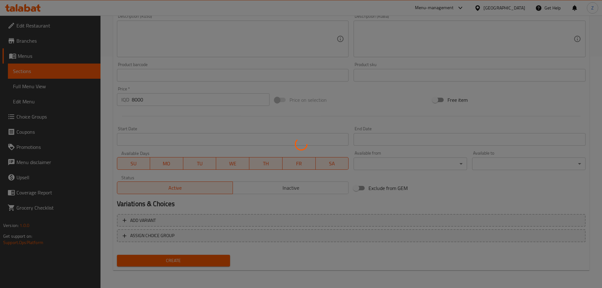
type input "0"
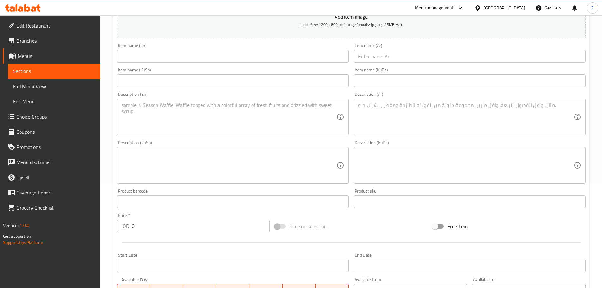
scroll to position [0, 0]
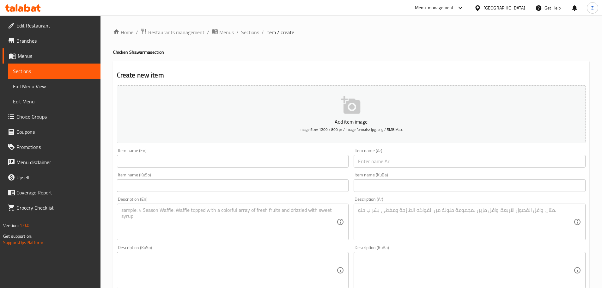
click at [251, 37] on div "Home / Restaurants management / Menus / Sections / item / create Chicken Shawar…" at bounding box center [351, 267] width 476 height 478
click at [247, 34] on span "Sections" at bounding box center [250, 32] width 18 height 8
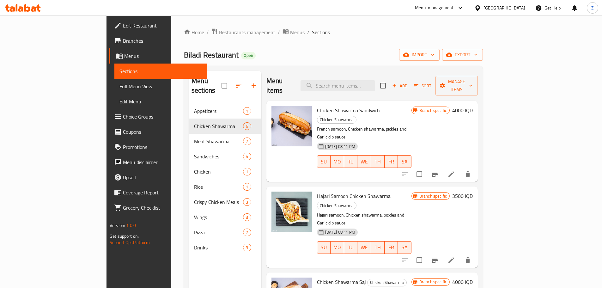
click at [184, 38] on div "Home / Restaurants management / Menus / Sections Biladi Restaurant Open import …" at bounding box center [333, 195] width 299 height 335
click at [219, 36] on span "Restaurants management" at bounding box center [247, 32] width 56 height 8
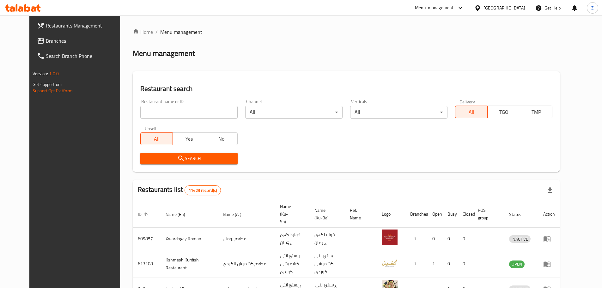
click at [176, 111] on input "search" at bounding box center [188, 112] width 97 height 13
paste input "I Will Cafe"
type input "I Will Cafe"
click at [175, 153] on button "Search" at bounding box center [188, 159] width 97 height 12
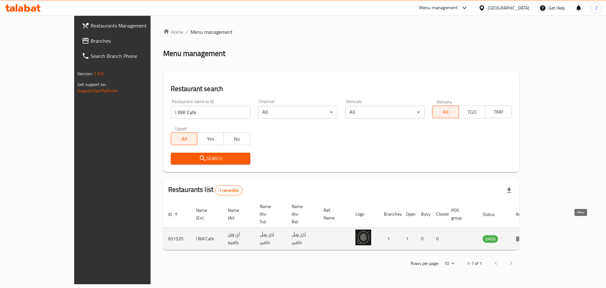
click at [528, 235] on link "enhanced table" at bounding box center [522, 239] width 12 height 8
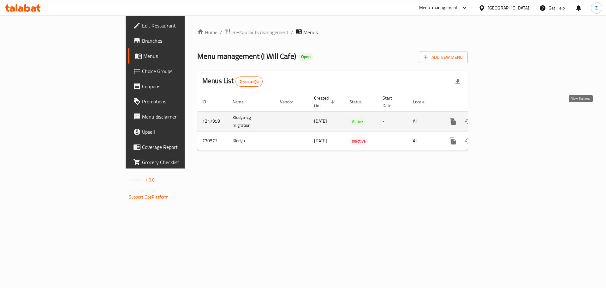
click at [502, 117] on icon "enhanced table" at bounding box center [499, 121] width 8 height 8
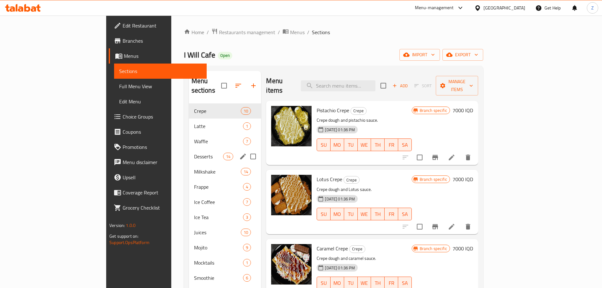
drag, startPoint x: 164, startPoint y: 148, endPoint x: 202, endPoint y: 150, distance: 37.9
click at [194, 153] on span "Desserts" at bounding box center [208, 157] width 29 height 8
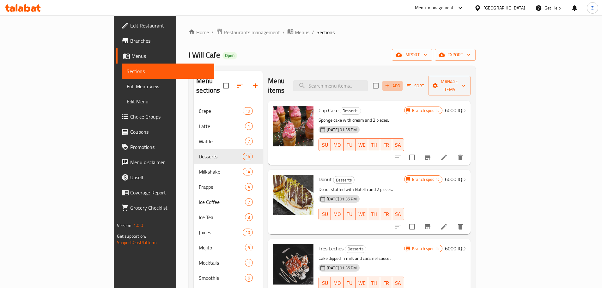
click at [401, 82] on span "Add" at bounding box center [392, 85] width 17 height 7
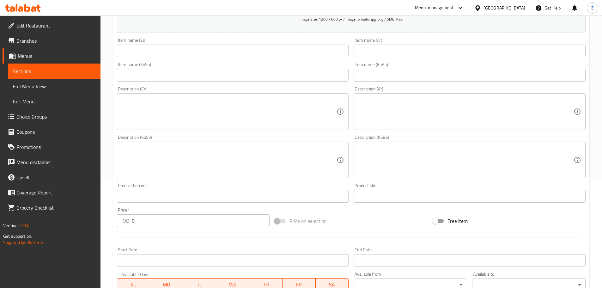
scroll to position [189, 0]
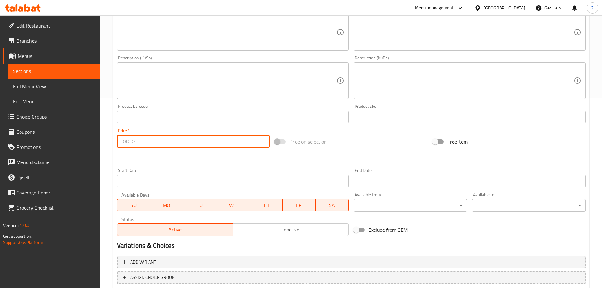
click at [159, 144] on input "0" at bounding box center [201, 141] width 138 height 13
type input "5000"
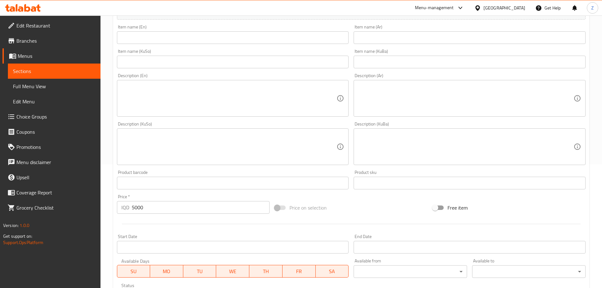
scroll to position [0, 0]
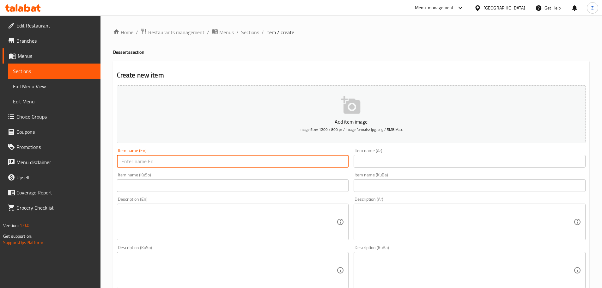
click at [166, 163] on input "text" at bounding box center [233, 161] width 232 height 13
paste input "Brownies"
type input "Brownies"
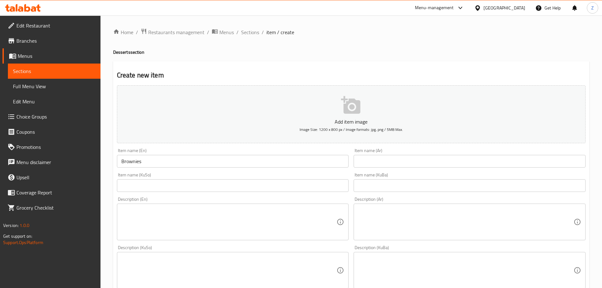
click at [411, 159] on input "text" at bounding box center [469, 161] width 232 height 13
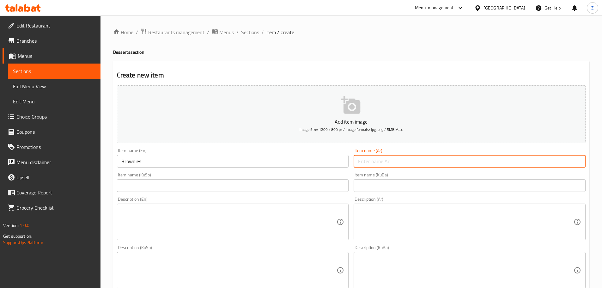
paste input "براونيز"
type input "براونيز"
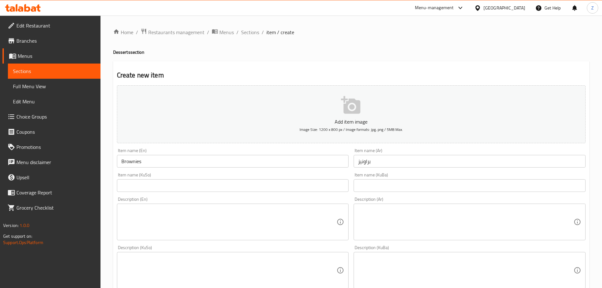
click at [385, 234] on textarea at bounding box center [465, 222] width 215 height 30
paste textarea "كعكة الشوكولاتة الغنية مغطاة بصلصة الشوكولاتة الداكنة والبيضاء، وتقدم مع مغرفة …"
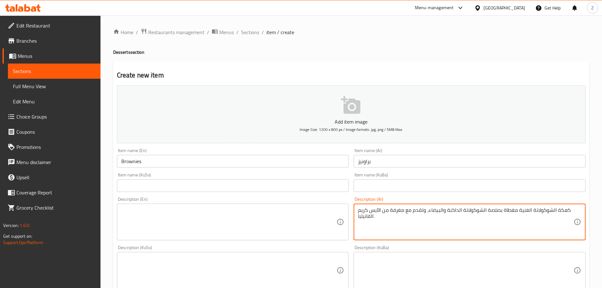
type textarea "كعكة الشوكولاتة الغنية مغطاة بصلصة الشوكولاتة الداكنة والبيضاء، وتقدم مع مغرفة …"
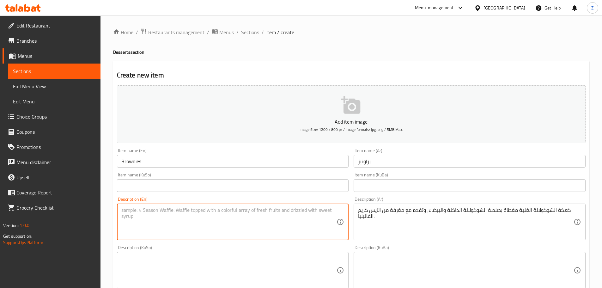
click at [284, 221] on textarea at bounding box center [228, 222] width 215 height 30
paste textarea "Rich chocolate cake topped with dark and white chocolate sauce, served with a s…"
type textarea "Rich chocolate cake topped with dark and white chocolate sauce, served with a s…"
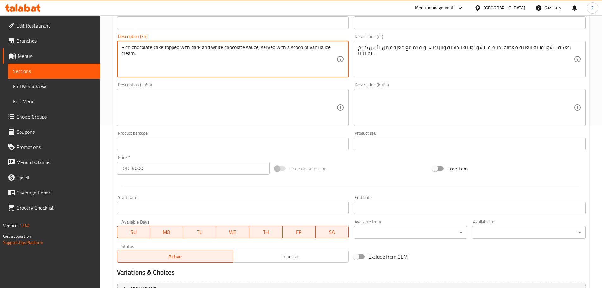
scroll to position [221, 0]
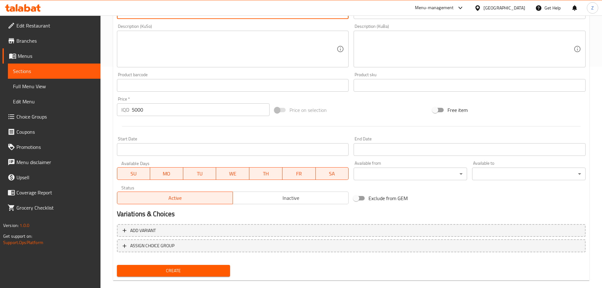
click at [191, 268] on span "Create" at bounding box center [173, 271] width 103 height 8
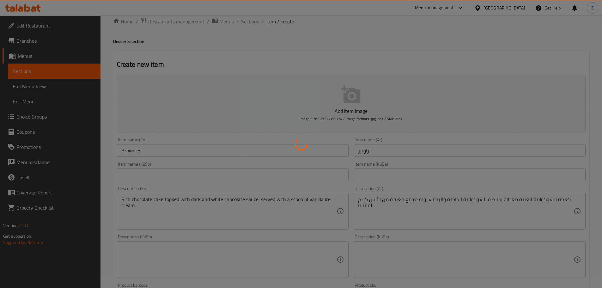
scroll to position [0, 0]
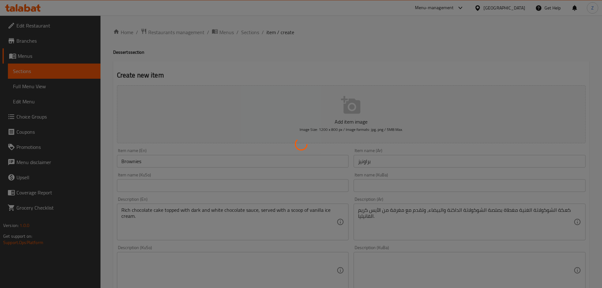
type input "0"
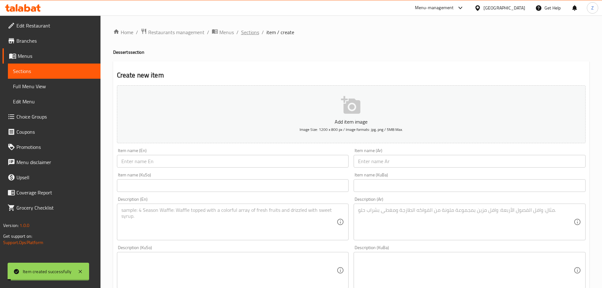
click at [256, 35] on span "Sections" at bounding box center [250, 32] width 18 height 8
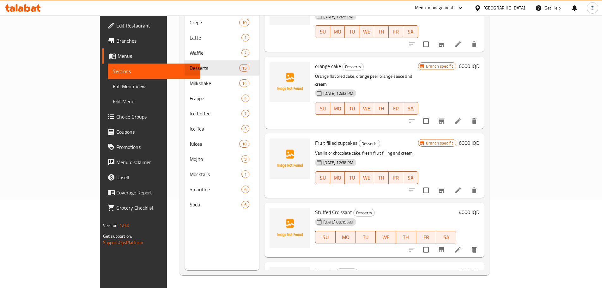
scroll to position [754, 0]
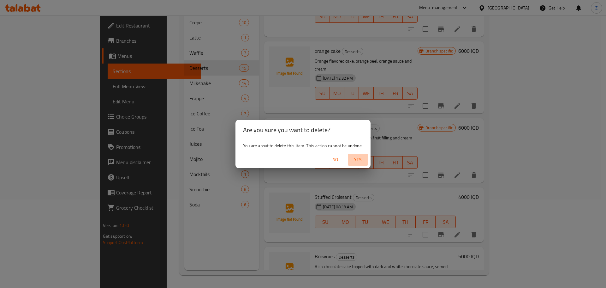
click at [360, 159] on span "Yes" at bounding box center [358, 160] width 15 height 8
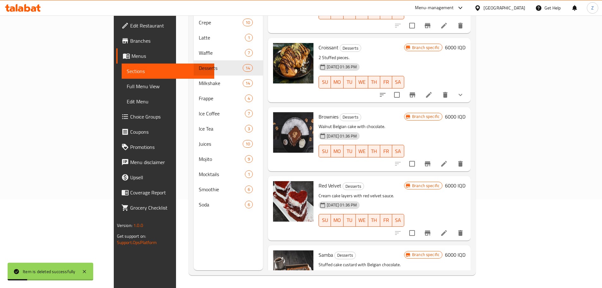
scroll to position [179, 0]
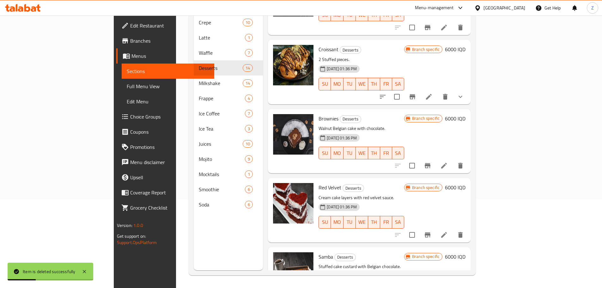
click at [465, 115] on div "Branch specific 6000 IQD" at bounding box center [434, 141] width 61 height 54
click at [465, 114] on h6 "6000 IQD" at bounding box center [455, 118] width 21 height 9
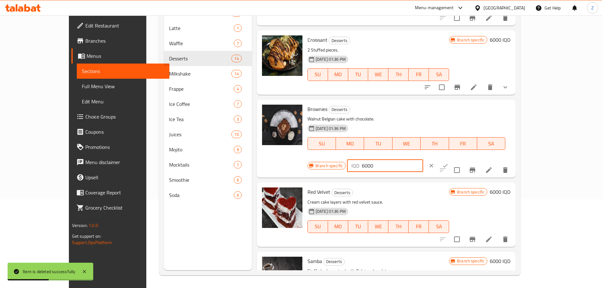
drag, startPoint x: 491, startPoint y: 111, endPoint x: 486, endPoint y: 109, distance: 5.7
click at [423, 159] on div "IQD 6000 ​" at bounding box center [385, 165] width 76 height 13
type input "5000"
click at [448, 162] on icon "ok" at bounding box center [445, 165] width 6 height 6
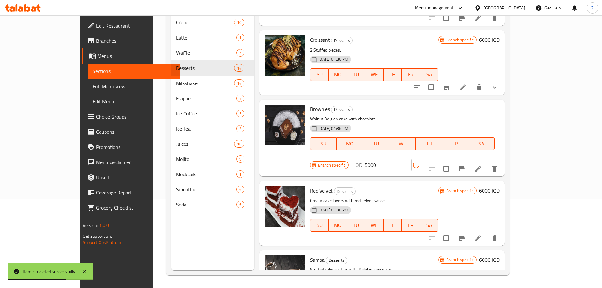
click at [469, 162] on button "Branch-specific-item" at bounding box center [461, 168] width 15 height 15
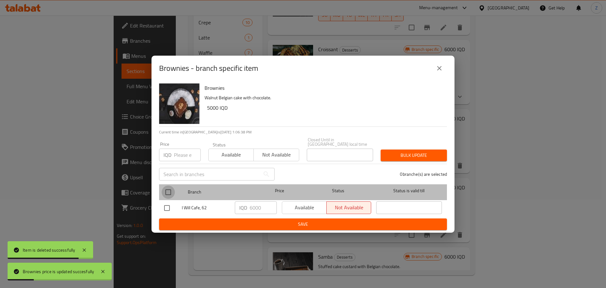
click at [170, 188] on input "checkbox" at bounding box center [168, 191] width 13 height 13
checkbox input "true"
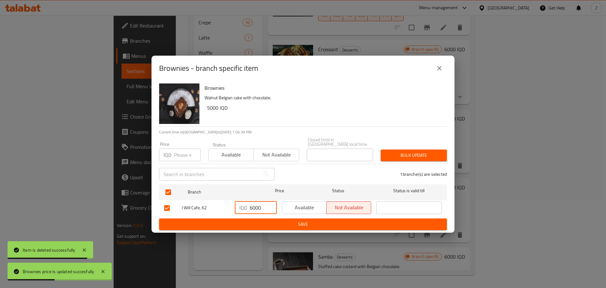
drag, startPoint x: 252, startPoint y: 204, endPoint x: 247, endPoint y: 206, distance: 5.8
click at [247, 206] on div "IQD 6000 ​" at bounding box center [256, 207] width 42 height 13
type input "5000"
click at [302, 203] on span "Available" at bounding box center [304, 207] width 39 height 9
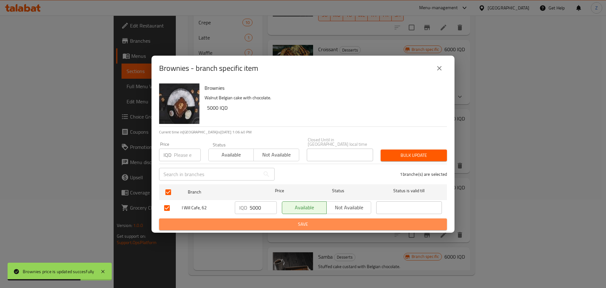
click at [308, 222] on span "Save" at bounding box center [303, 224] width 278 height 8
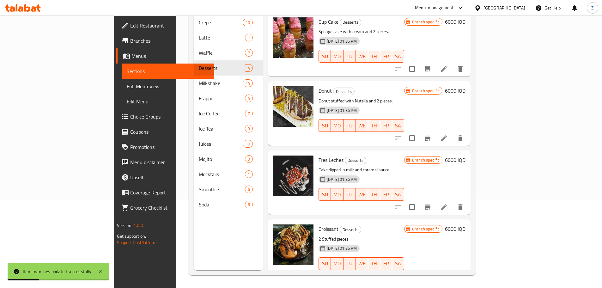
scroll to position [57, 0]
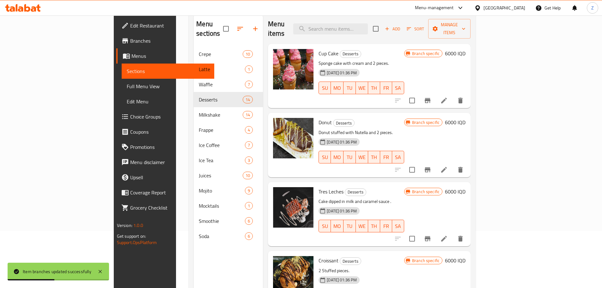
click at [465, 118] on h6 "6000 IQD" at bounding box center [455, 122] width 21 height 9
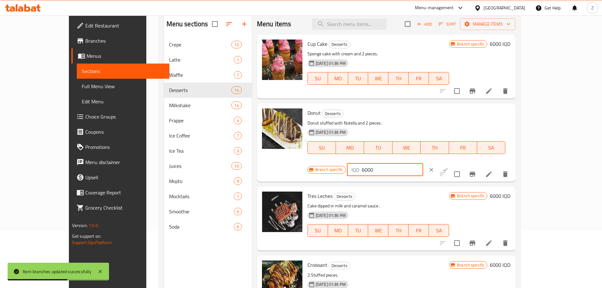
drag, startPoint x: 490, startPoint y: 113, endPoint x: 483, endPoint y: 114, distance: 7.3
click at [423, 163] on div "IQD 6000 ​" at bounding box center [385, 169] width 76 height 13
type input "4000"
click at [448, 166] on icon "ok" at bounding box center [445, 169] width 6 height 6
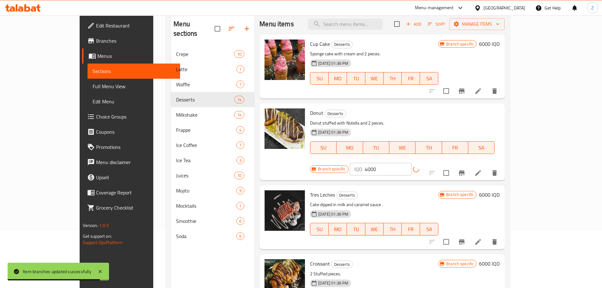
click at [465, 169] on icon "Branch-specific-item" at bounding box center [462, 173] width 8 height 8
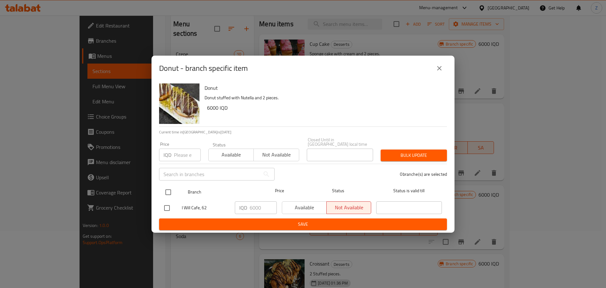
click at [168, 190] on input "checkbox" at bounding box center [168, 191] width 13 height 13
checkbox input "true"
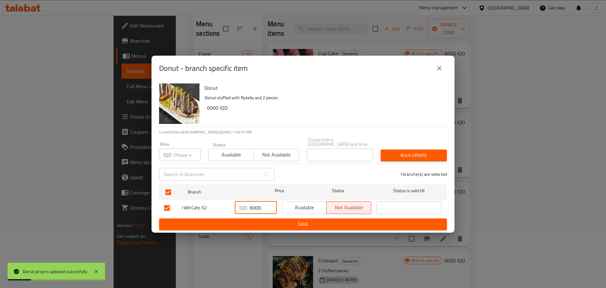
click at [252, 208] on input "6000" at bounding box center [263, 207] width 27 height 13
type input "4000"
click at [298, 207] on span "Available" at bounding box center [304, 207] width 39 height 9
click at [297, 215] on ul "Branch Price Status Status is valid till I Will Cafe, 62 IQD 4000 ​ Available N…" at bounding box center [303, 200] width 288 height 37
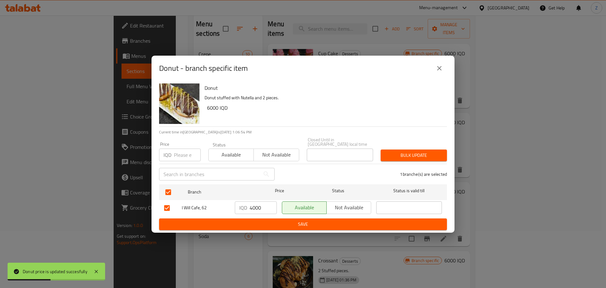
click at [299, 220] on span "Save" at bounding box center [303, 224] width 278 height 8
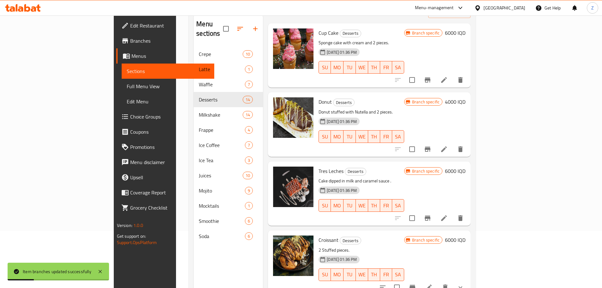
scroll to position [32, 0]
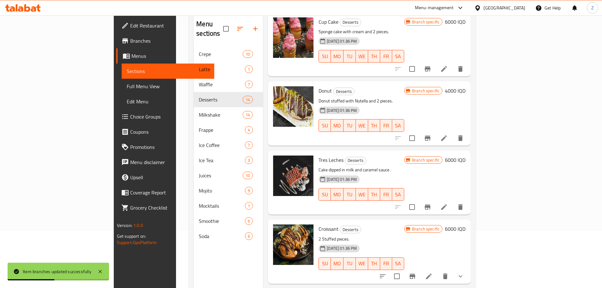
click at [465, 224] on h6 "6000 IQD" at bounding box center [455, 228] width 21 height 9
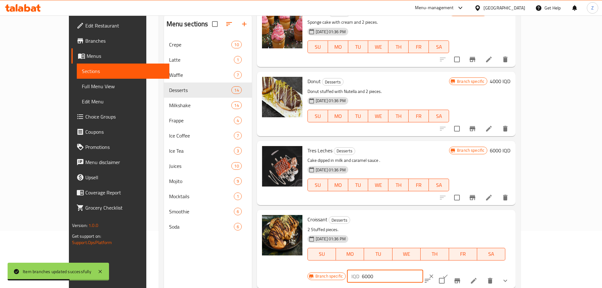
click at [423, 270] on div "IQD 6000 ​" at bounding box center [385, 276] width 76 height 13
type input "4000"
click at [452, 269] on button "ok" at bounding box center [445, 276] width 14 height 14
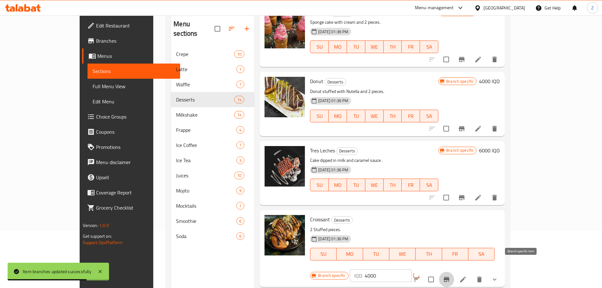
click at [449, 277] on icon "Branch-specific-item" at bounding box center [446, 279] width 6 height 5
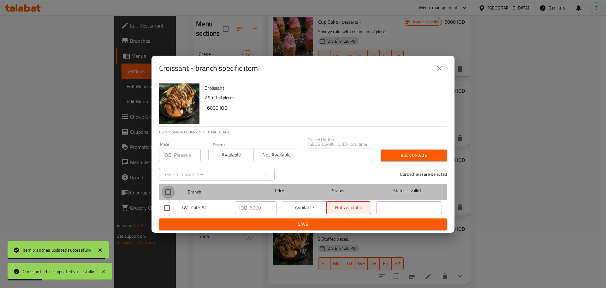
click at [169, 186] on input "checkbox" at bounding box center [168, 191] width 13 height 13
checkbox input "true"
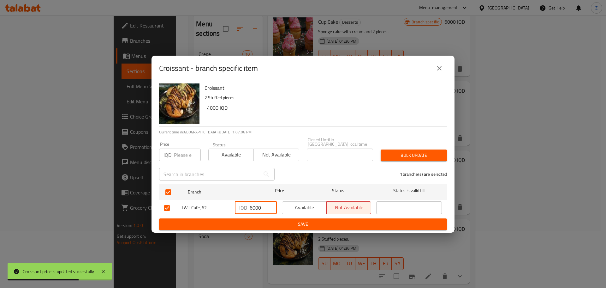
click at [252, 206] on input "6000" at bounding box center [263, 207] width 27 height 13
type input "4000"
click at [299, 207] on span "Available" at bounding box center [304, 207] width 39 height 9
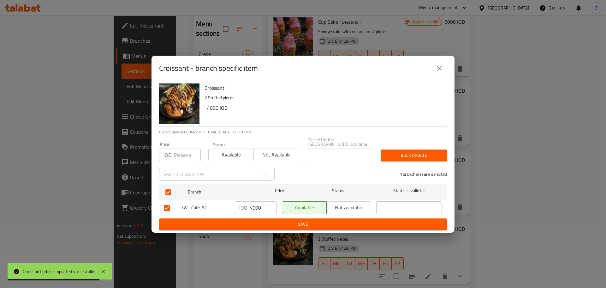
click at [298, 222] on span "Save" at bounding box center [303, 224] width 278 height 8
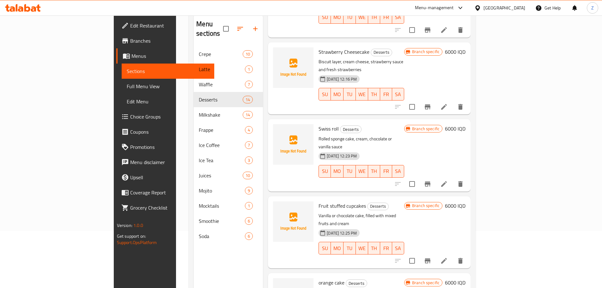
scroll to position [558, 0]
